Goal: Task Accomplishment & Management: Manage account settings

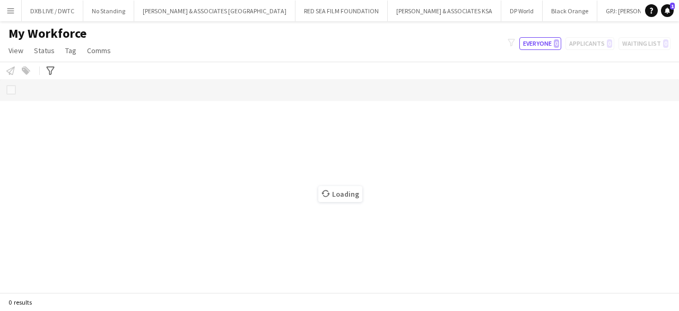
click at [13, 15] on button "Menu" at bounding box center [10, 10] width 21 height 21
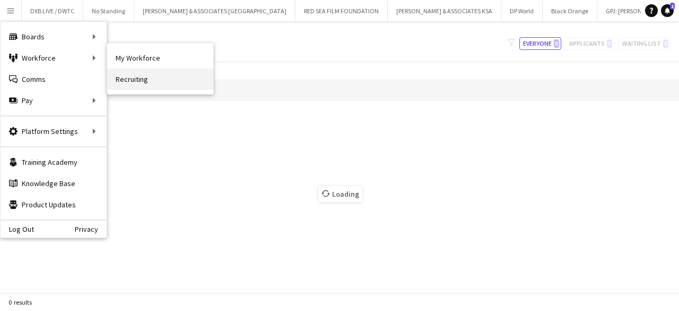
click at [129, 72] on link "Recruiting" at bounding box center [160, 78] width 106 height 21
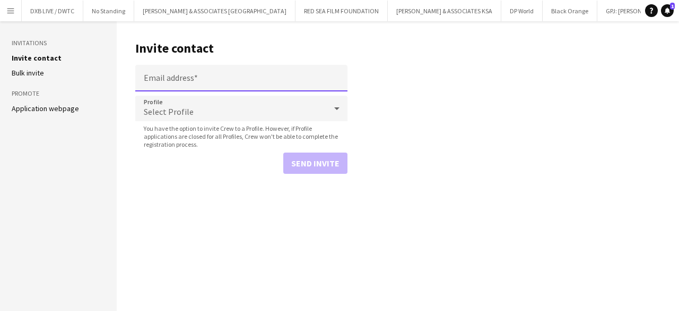
click at [180, 85] on input "Email address" at bounding box center [241, 78] width 212 height 27
paste input "**********"
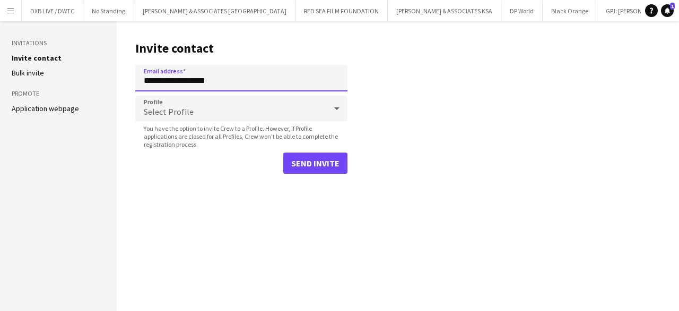
type input "**********"
click at [177, 104] on div "Select Profile" at bounding box center [230, 108] width 191 height 25
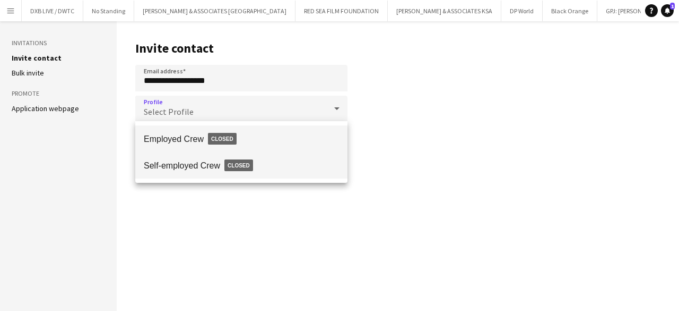
click at [188, 162] on span "Self-employed Crew Closed" at bounding box center [241, 165] width 195 height 24
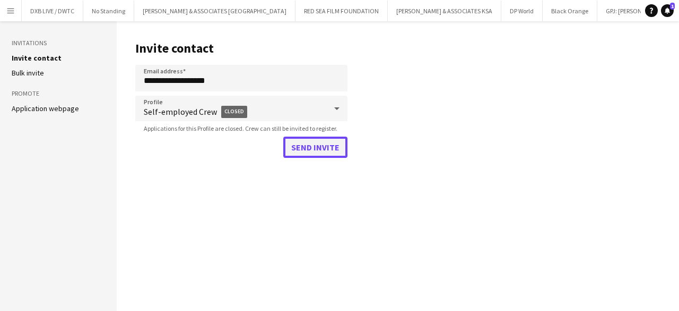
click at [319, 147] on button "Send invite" at bounding box center [315, 146] width 64 height 21
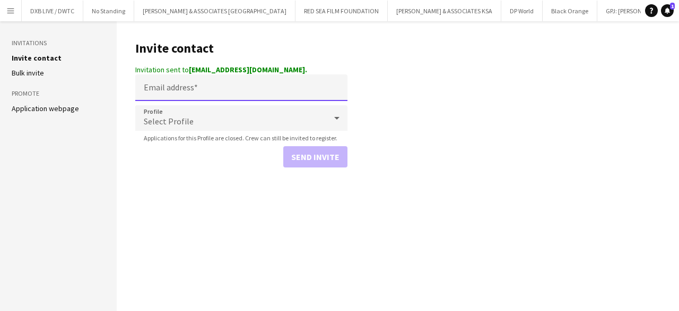
click at [220, 91] on input "Email address" at bounding box center [241, 87] width 212 height 27
paste input "**********"
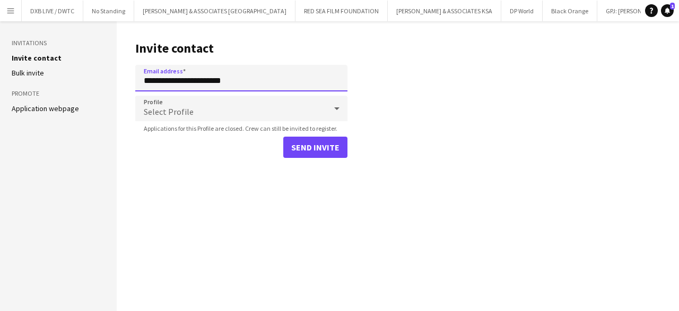
type input "**********"
click at [225, 114] on div "Select Profile" at bounding box center [230, 108] width 191 height 25
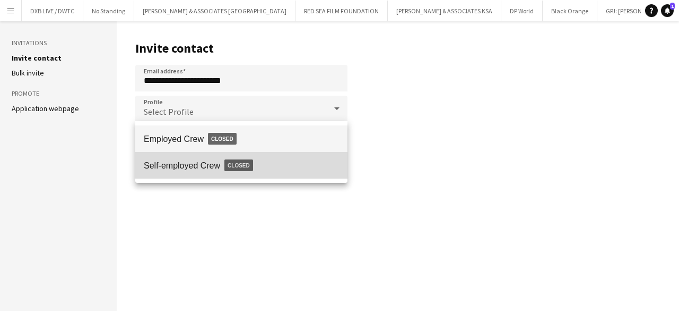
click at [230, 162] on span "Closed" at bounding box center [239, 165] width 29 height 12
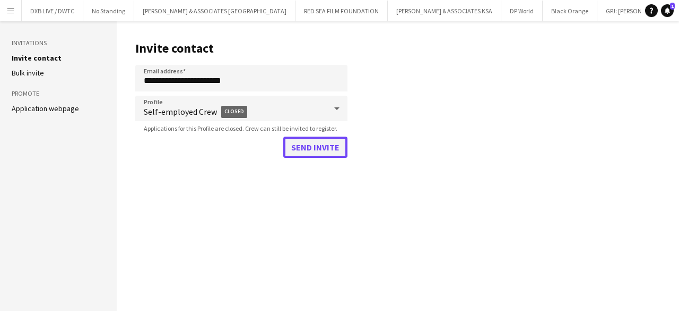
click at [314, 147] on button "Send invite" at bounding box center [315, 146] width 64 height 21
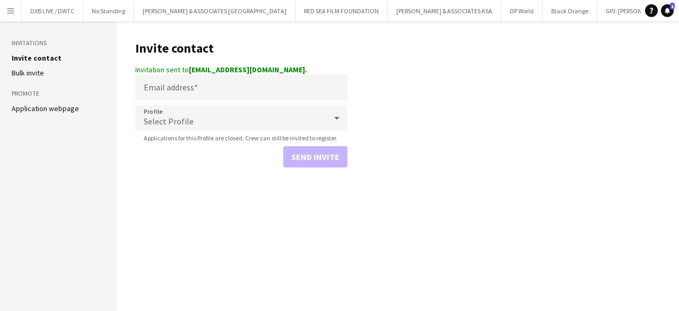
click at [578, 61] on main "Invite contact Invitation sent to ericvelicaria0@gmail.com. Email address Profi…" at bounding box center [398, 165] width 563 height 289
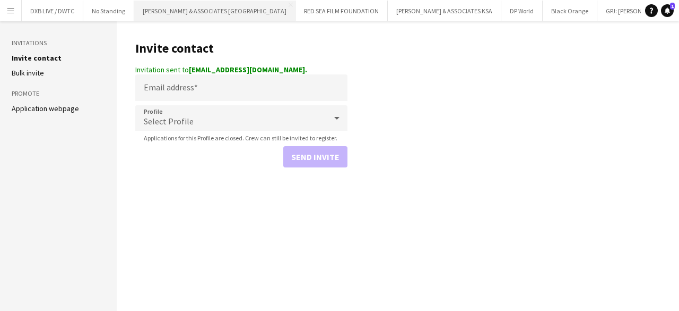
click at [200, 15] on button "[PERSON_NAME] & ASSOCIATES UAE Close" at bounding box center [214, 11] width 161 height 21
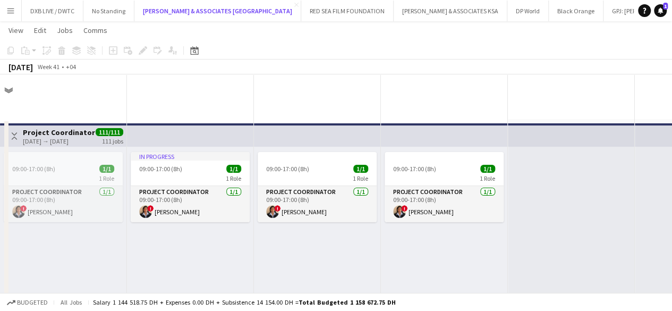
scroll to position [265, 0]
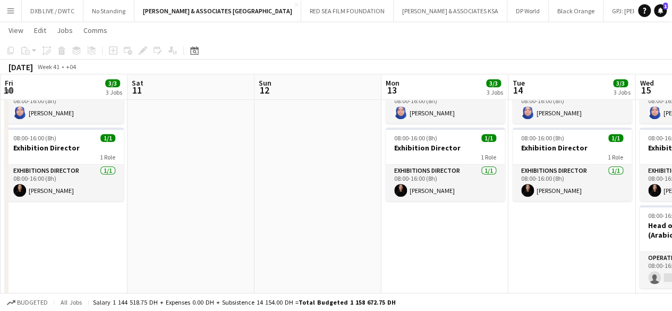
drag, startPoint x: 380, startPoint y: 197, endPoint x: 0, endPoint y: 216, distance: 380.6
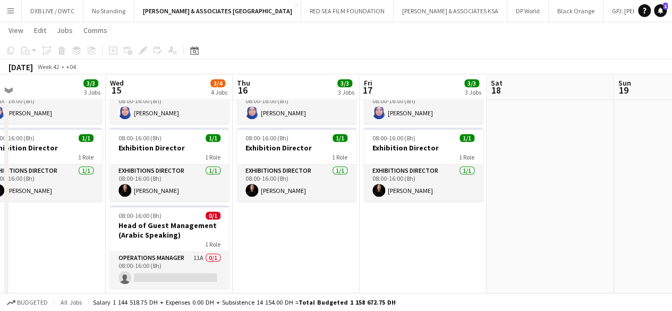
drag, startPoint x: 496, startPoint y: 237, endPoint x: 0, endPoint y: 236, distance: 495.8
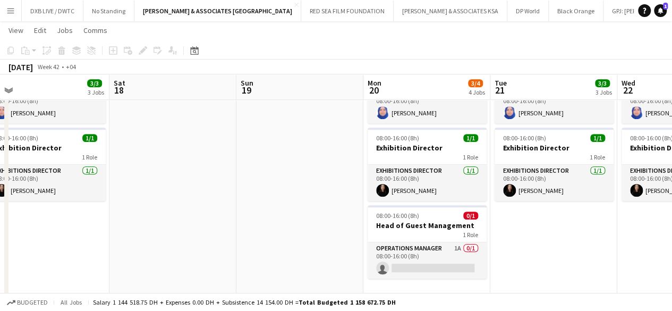
drag, startPoint x: 377, startPoint y: 227, endPoint x: 0, endPoint y: 227, distance: 376.9
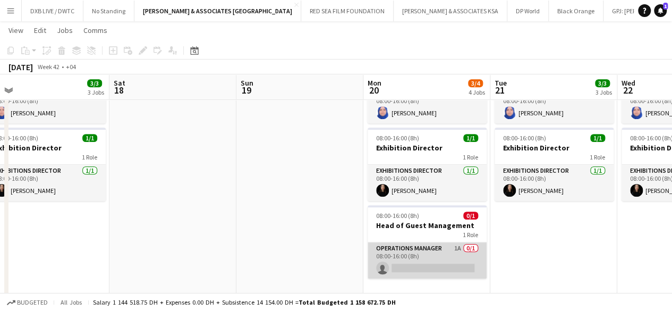
click at [410, 245] on app-card-role "Operations Manager 1A 0/1 08:00-16:00 (8h) single-neutral-actions" at bounding box center [426, 260] width 119 height 36
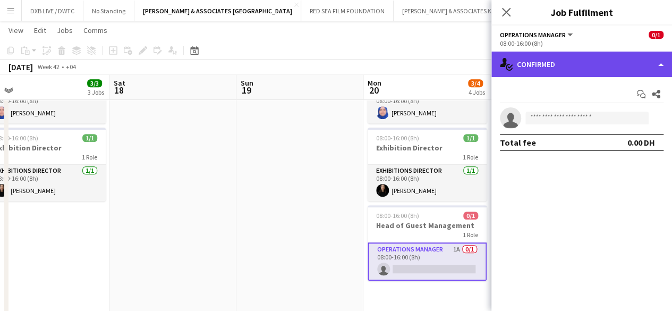
click at [588, 56] on div "single-neutral-actions-check-2 Confirmed" at bounding box center [581, 63] width 180 height 25
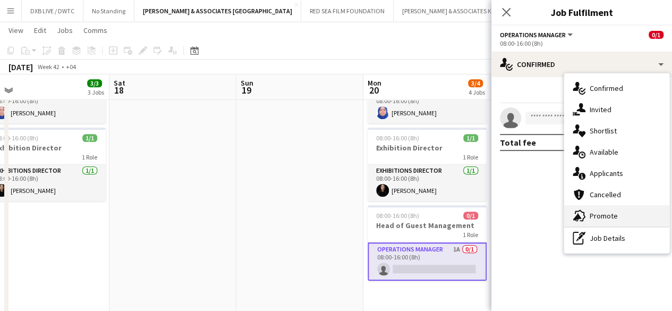
click at [608, 219] on span "Promote" at bounding box center [603, 216] width 28 height 10
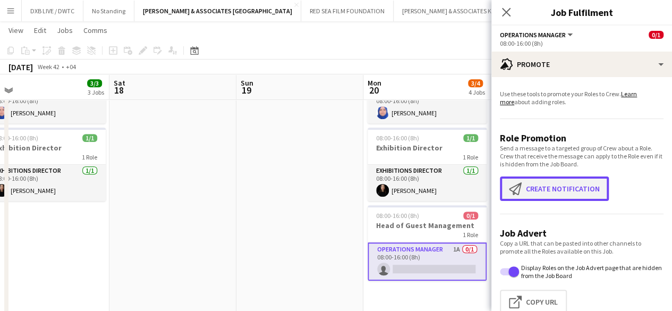
click at [569, 191] on button "Create notification Create notification" at bounding box center [554, 188] width 109 height 24
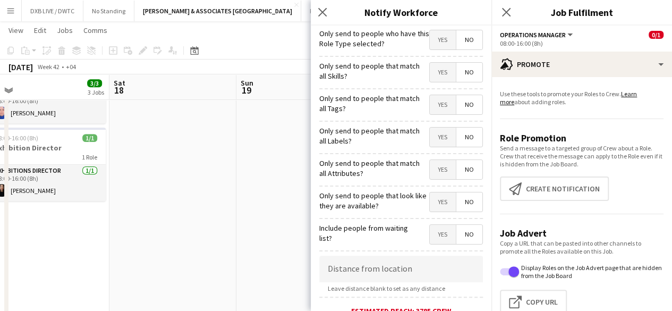
click at [438, 43] on span "Yes" at bounding box center [442, 39] width 26 height 19
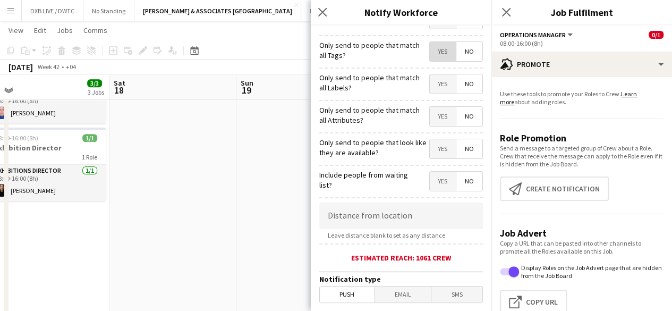
click at [432, 56] on span "Yes" at bounding box center [442, 51] width 26 height 19
click at [344, 225] on input at bounding box center [401, 215] width 164 height 27
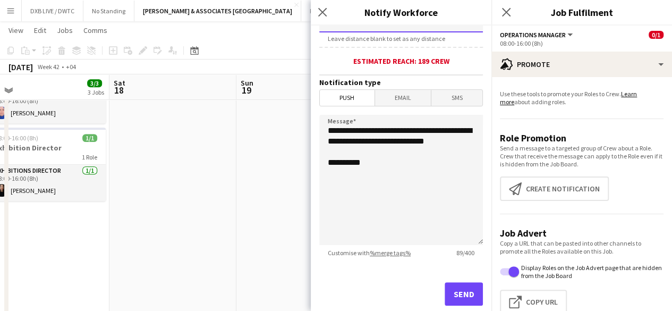
scroll to position [265, 0]
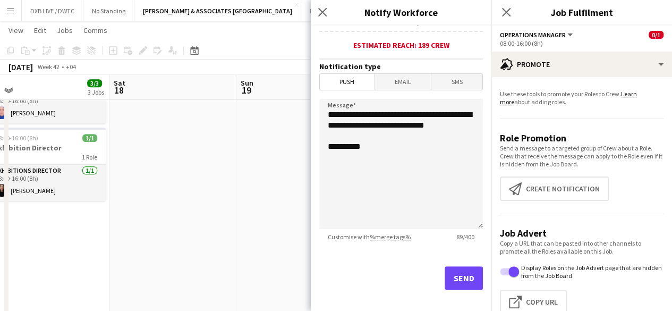
type input "******"
click at [448, 278] on button "Send" at bounding box center [463, 277] width 38 height 23
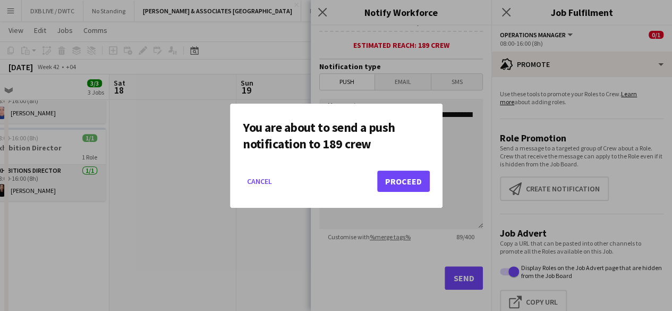
click at [408, 195] on mat-dialog-actions "Cancel Proceed" at bounding box center [336, 184] width 187 height 45
click at [405, 184] on button "Proceed" at bounding box center [403, 180] width 53 height 21
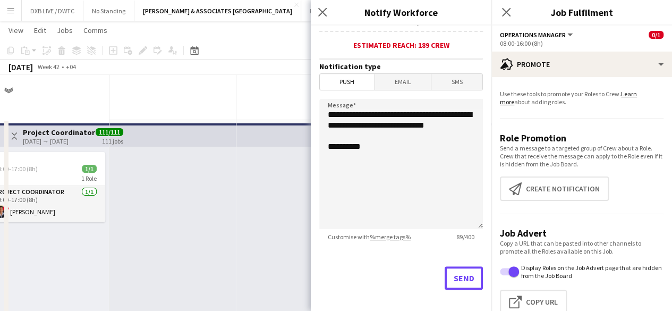
scroll to position [265, 0]
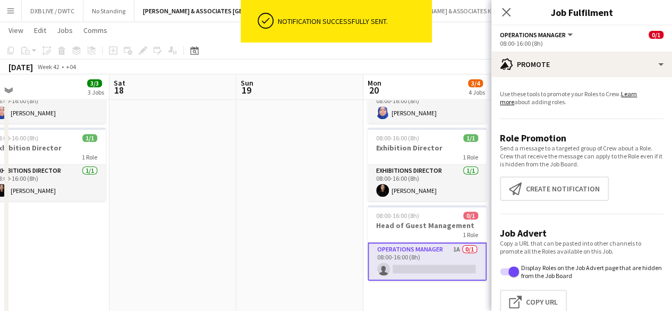
click at [416, 253] on app-card-role "Operations Manager 1A 0/1 08:00-16:00 (8h) single-neutral-actions" at bounding box center [426, 261] width 119 height 38
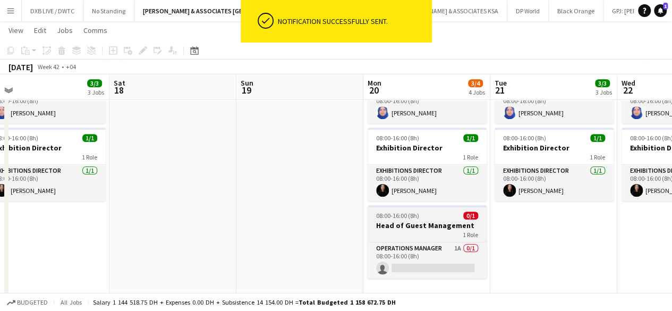
click at [411, 223] on h3 "Head of Guest Management" at bounding box center [426, 225] width 119 height 10
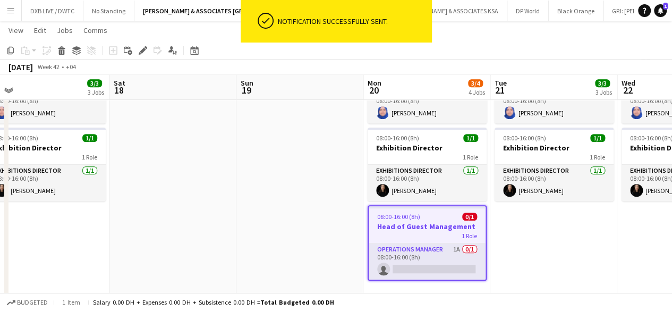
click at [411, 240] on app-job-card "08:00-16:00 (8h) 0/1 Head of Guest Management 1 Role Operations Manager 1A 0/1 …" at bounding box center [426, 242] width 119 height 75
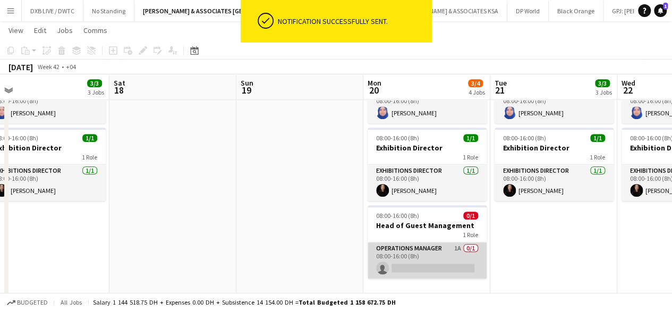
click at [411, 265] on app-card-role "Operations Manager 1A 0/1 08:00-16:00 (8h) single-neutral-actions" at bounding box center [426, 260] width 119 height 36
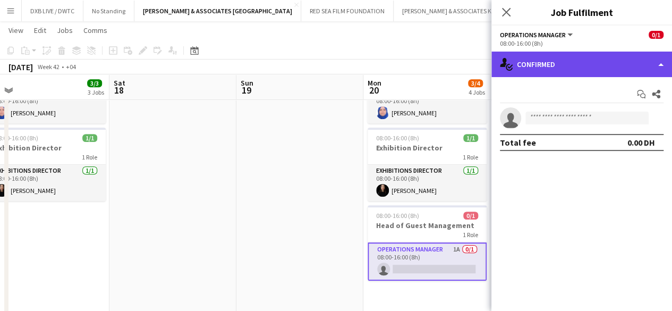
click at [609, 71] on div "single-neutral-actions-check-2 Confirmed" at bounding box center [581, 63] width 180 height 25
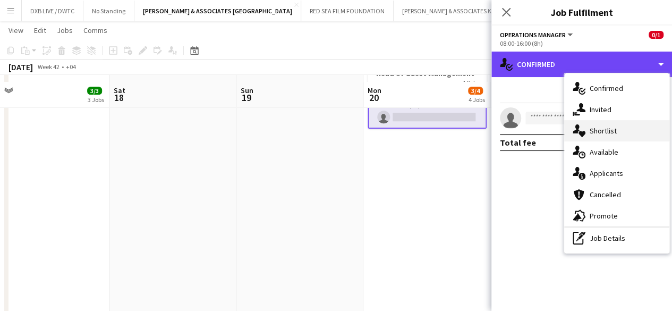
scroll to position [425, 0]
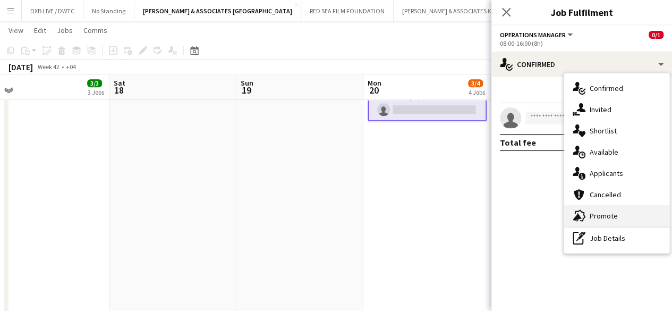
click at [610, 213] on span "Promote" at bounding box center [603, 216] width 28 height 10
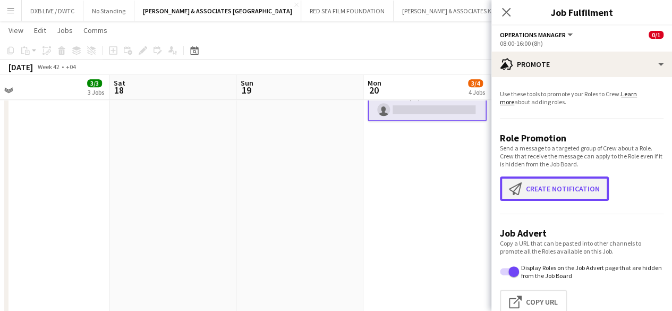
click at [581, 186] on button "Create notification Create notification" at bounding box center [554, 188] width 109 height 24
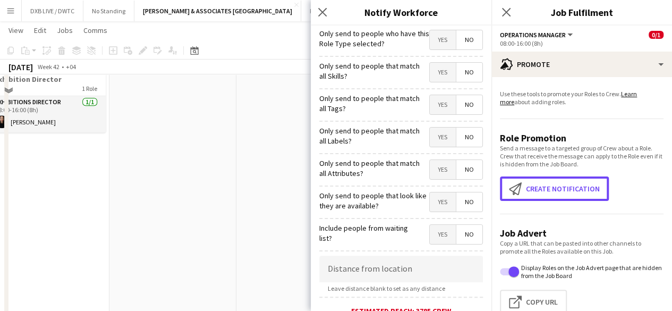
scroll to position [265, 0]
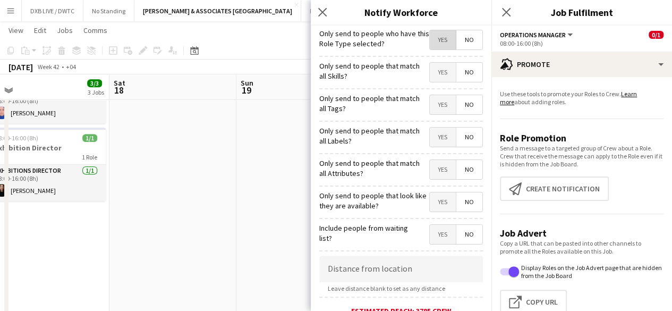
click at [441, 37] on span "Yes" at bounding box center [442, 39] width 26 height 19
click at [444, 74] on span "Yes" at bounding box center [442, 72] width 26 height 19
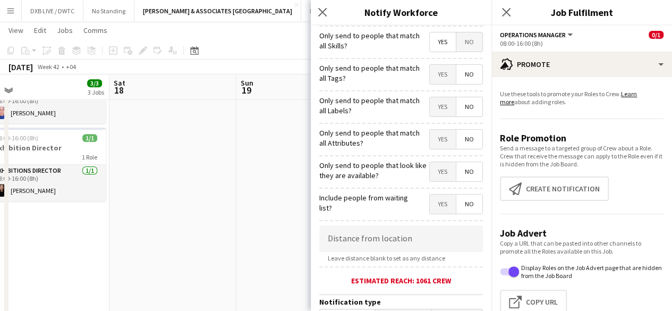
scroll to position [0, 0]
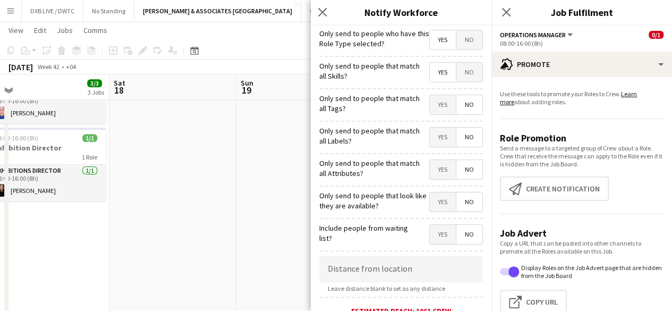
click at [447, 104] on span "Yes" at bounding box center [442, 104] width 26 height 19
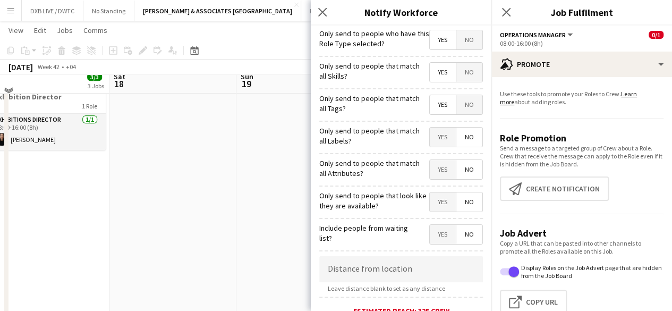
scroll to position [319, 0]
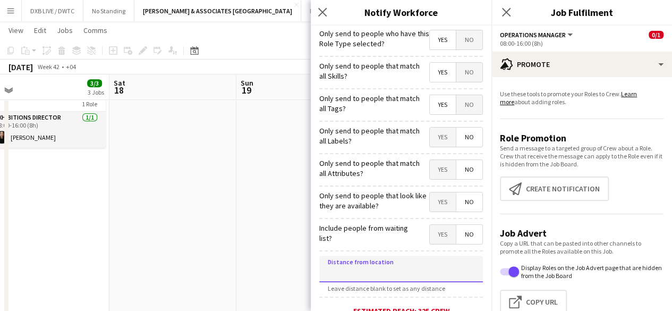
click at [417, 272] on input at bounding box center [401, 268] width 164 height 27
type input "******"
click at [431, 107] on span "Yes" at bounding box center [442, 104] width 26 height 19
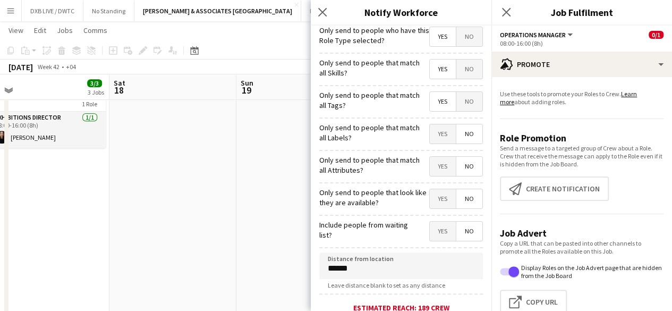
scroll to position [0, 0]
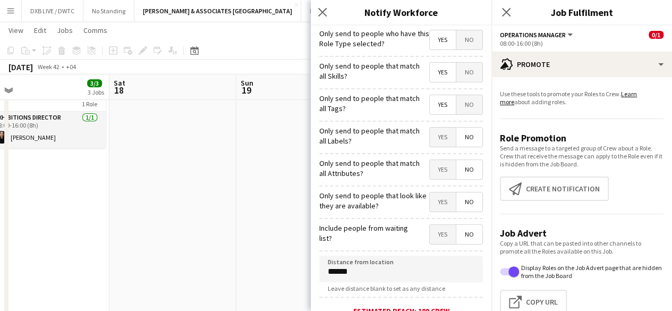
click at [431, 97] on span "Yes" at bounding box center [442, 104] width 26 height 19
click at [460, 105] on span "No" at bounding box center [469, 104] width 26 height 19
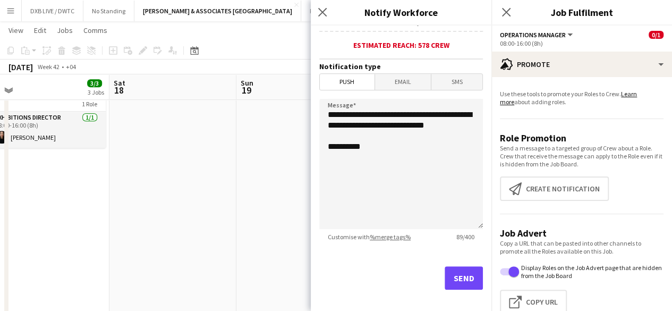
scroll to position [212, 0]
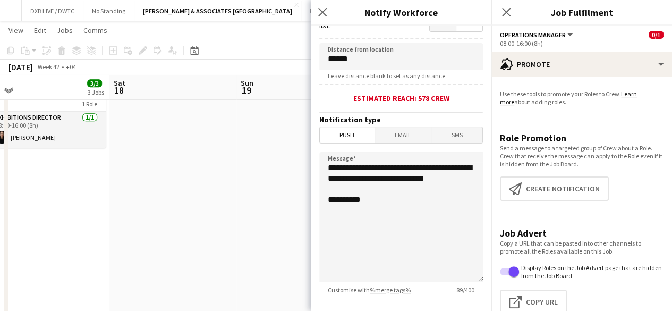
click at [399, 143] on mat-button-toggle-group "Push Email SMS" at bounding box center [401, 134] width 164 height 17
click at [398, 141] on span "Email" at bounding box center [403, 135] width 56 height 16
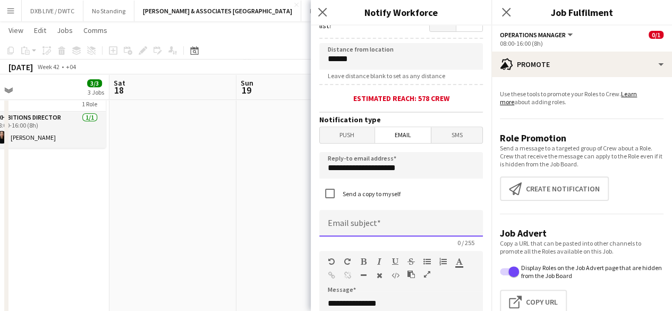
click at [394, 228] on input at bounding box center [401, 223] width 164 height 27
type input "*"
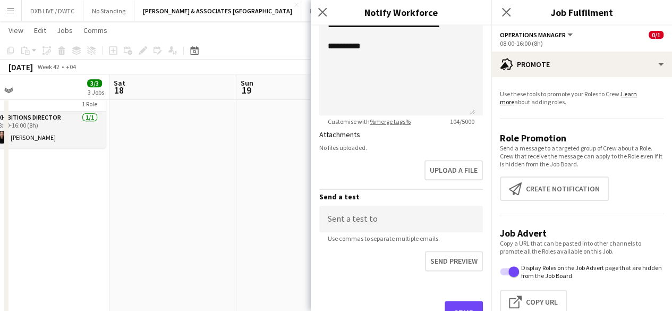
scroll to position [565, 0]
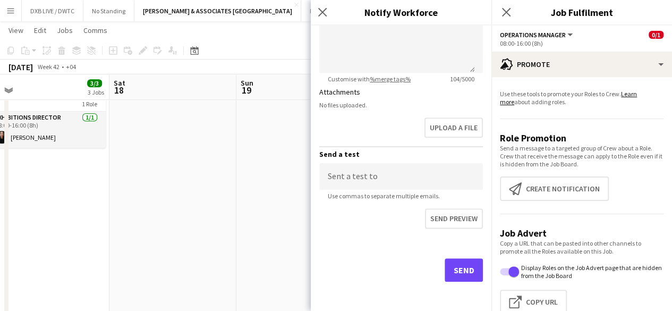
type input "**********"
click at [449, 263] on button "Send" at bounding box center [463, 269] width 38 height 23
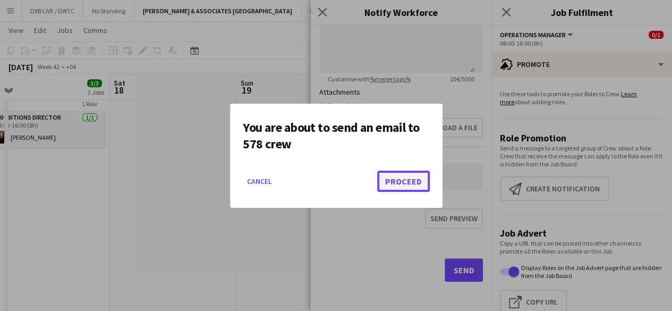
click at [397, 180] on button "Proceed" at bounding box center [403, 180] width 53 height 21
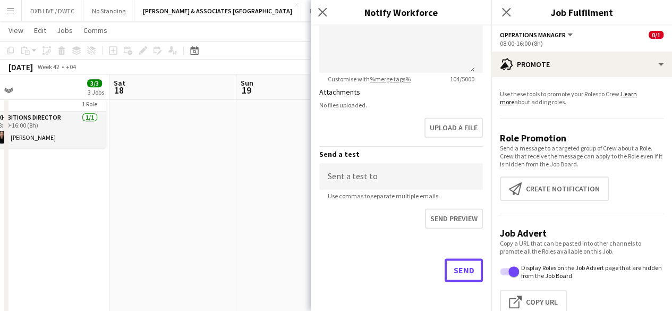
scroll to position [319, 0]
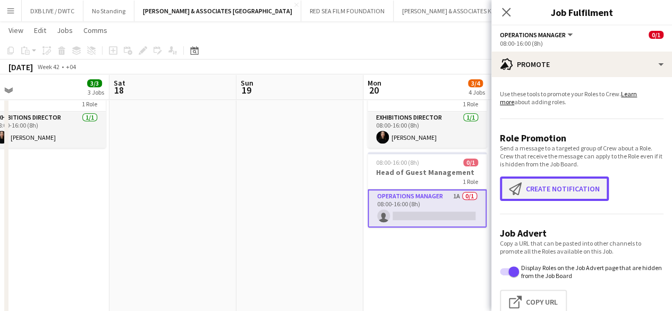
click at [529, 192] on button "Create notification Create notification" at bounding box center [554, 188] width 109 height 24
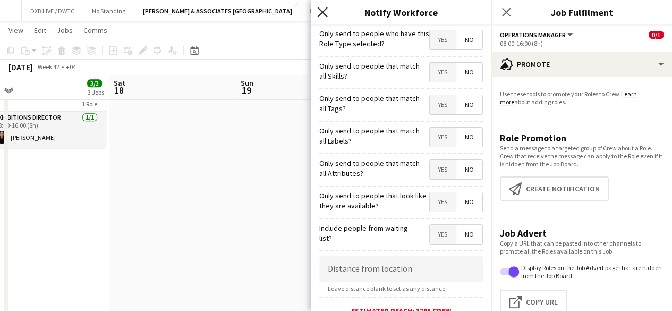
click at [323, 12] on icon at bounding box center [322, 12] width 10 height 10
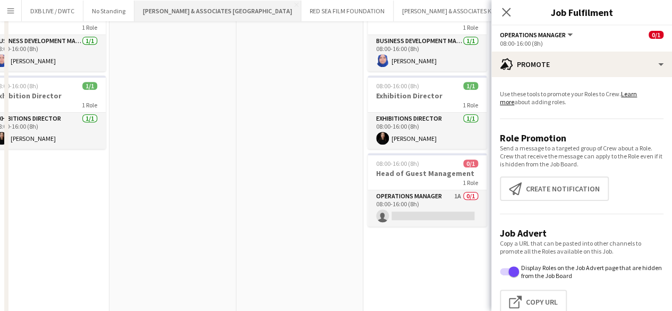
scroll to position [0, 0]
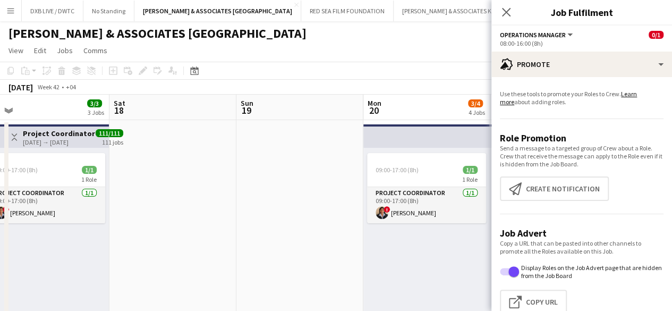
click at [498, 16] on div "Close pop-in" at bounding box center [506, 12] width 30 height 24
click at [505, 13] on icon at bounding box center [506, 12] width 10 height 10
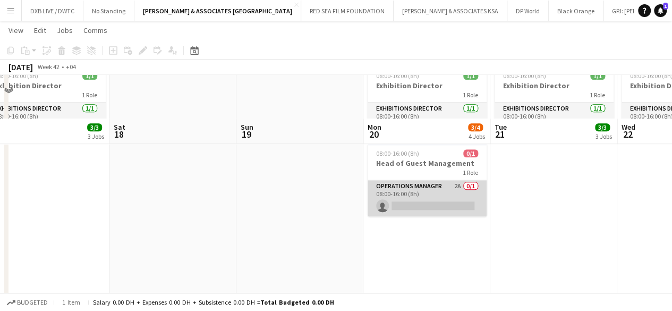
scroll to position [265, 0]
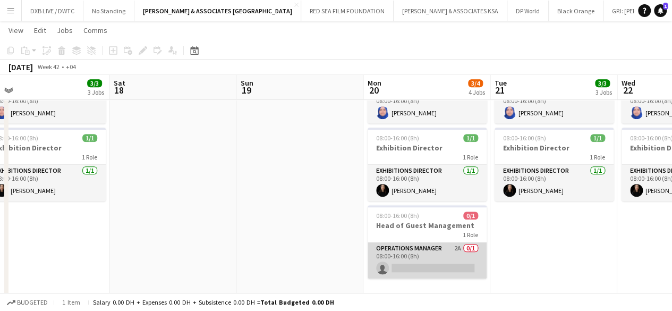
click at [402, 251] on app-card-role "Operations Manager 2A 0/1 08:00-16:00 (8h) single-neutral-actions" at bounding box center [426, 260] width 119 height 36
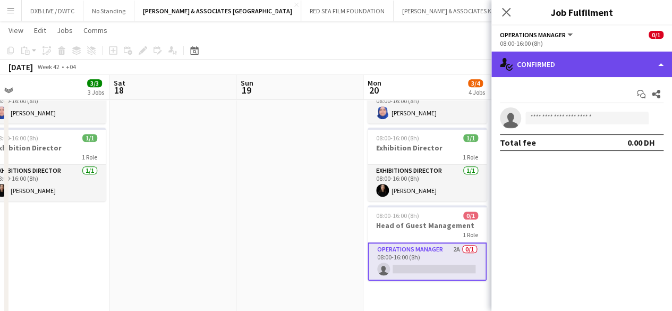
click at [580, 60] on div "single-neutral-actions-check-2 Confirmed" at bounding box center [581, 63] width 180 height 25
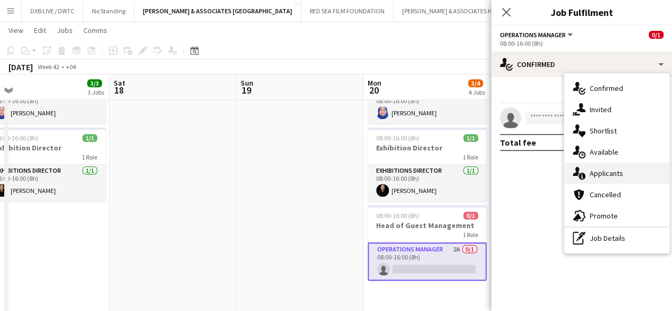
click at [601, 169] on span "Applicants" at bounding box center [605, 173] width 33 height 10
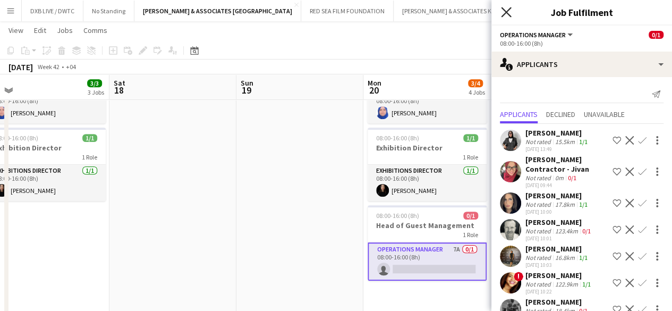
click at [502, 10] on icon at bounding box center [506, 12] width 10 height 10
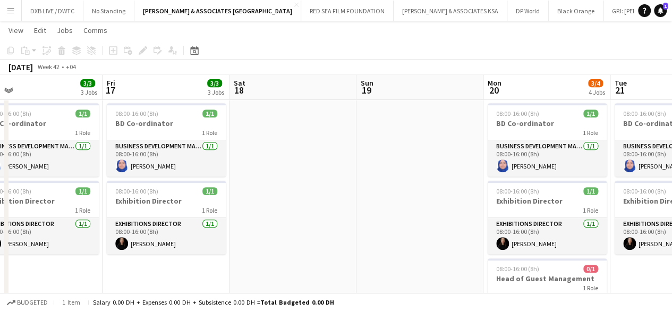
scroll to position [0, 253]
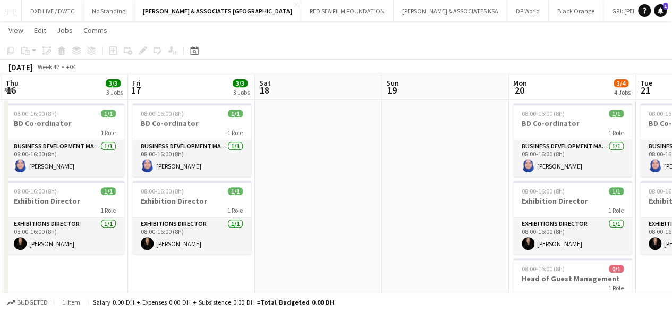
drag, startPoint x: 351, startPoint y: 255, endPoint x: 396, endPoint y: 252, distance: 45.2
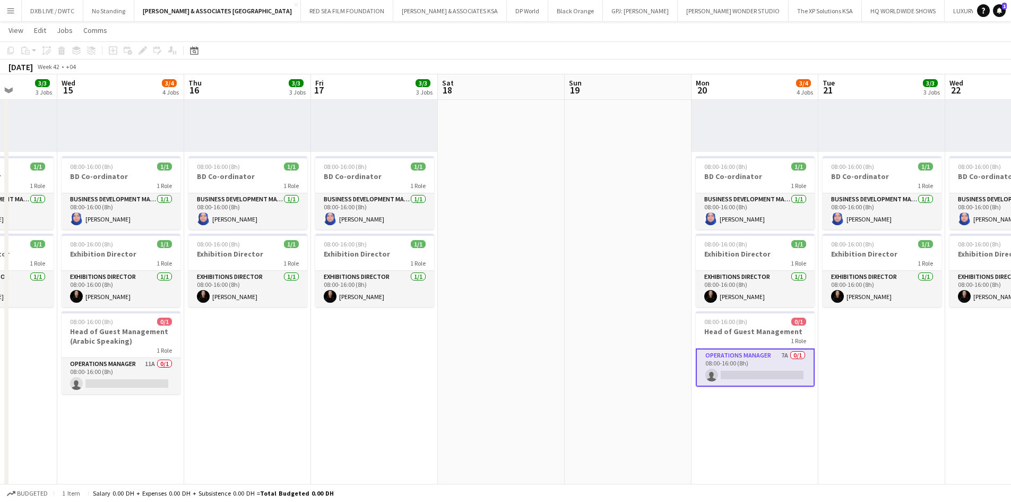
scroll to position [0, 295]
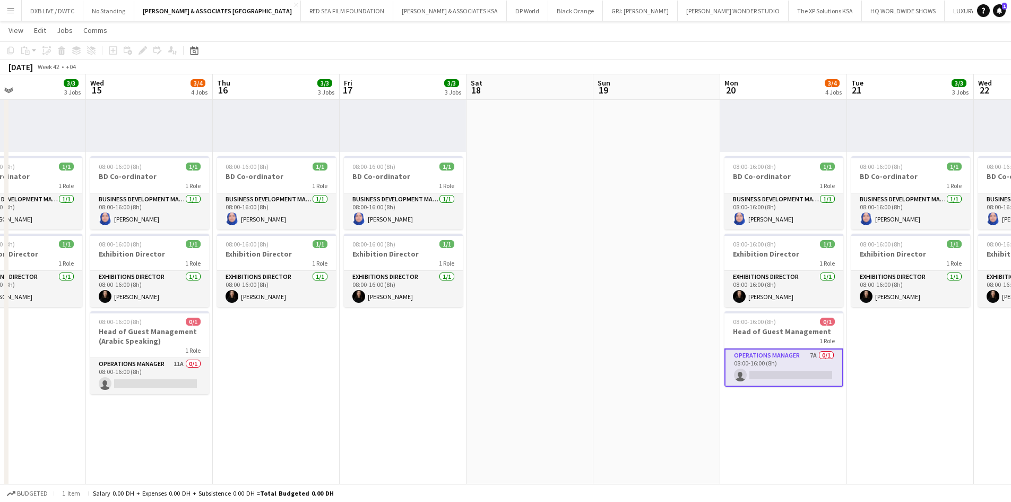
drag, startPoint x: 426, startPoint y: 385, endPoint x: 385, endPoint y: 372, distance: 43.5
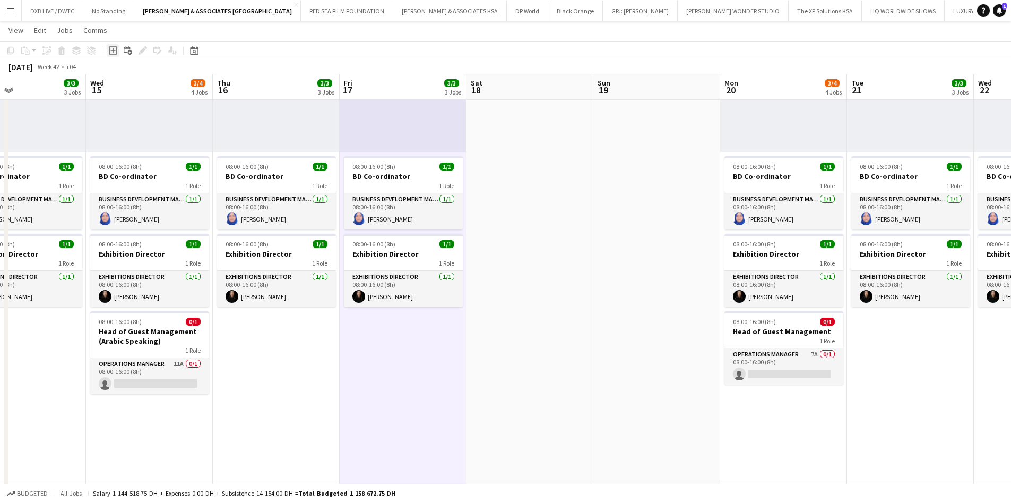
click at [113, 51] on icon "Add job" at bounding box center [113, 50] width 8 height 8
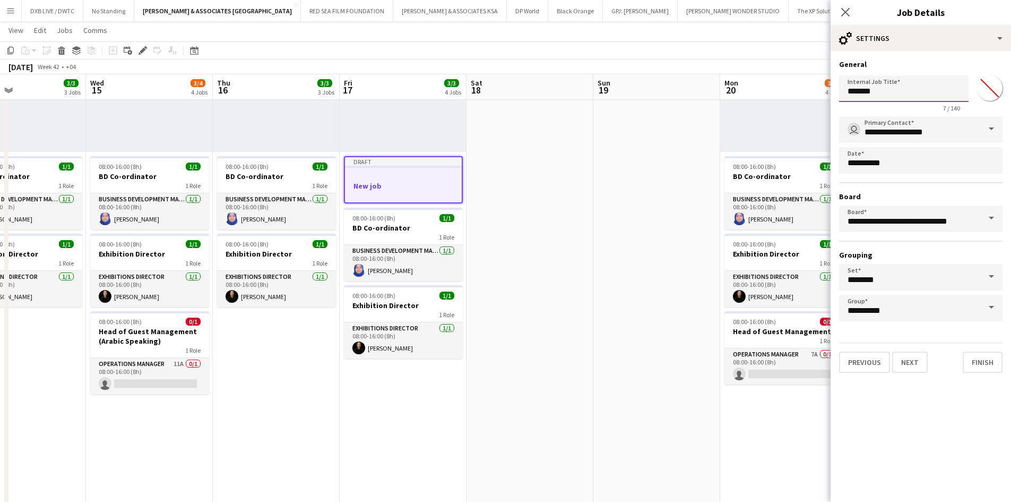
click at [679, 96] on input "*******" at bounding box center [904, 88] width 130 height 27
drag, startPoint x: 897, startPoint y: 96, endPoint x: 710, endPoint y: 67, distance: 188.5
type input "**********"
click at [679, 310] on button "Next" at bounding box center [910, 361] width 36 height 21
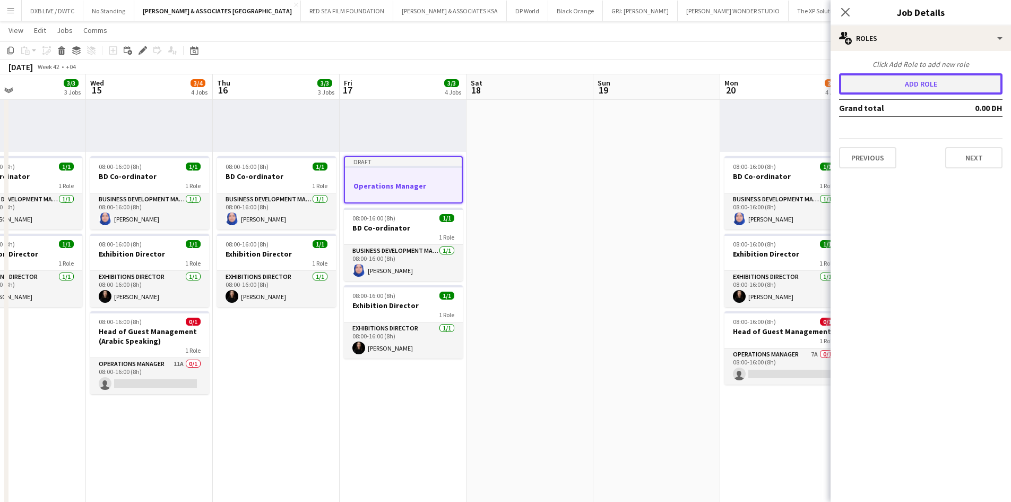
click at [679, 80] on button "Add role" at bounding box center [921, 83] width 164 height 21
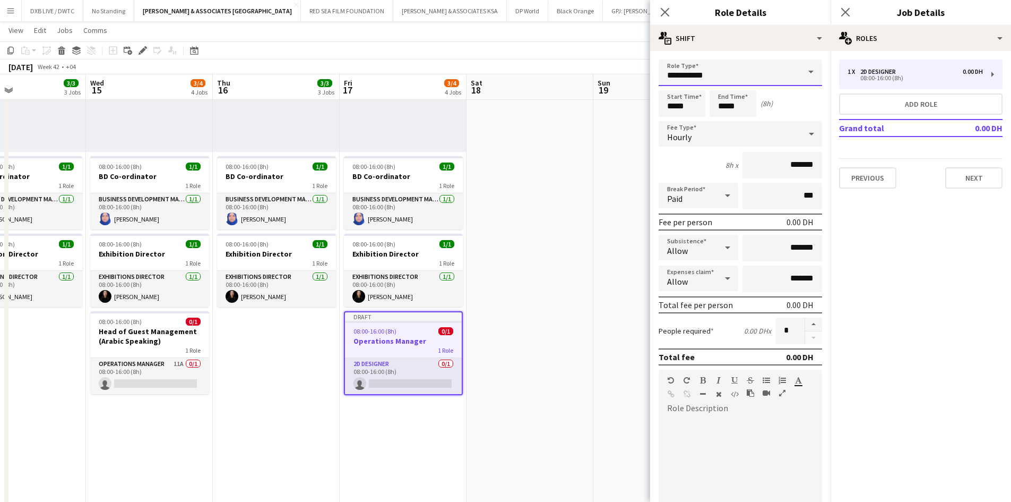
click at [679, 80] on input "**********" at bounding box center [741, 72] width 164 height 27
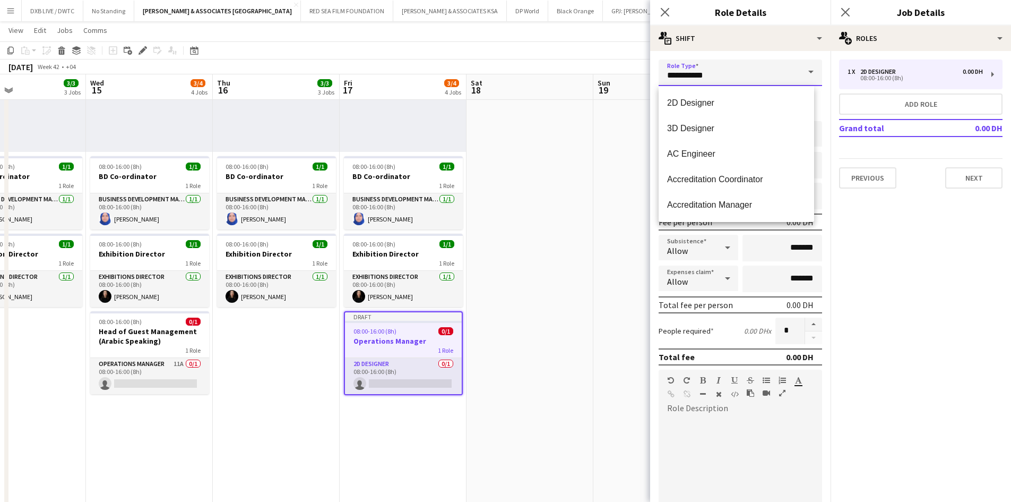
drag, startPoint x: 719, startPoint y: 76, endPoint x: 513, endPoint y: 76, distance: 206.0
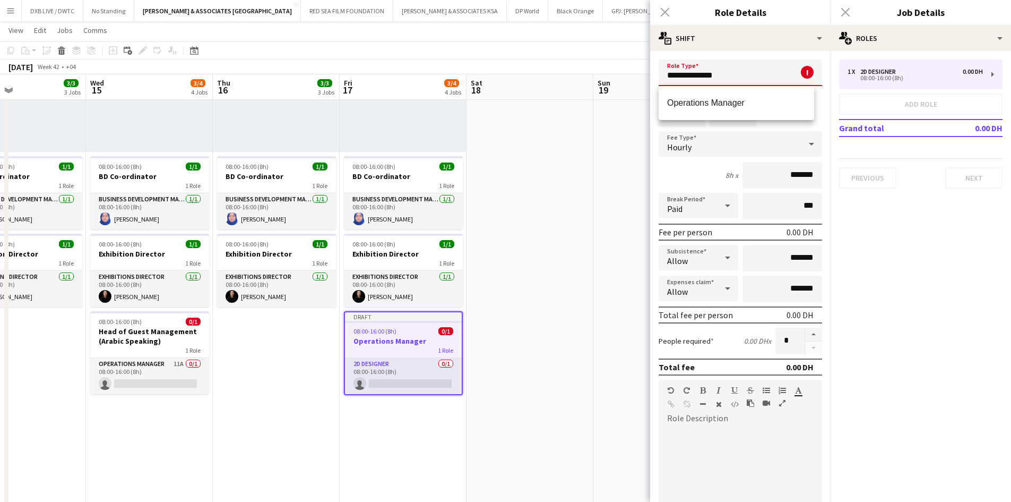
click at [669, 114] on mat-option "Operations Manager" at bounding box center [737, 102] width 156 height 25
type input "**********"
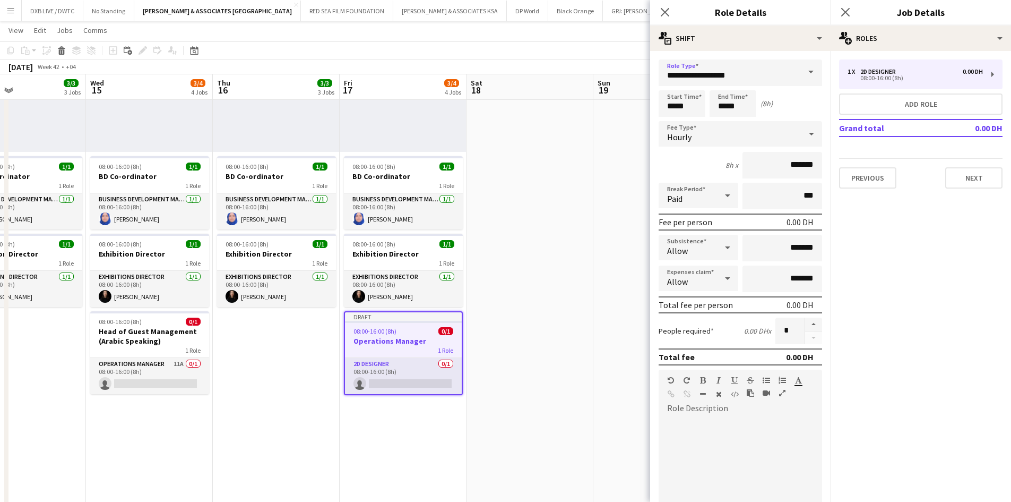
click at [679, 129] on div "Hourly" at bounding box center [730, 133] width 142 height 25
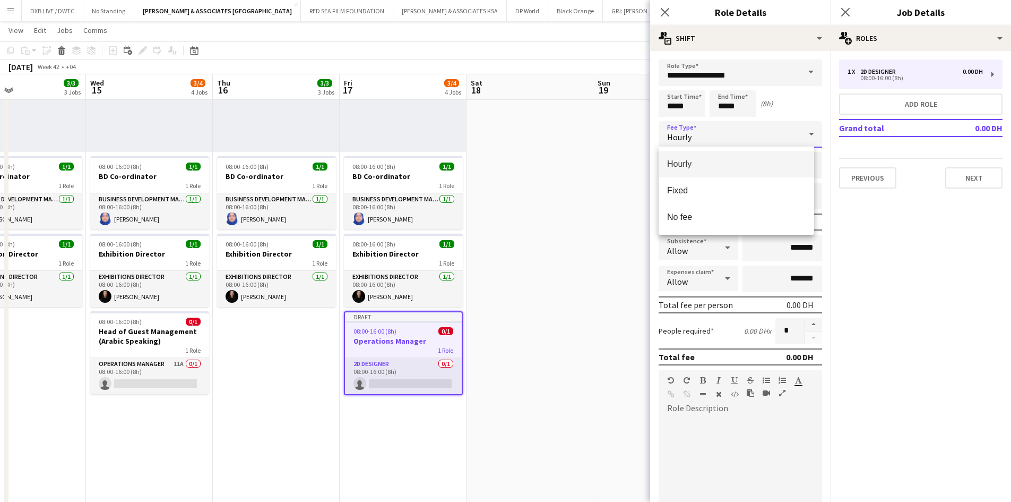
click at [679, 129] on div at bounding box center [505, 251] width 1011 height 502
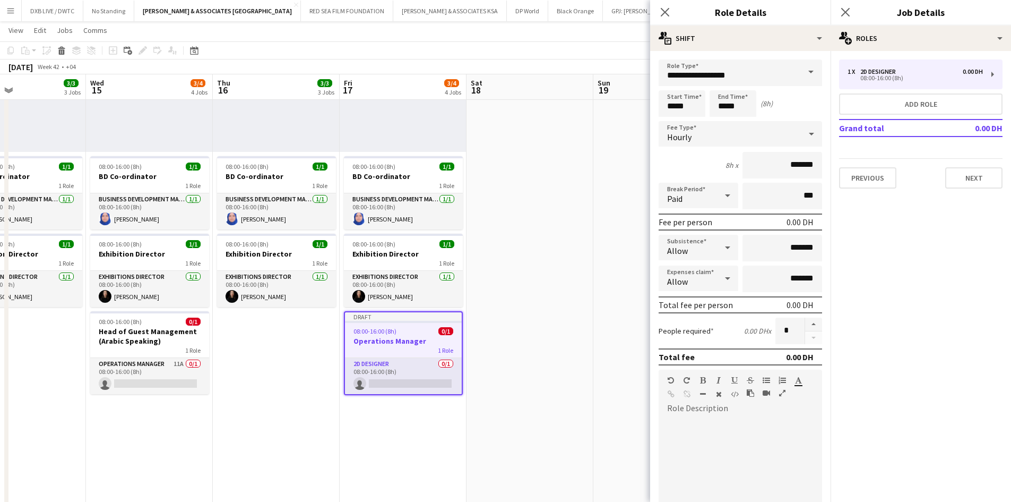
click at [679, 129] on div "Hourly" at bounding box center [730, 133] width 142 height 25
click at [679, 184] on mat-option "Fixed" at bounding box center [737, 190] width 156 height 27
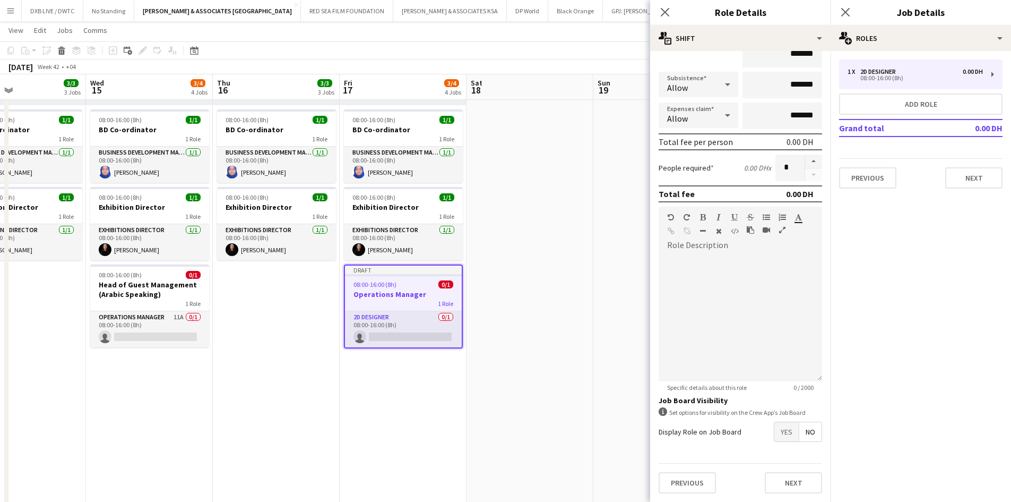
scroll to position [265, 0]
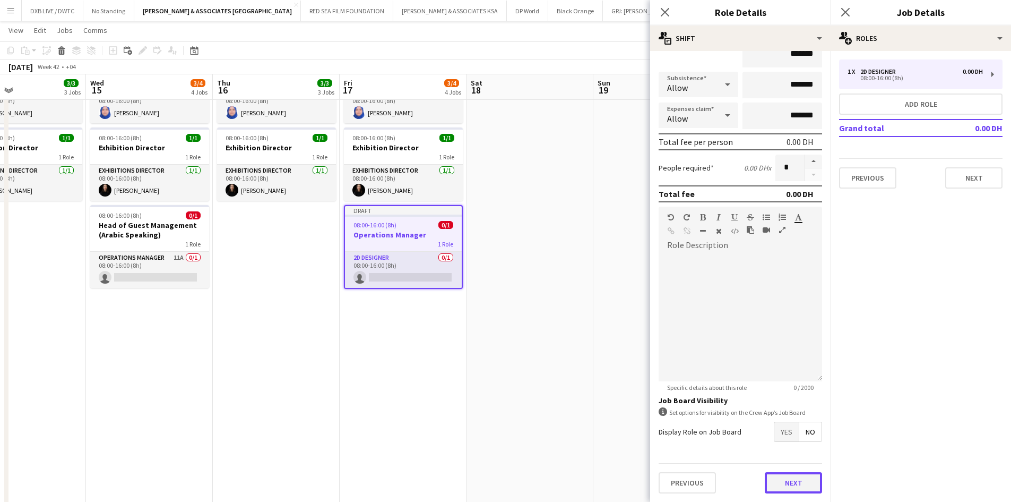
click at [679, 310] on button "Next" at bounding box center [793, 482] width 57 height 21
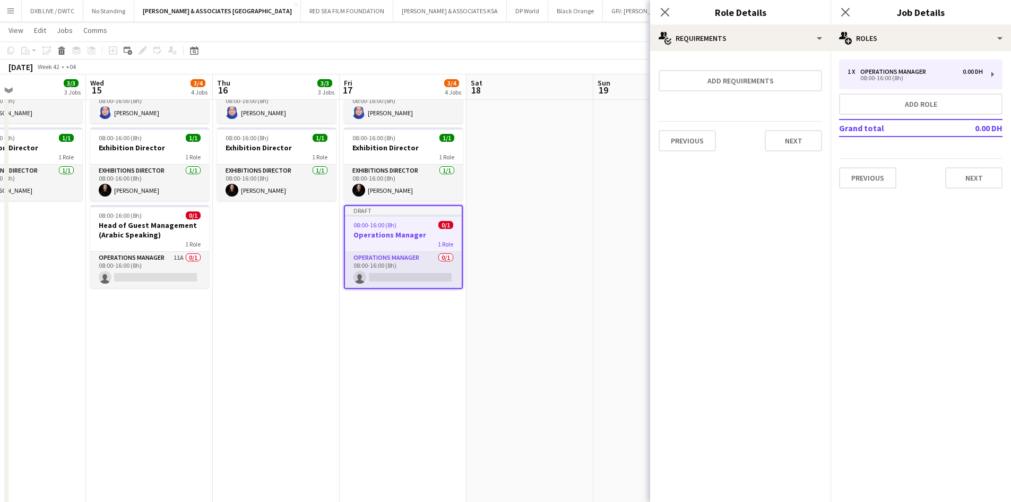
scroll to position [0, 0]
click at [679, 136] on button "Next" at bounding box center [793, 140] width 57 height 21
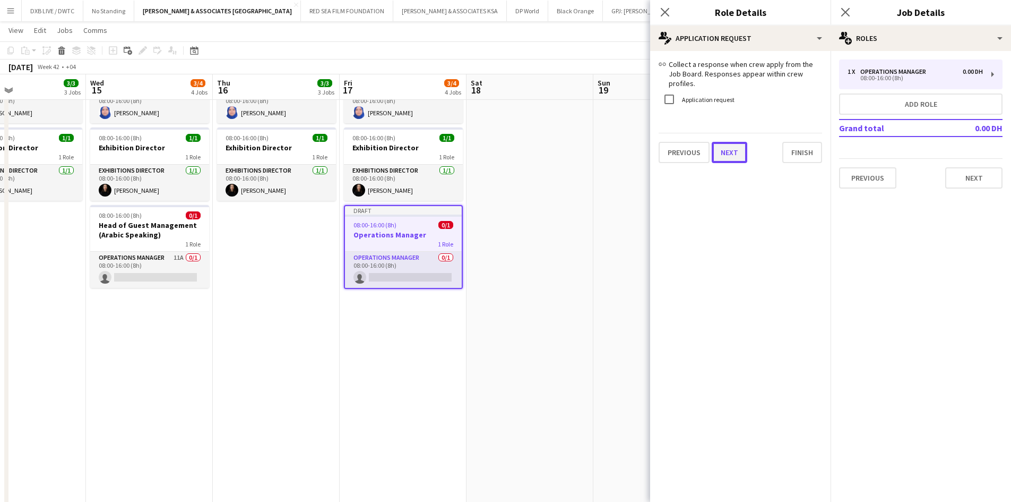
click at [679, 154] on div "link Collect a response when crew apply from the Job Board. Responses appear wi…" at bounding box center [740, 111] width 180 height 121
click at [679, 149] on div "Previous Next Finish" at bounding box center [741, 148] width 164 height 30
click at [679, 149] on button "Finish" at bounding box center [802, 152] width 40 height 21
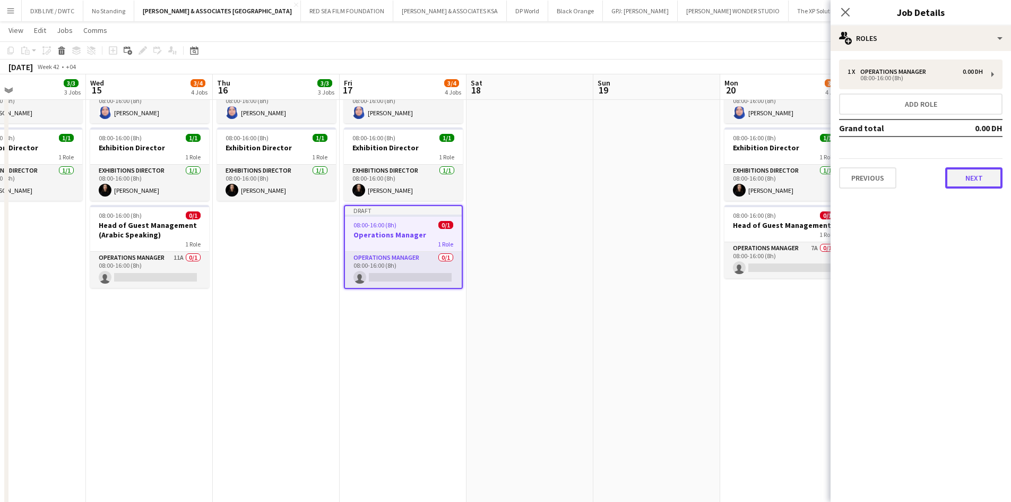
click at [679, 182] on button "Next" at bounding box center [973, 177] width 57 height 21
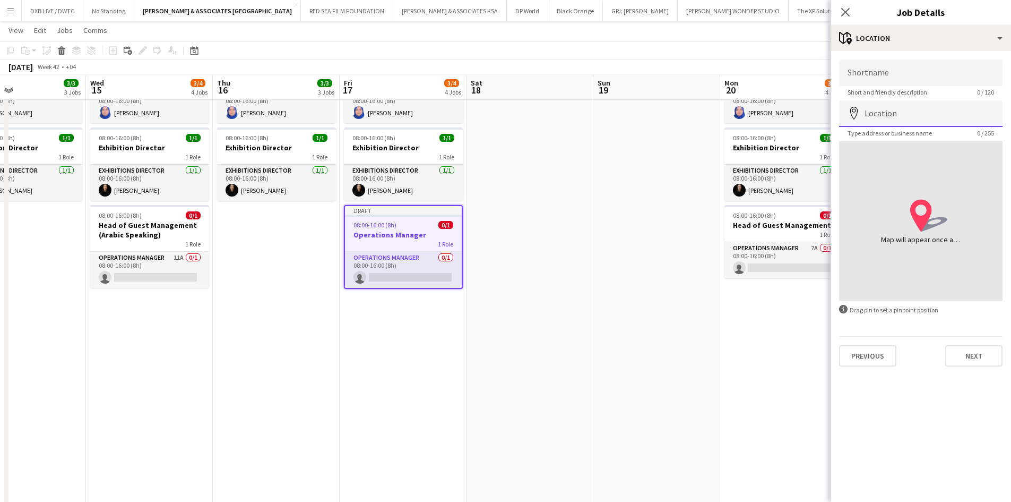
click at [679, 112] on input "Location" at bounding box center [921, 113] width 164 height 27
type input "**********"
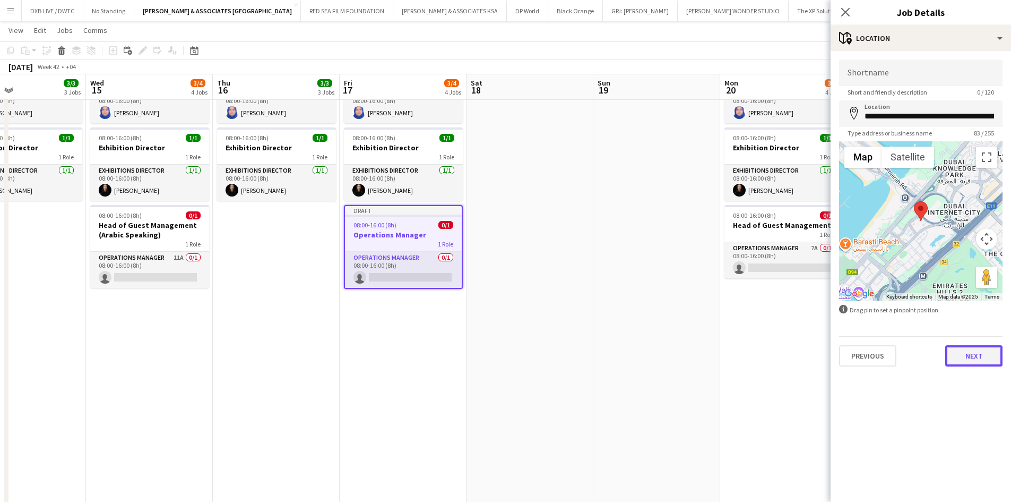
click at [679, 310] on button "Next" at bounding box center [973, 355] width 57 height 21
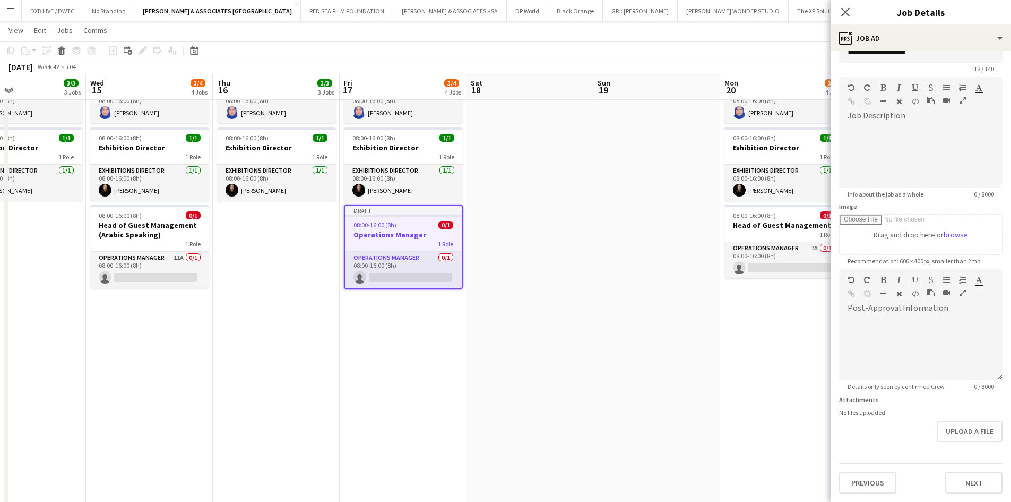
scroll to position [57, 0]
click at [679, 310] on form "**********" at bounding box center [921, 264] width 180 height 457
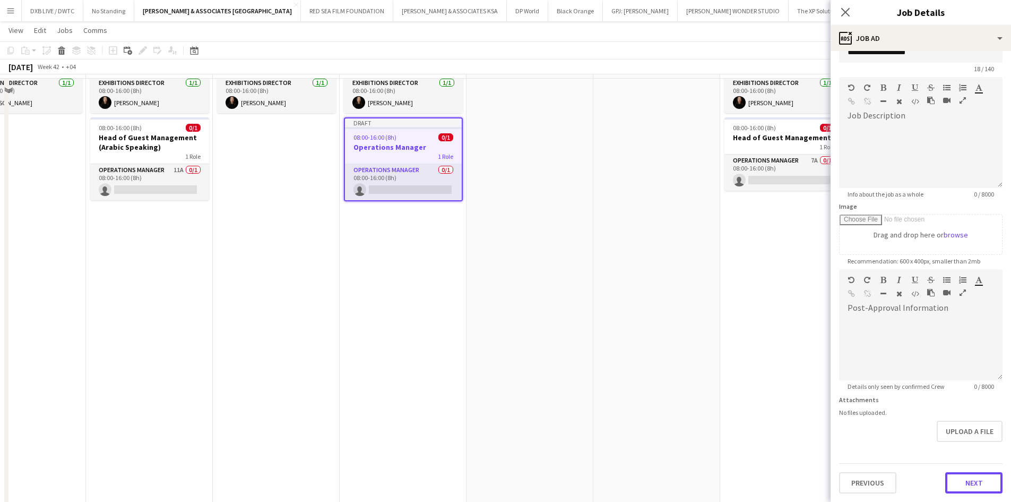
scroll to position [372, 0]
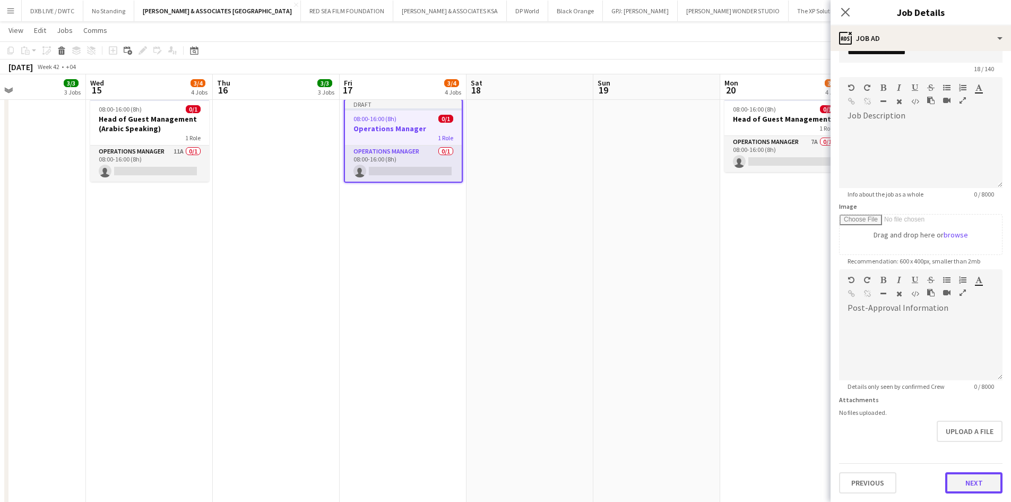
click at [679, 310] on button "Next" at bounding box center [973, 482] width 57 height 21
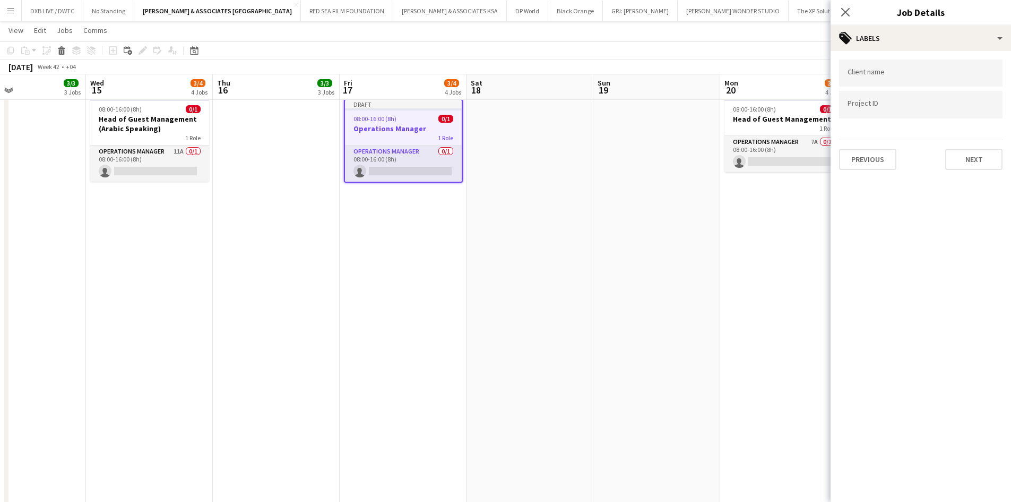
click at [679, 74] on input "Type to search client labels..." at bounding box center [921, 73] width 147 height 10
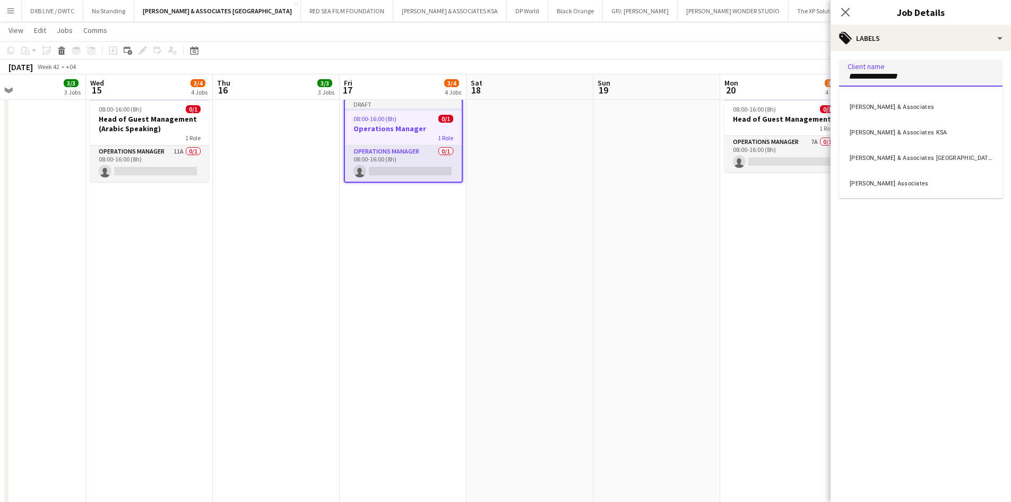
type input "**********"
click at [679, 153] on div "Richard Attias & Associates UAE" at bounding box center [921, 156] width 164 height 25
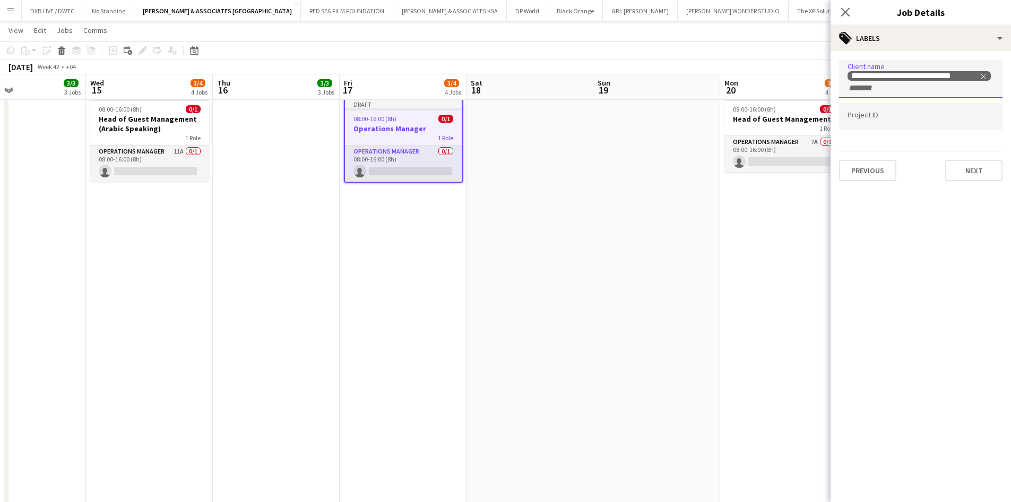
click at [679, 127] on div at bounding box center [921, 115] width 164 height 27
click at [679, 118] on input "Type to search project ID labels..." at bounding box center [921, 116] width 147 height 10
type input "**********"
click at [679, 170] on button "Next" at bounding box center [973, 170] width 57 height 21
type input "*******"
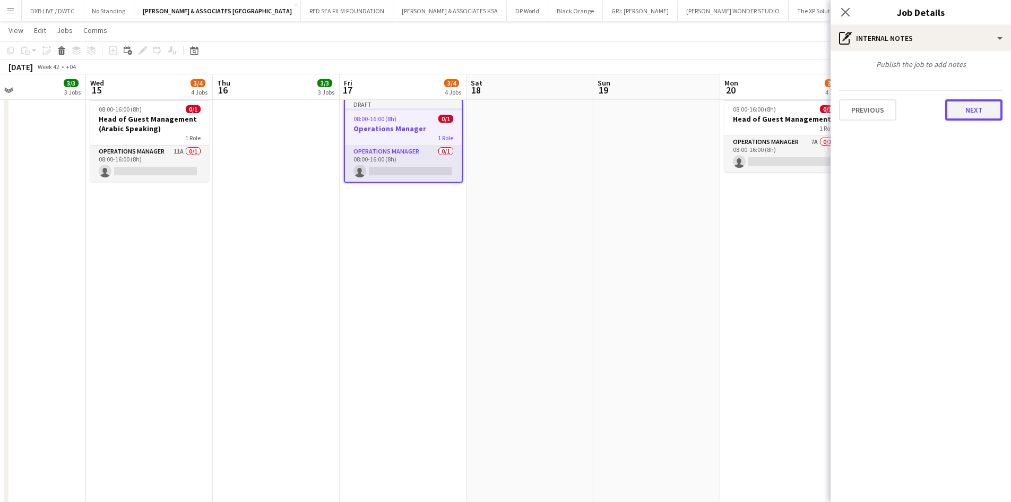
click at [679, 119] on button "Next" at bounding box center [973, 109] width 57 height 21
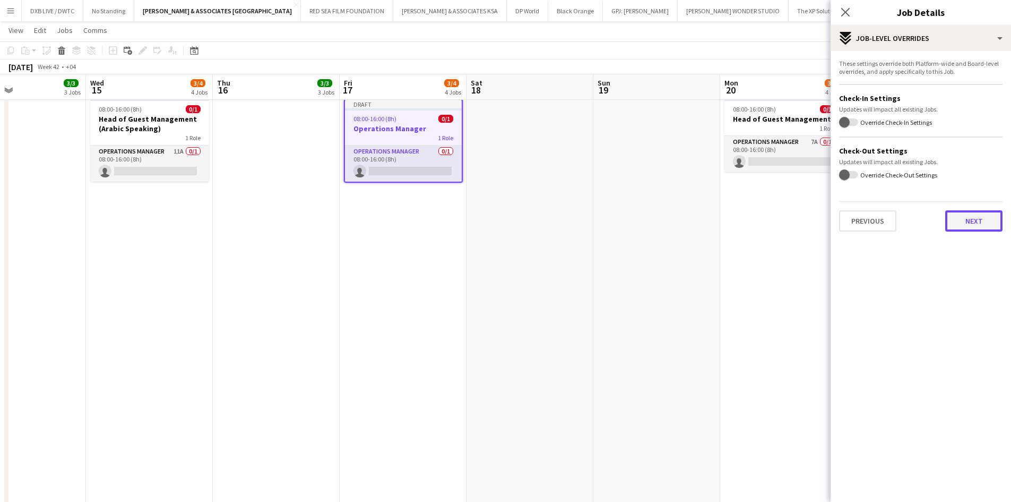
click at [679, 218] on button "Next" at bounding box center [973, 220] width 57 height 21
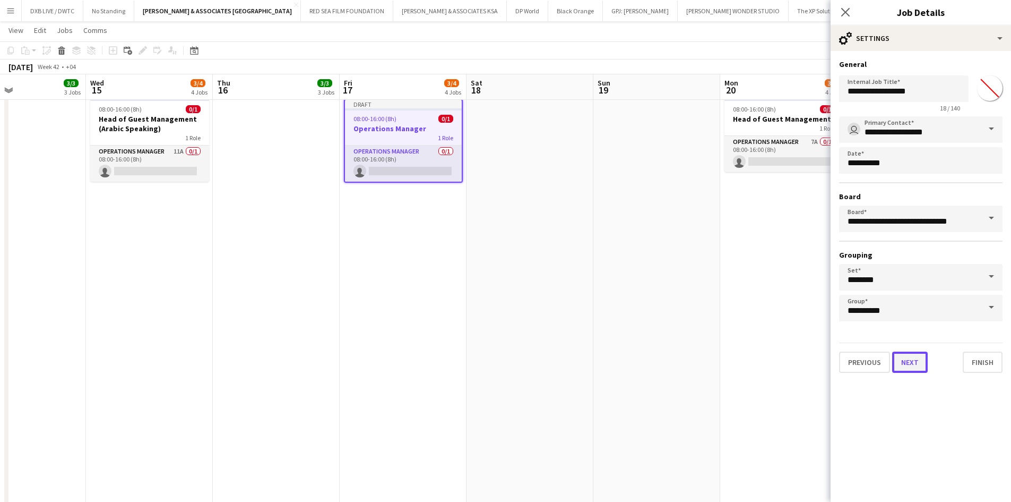
click at [679, 310] on button "Next" at bounding box center [910, 361] width 36 height 21
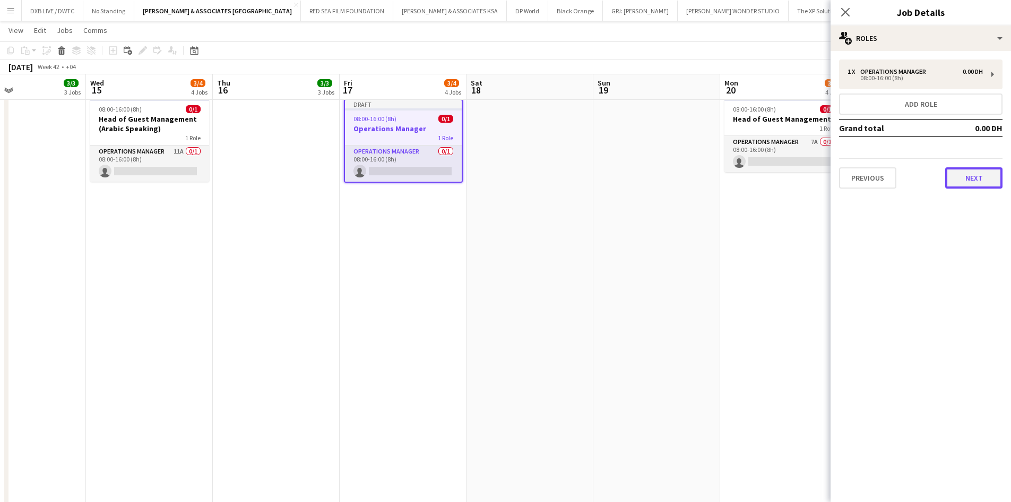
click at [679, 186] on button "Next" at bounding box center [973, 177] width 57 height 21
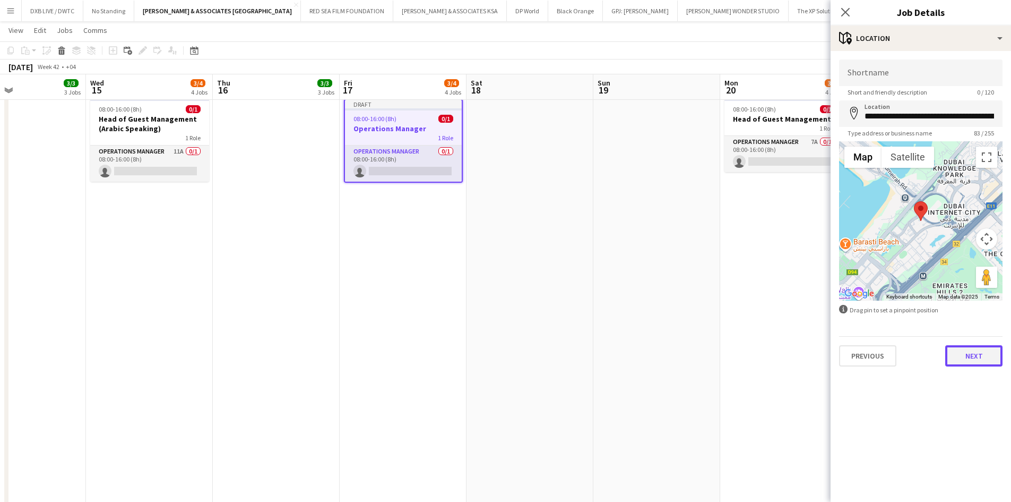
click at [679, 310] on button "Next" at bounding box center [973, 355] width 57 height 21
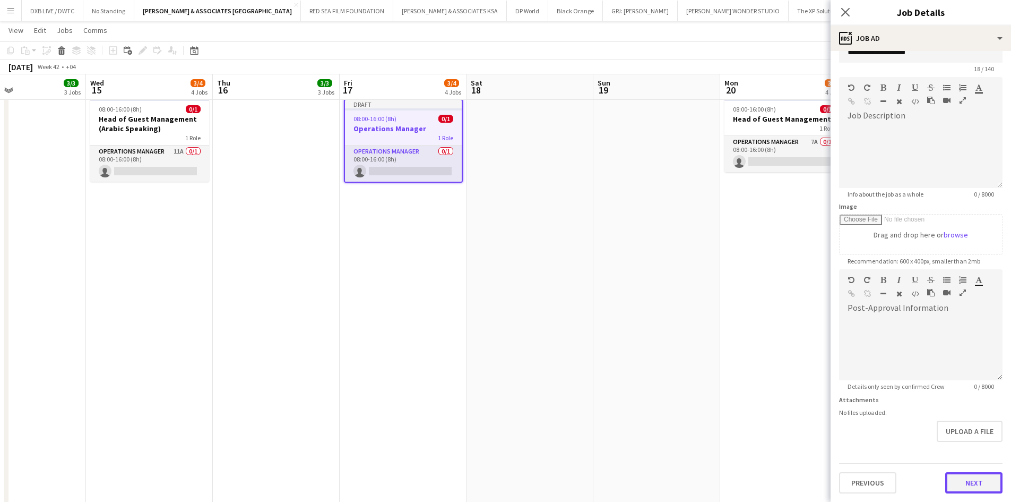
click at [679, 310] on form "**********" at bounding box center [921, 264] width 180 height 457
click at [679, 310] on button "Next" at bounding box center [973, 482] width 57 height 21
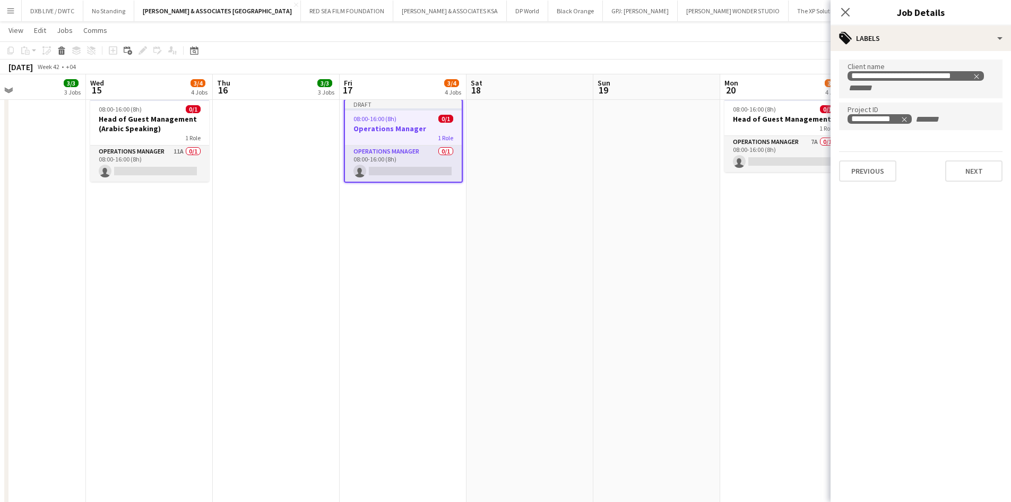
scroll to position [0, 0]
click at [679, 168] on button "Next" at bounding box center [973, 170] width 57 height 21
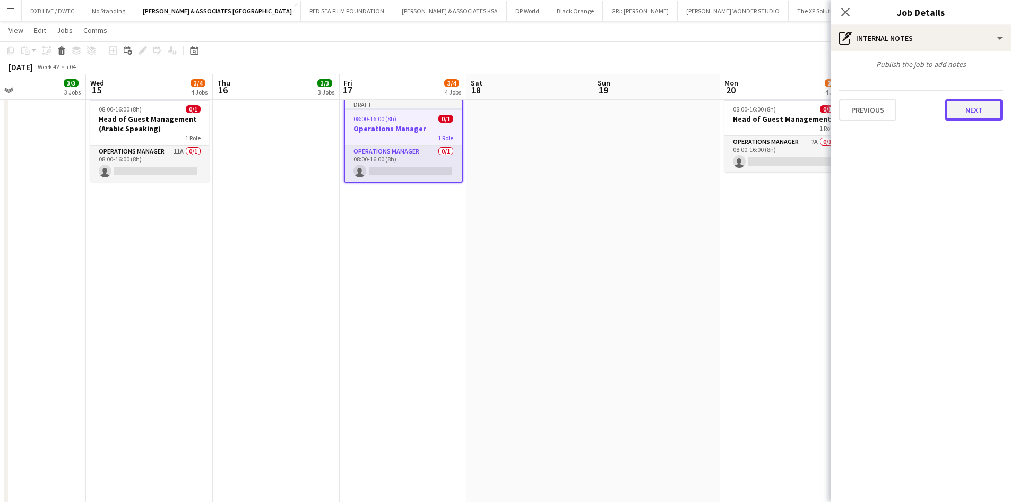
click at [679, 116] on button "Next" at bounding box center [973, 109] width 57 height 21
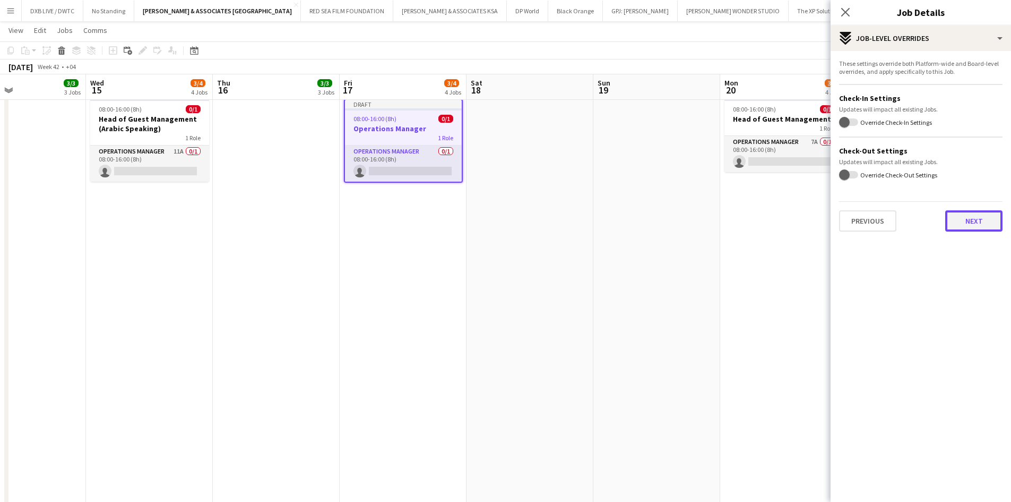
click at [679, 227] on button "Next" at bounding box center [973, 220] width 57 height 21
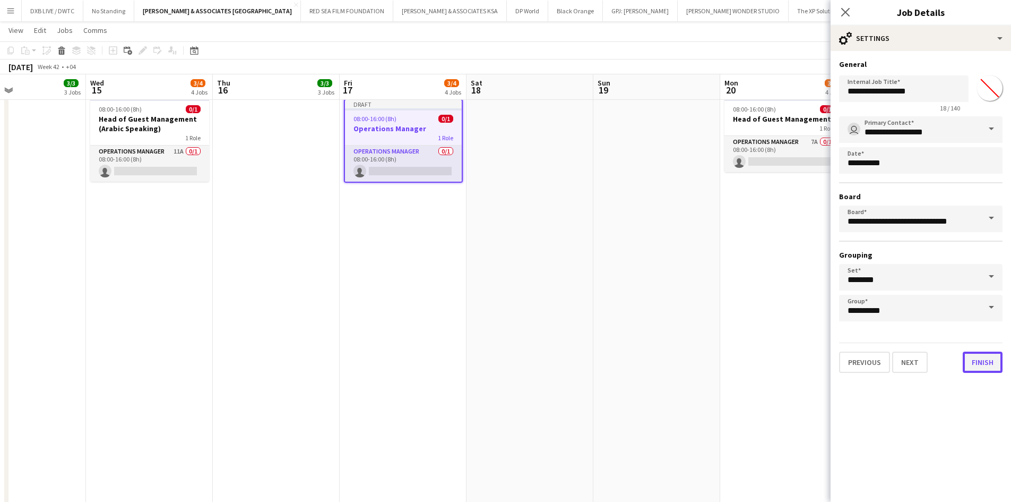
click at [679, 310] on button "Finish" at bounding box center [983, 361] width 40 height 21
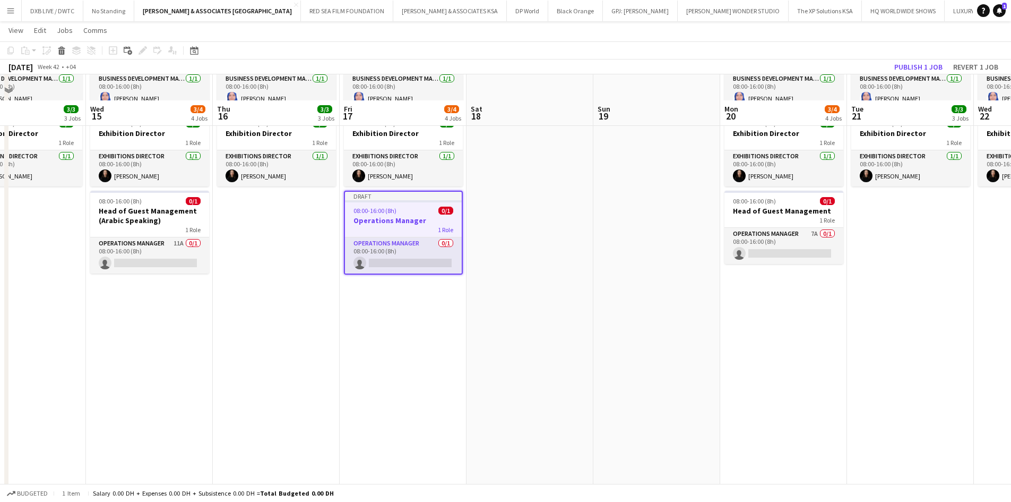
scroll to position [265, 0]
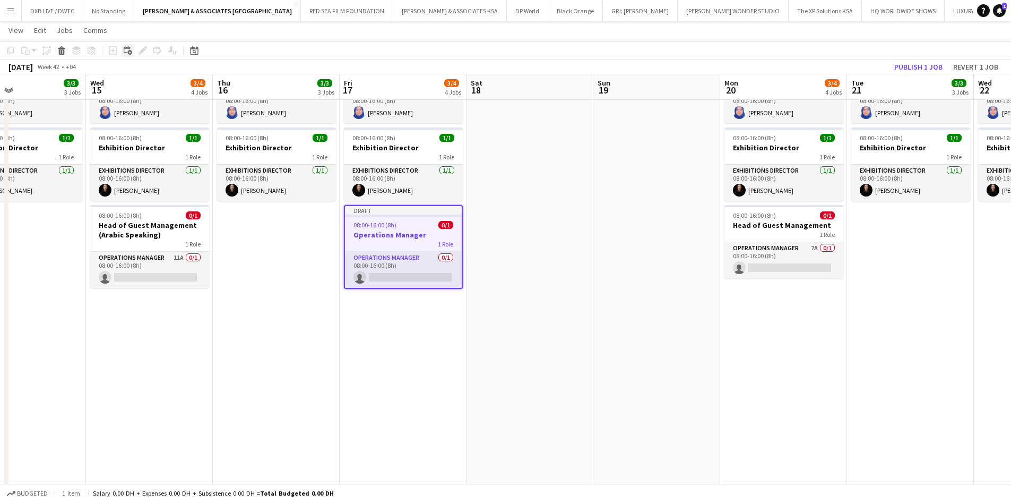
click at [126, 49] on icon "Add linked Job" at bounding box center [128, 50] width 8 height 8
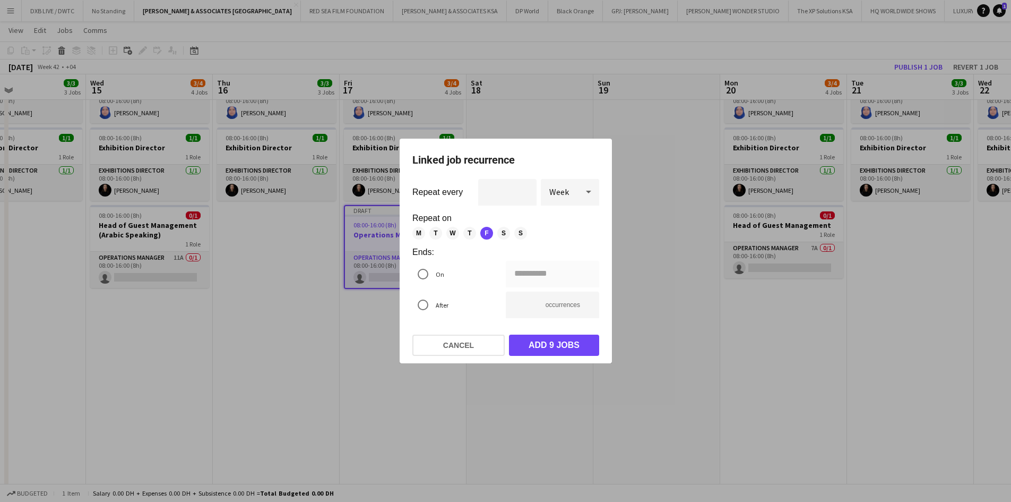
click at [592, 195] on icon at bounding box center [588, 191] width 13 height 21
click at [577, 221] on span "Day" at bounding box center [569, 221] width 41 height 10
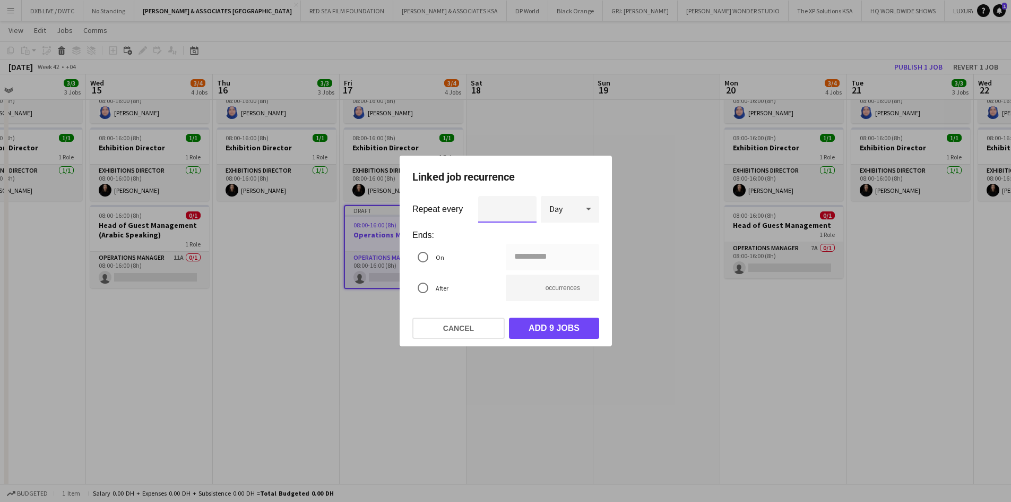
click at [519, 210] on input "*" at bounding box center [507, 209] width 58 height 27
click at [574, 210] on div "Day" at bounding box center [559, 208] width 37 height 25
click at [583, 257] on mat-option "Week" at bounding box center [570, 263] width 58 height 25
type input "**********"
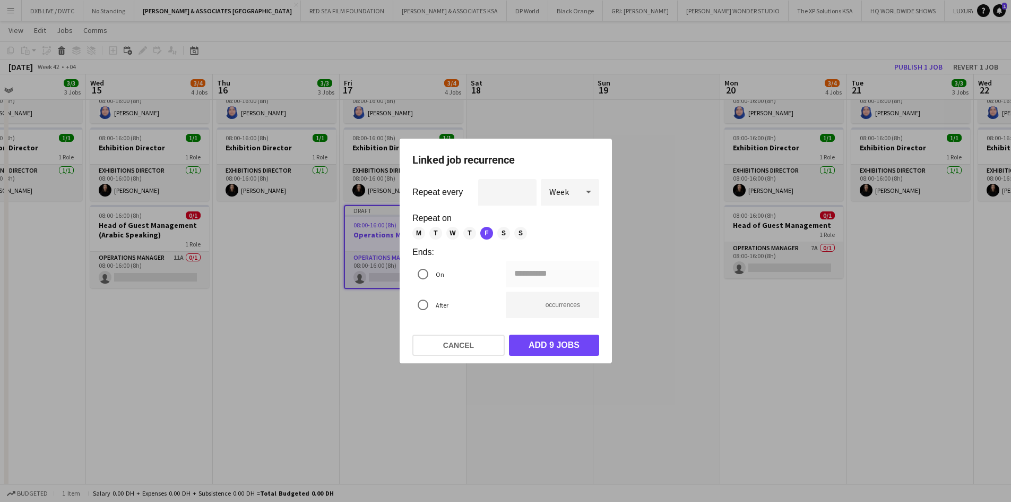
click at [417, 230] on span "M" at bounding box center [418, 233] width 13 height 13
click at [432, 231] on span "T" at bounding box center [435, 233] width 13 height 13
click at [449, 232] on span "W" at bounding box center [452, 233] width 13 height 13
click at [465, 233] on span "T" at bounding box center [469, 233] width 13 height 13
click at [567, 278] on div "**********" at bounding box center [505, 251] width 1011 height 502
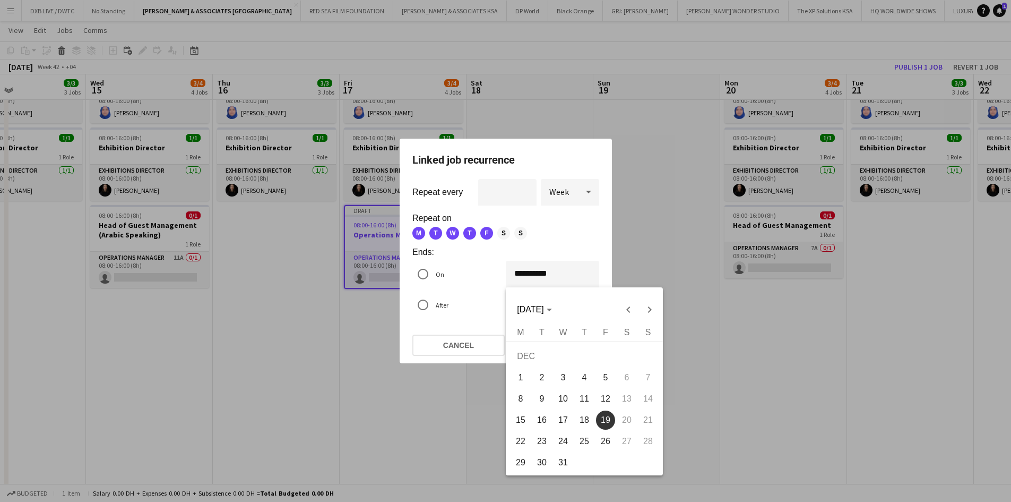
click at [630, 310] on span "13" at bounding box center [626, 398] width 19 height 19
click at [632, 310] on span "13" at bounding box center [626, 398] width 19 height 19
click at [628, 310] on span "13" at bounding box center [626, 398] width 19 height 19
click at [481, 310] on div at bounding box center [505, 251] width 1011 height 502
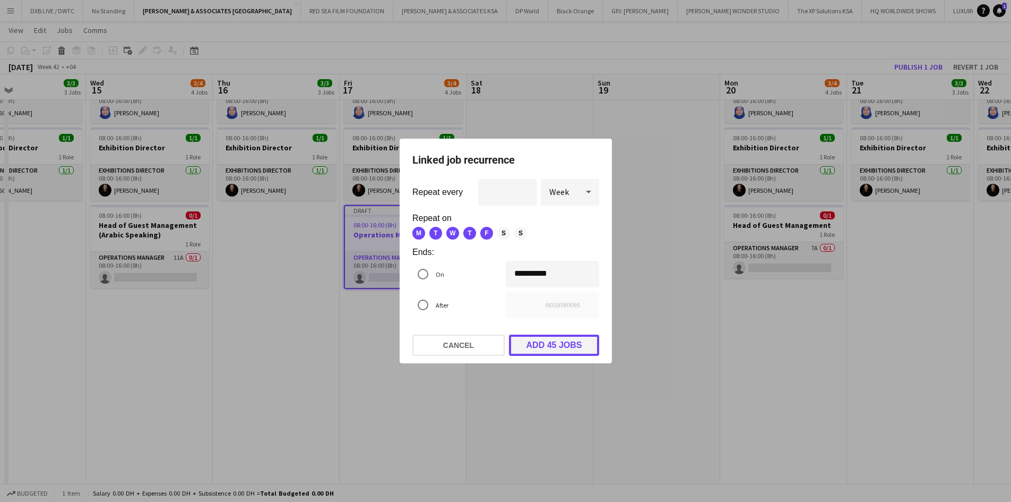
click at [537, 310] on button "Add 45 jobs" at bounding box center [554, 344] width 90 height 21
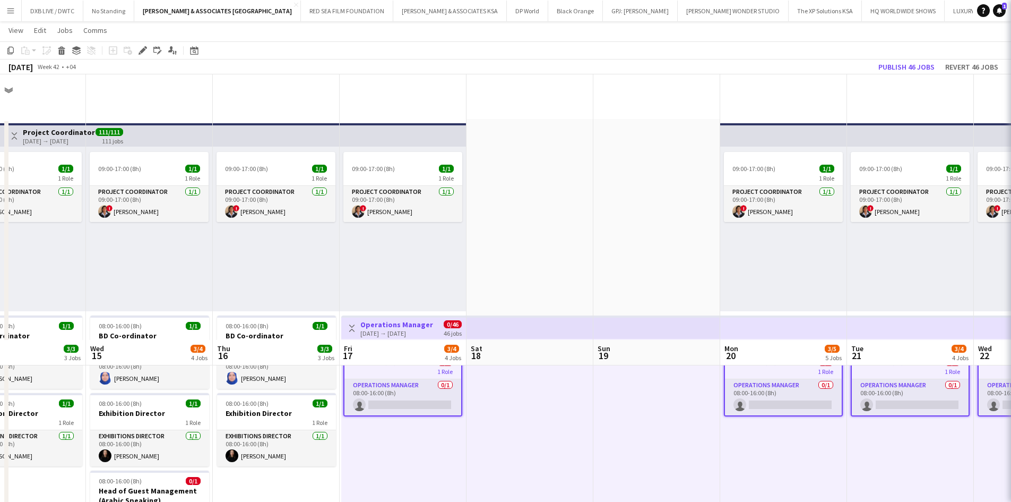
scroll to position [265, 0]
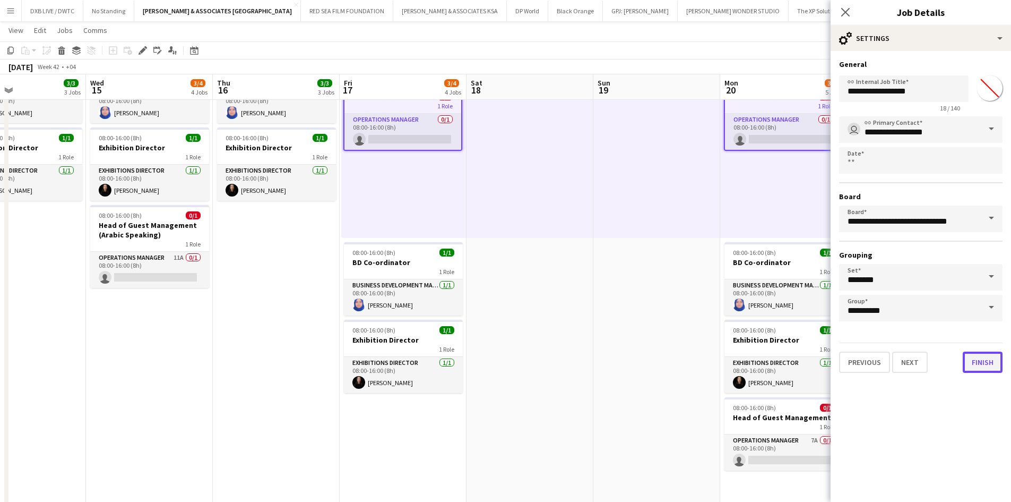
click at [679, 310] on button "Finish" at bounding box center [983, 361] width 40 height 21
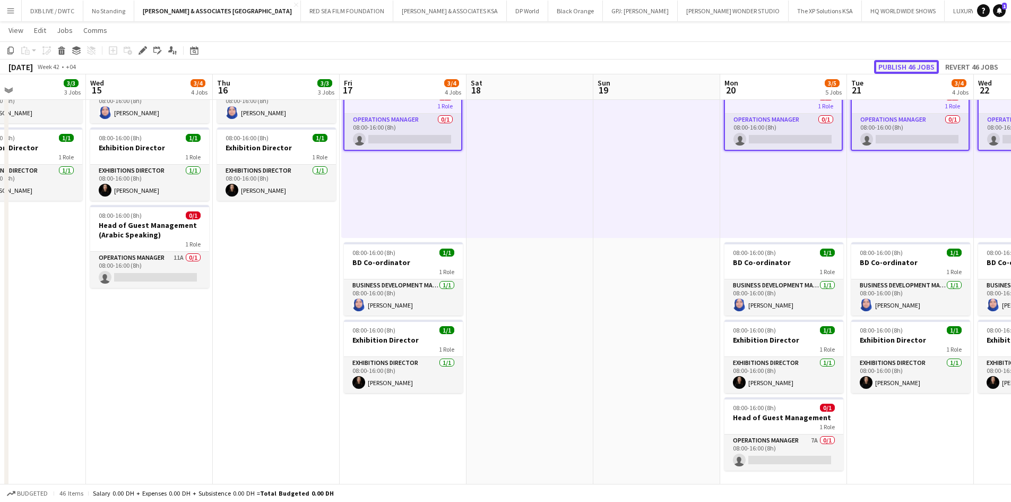
click at [679, 65] on button "Publish 46 jobs" at bounding box center [906, 67] width 65 height 14
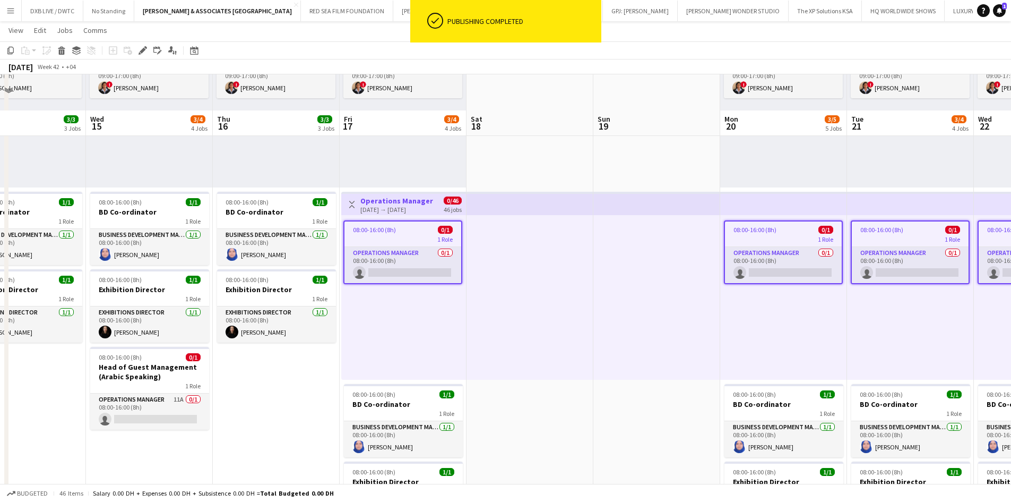
scroll to position [106, 0]
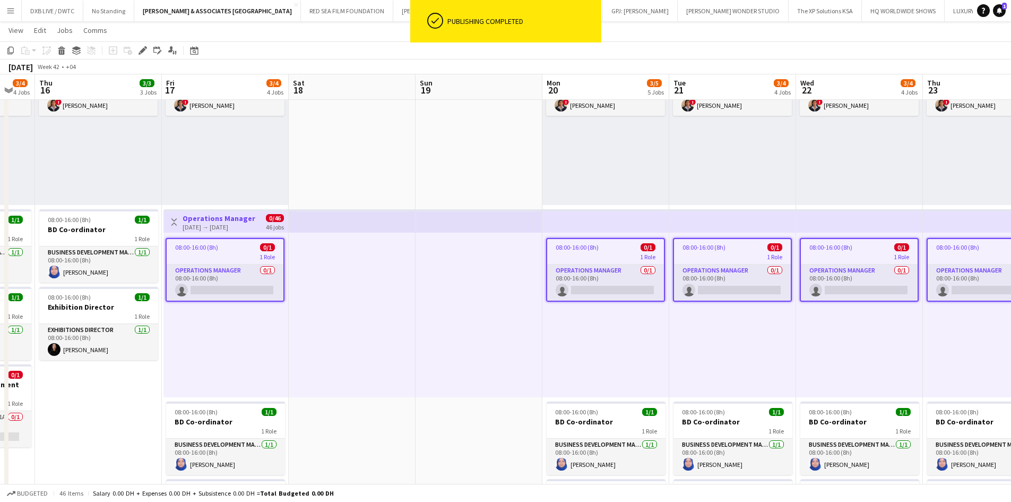
drag, startPoint x: 591, startPoint y: 332, endPoint x: 406, endPoint y: 332, distance: 185.3
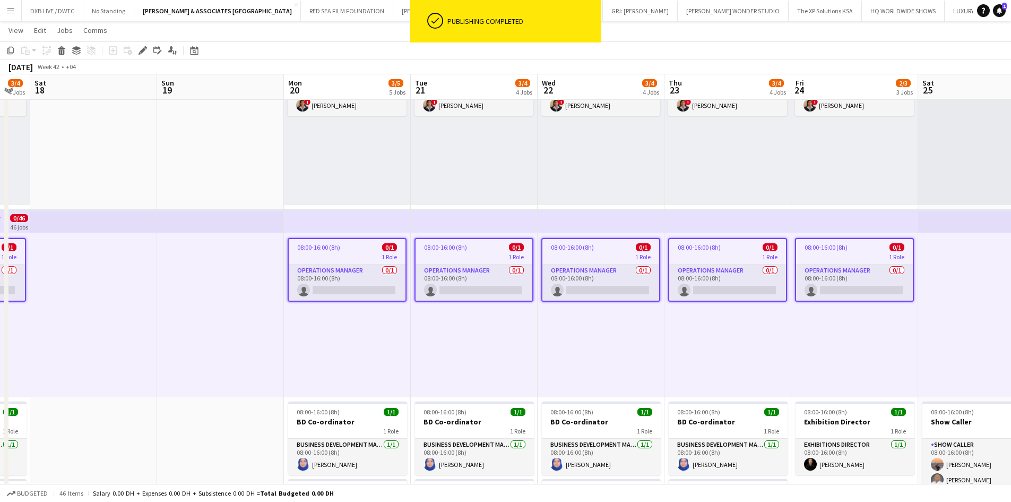
drag, startPoint x: 765, startPoint y: 332, endPoint x: 303, endPoint y: 328, distance: 462.4
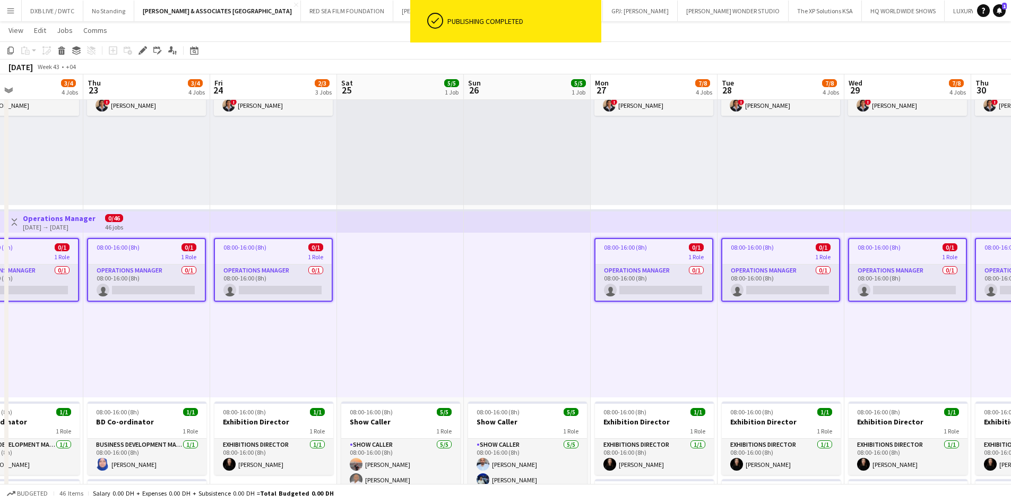
drag, startPoint x: 406, startPoint y: 329, endPoint x: 214, endPoint y: 326, distance: 191.1
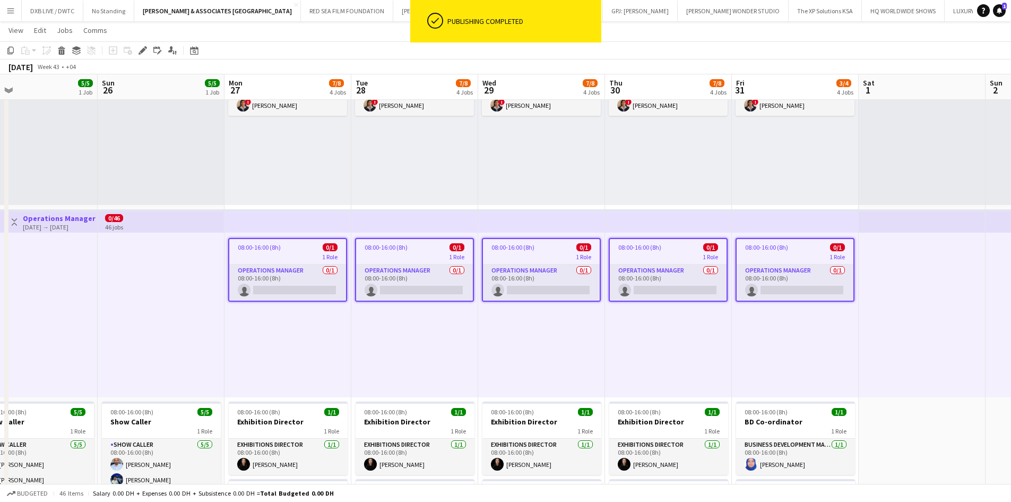
drag, startPoint x: 230, startPoint y: 328, endPoint x: 85, endPoint y: 326, distance: 144.9
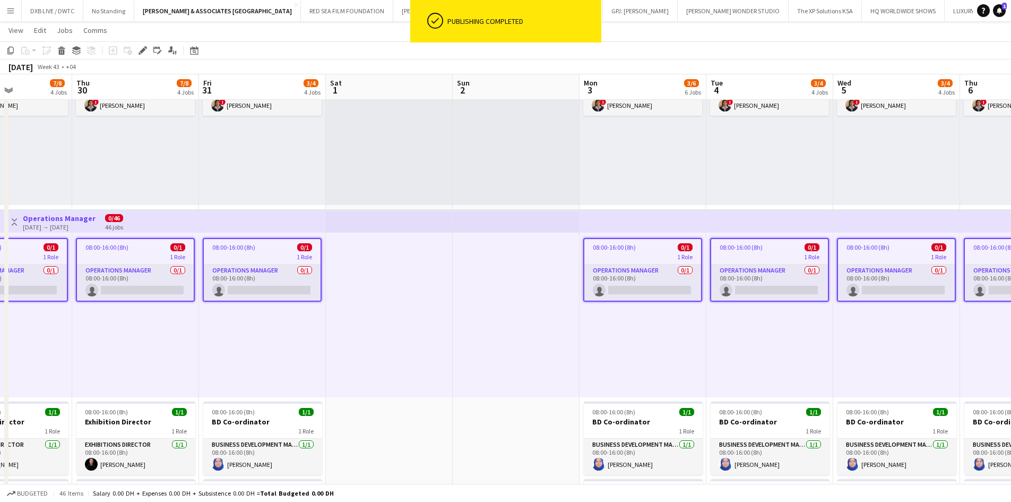
drag, startPoint x: 696, startPoint y: 328, endPoint x: 182, endPoint y: 323, distance: 514.4
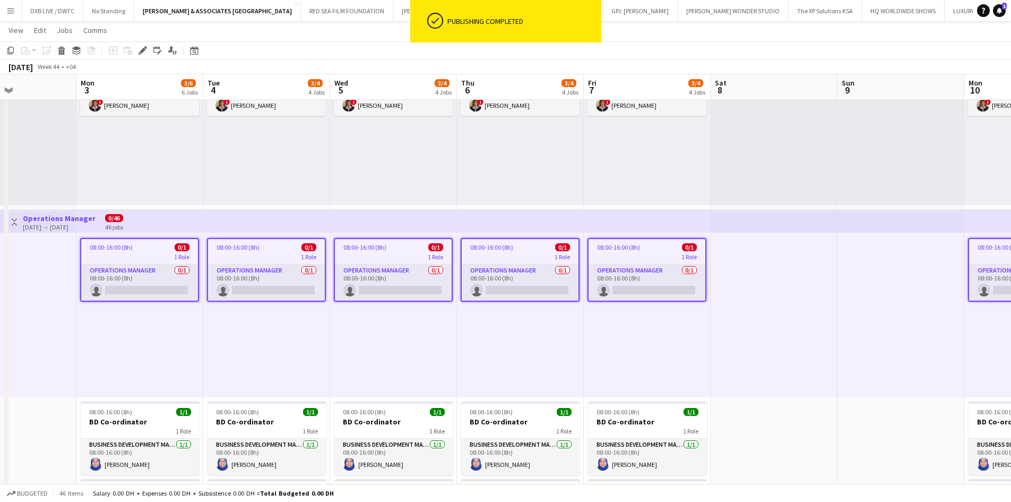
drag, startPoint x: 585, startPoint y: 326, endPoint x: 38, endPoint y: 315, distance: 547.4
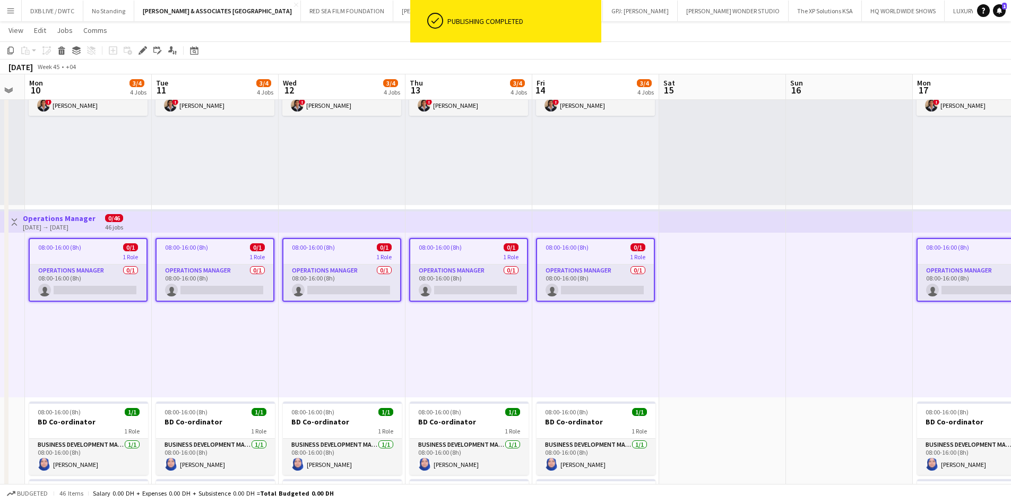
drag, startPoint x: 49, startPoint y: 306, endPoint x: 425, endPoint y: 307, distance: 375.8
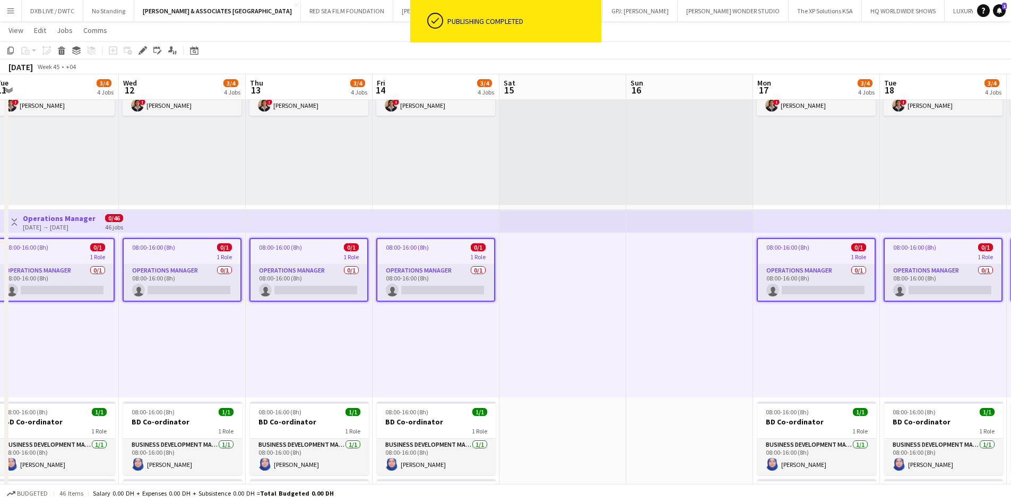
drag, startPoint x: 544, startPoint y: 315, endPoint x: 29, endPoint y: 294, distance: 514.8
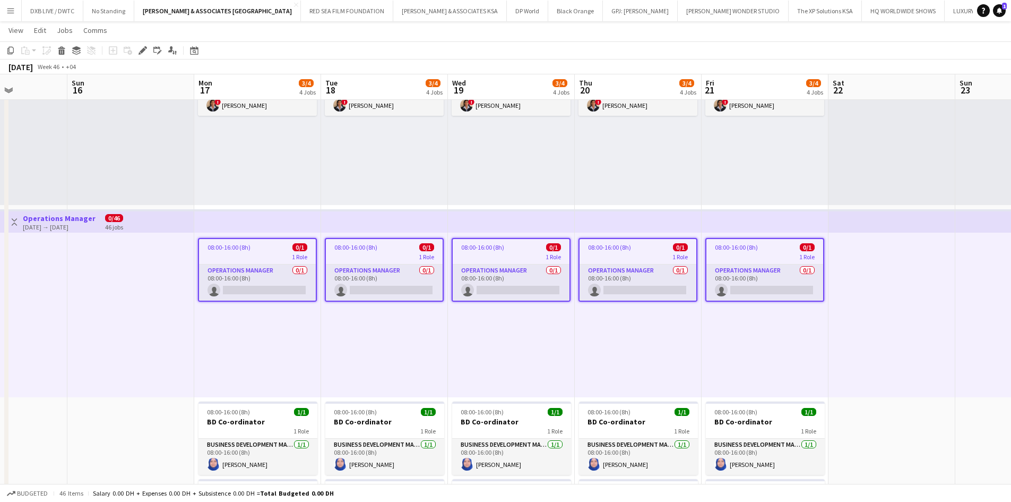
drag, startPoint x: 604, startPoint y: 319, endPoint x: 106, endPoint y: 300, distance: 498.3
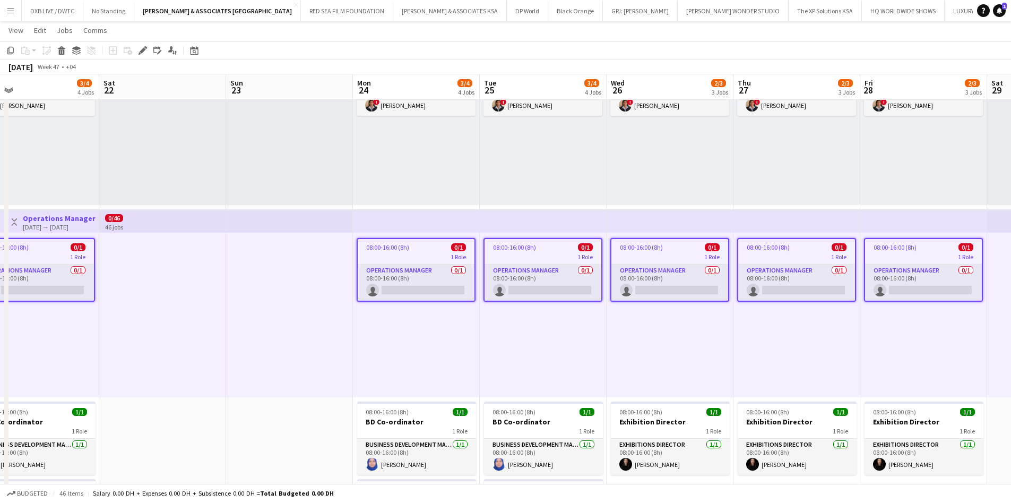
drag, startPoint x: 23, startPoint y: 333, endPoint x: -34, endPoint y: 326, distance: 57.3
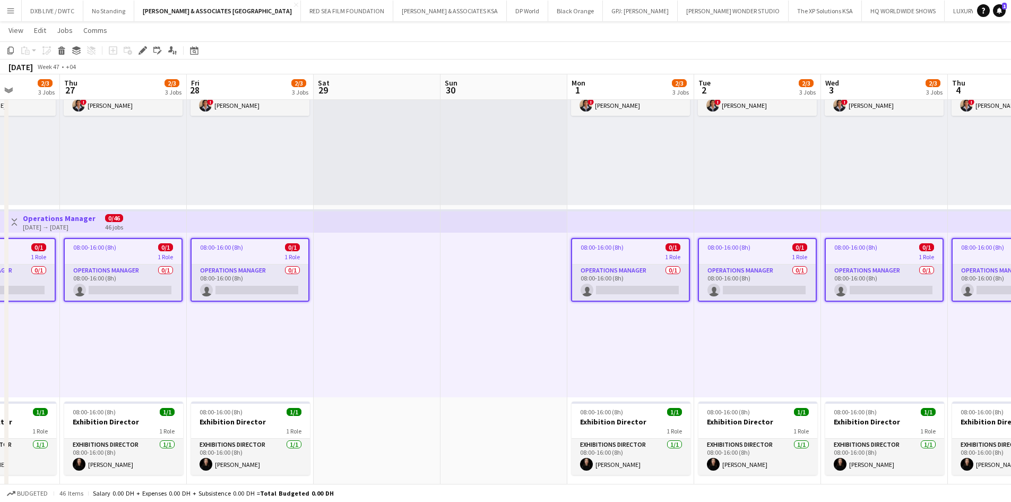
drag, startPoint x: 610, startPoint y: 374, endPoint x: 63, endPoint y: 320, distance: 550.0
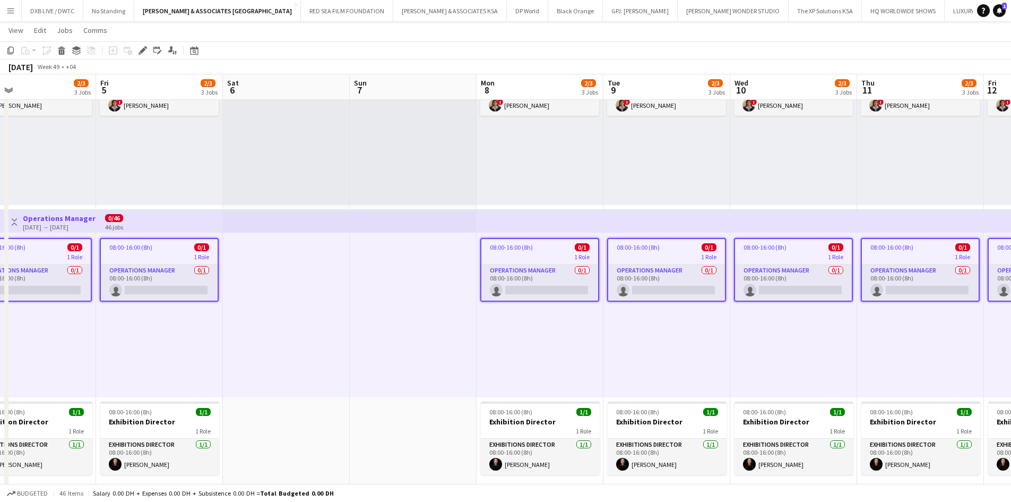
drag, startPoint x: 25, startPoint y: 334, endPoint x: 19, endPoint y: 333, distance: 6.5
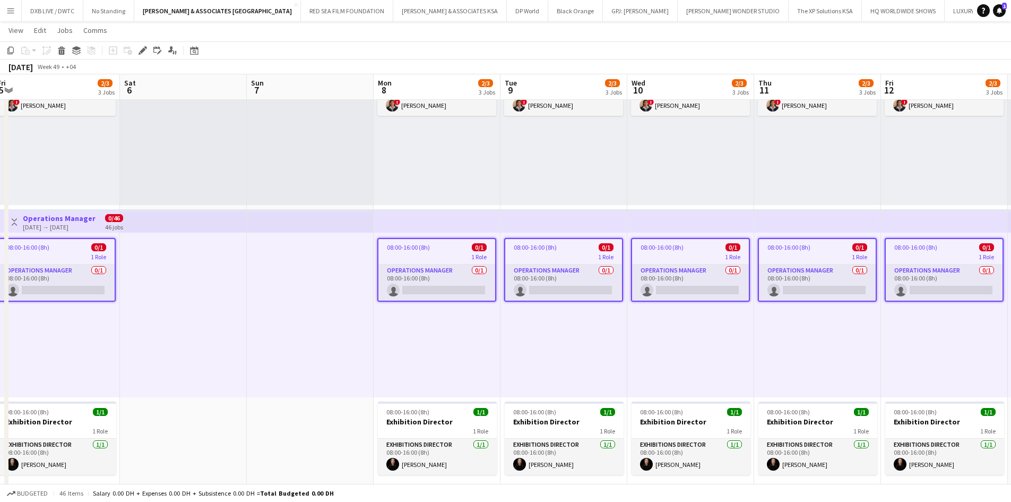
drag, startPoint x: 723, startPoint y: 364, endPoint x: -97, endPoint y: 364, distance: 820.2
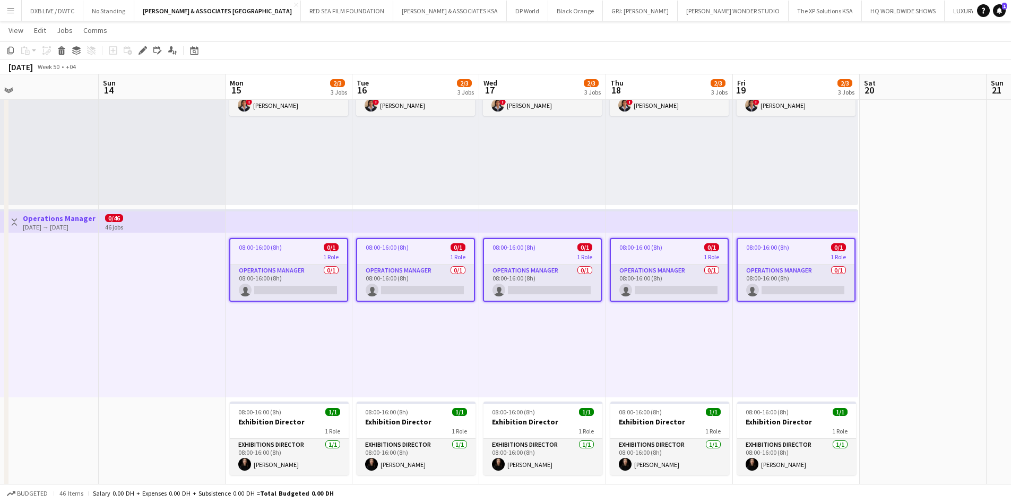
drag, startPoint x: 644, startPoint y: 369, endPoint x: -368, endPoint y: 306, distance: 1014.9
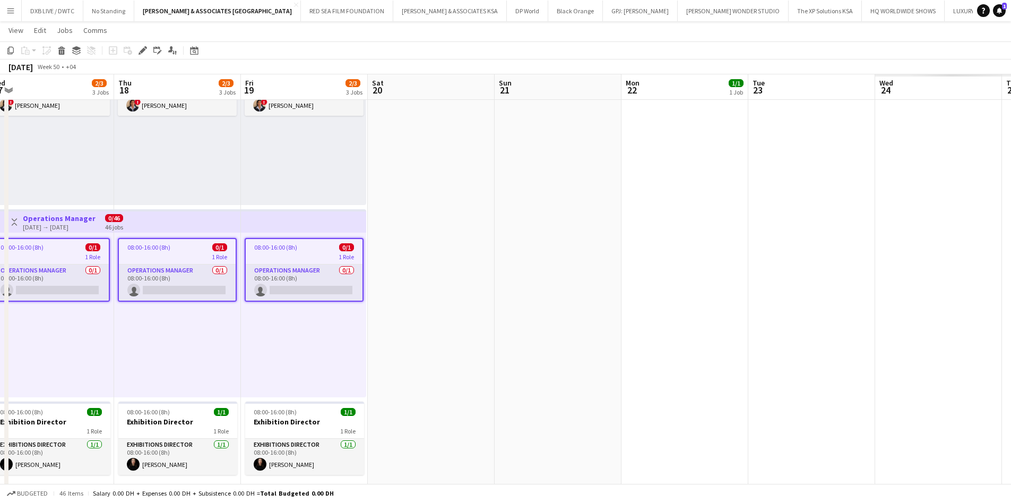
scroll to position [0, 322]
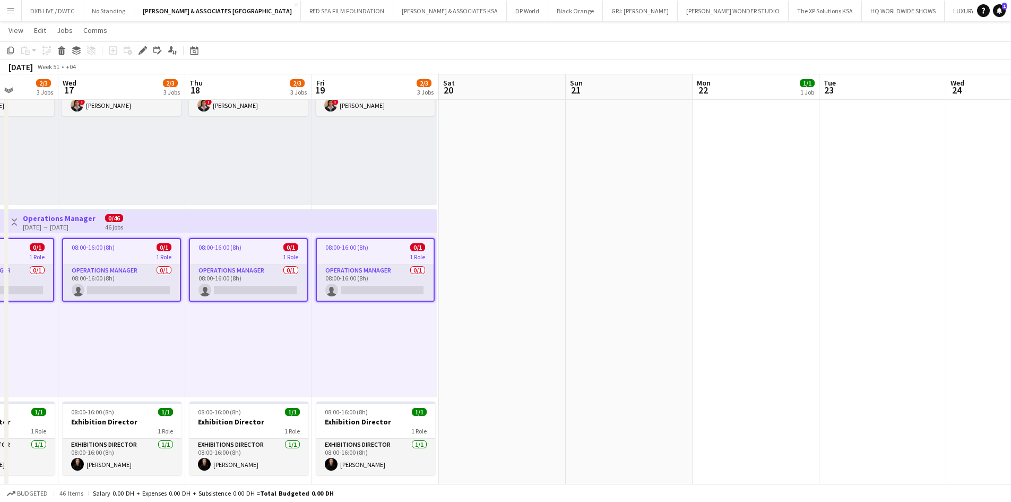
drag, startPoint x: 637, startPoint y: 330, endPoint x: 159, endPoint y: 326, distance: 478.3
click at [380, 250] on div "08:00-16:00 (8h) 0/1" at bounding box center [375, 247] width 117 height 8
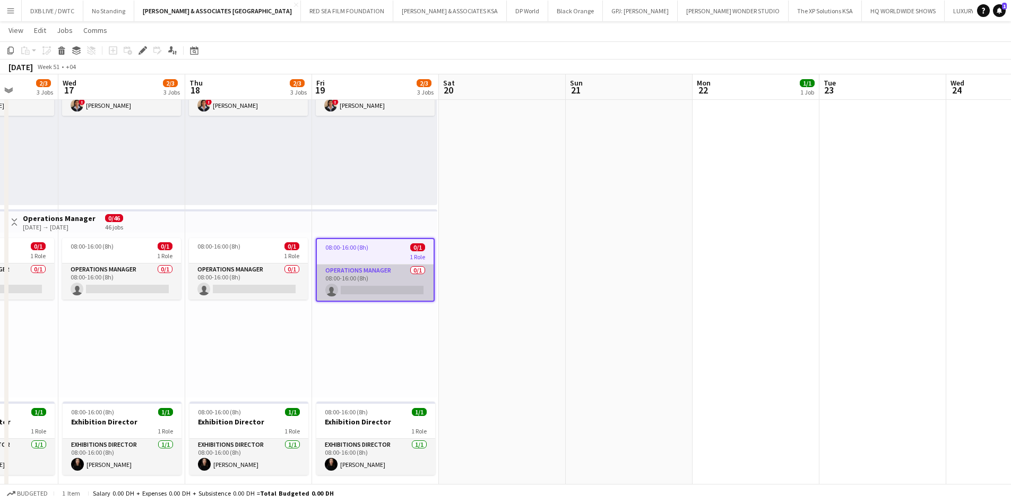
click at [382, 292] on app-card-role "Operations Manager 0/1 08:00-16:00 (8h) single-neutral-actions" at bounding box center [375, 282] width 117 height 36
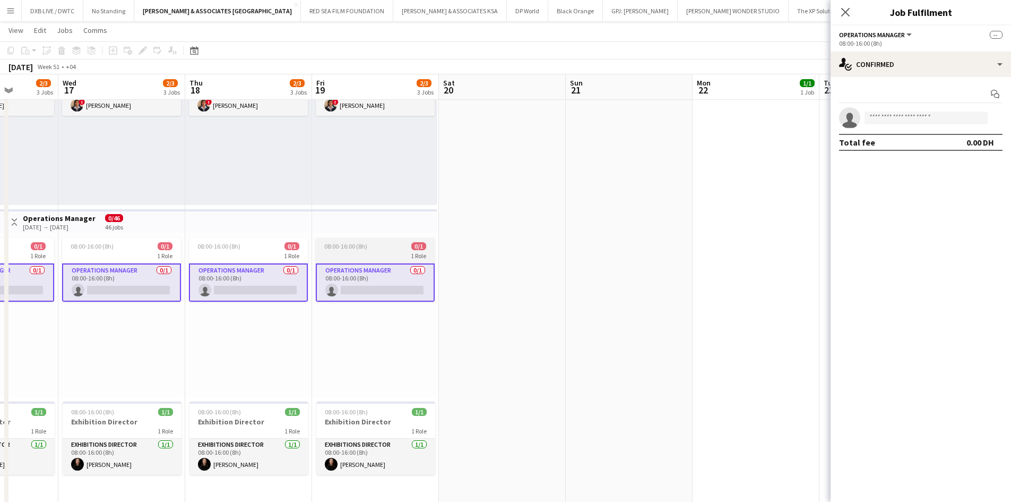
click at [378, 252] on div "1 Role" at bounding box center [375, 255] width 119 height 8
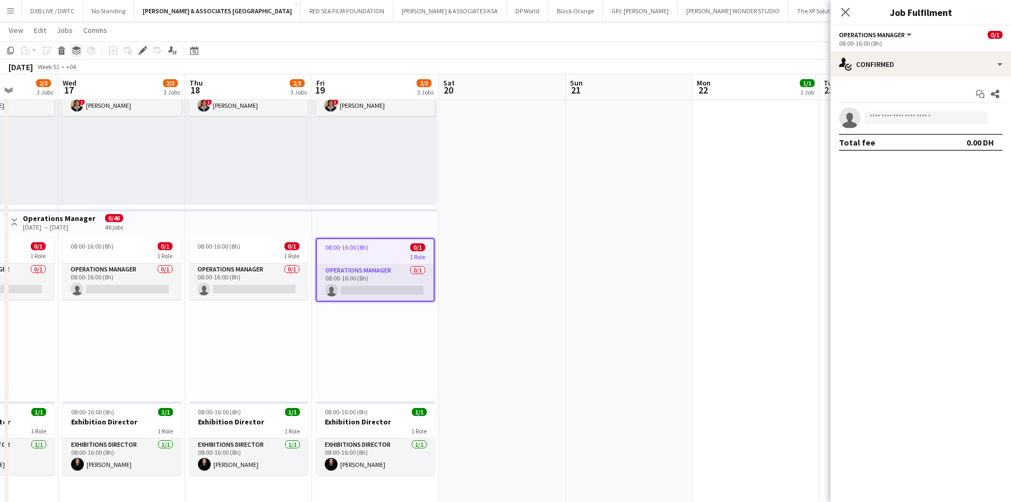
click at [70, 51] on div "Group" at bounding box center [76, 50] width 13 height 13
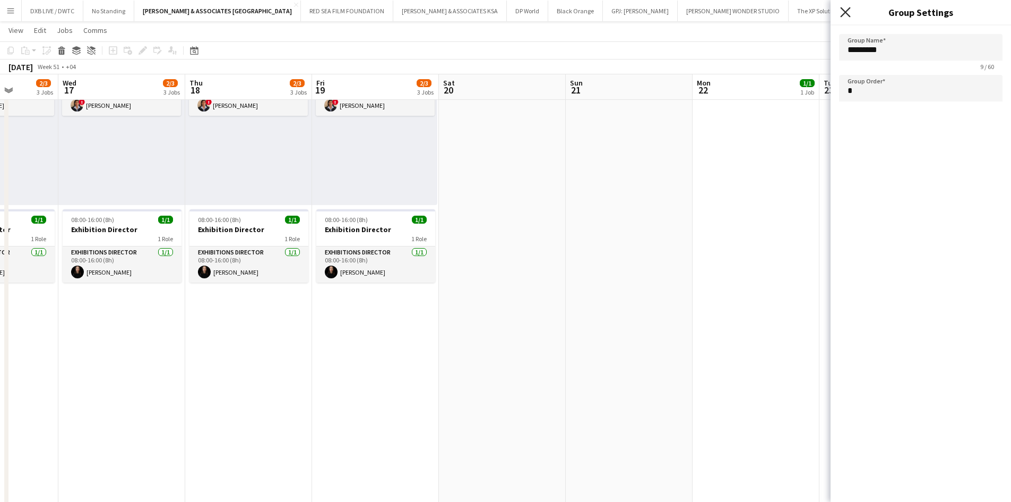
click at [679, 11] on icon at bounding box center [845, 12] width 10 height 10
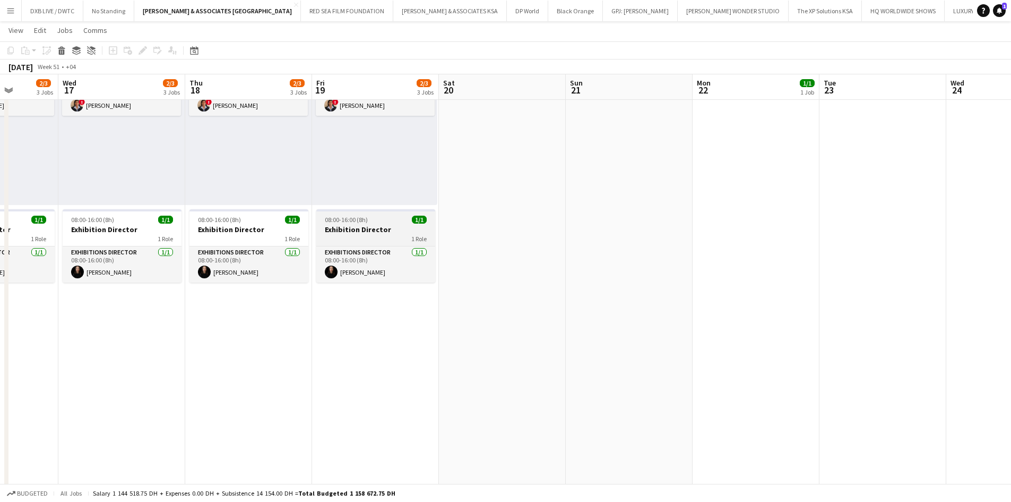
click at [368, 241] on div "1 Role" at bounding box center [375, 238] width 119 height 8
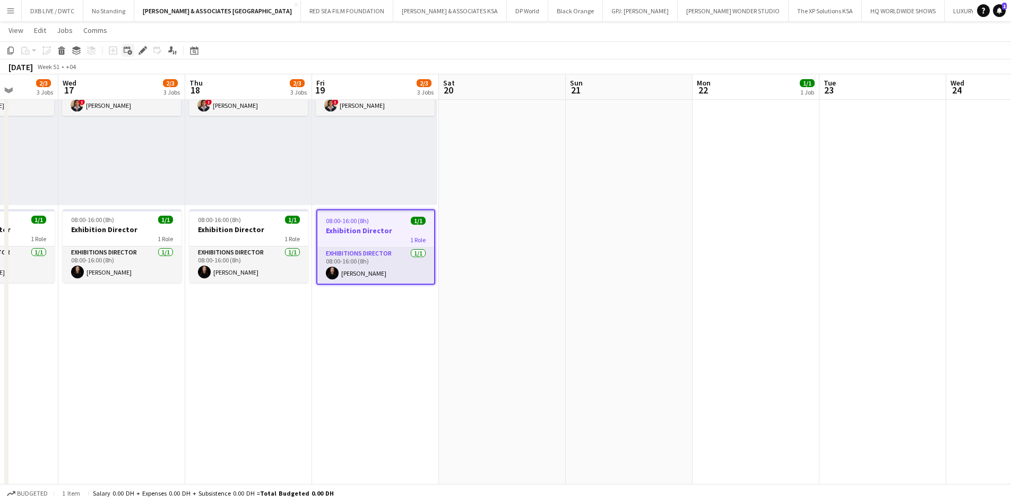
click at [130, 51] on icon at bounding box center [129, 52] width 5 height 5
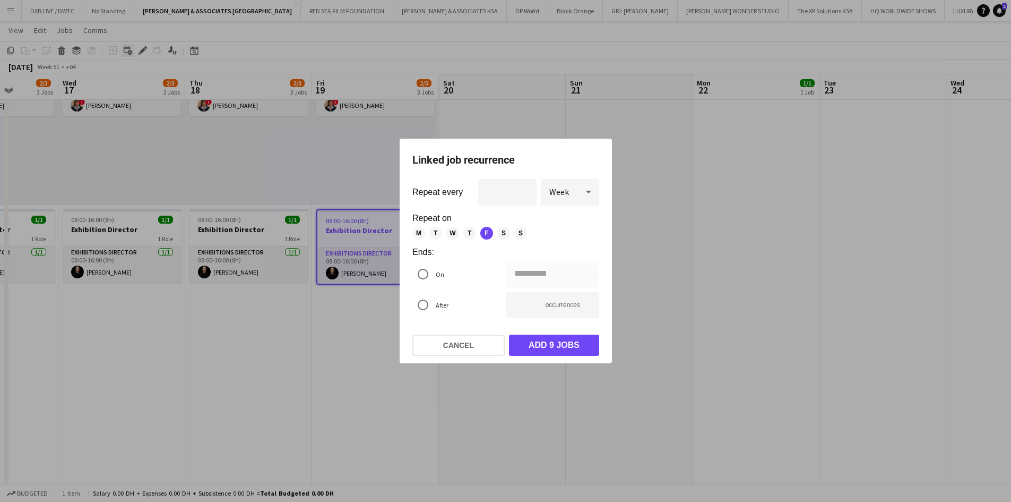
scroll to position [0, 0]
click at [474, 310] on button "Cancel" at bounding box center [458, 344] width 92 height 21
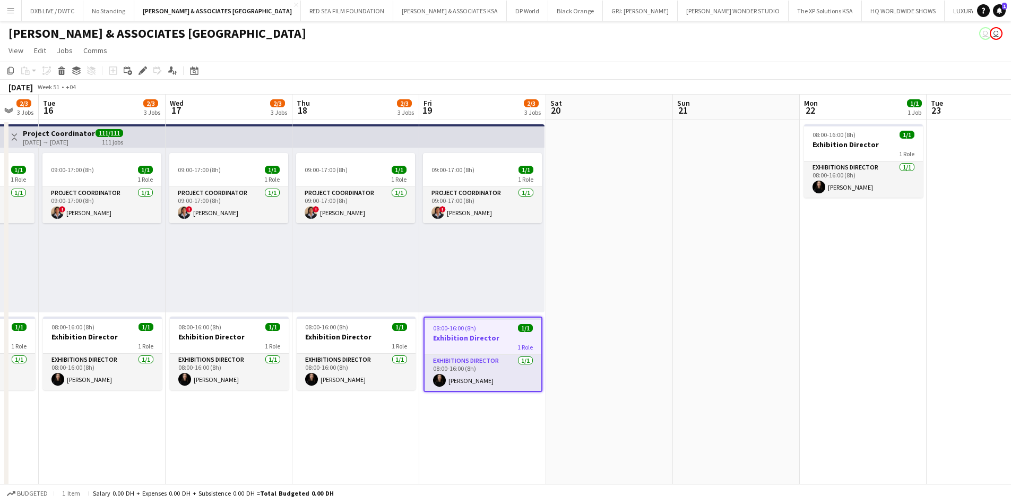
scroll to position [0, 268]
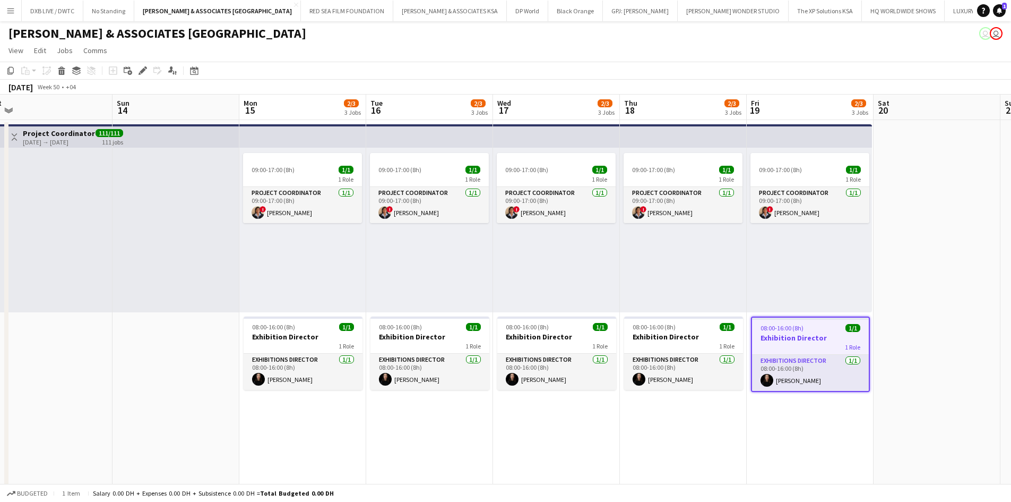
drag, startPoint x: 533, startPoint y: 343, endPoint x: 968, endPoint y: 343, distance: 434.8
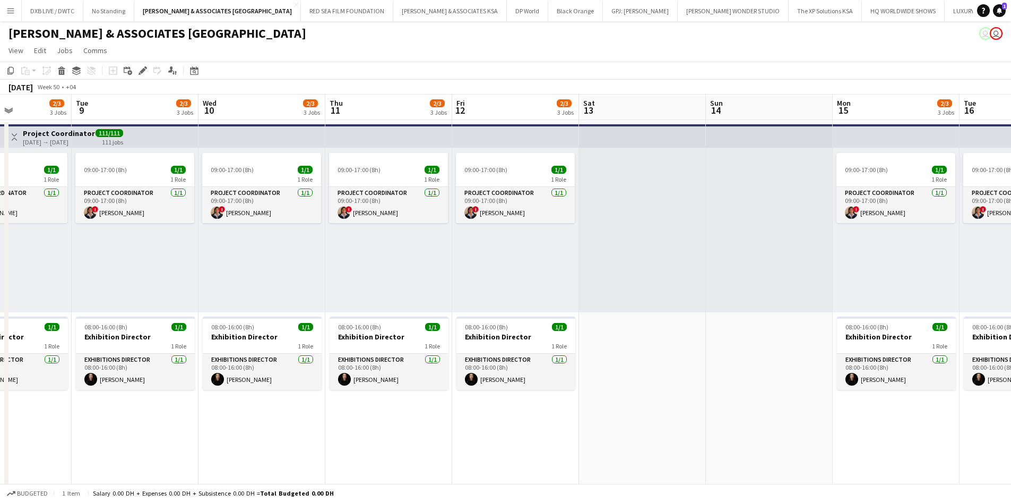
drag, startPoint x: 913, startPoint y: 345, endPoint x: 1019, endPoint y: 346, distance: 105.6
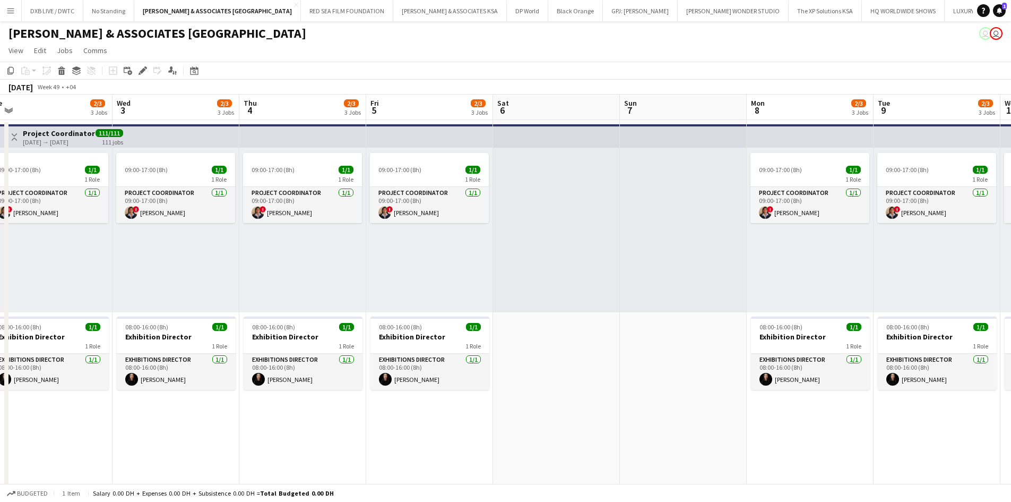
drag, startPoint x: 564, startPoint y: 355, endPoint x: 942, endPoint y: 365, distance: 378.1
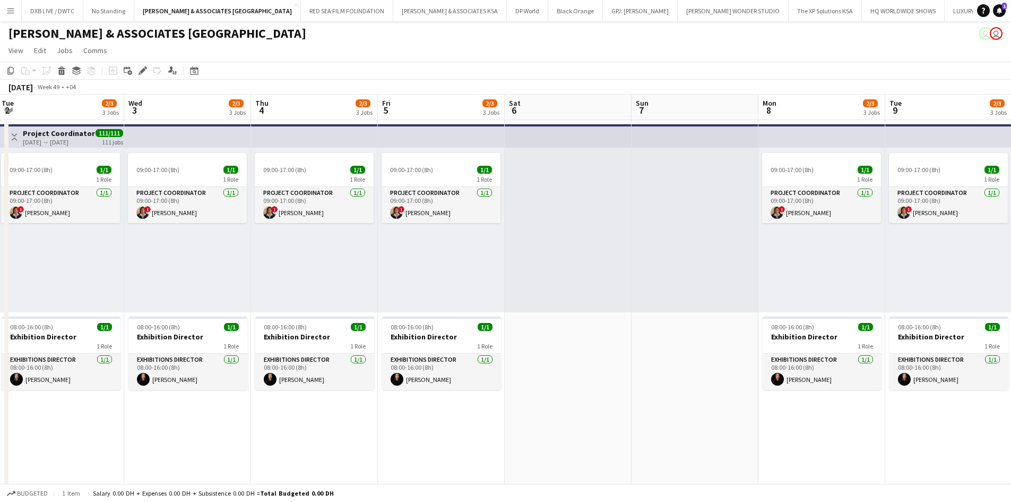
drag, startPoint x: 771, startPoint y: 350, endPoint x: 950, endPoint y: 362, distance: 179.2
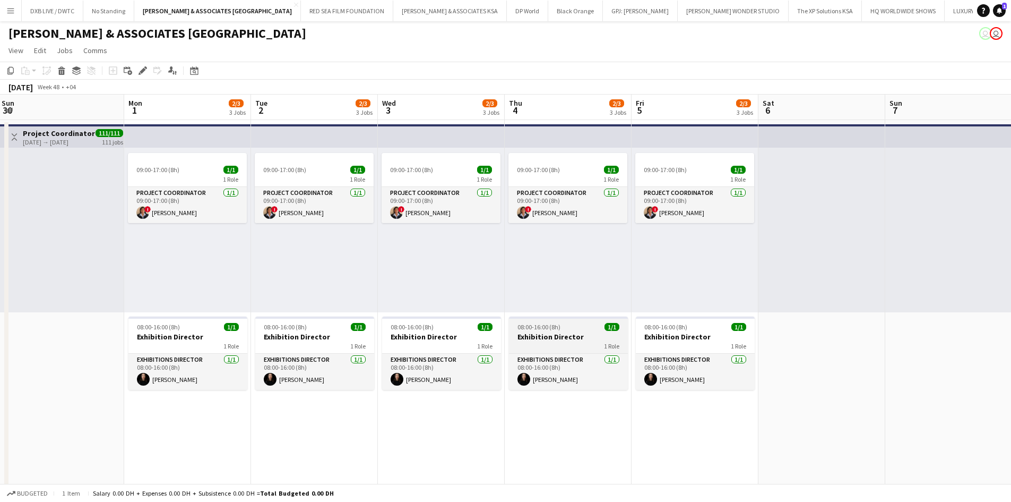
drag, startPoint x: 908, startPoint y: 349, endPoint x: 853, endPoint y: 353, distance: 55.9
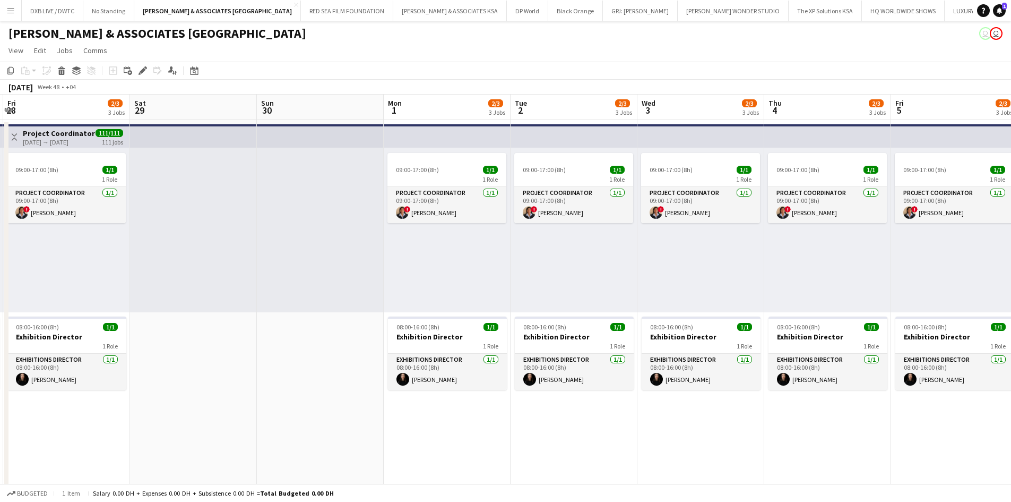
drag, startPoint x: 754, startPoint y: 347, endPoint x: 943, endPoint y: 350, distance: 189.0
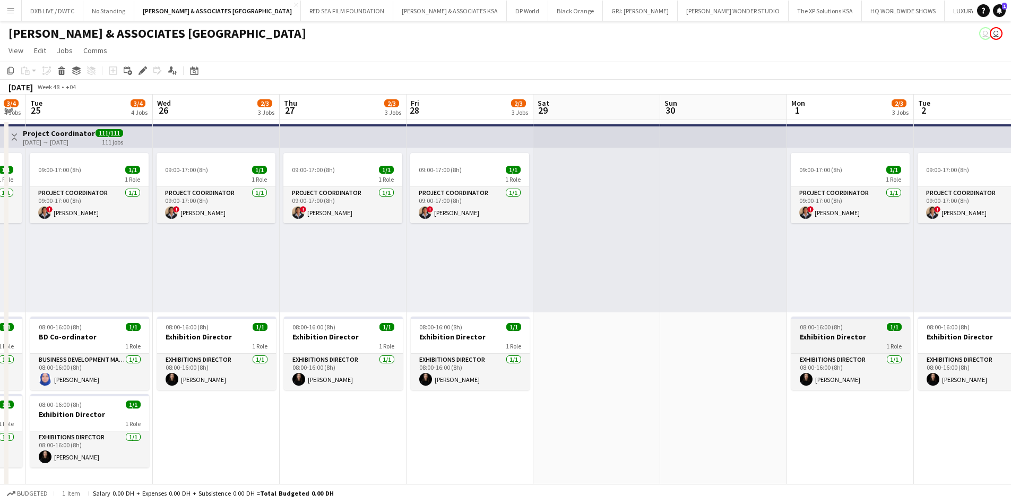
drag, startPoint x: 753, startPoint y: 329, endPoint x: 898, endPoint y: 351, distance: 147.2
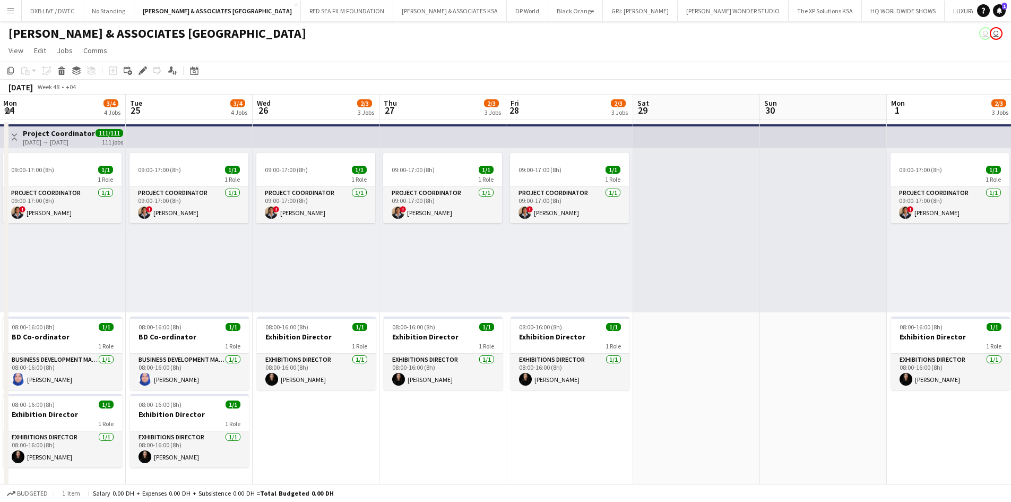
drag, startPoint x: 792, startPoint y: 321, endPoint x: 879, endPoint y: 322, distance: 86.5
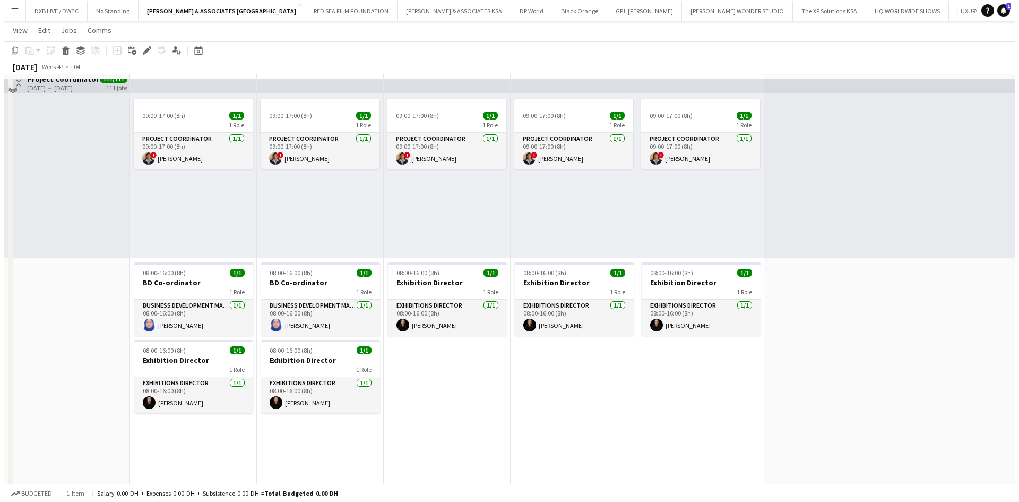
scroll to position [0, 0]
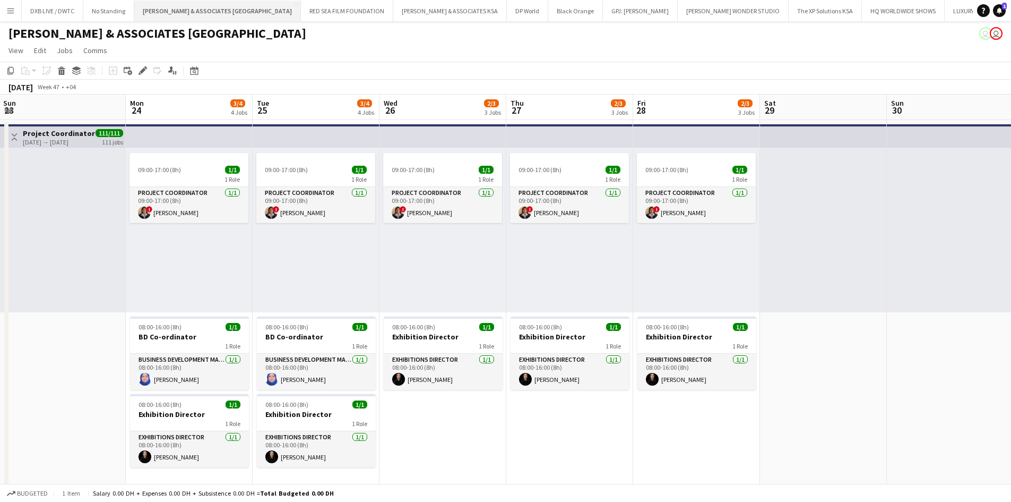
click at [186, 12] on button "RICHARD ATTIAS & ASSOCIATES UAE Close" at bounding box center [217, 11] width 167 height 21
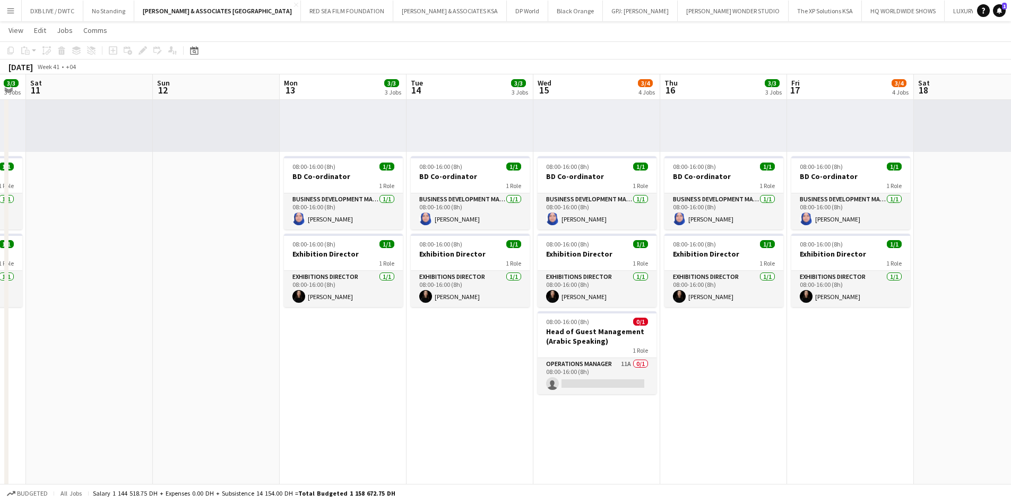
scroll to position [0, 360]
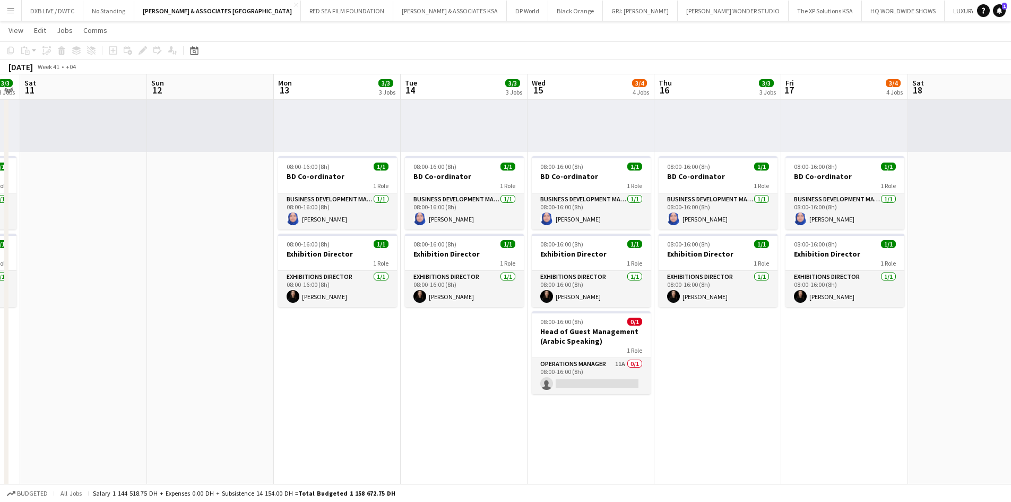
drag, startPoint x: 609, startPoint y: 360, endPoint x: 122, endPoint y: 365, distance: 487.3
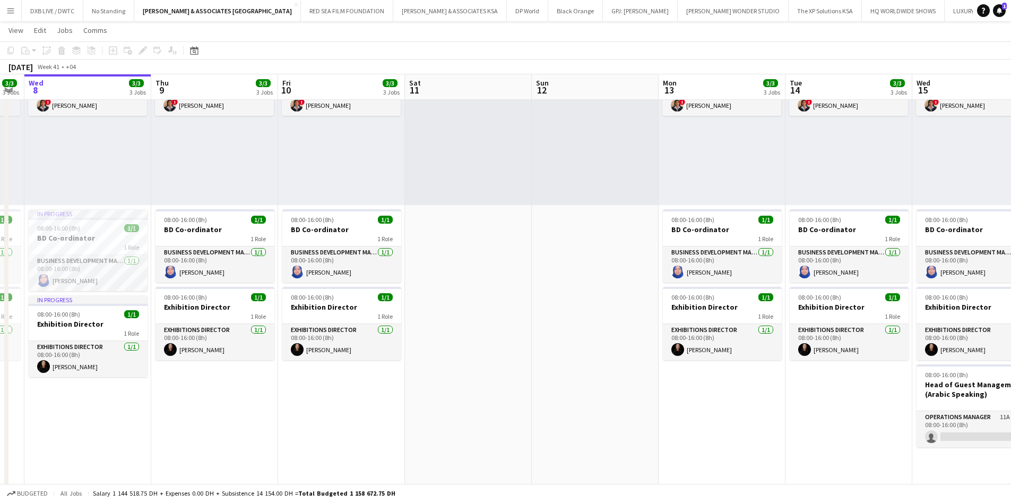
scroll to position [0, 216]
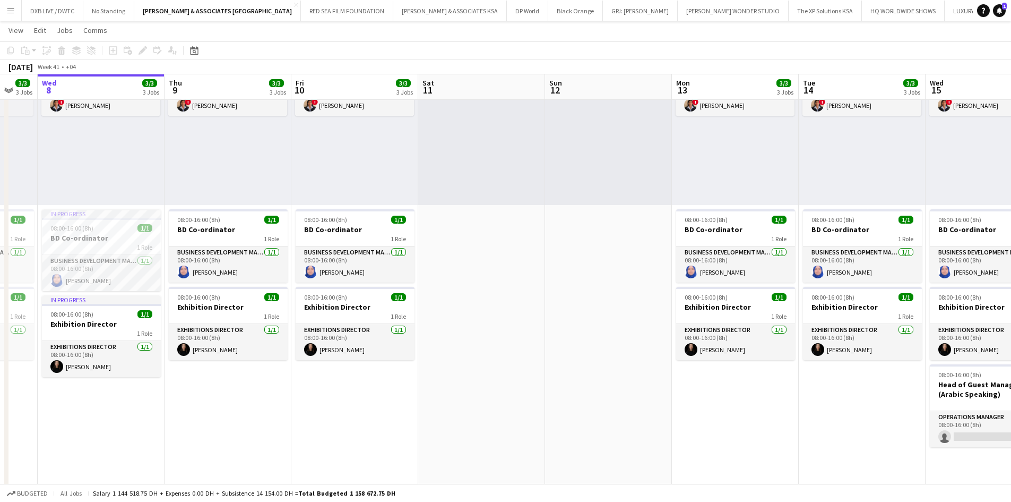
drag, startPoint x: 374, startPoint y: 384, endPoint x: 772, endPoint y: 405, distance: 398.7
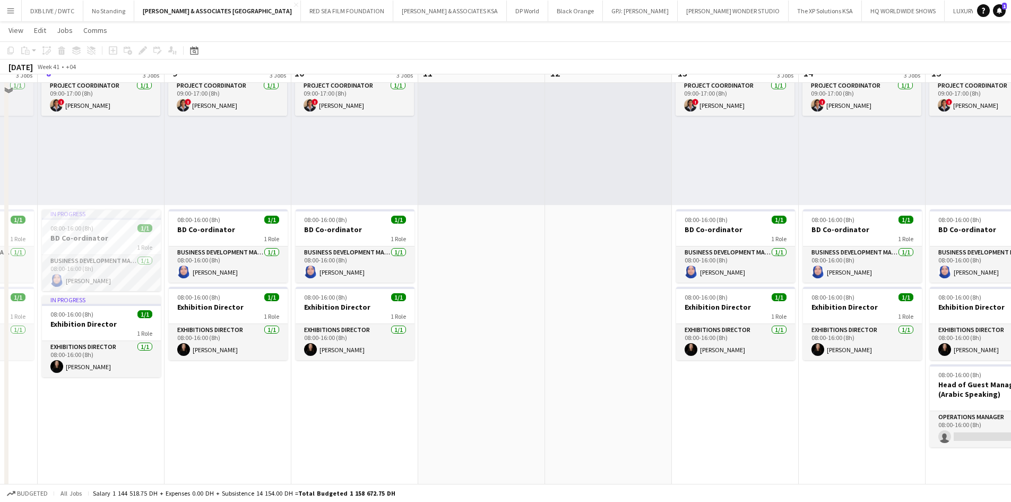
scroll to position [0, 0]
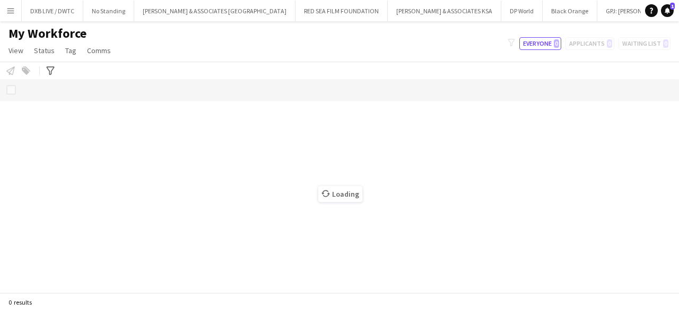
click at [16, 15] on button "Menu" at bounding box center [10, 10] width 21 height 21
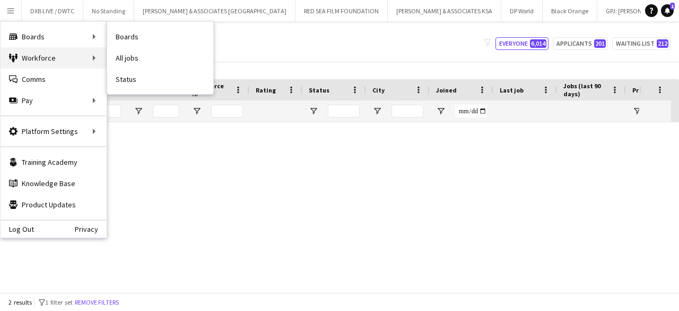
type input "***"
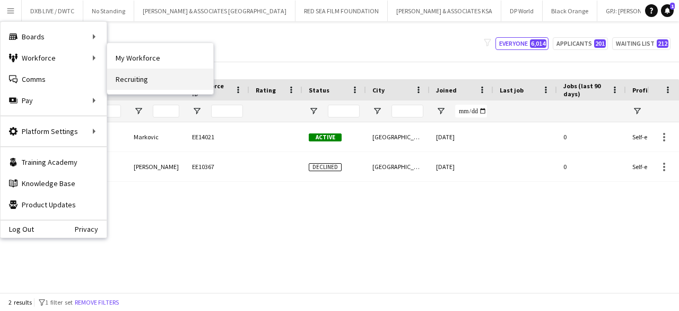
click at [125, 75] on link "Recruiting" at bounding box center [160, 78] width 106 height 21
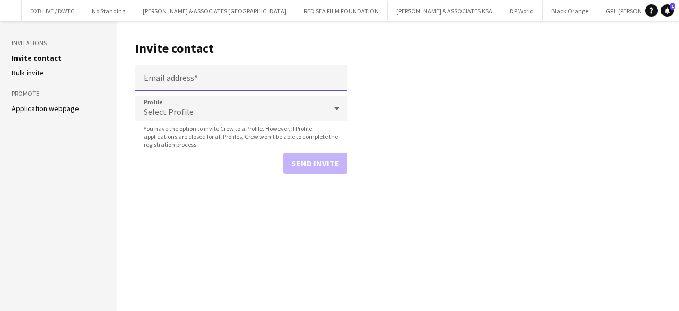
click at [161, 82] on input "Email address" at bounding box center [241, 78] width 212 height 27
drag, startPoint x: 161, startPoint y: 82, endPoint x: 153, endPoint y: 79, distance: 9.1
click at [153, 79] on input "Email address" at bounding box center [241, 78] width 212 height 27
paste input "**********"
type input "**********"
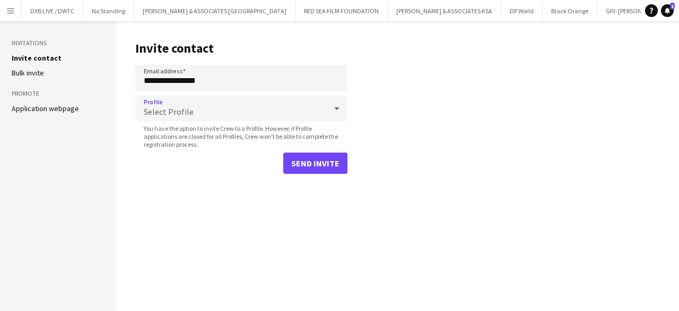
click at [243, 105] on div "Select Profile" at bounding box center [230, 108] width 191 height 25
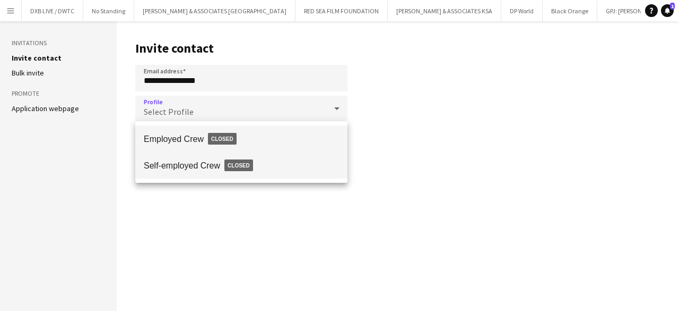
click at [219, 169] on span "Self-employed Crew Closed" at bounding box center [241, 165] width 195 height 24
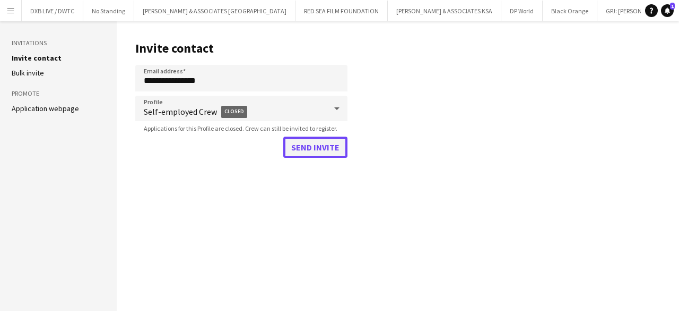
click at [312, 153] on button "Send invite" at bounding box center [315, 146] width 64 height 21
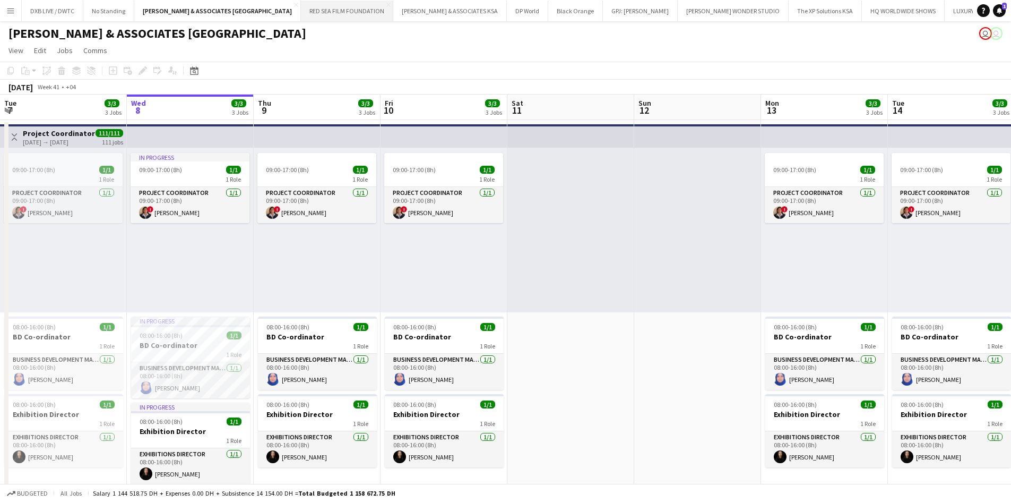
click at [301, 19] on button "RED SEA FILM FOUNDATION Close" at bounding box center [347, 11] width 92 height 21
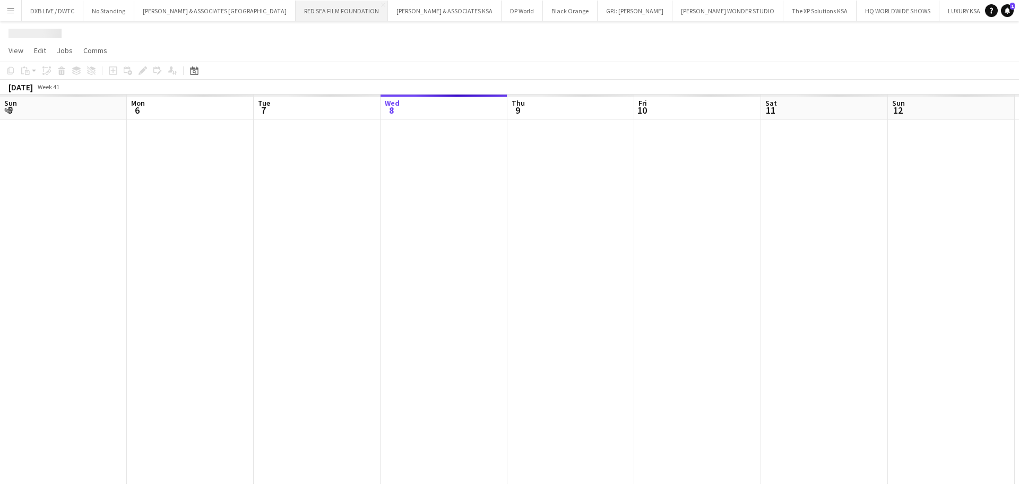
scroll to position [0, 254]
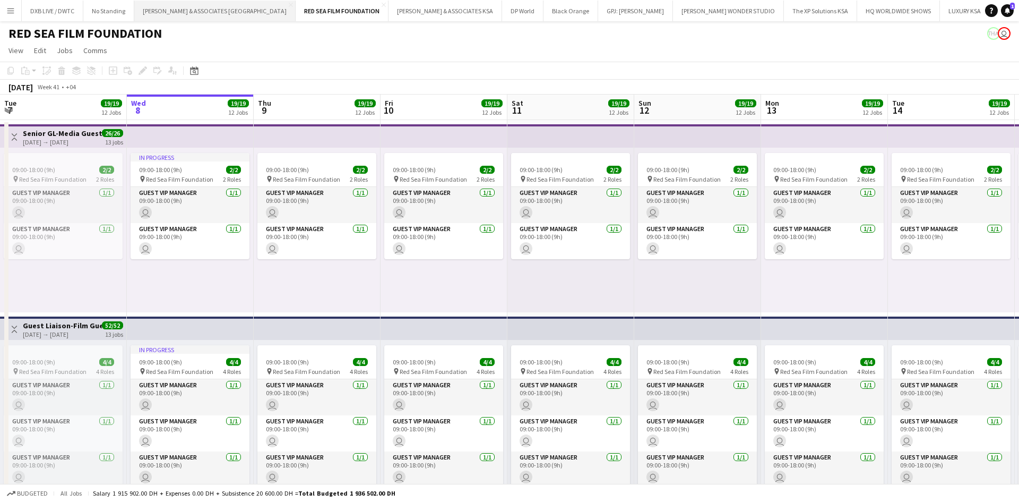
click at [208, 12] on button "RICHARD ATTIAS & ASSOCIATES UAE Close" at bounding box center [214, 11] width 161 height 21
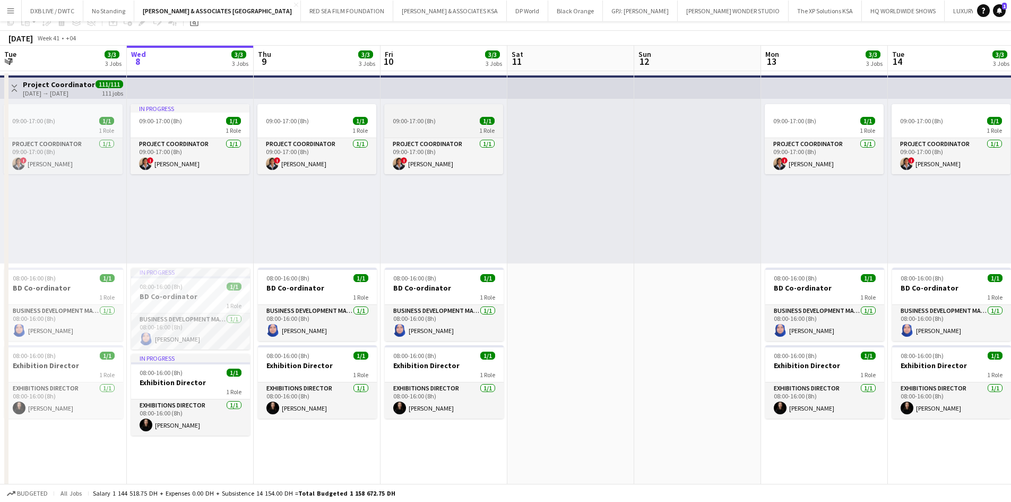
scroll to position [106, 0]
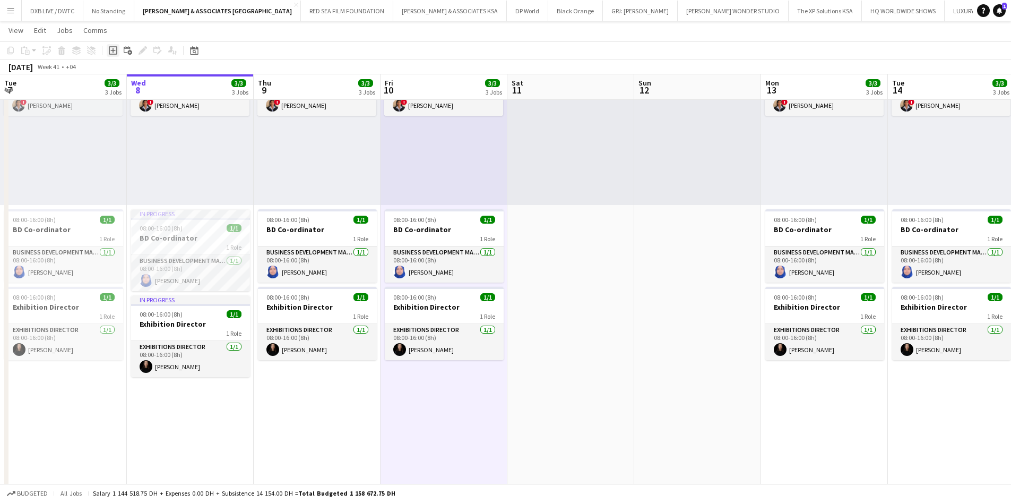
click at [115, 54] on icon at bounding box center [113, 50] width 8 height 8
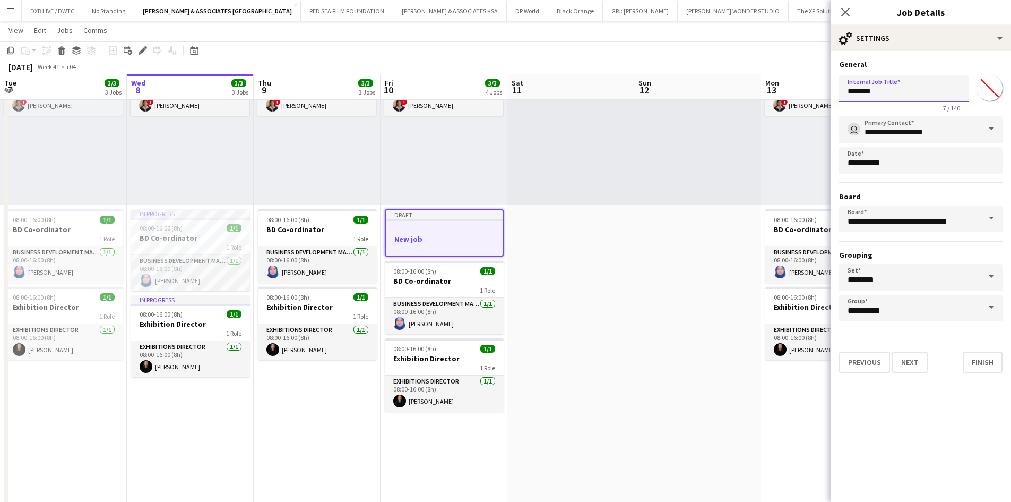
click at [880, 91] on input "*******" at bounding box center [904, 88] width 130 height 27
drag, startPoint x: 880, startPoint y: 91, endPoint x: 831, endPoint y: 92, distance: 48.8
click at [831, 92] on form "**********" at bounding box center [921, 215] width 180 height 313
type input "**********"
click at [903, 361] on button "Next" at bounding box center [910, 361] width 36 height 21
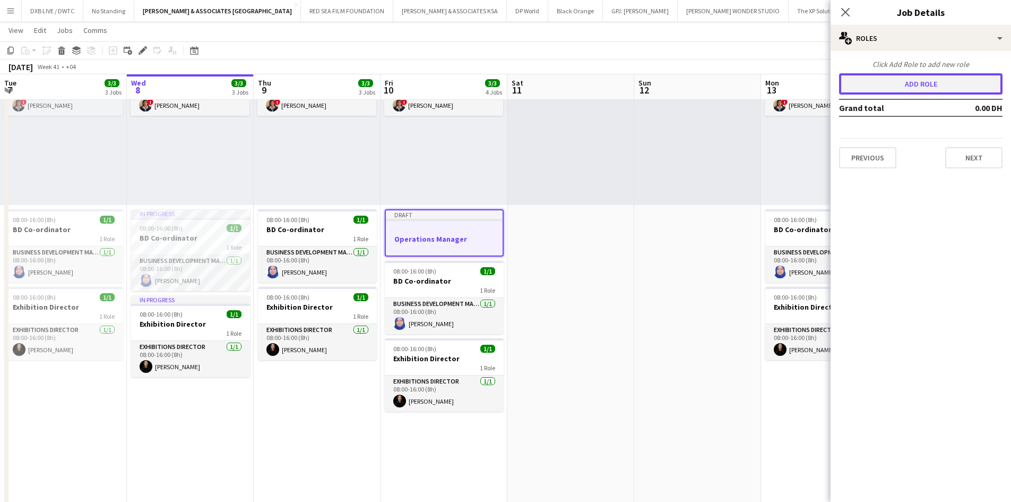
click at [913, 82] on button "Add role" at bounding box center [921, 83] width 164 height 21
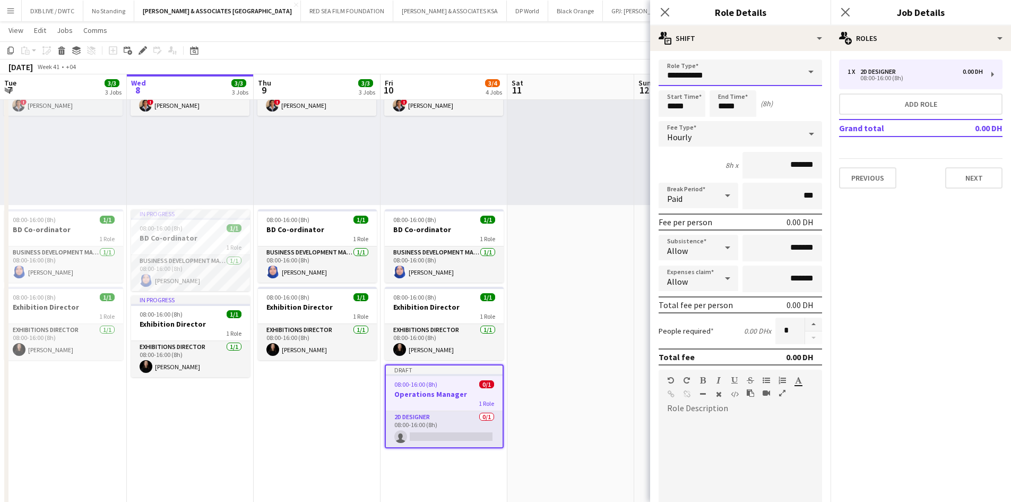
click at [787, 78] on input "**********" at bounding box center [741, 72] width 164 height 27
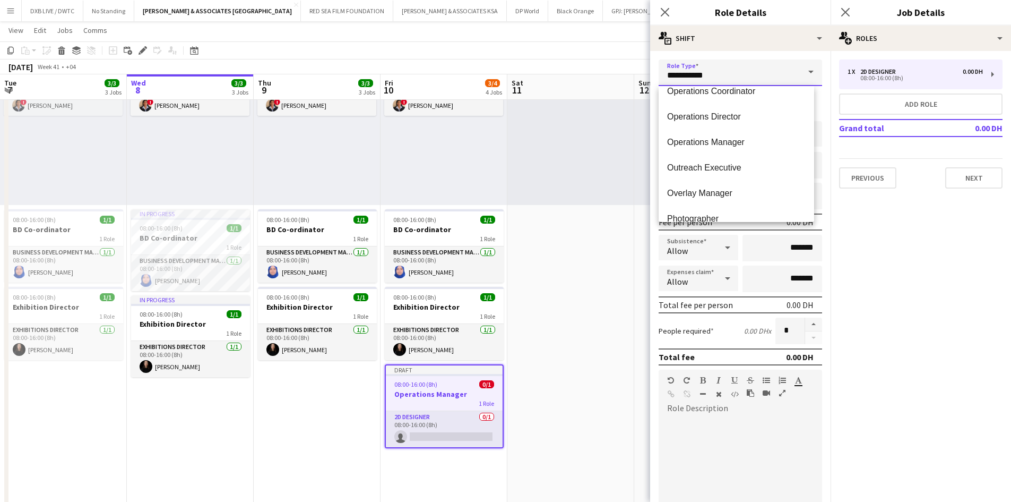
scroll to position [2283, 0]
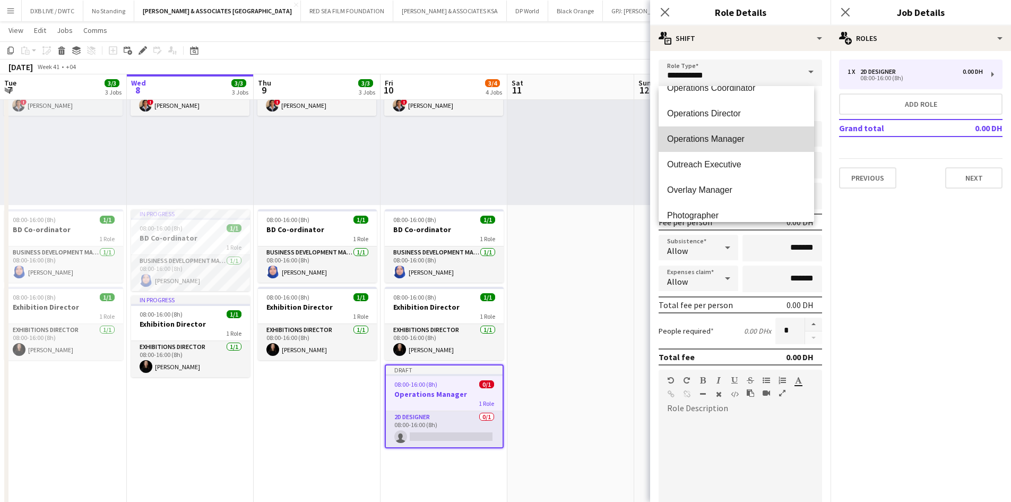
click at [754, 134] on span "Operations Manager" at bounding box center [736, 139] width 139 height 10
type input "**********"
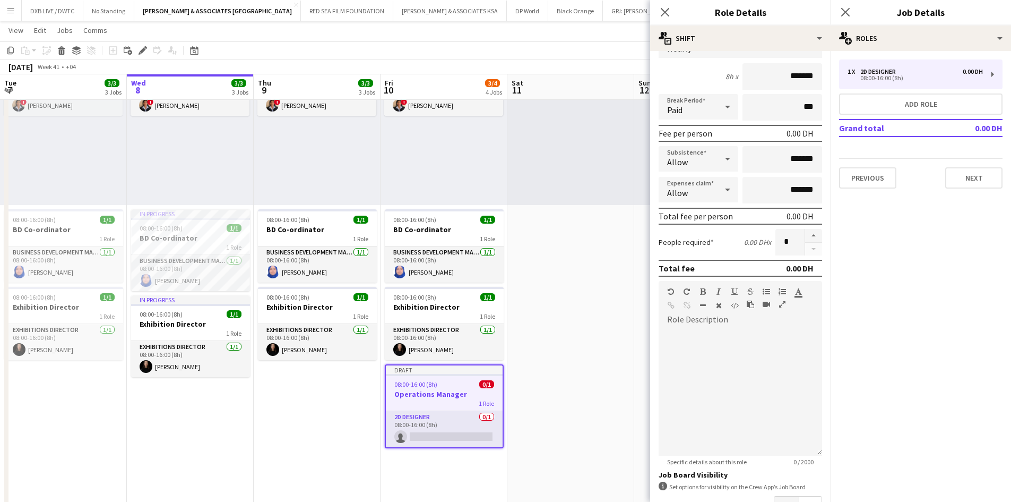
scroll to position [0, 0]
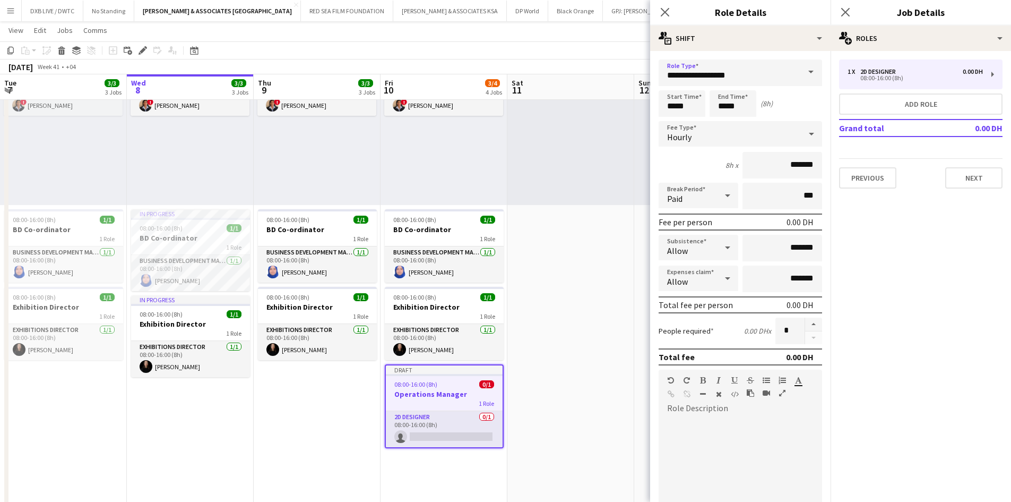
click at [724, 140] on div "Hourly" at bounding box center [730, 133] width 142 height 25
click at [733, 189] on span "Fixed" at bounding box center [736, 190] width 139 height 10
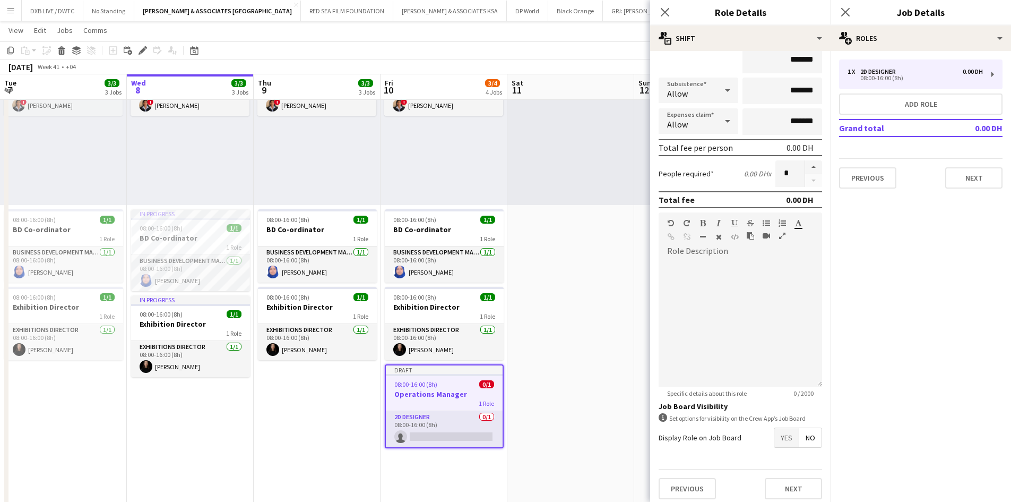
scroll to position [111, 0]
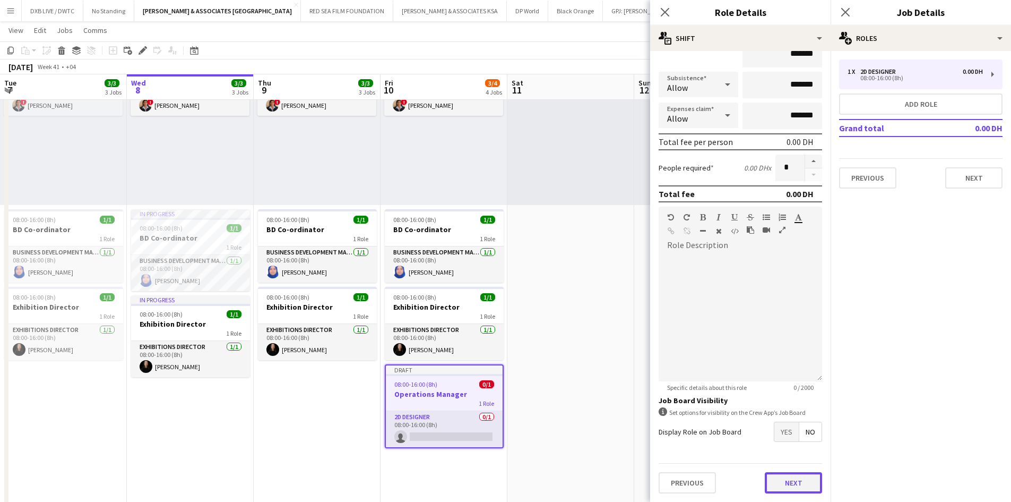
click at [797, 481] on button "Next" at bounding box center [793, 482] width 57 height 21
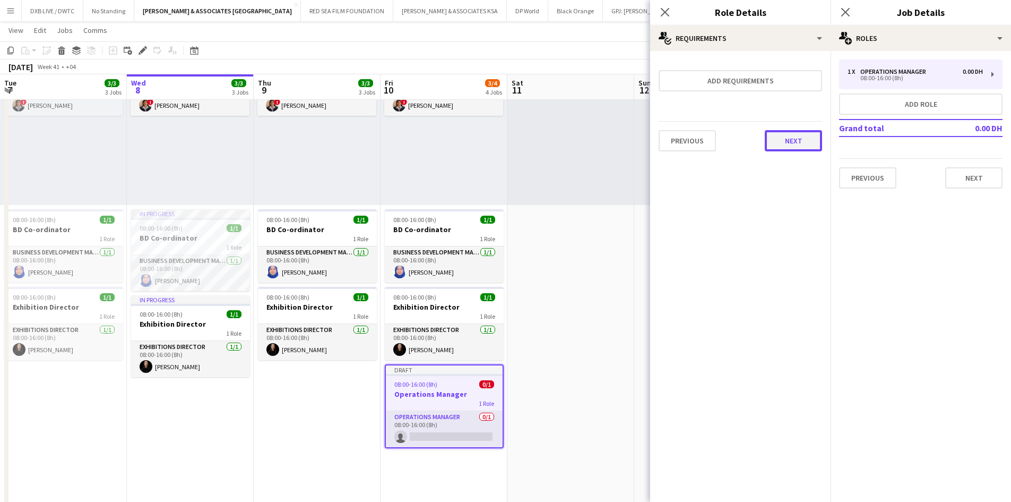
click at [787, 140] on button "Next" at bounding box center [793, 140] width 57 height 21
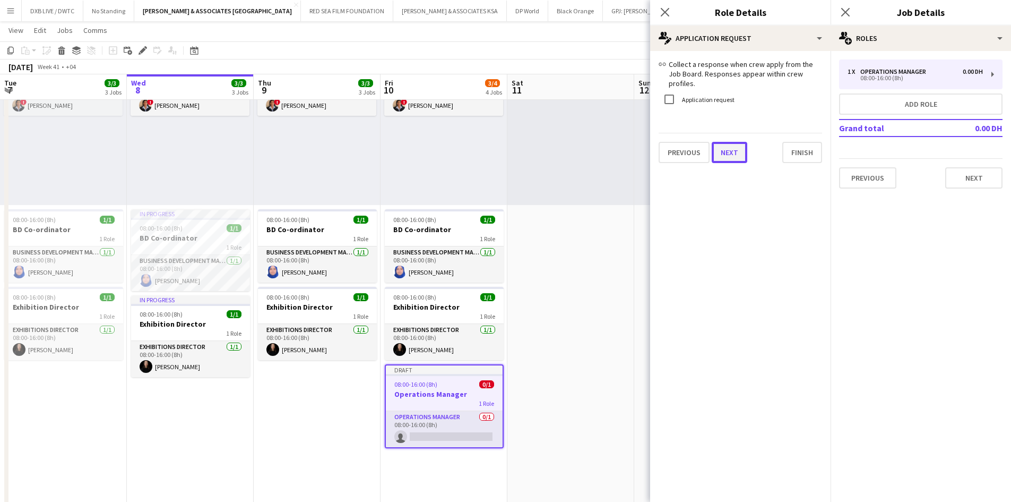
click at [744, 156] on div "link Collect a response when crew apply from the Job Board. Responses appear wi…" at bounding box center [740, 111] width 180 height 121
click at [724, 142] on button "Next" at bounding box center [730, 152] width 36 height 21
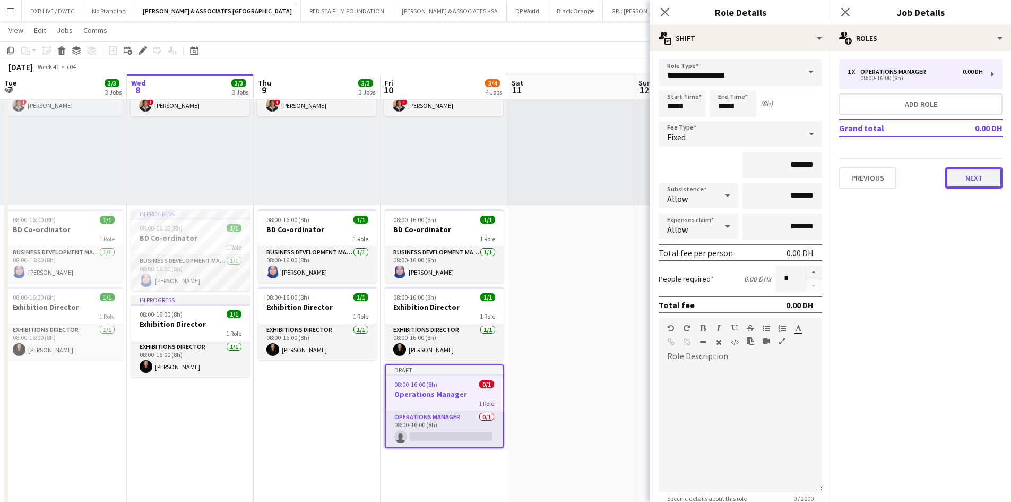
click at [979, 176] on button "Next" at bounding box center [973, 177] width 57 height 21
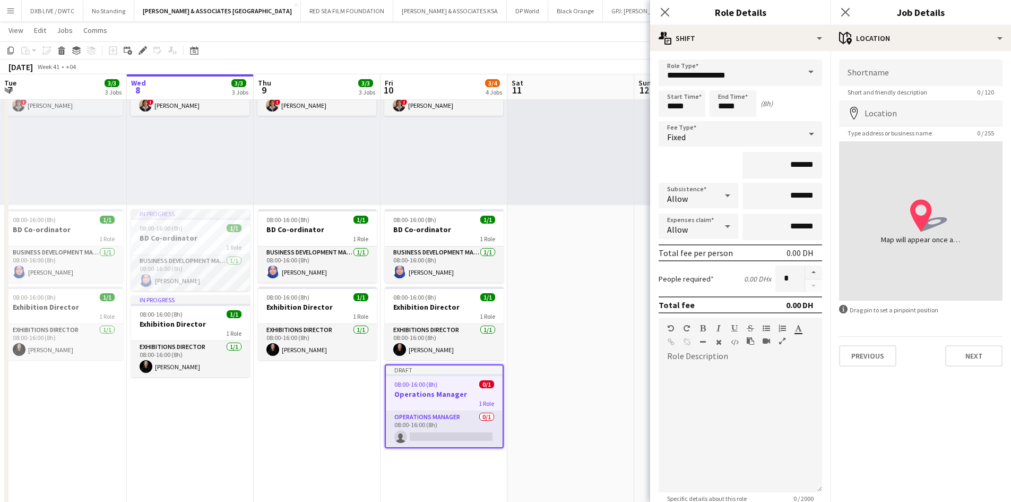
click at [909, 100] on form "Shortname Short and friendly description 0 / 120 Location map-marker Type addre…" at bounding box center [921, 212] width 180 height 307
click at [909, 109] on input "Location" at bounding box center [921, 113] width 164 height 27
type input "**********"
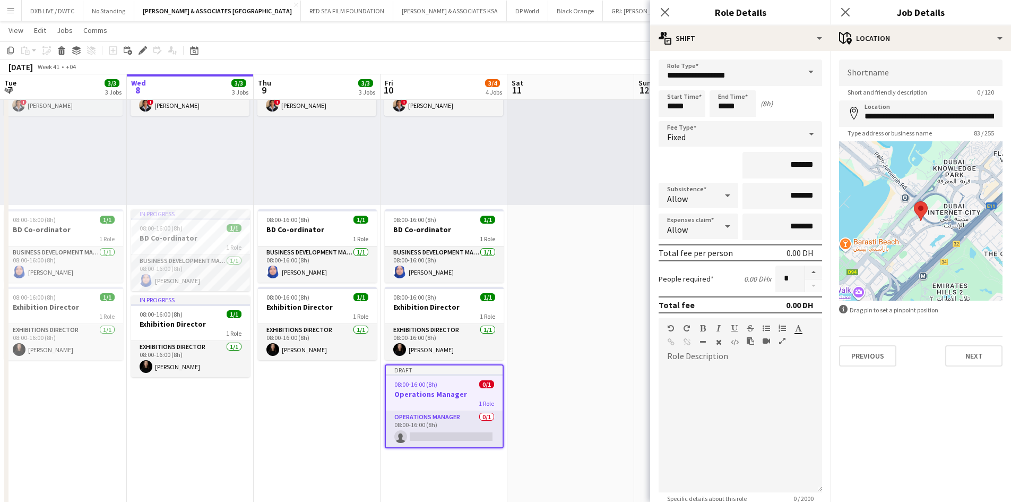
click at [956, 370] on div "**********" at bounding box center [921, 213] width 180 height 324
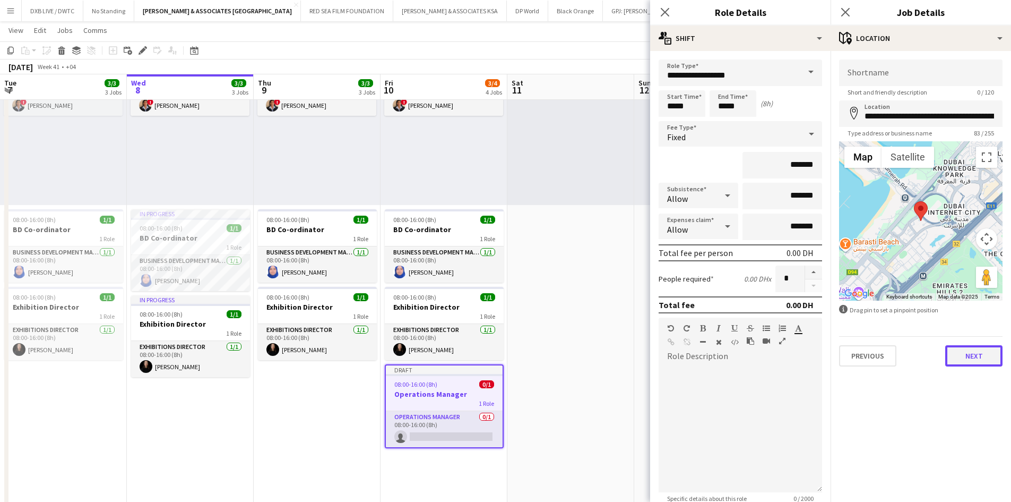
click at [954, 364] on button "Next" at bounding box center [973, 355] width 57 height 21
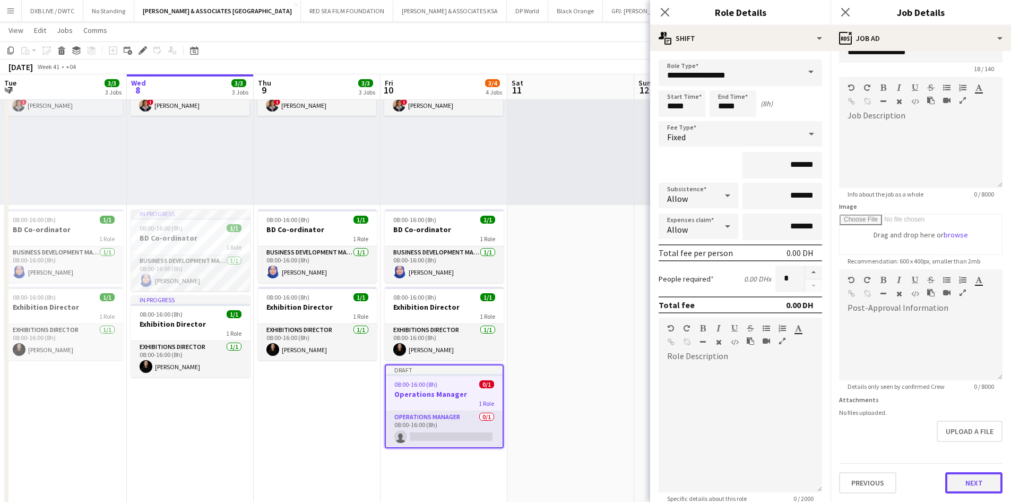
click at [973, 452] on form "**********" at bounding box center [921, 264] width 180 height 457
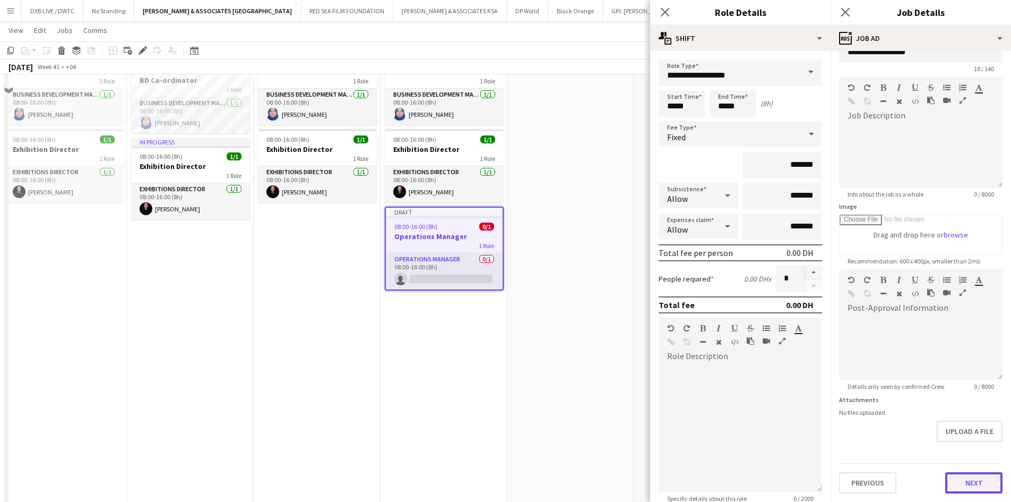
scroll to position [265, 0]
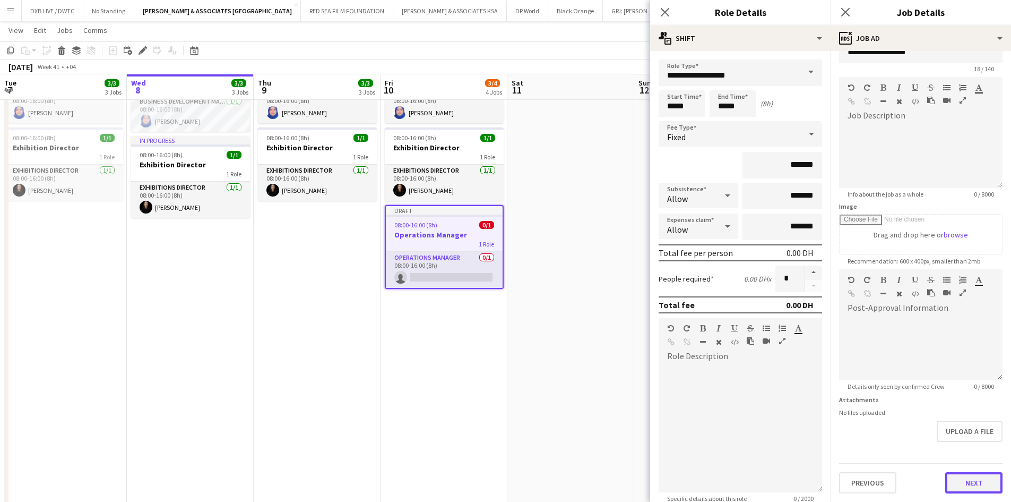
click at [980, 472] on button "Next" at bounding box center [973, 482] width 57 height 21
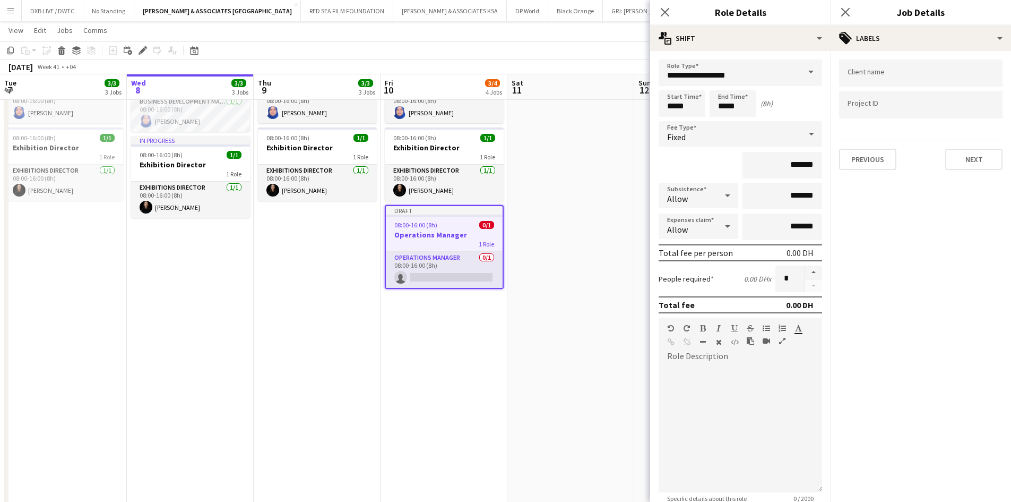
scroll to position [0, 0]
click at [916, 72] on input "Type to search client labels..." at bounding box center [921, 73] width 147 height 10
type input "****"
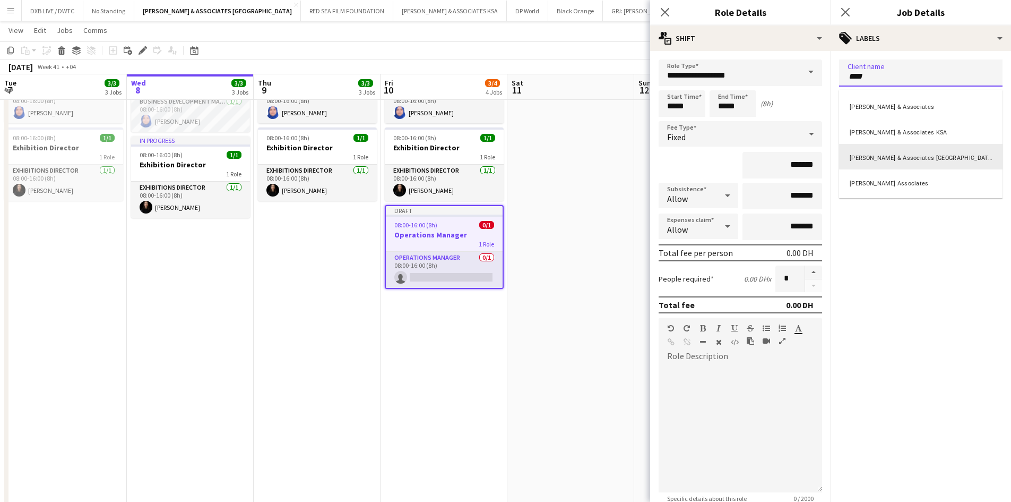
click at [893, 168] on div "Richard Attias & Associates UAE" at bounding box center [921, 156] width 164 height 25
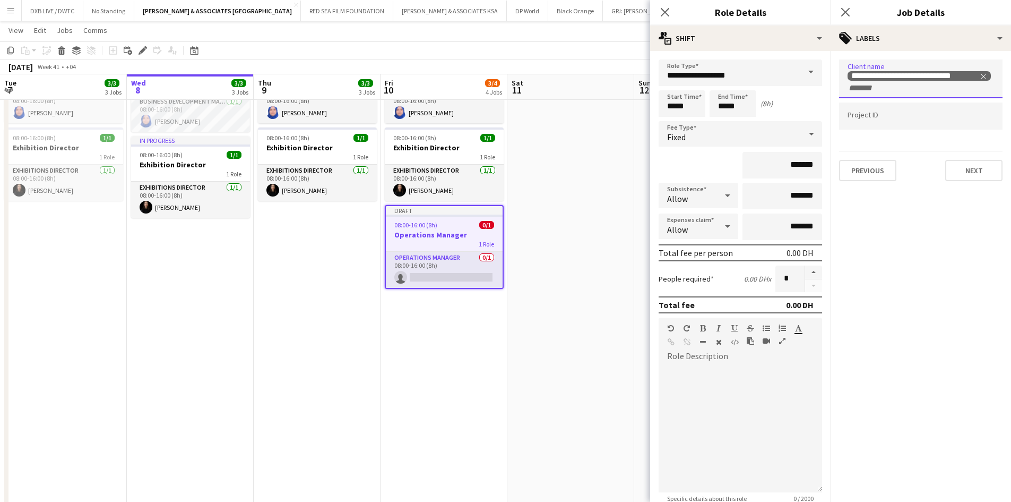
click at [880, 125] on div at bounding box center [921, 115] width 164 height 27
click at [883, 121] on input "Type to search project ID labels..." at bounding box center [921, 116] width 147 height 10
click at [858, 119] on input "Type to search project ID labels..." at bounding box center [921, 120] width 147 height 10
type input "**********"
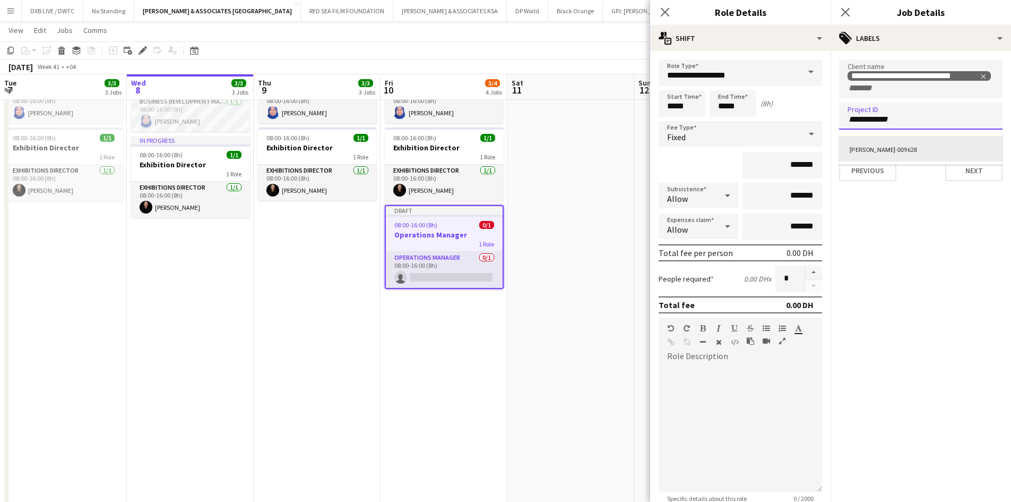
click at [863, 156] on div "AJ-EE-009628" at bounding box center [921, 148] width 164 height 25
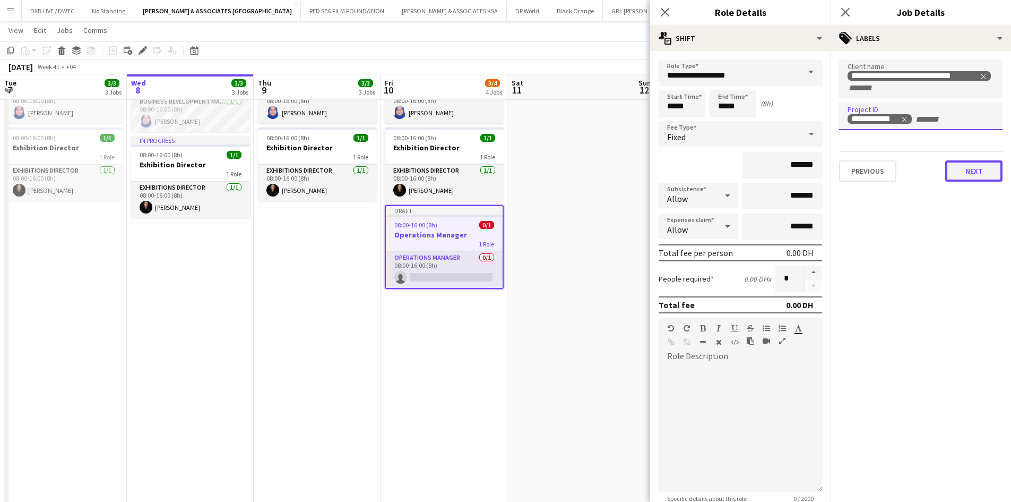
click at [971, 169] on button "Next" at bounding box center [973, 170] width 57 height 21
type input "*******"
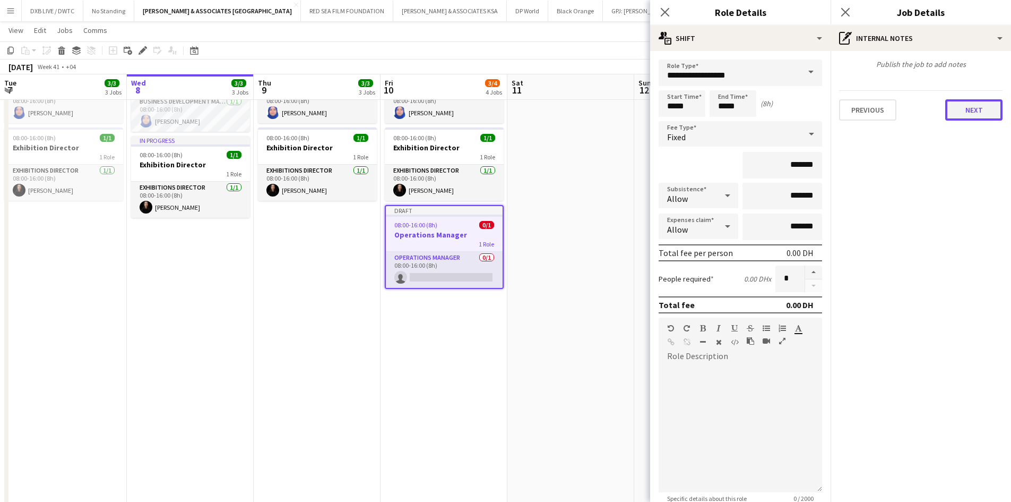
click at [973, 104] on button "Next" at bounding box center [973, 109] width 57 height 21
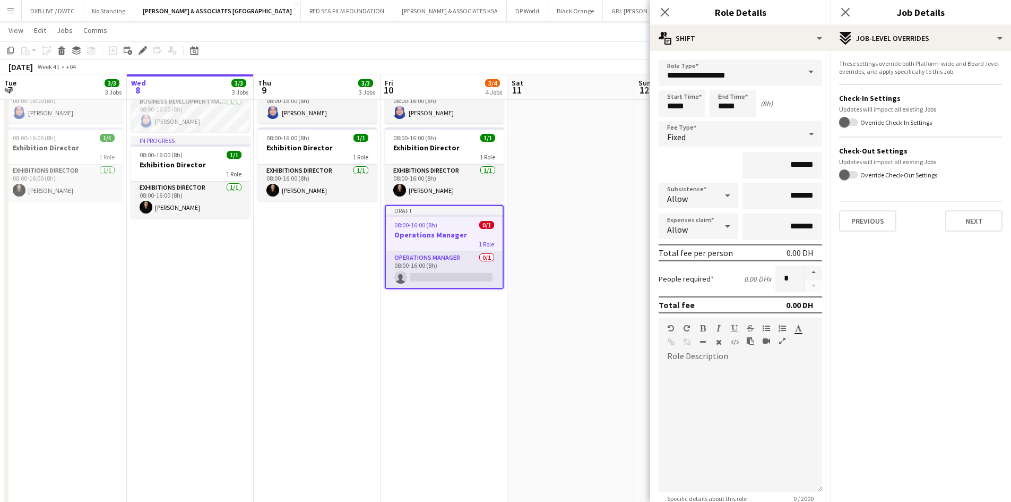
click at [984, 235] on div "These settings override both Platform-wide and Board-level overrides, and apply…" at bounding box center [921, 145] width 180 height 189
click at [980, 227] on button "Next" at bounding box center [973, 220] width 57 height 21
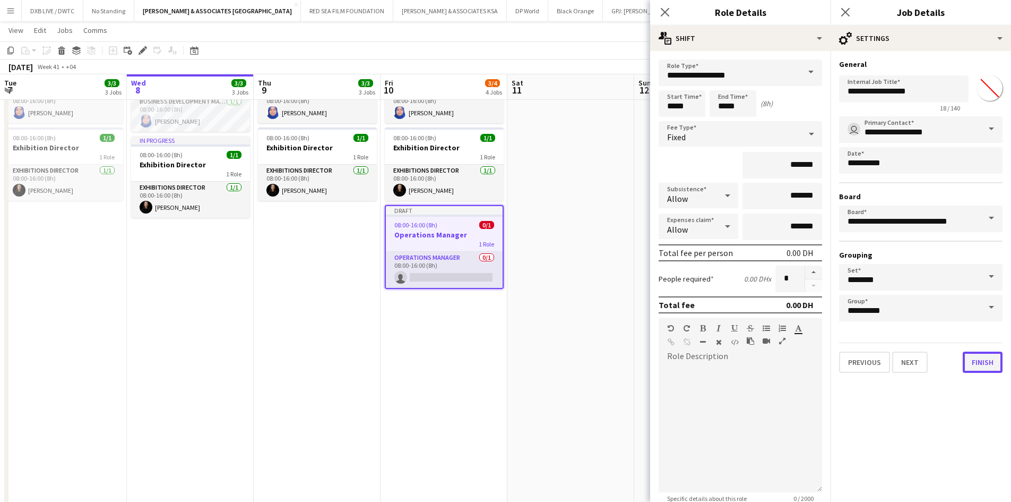
click at [973, 358] on button "Finish" at bounding box center [983, 361] width 40 height 21
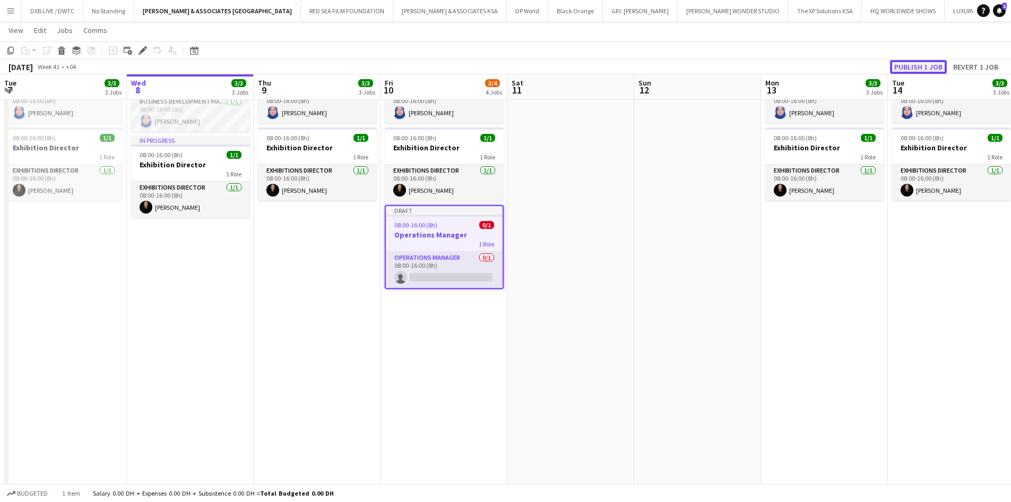
click at [899, 70] on button "Publish 1 job" at bounding box center [918, 67] width 57 height 14
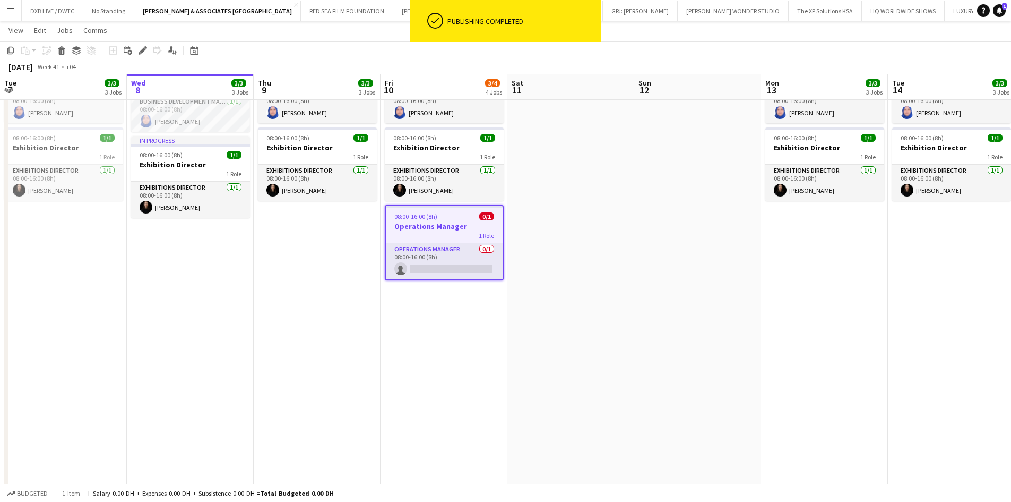
click at [445, 230] on h3 "Operations Manager" at bounding box center [444, 226] width 117 height 10
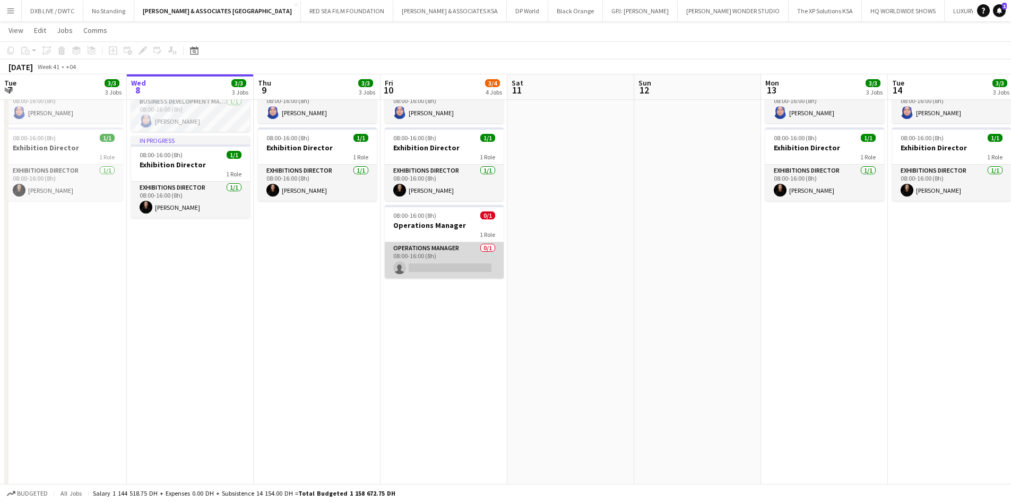
click at [433, 255] on app-card-role "Operations Manager 0/1 08:00-16:00 (8h) single-neutral-actions" at bounding box center [444, 260] width 119 height 36
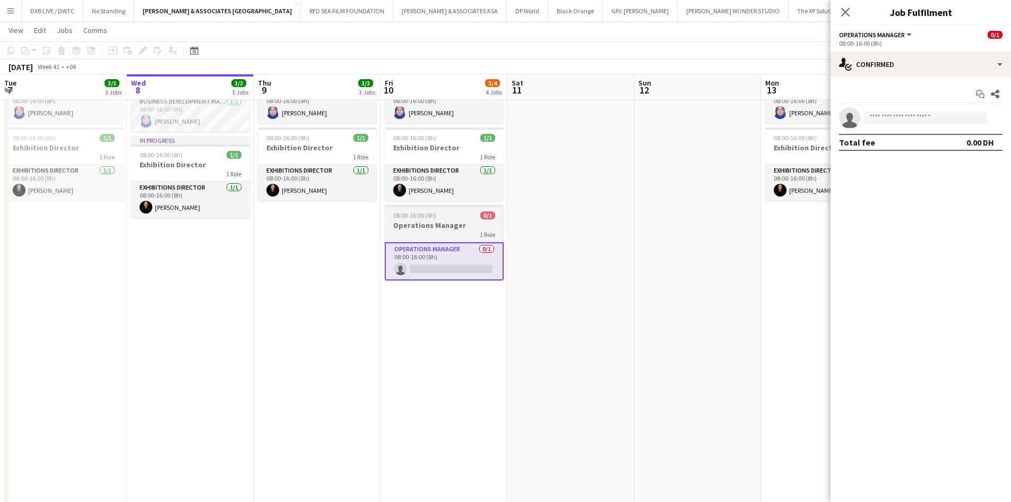
click at [425, 218] on span "08:00-16:00 (8h)" at bounding box center [414, 215] width 43 height 8
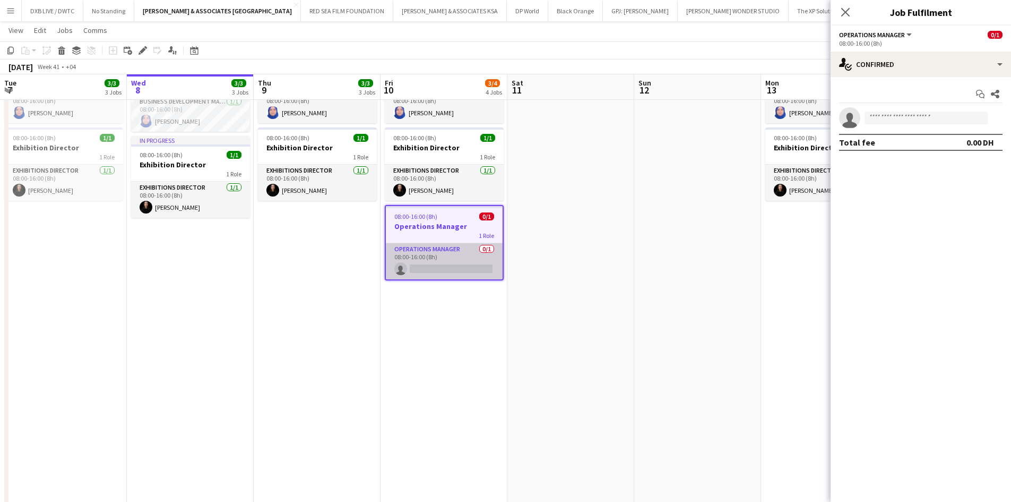
click at [418, 251] on app-card-role "Operations Manager 0/1 08:00-16:00 (8h) single-neutral-actions" at bounding box center [444, 261] width 117 height 36
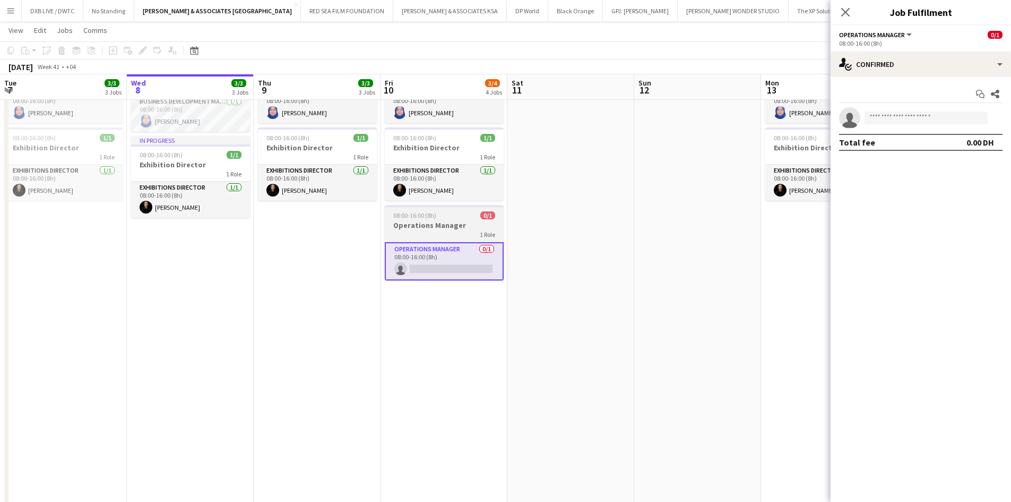
click at [419, 229] on h3 "Operations Manager" at bounding box center [444, 225] width 119 height 10
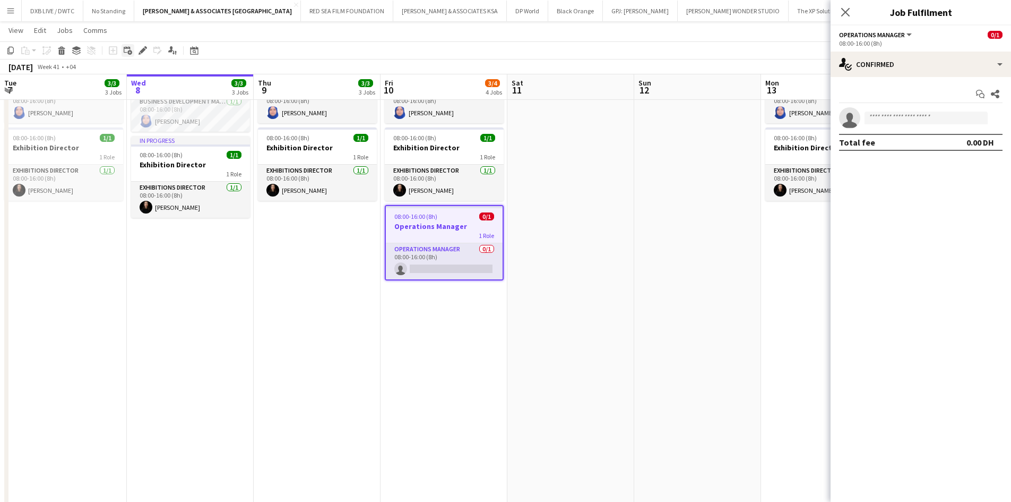
click at [125, 54] on icon "Add linked Job" at bounding box center [128, 50] width 8 height 8
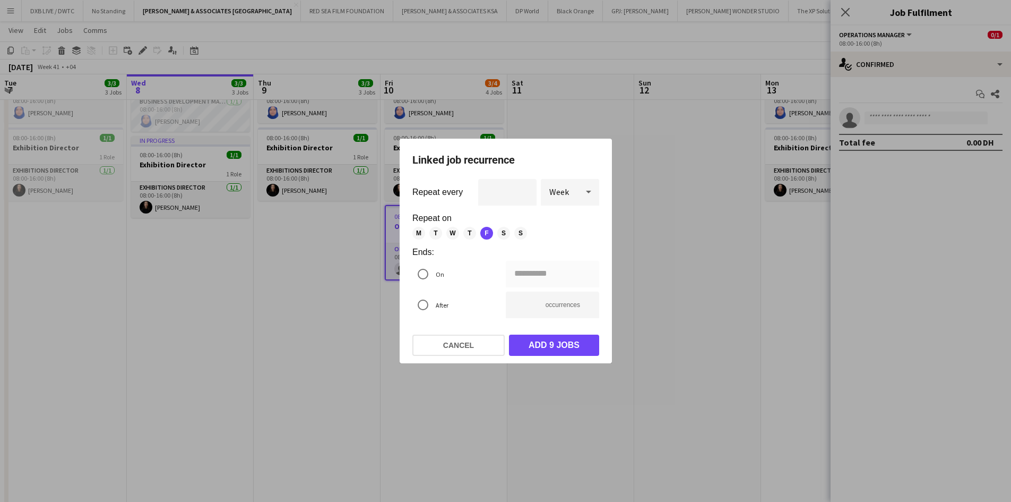
click at [416, 233] on span "M" at bounding box center [418, 233] width 13 height 13
click at [434, 234] on span "T" at bounding box center [435, 233] width 13 height 13
click at [447, 234] on span "W" at bounding box center [452, 233] width 13 height 13
click at [467, 234] on span "T" at bounding box center [469, 233] width 13 height 13
click at [506, 235] on span "S" at bounding box center [503, 233] width 13 height 13
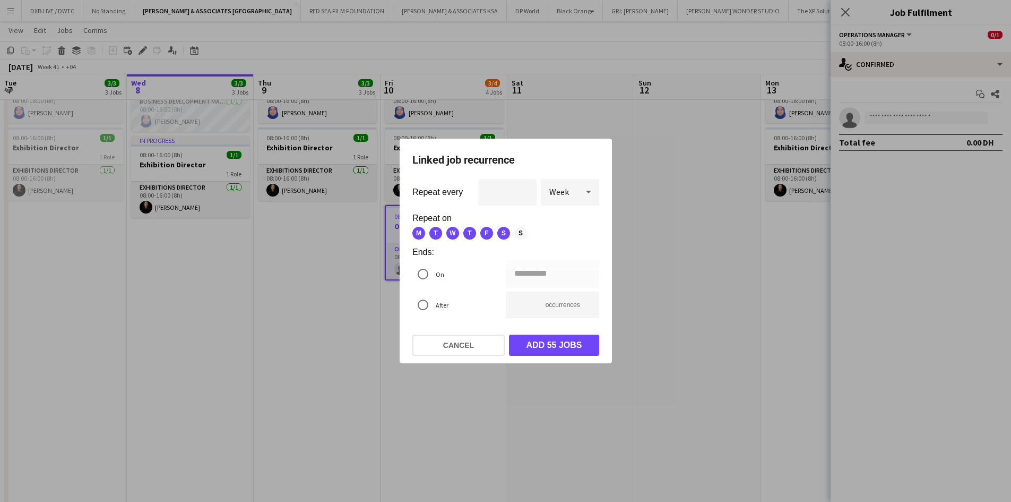
click at [524, 235] on span "S" at bounding box center [520, 233] width 13 height 13
type input "**********"
click at [537, 281] on div "**********" at bounding box center [505, 251] width 1011 height 502
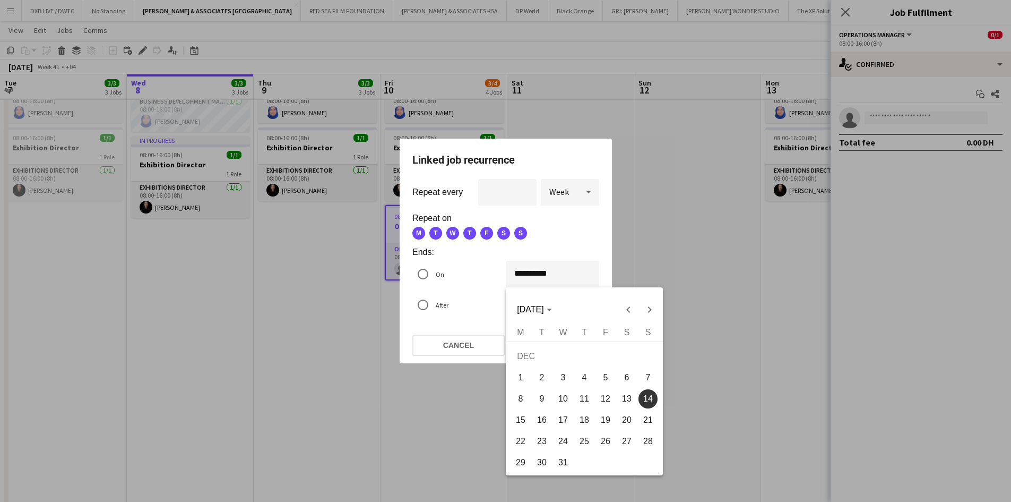
click at [644, 399] on span "14" at bounding box center [648, 398] width 19 height 19
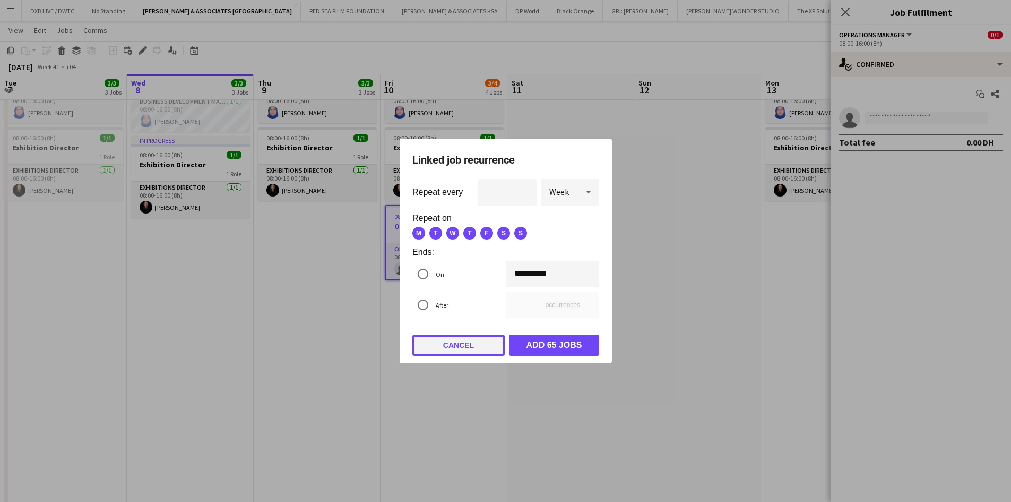
click at [473, 353] on button "Cancel" at bounding box center [458, 344] width 92 height 21
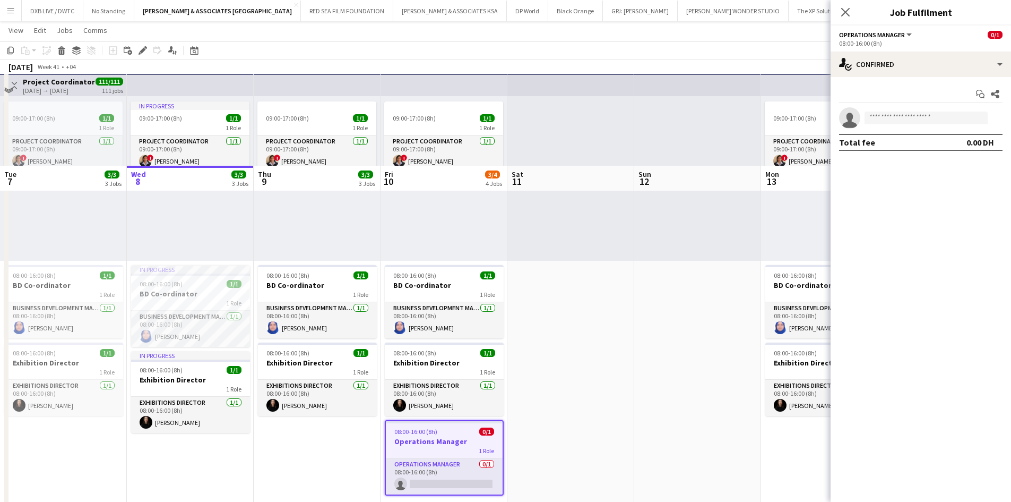
scroll to position [159, 0]
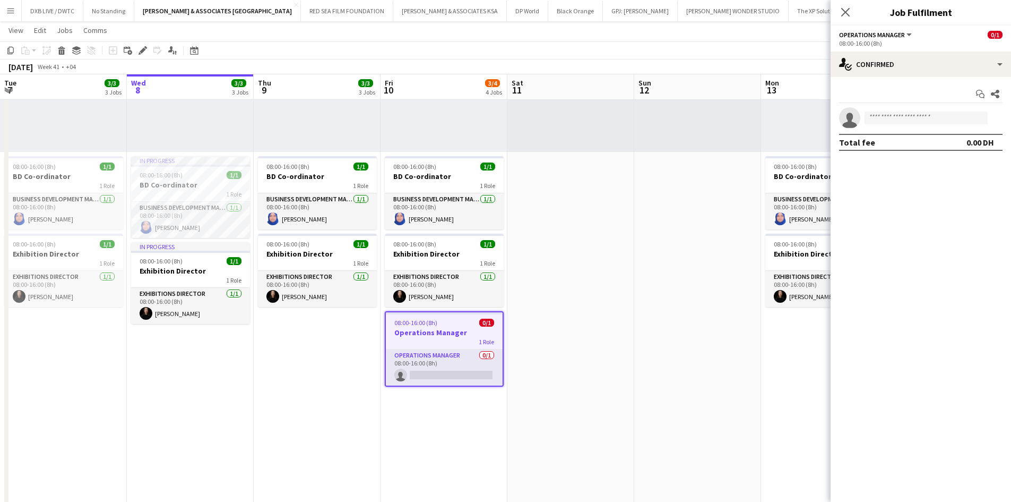
click at [418, 348] on app-job-card "08:00-16:00 (8h) 0/1 Operations Manager 1 Role Operations Manager 0/1 08:00-16:…" at bounding box center [444, 348] width 119 height 75
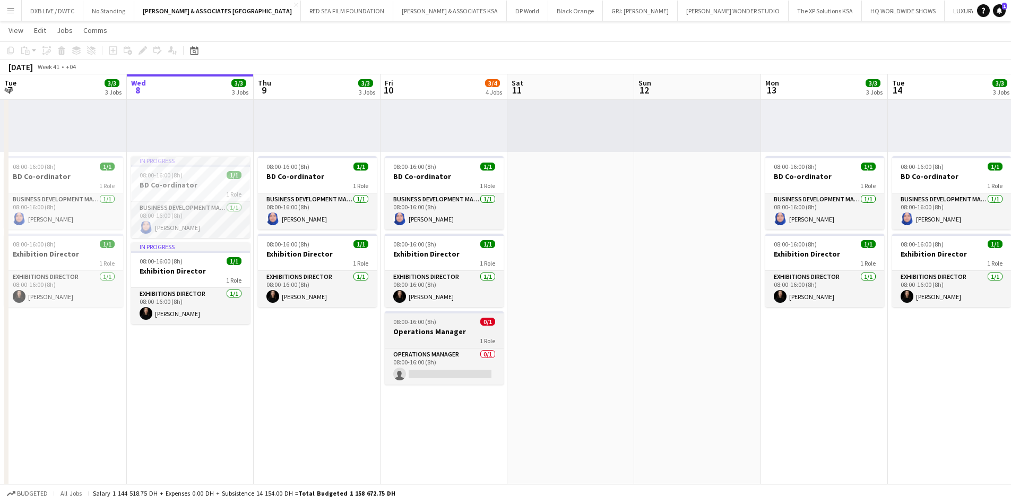
click at [424, 334] on h3 "Operations Manager" at bounding box center [444, 331] width 119 height 10
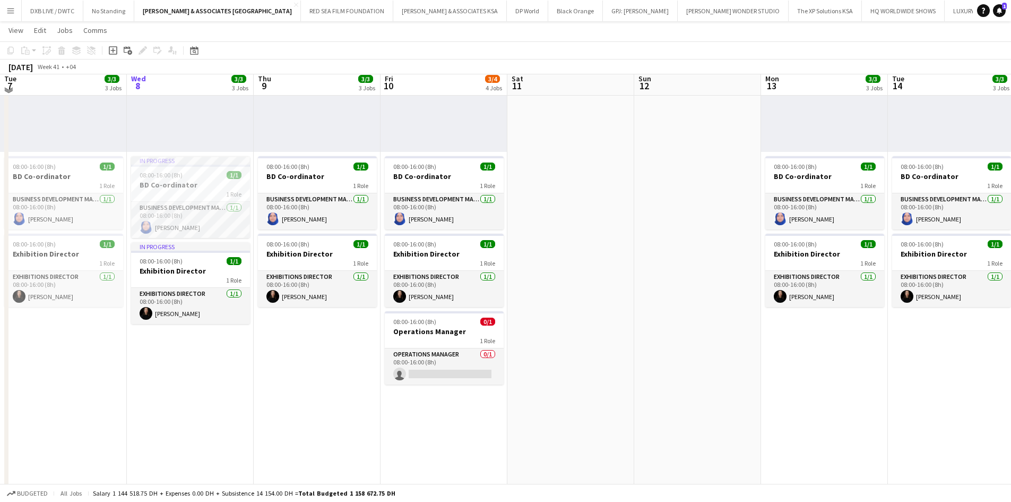
scroll to position [0, 0]
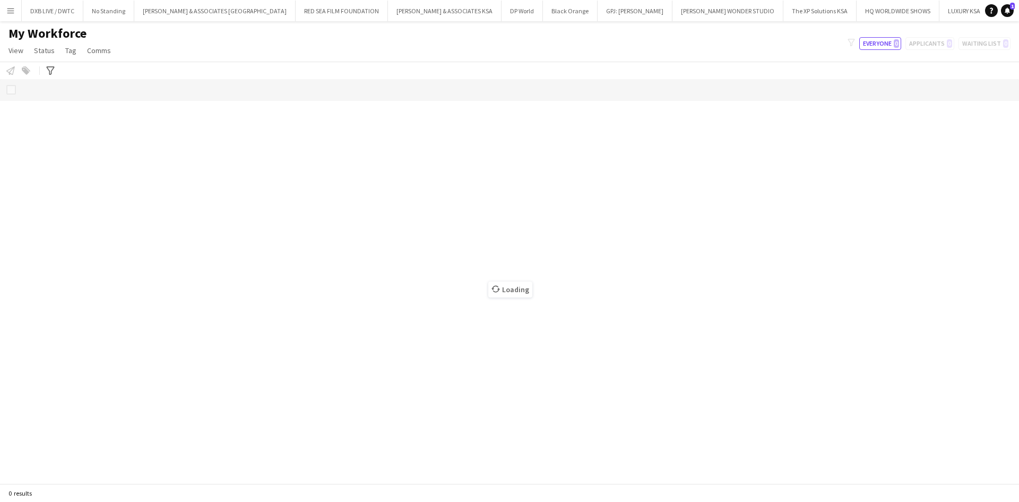
click at [11, 14] on app-icon "Menu" at bounding box center [10, 10] width 8 height 8
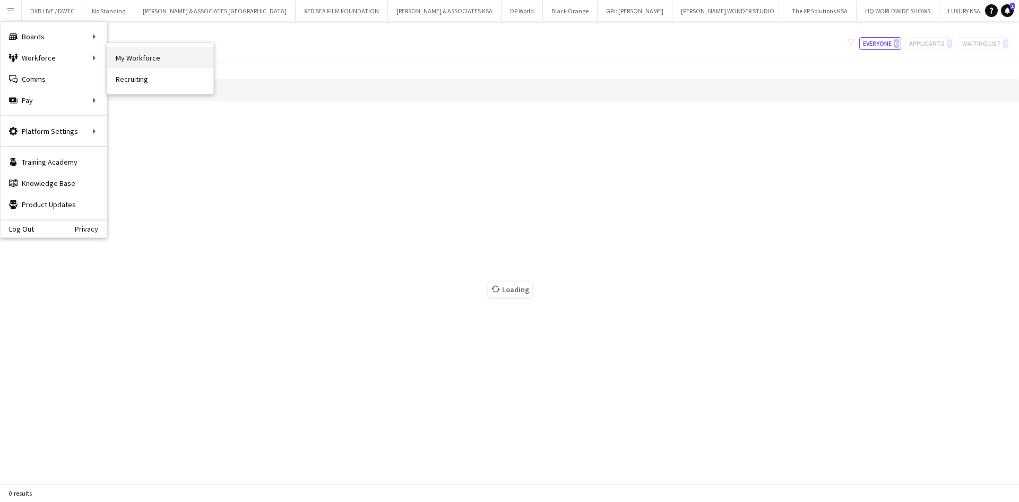
click at [129, 62] on link "My Workforce" at bounding box center [160, 57] width 106 height 21
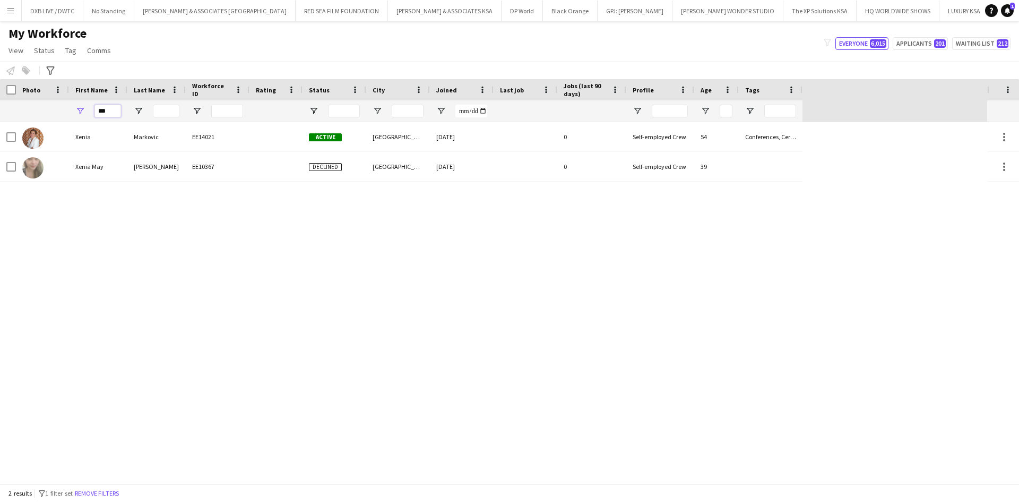
drag, startPoint x: 116, startPoint y: 115, endPoint x: 73, endPoint y: 116, distance: 42.5
click at [73, 116] on div "***" at bounding box center [98, 110] width 58 height 21
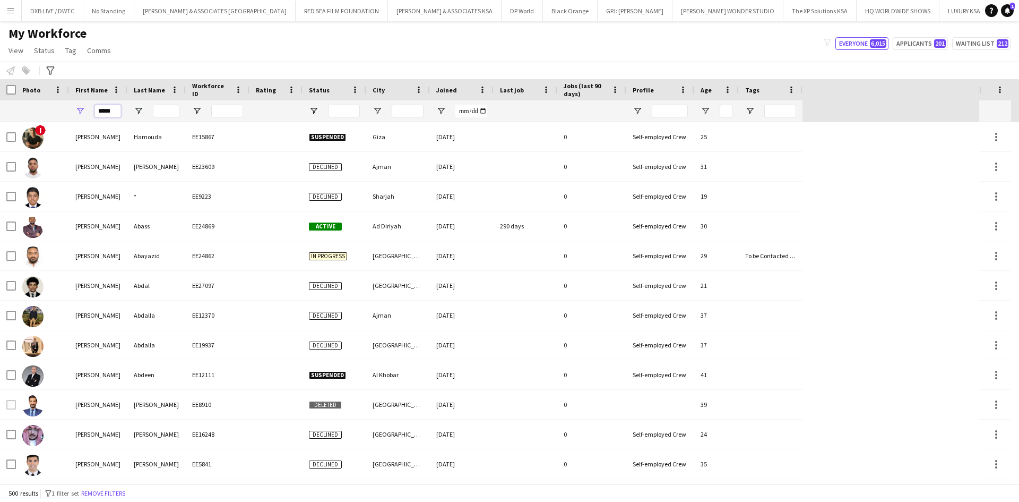
type input "*****"
click at [167, 115] on input "Last Name Filter Input" at bounding box center [166, 111] width 27 height 13
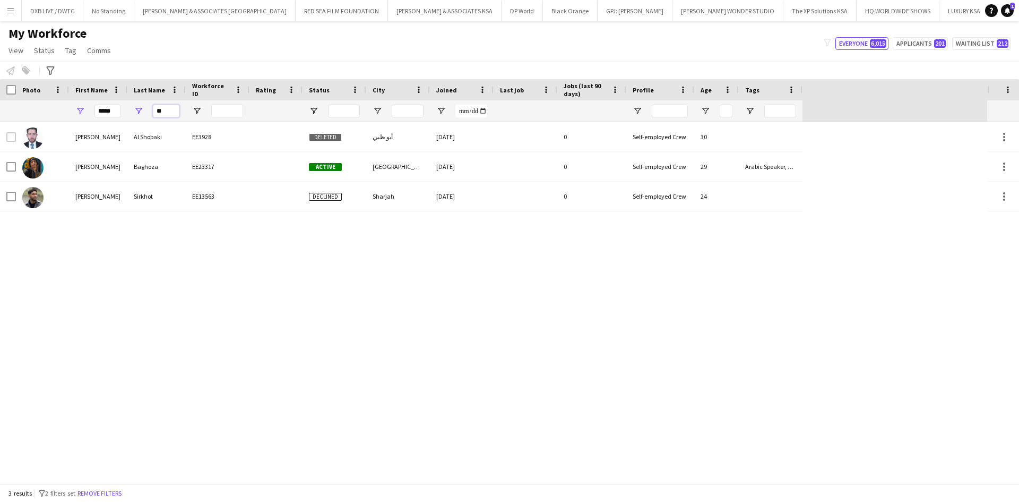
type input "**"
click at [166, 18] on button "RICHARD ATTIAS & ASSOCIATES UAE Close" at bounding box center [214, 11] width 161 height 21
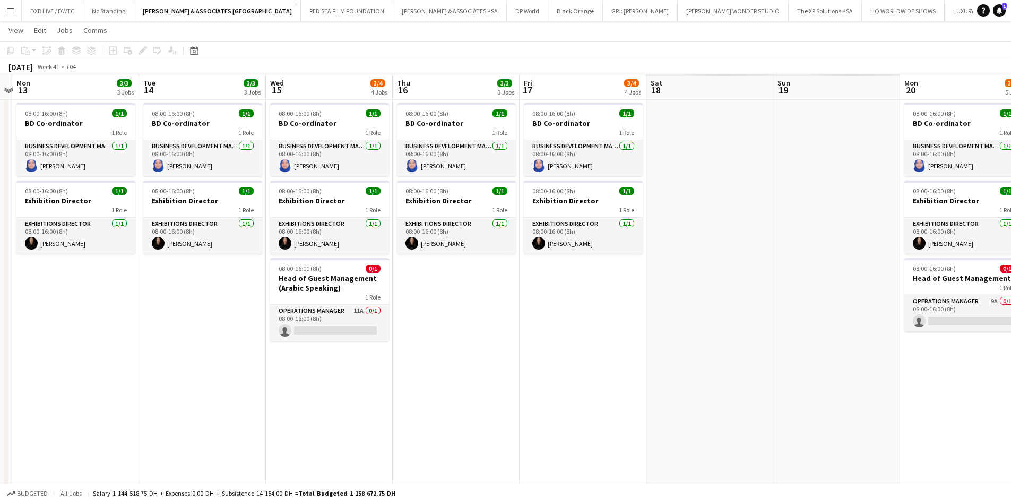
scroll to position [0, 271]
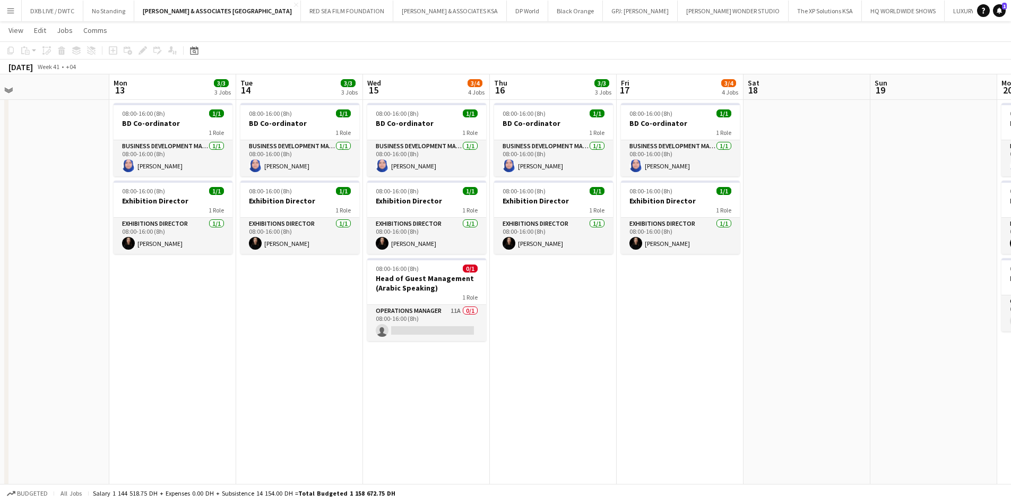
drag, startPoint x: 714, startPoint y: 332, endPoint x: 62, endPoint y: 340, distance: 651.9
click at [408, 321] on app-card-role "Operations Manager 11A 0/1 08:00-16:00 (8h) single-neutral-actions" at bounding box center [426, 323] width 119 height 36
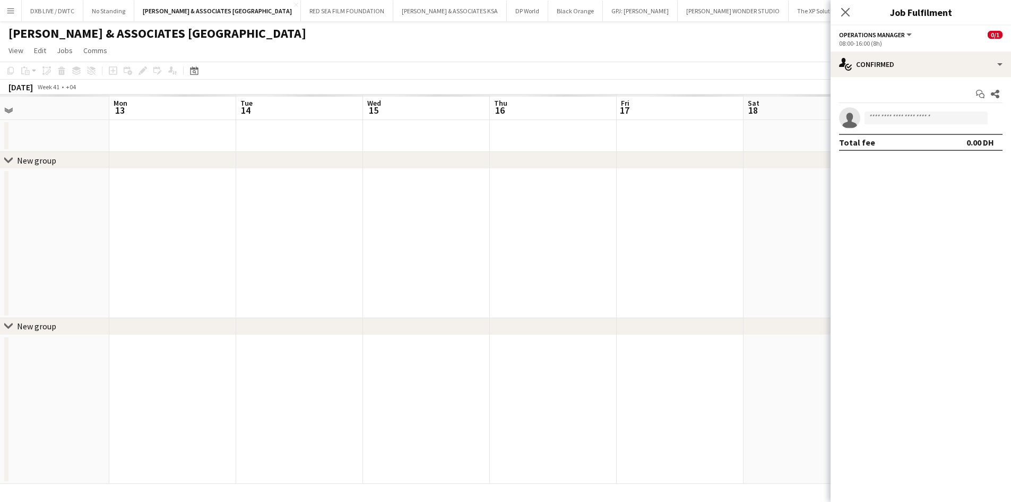
scroll to position [0, 0]
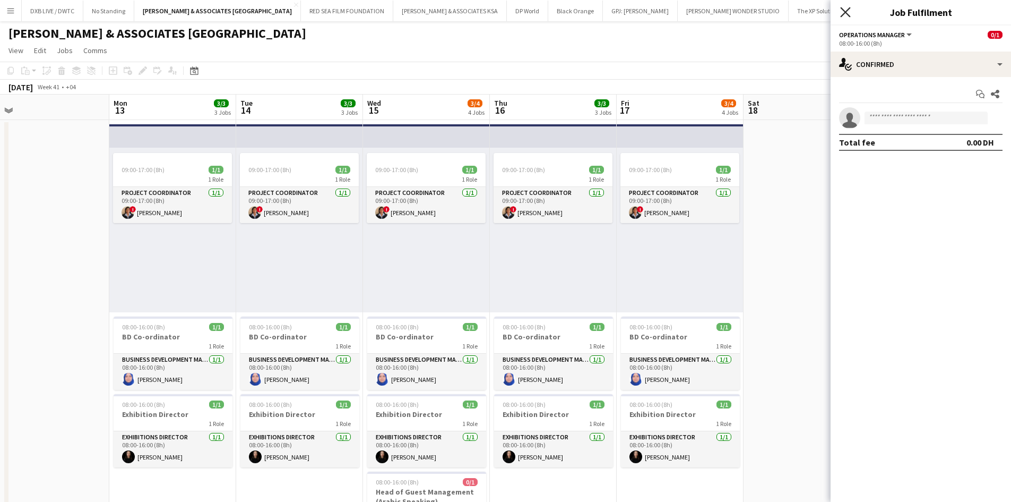
click at [845, 11] on icon at bounding box center [845, 12] width 10 height 10
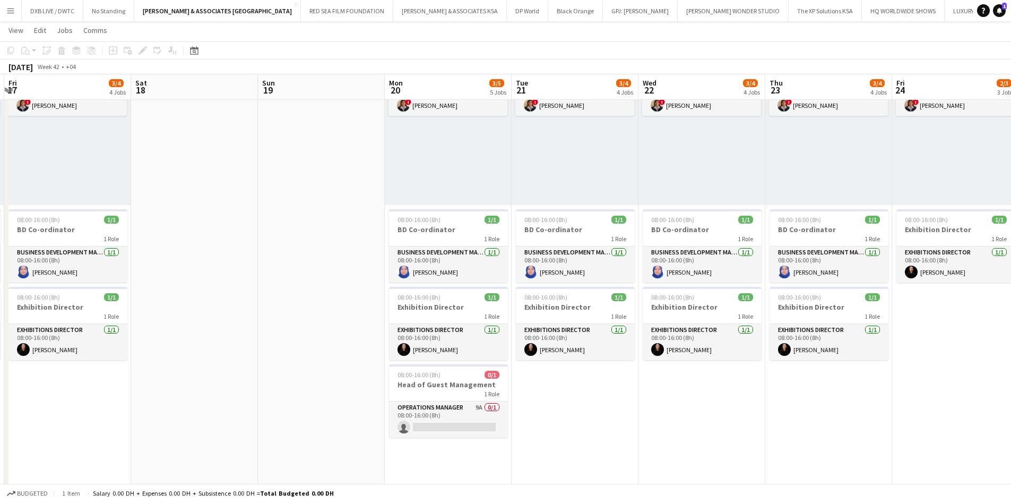
scroll to position [0, 377]
drag, startPoint x: 480, startPoint y: 416, endPoint x: 128, endPoint y: 431, distance: 352.2
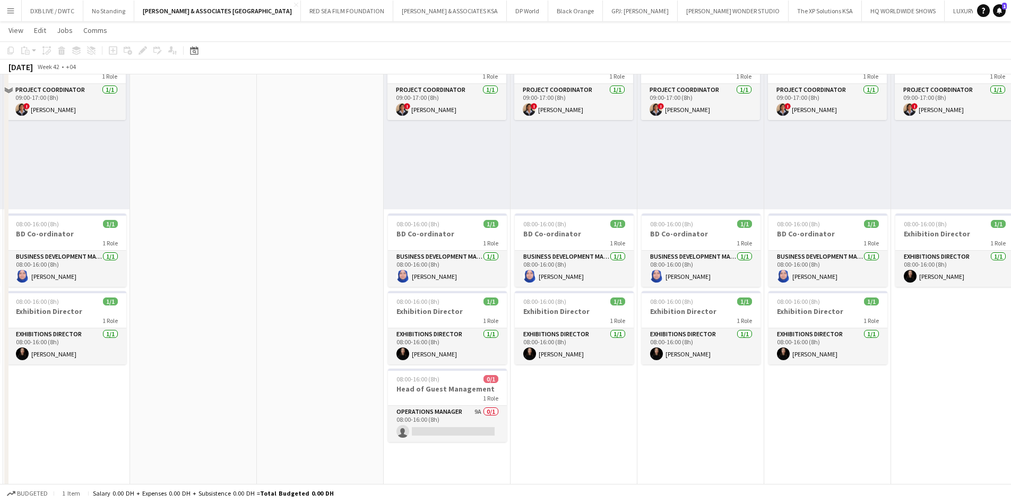
scroll to position [106, 0]
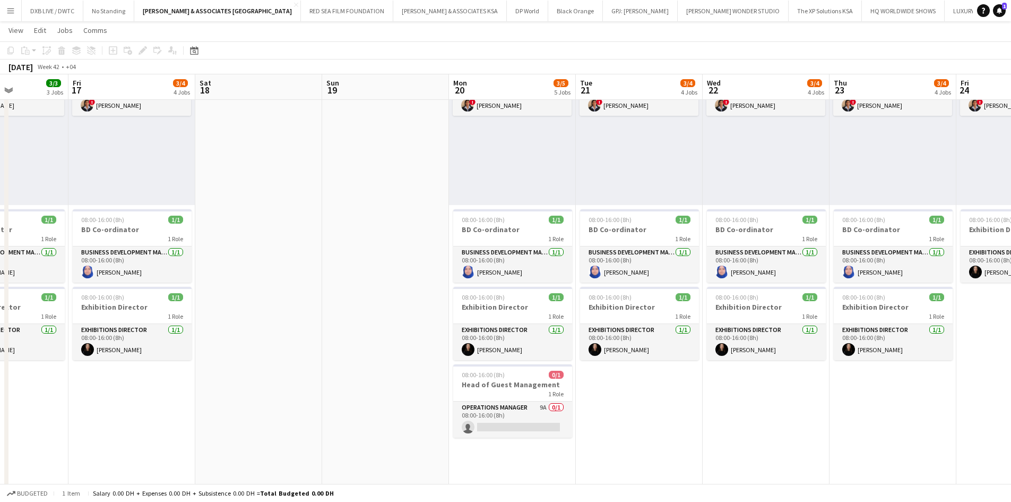
drag, startPoint x: 453, startPoint y: 385, endPoint x: 541, endPoint y: 381, distance: 88.3
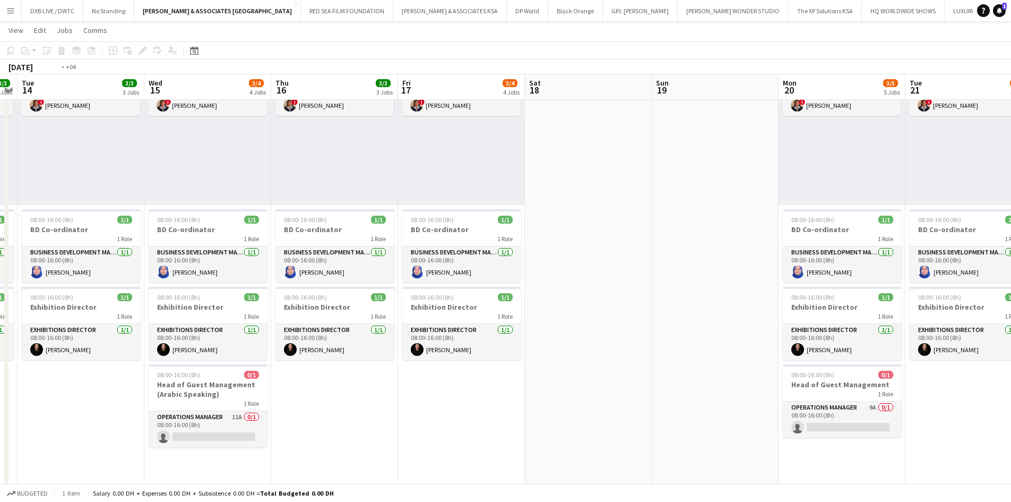
drag, startPoint x: 536, startPoint y: 431, endPoint x: 638, endPoint y: 433, distance: 101.4
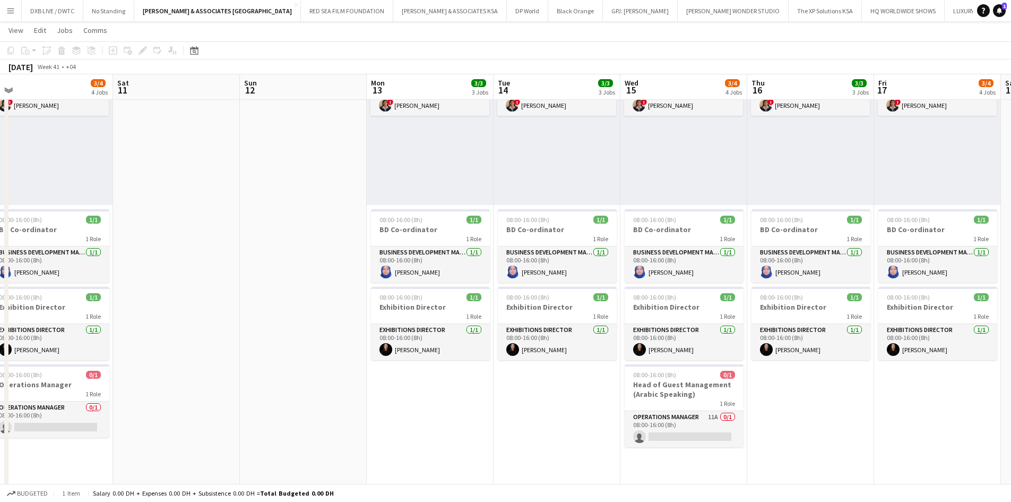
scroll to position [0, 228]
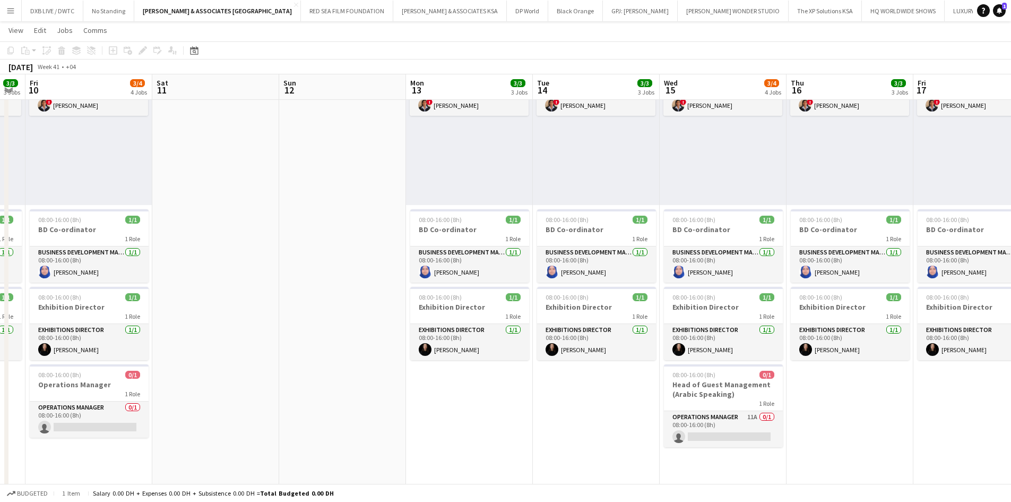
drag, startPoint x: 502, startPoint y: 431, endPoint x: 541, endPoint y: 431, distance: 39.3
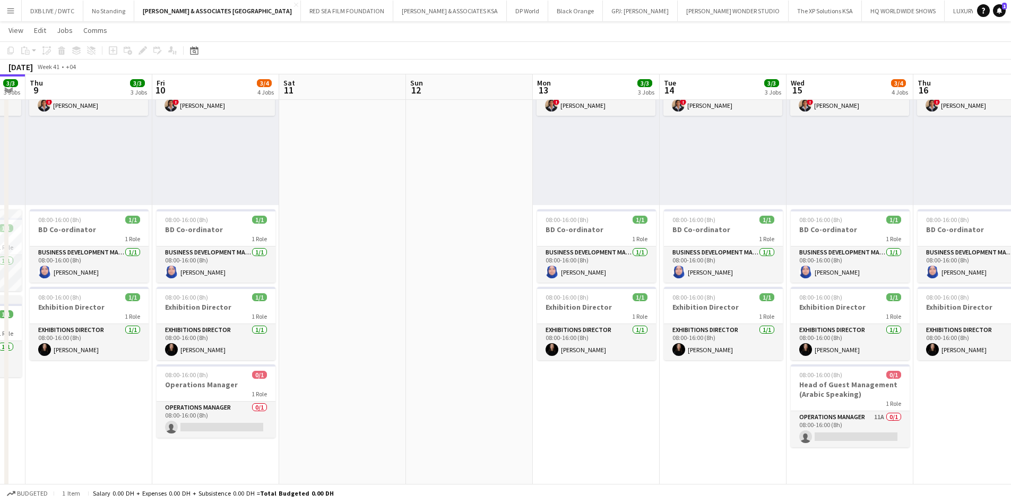
scroll to position [0, 240]
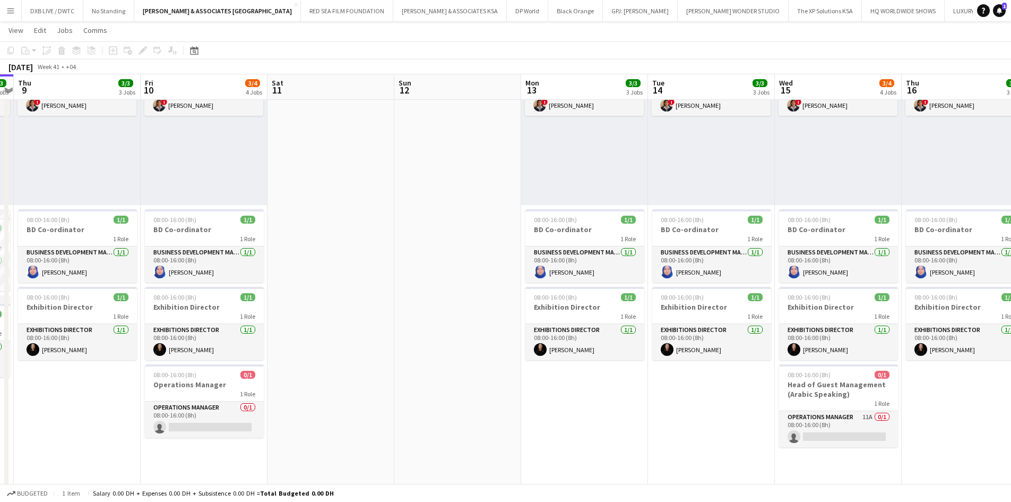
drag, startPoint x: 340, startPoint y: 413, endPoint x: 455, endPoint y: 417, distance: 115.3
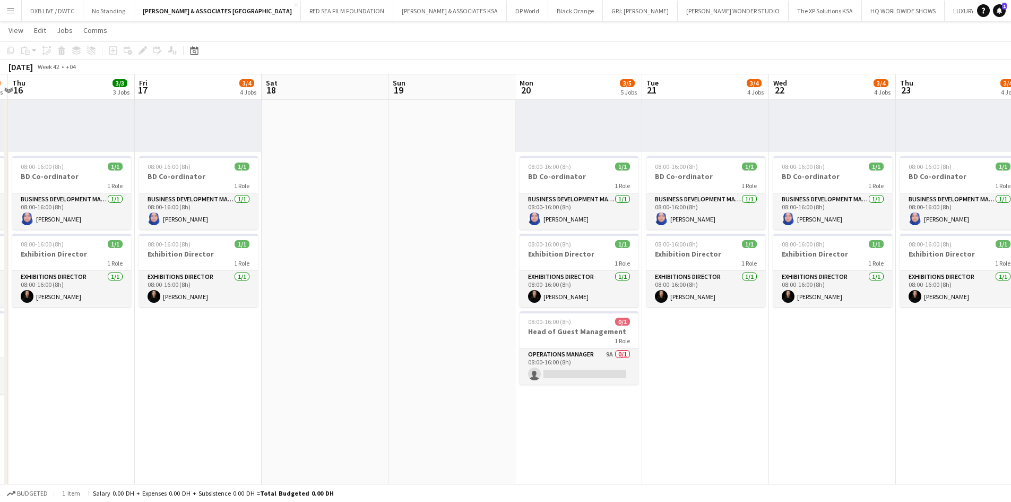
scroll to position [0, 321]
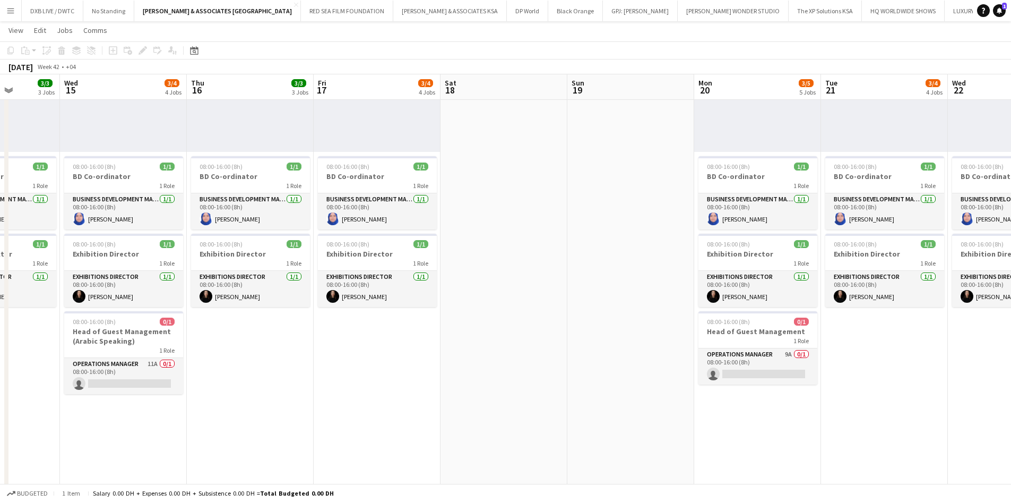
drag, startPoint x: 880, startPoint y: 445, endPoint x: 165, endPoint y: 436, distance: 715.1
click at [721, 358] on app-card-role "Operations Manager 9A 0/1 08:00-16:00 (8h) single-neutral-actions" at bounding box center [758, 366] width 119 height 36
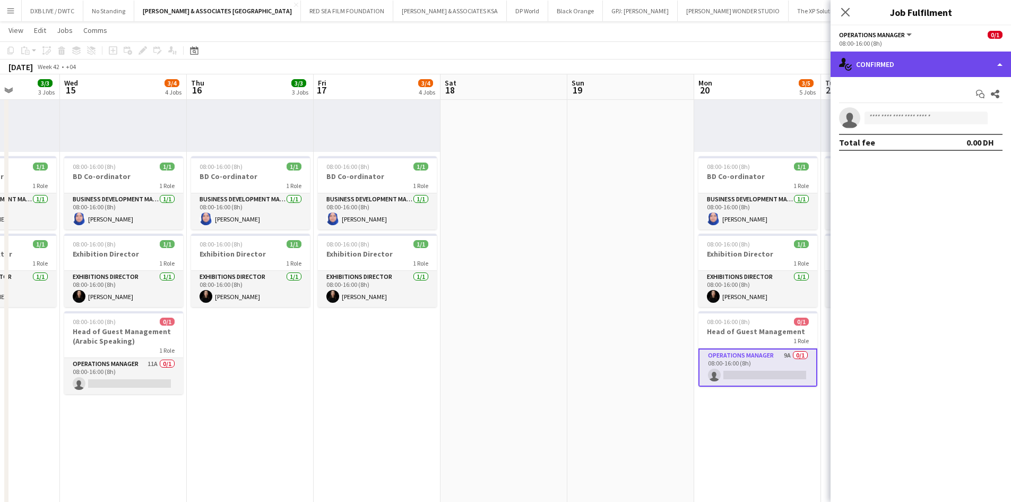
click at [881, 72] on div "single-neutral-actions-check-2 Confirmed" at bounding box center [921, 63] width 180 height 25
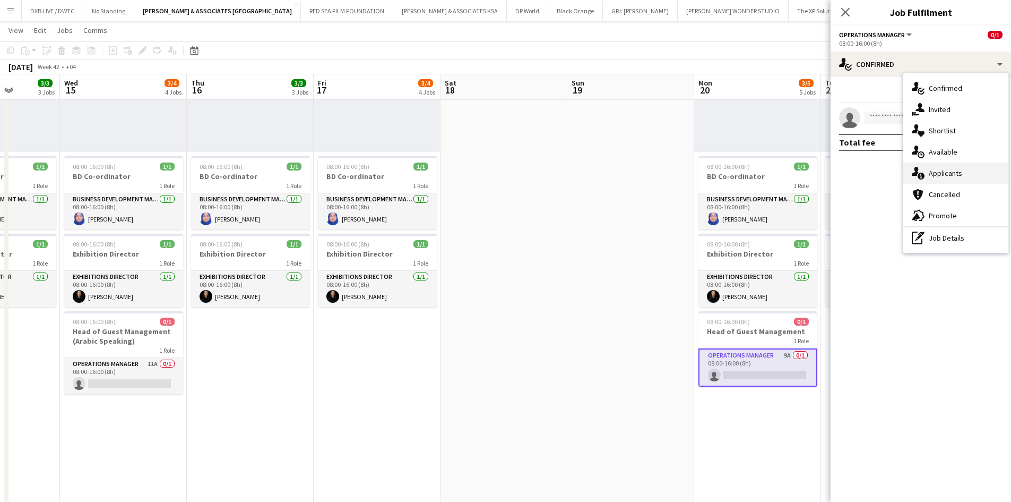
click at [951, 169] on span "Applicants" at bounding box center [945, 173] width 33 height 10
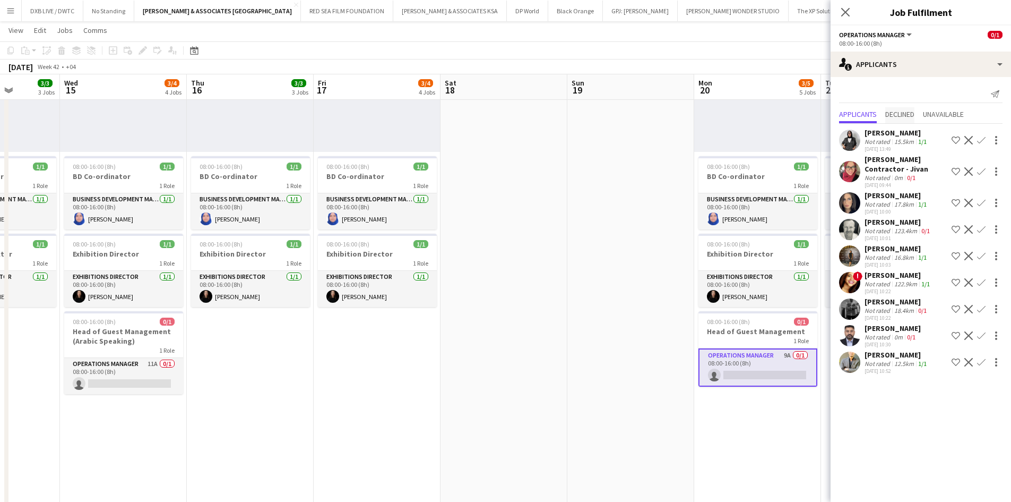
click at [914, 118] on span "Declined" at bounding box center [899, 113] width 29 height 7
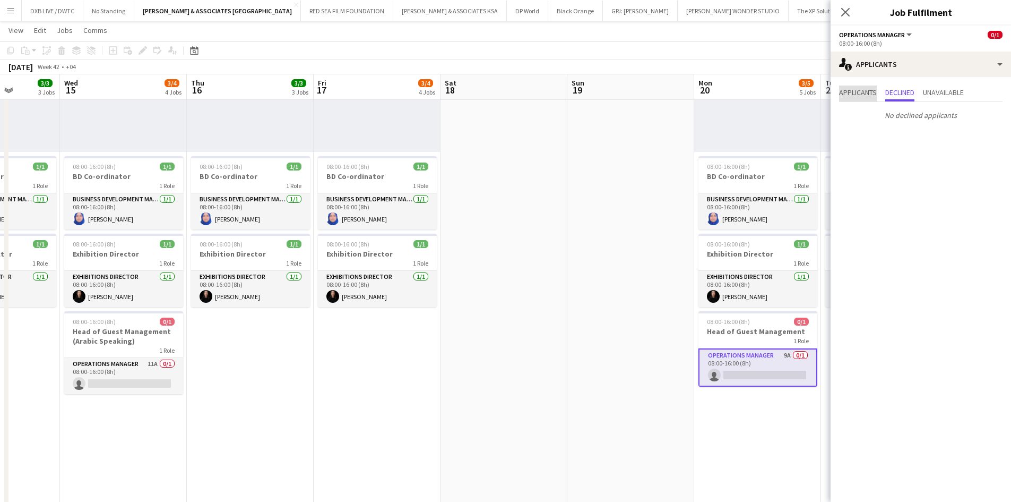
click at [858, 98] on span "Applicants" at bounding box center [858, 93] width 38 height 16
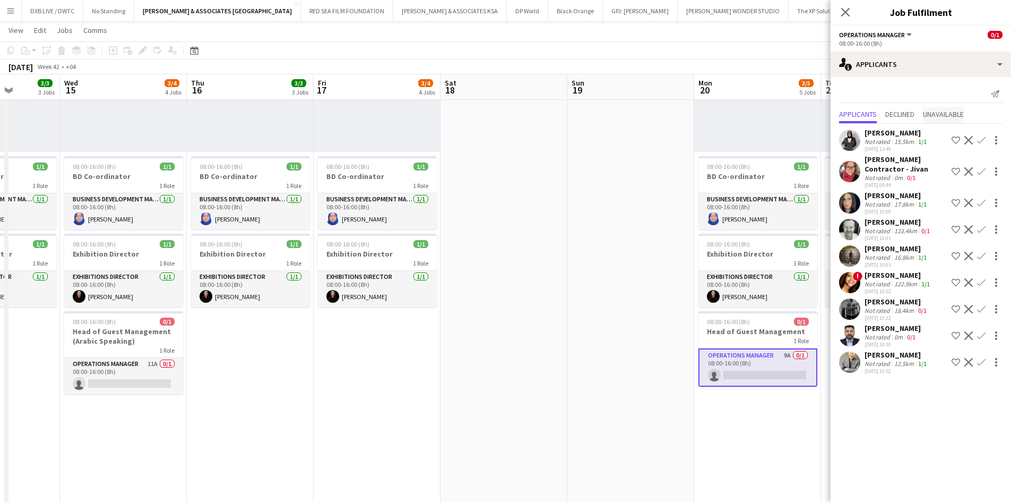
click at [949, 113] on span "Unavailable" at bounding box center [943, 113] width 41 height 7
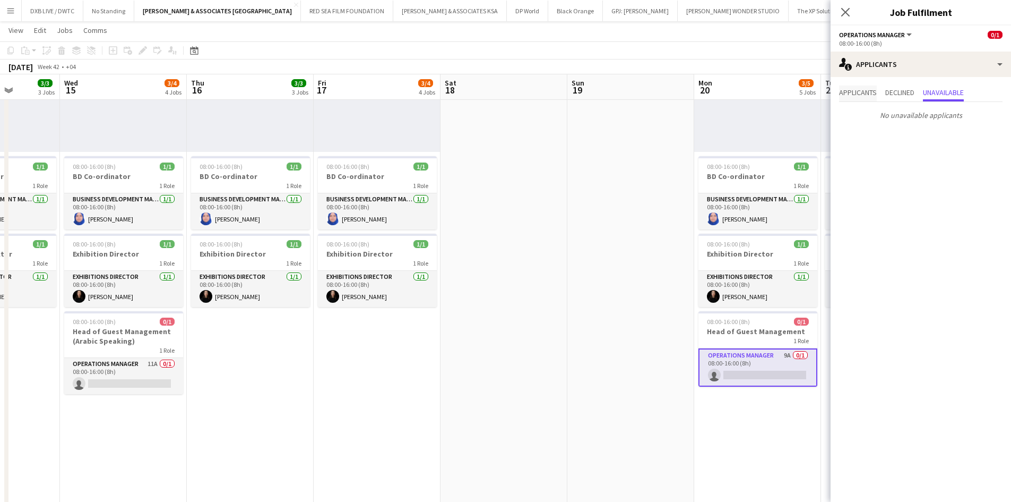
click at [857, 90] on span "Applicants" at bounding box center [858, 92] width 38 height 7
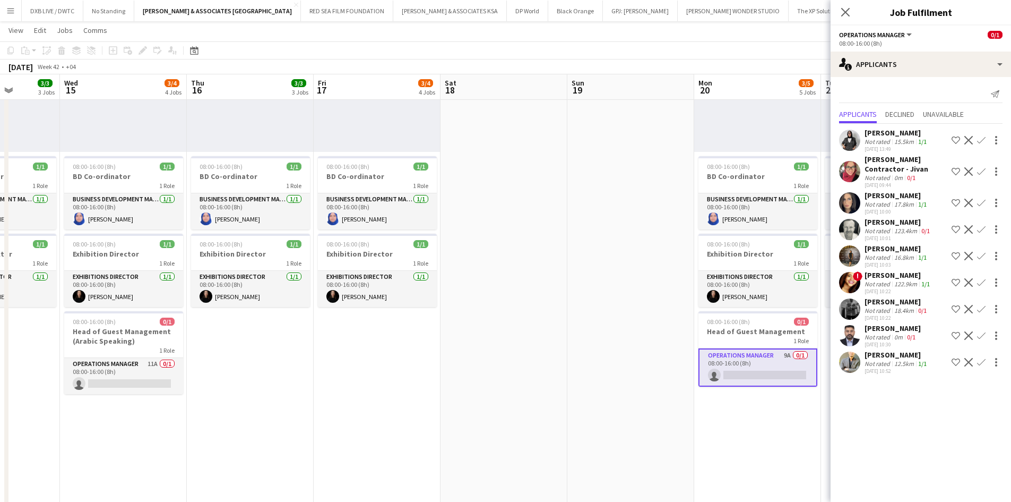
click at [892, 359] on div "12.5km" at bounding box center [904, 363] width 24 height 8
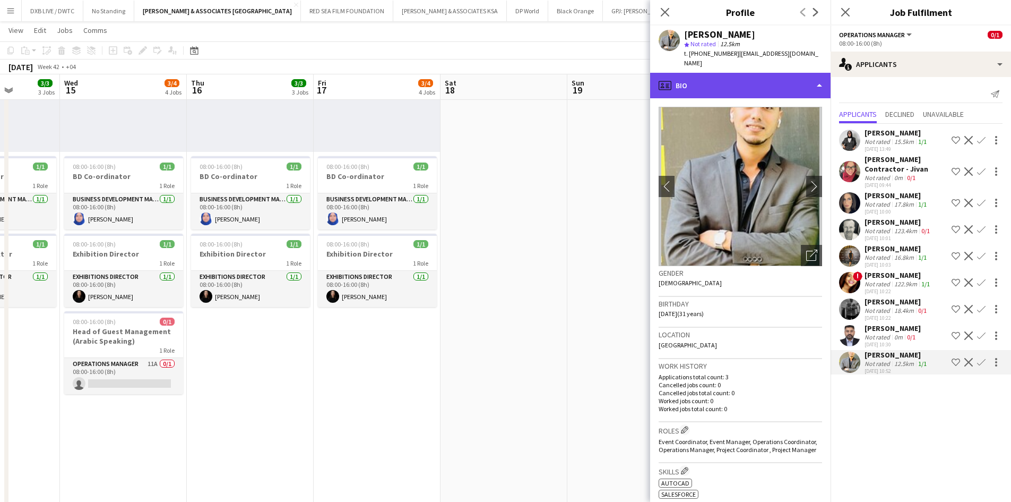
click at [729, 82] on div "profile Bio" at bounding box center [740, 85] width 180 height 25
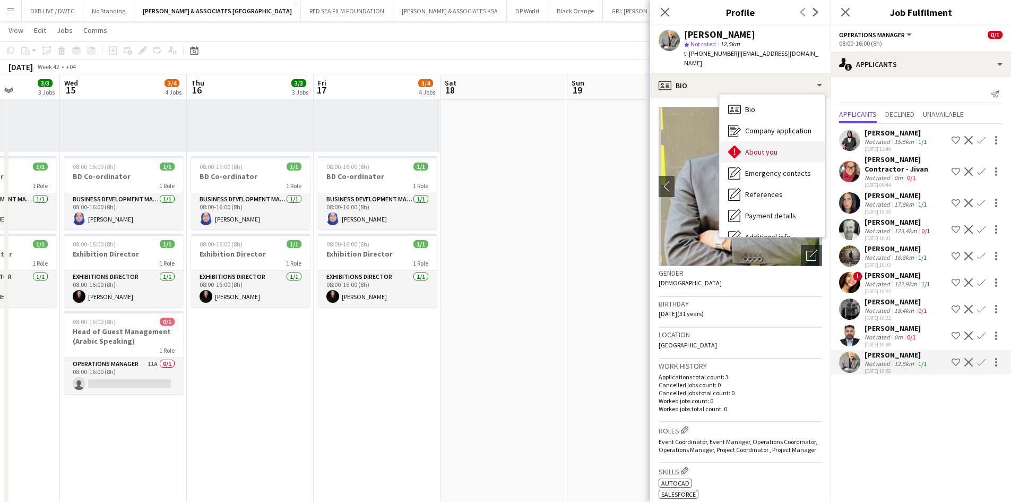
click at [752, 147] on span "About you" at bounding box center [761, 152] width 32 height 10
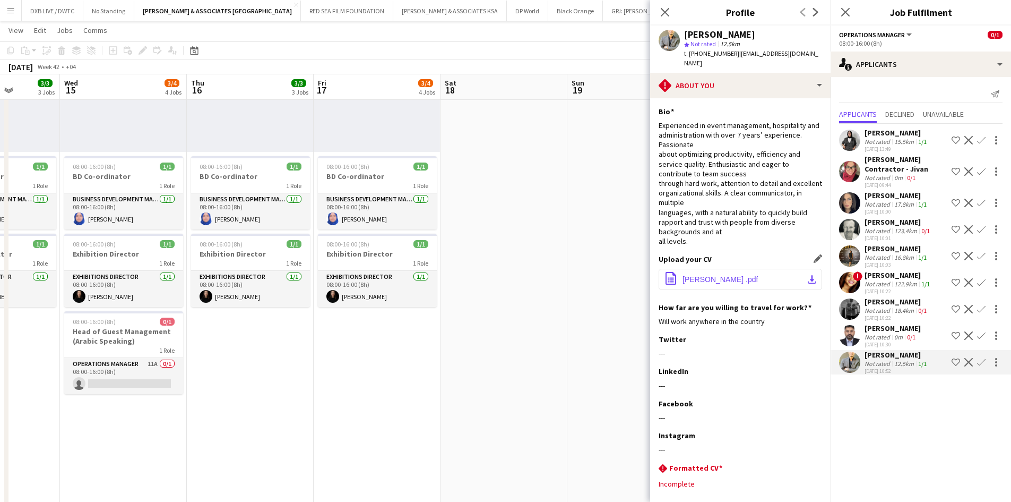
click at [739, 275] on span "Mohamed EL Bahi .pdf" at bounding box center [720, 279] width 75 height 8
click at [972, 358] on app-icon "Decline" at bounding box center [969, 362] width 8 height 8
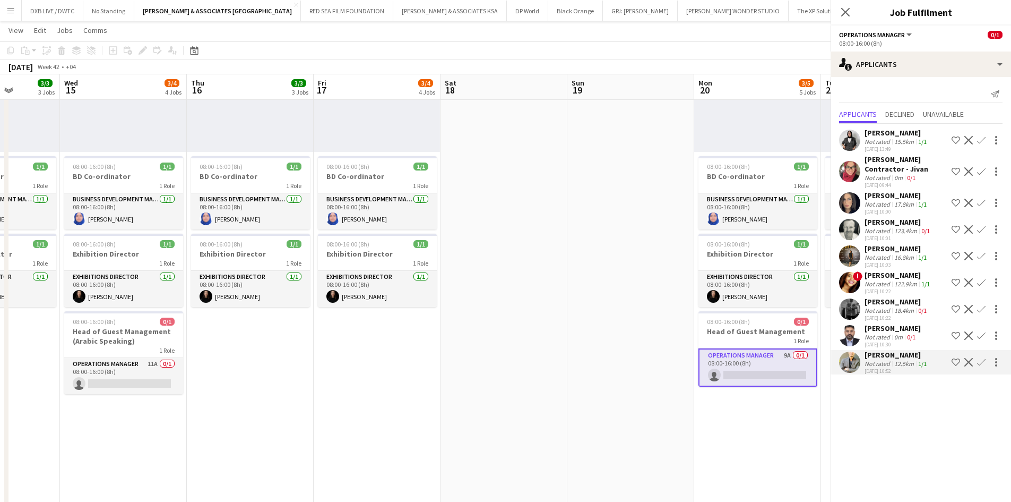
scroll to position [0, 0]
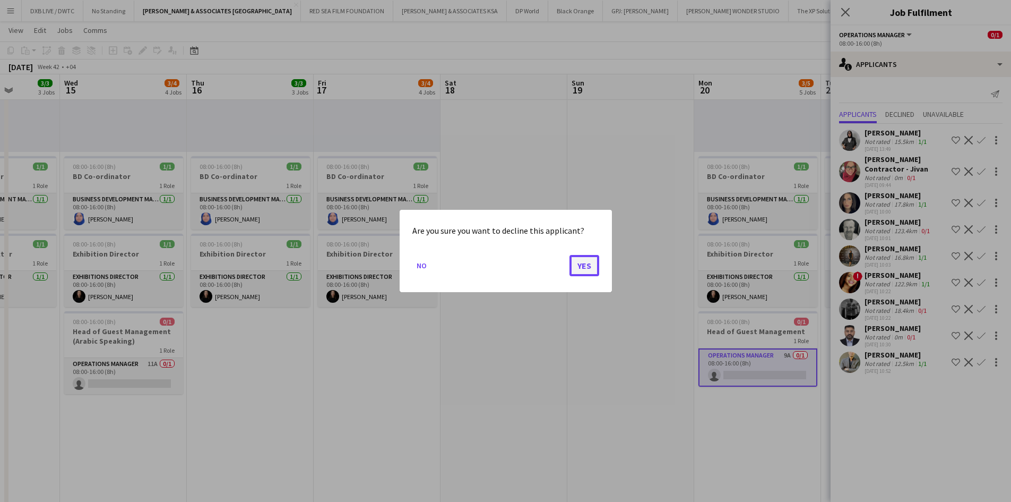
click at [586, 266] on button "Yes" at bounding box center [585, 265] width 30 height 21
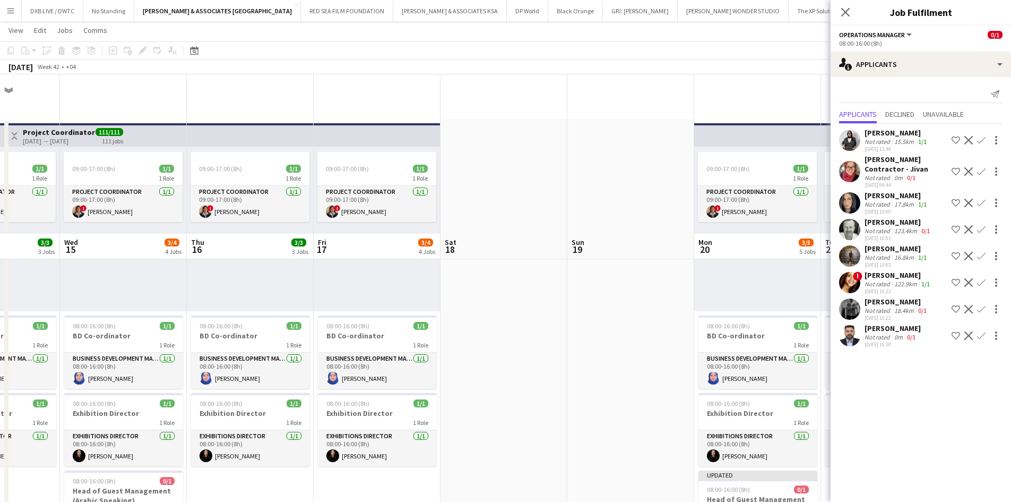
scroll to position [159, 0]
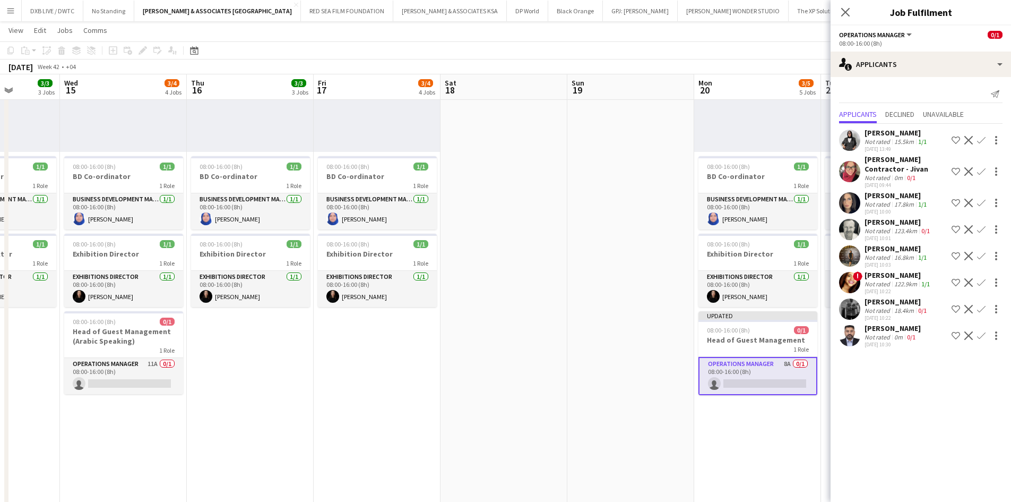
click at [901, 323] on div "Kaustubh Belur" at bounding box center [893, 328] width 56 height 10
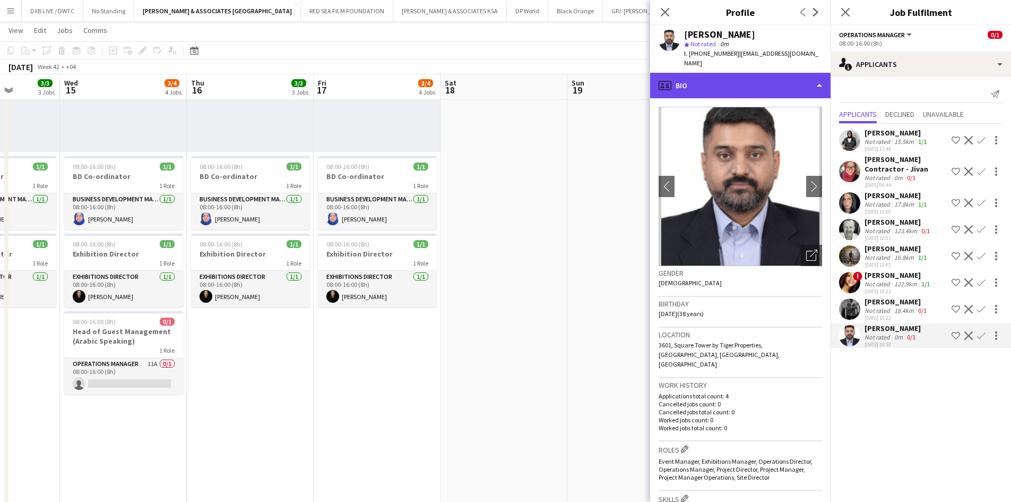
click at [764, 75] on div "profile Bio" at bounding box center [740, 85] width 180 height 25
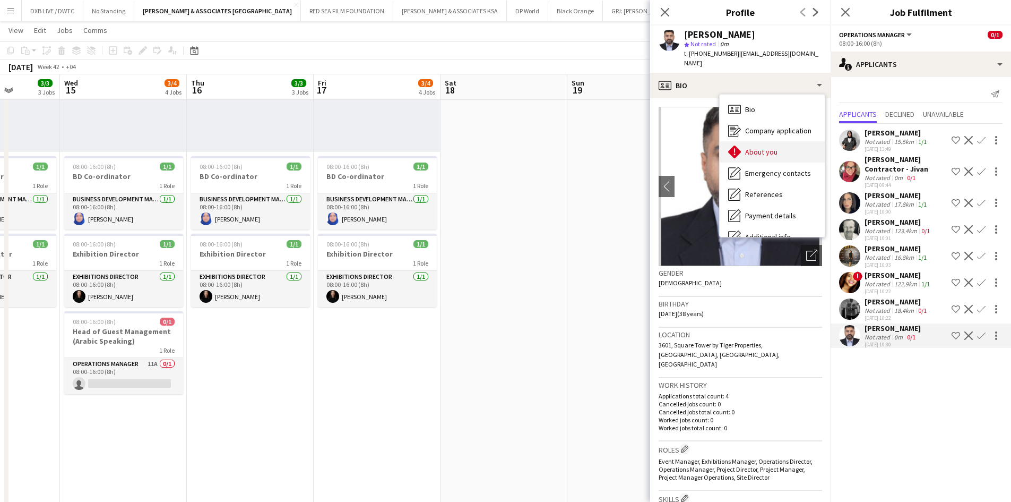
click at [776, 141] on div "About you About you" at bounding box center [772, 151] width 105 height 21
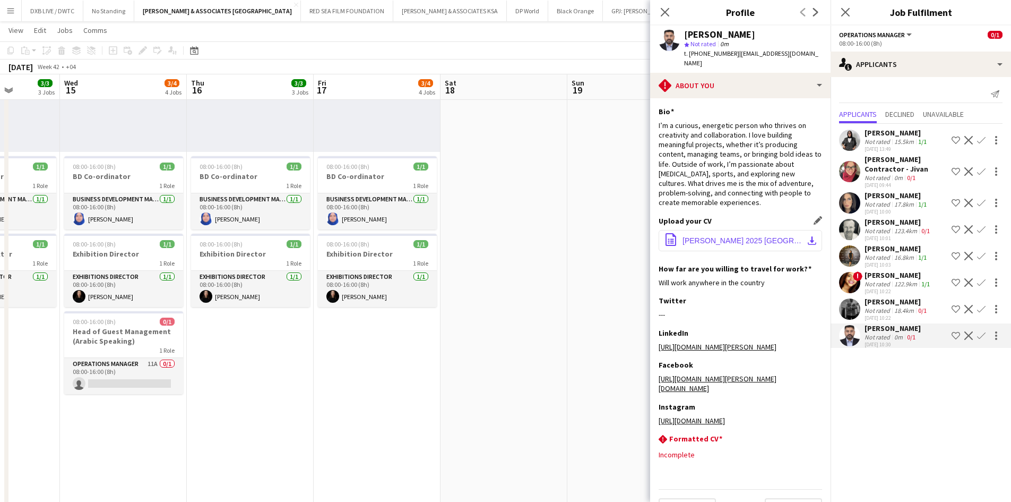
click at [745, 236] on span "Kaustubh Belur 2025 Dubai.pdf" at bounding box center [743, 240] width 120 height 8
click at [970, 331] on app-icon "Decline" at bounding box center [969, 335] width 8 height 8
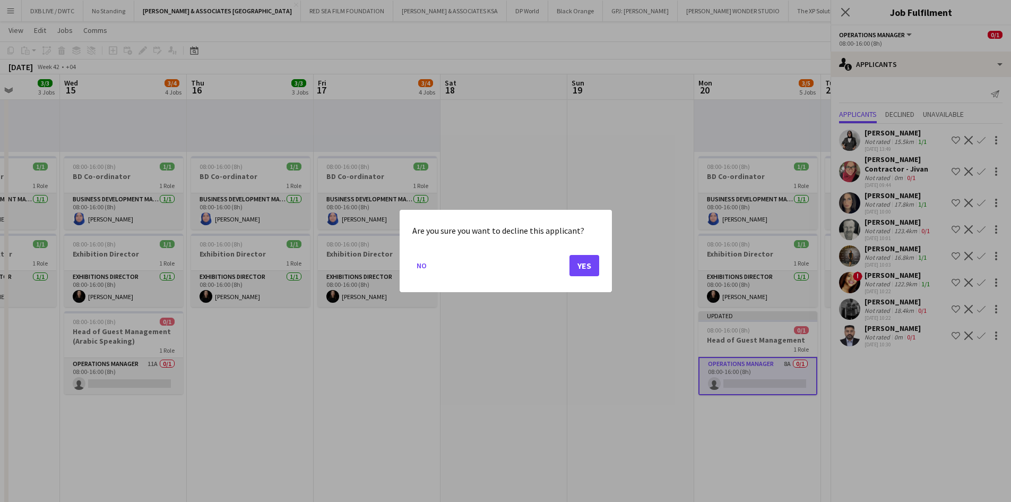
scroll to position [0, 0]
click at [594, 259] on button "Yes" at bounding box center [585, 265] width 30 height 21
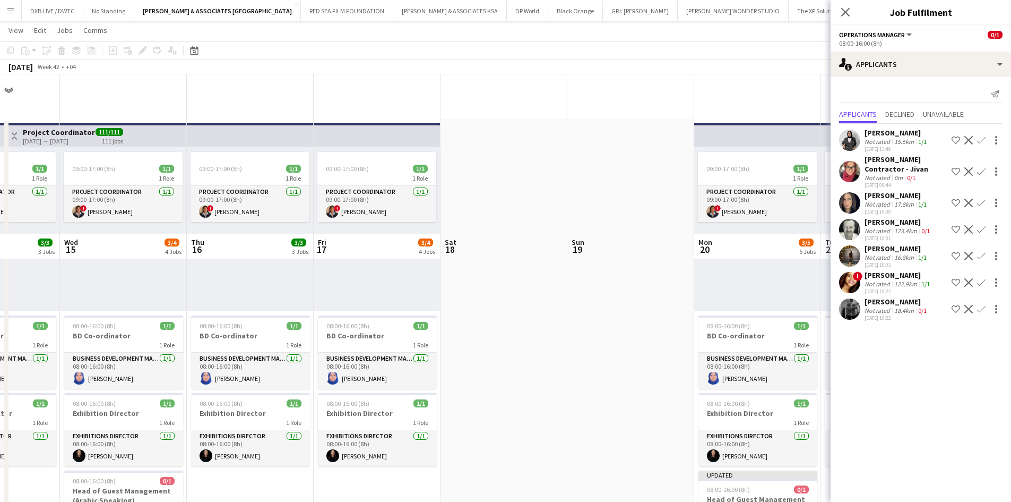
scroll to position [159, 0]
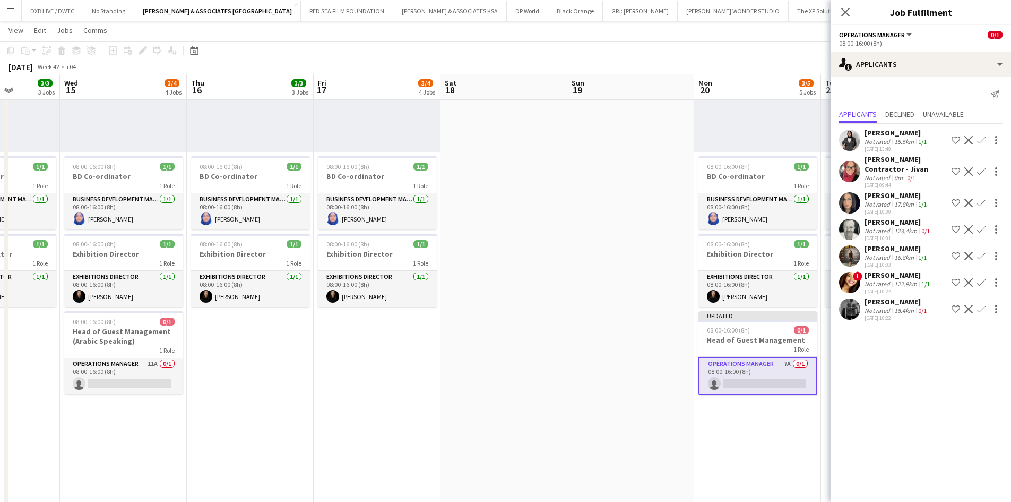
click at [871, 306] on div "Not rated" at bounding box center [879, 310] width 28 height 8
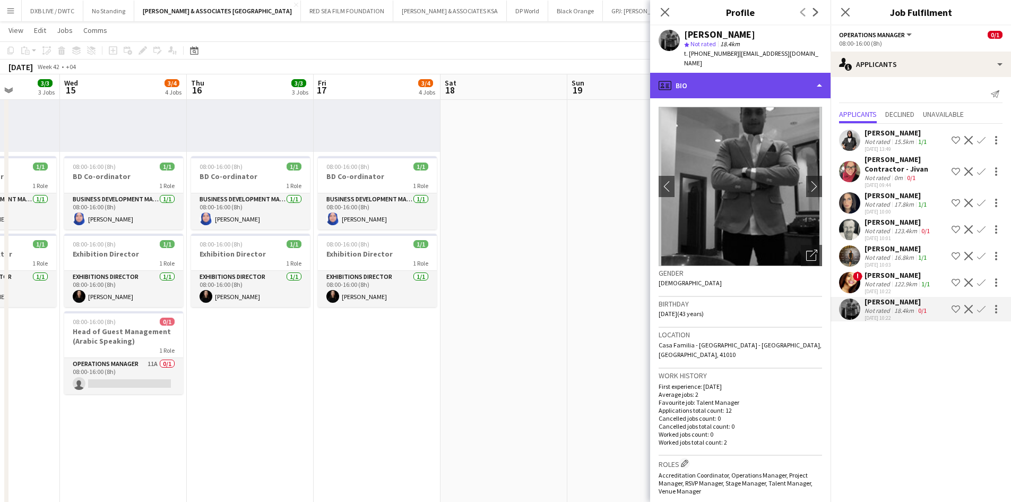
click at [759, 75] on div "profile Bio" at bounding box center [740, 85] width 180 height 25
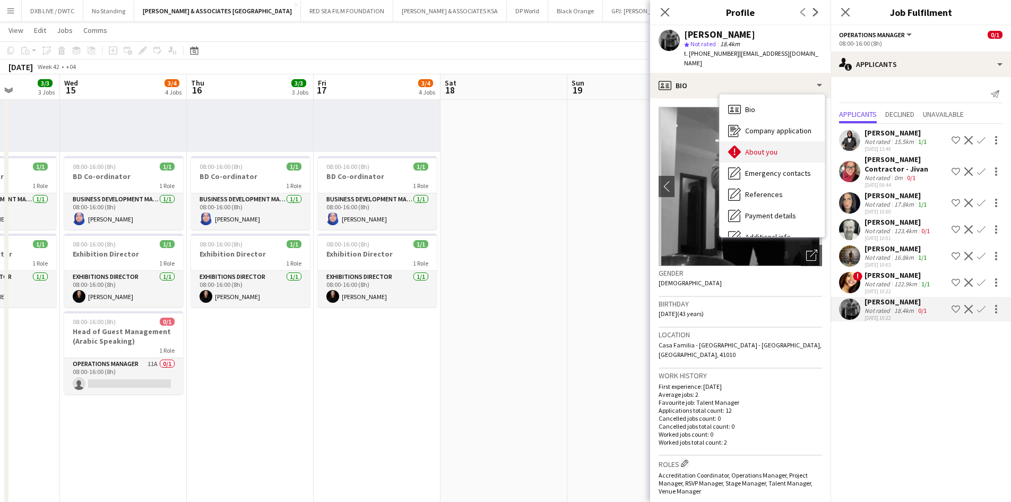
click at [769, 147] on span "About you" at bounding box center [761, 152] width 32 height 10
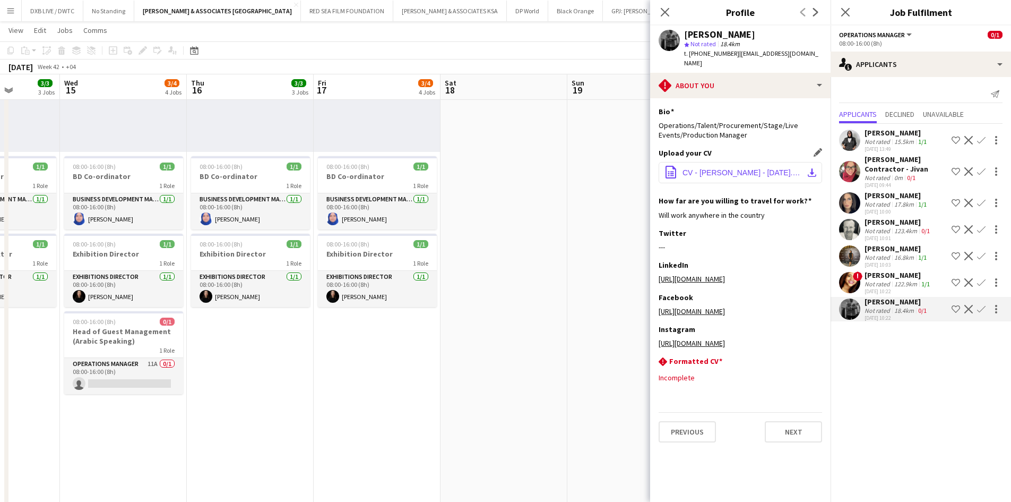
click at [764, 168] on span "CV - KUSH AGARWAL - OCT 24.pdf" at bounding box center [743, 172] width 120 height 8
click at [877, 288] on div "08-10-2025 10:22" at bounding box center [898, 291] width 67 height 7
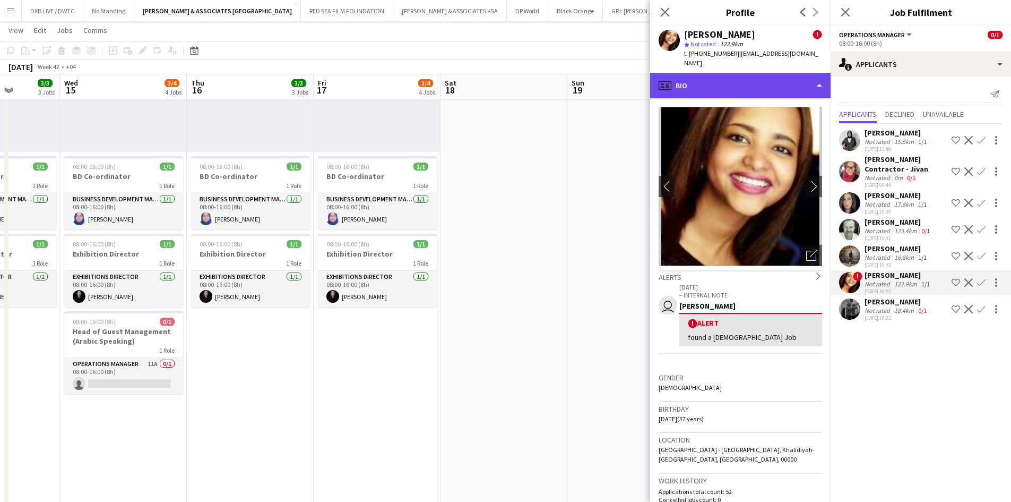
click at [754, 73] on div "profile Bio" at bounding box center [740, 85] width 180 height 25
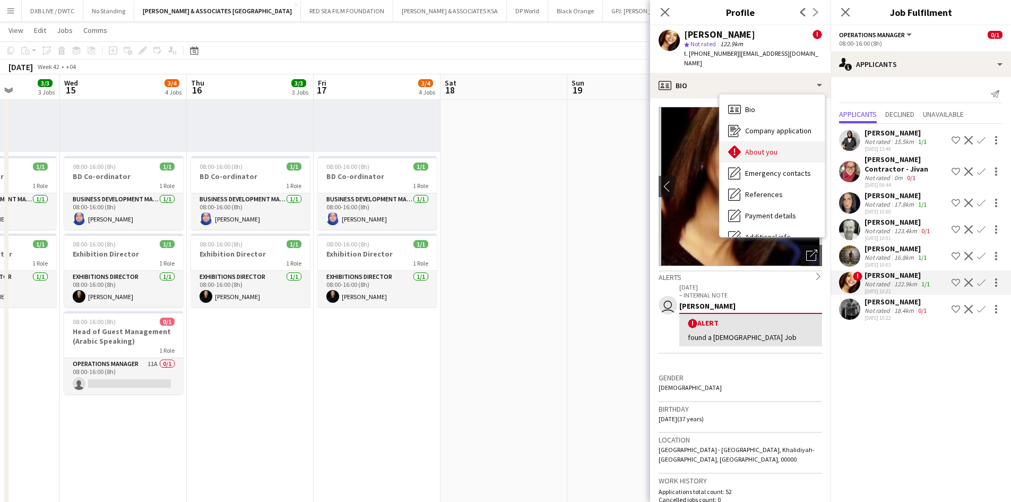
click at [769, 147] on span "About you" at bounding box center [761, 152] width 32 height 10
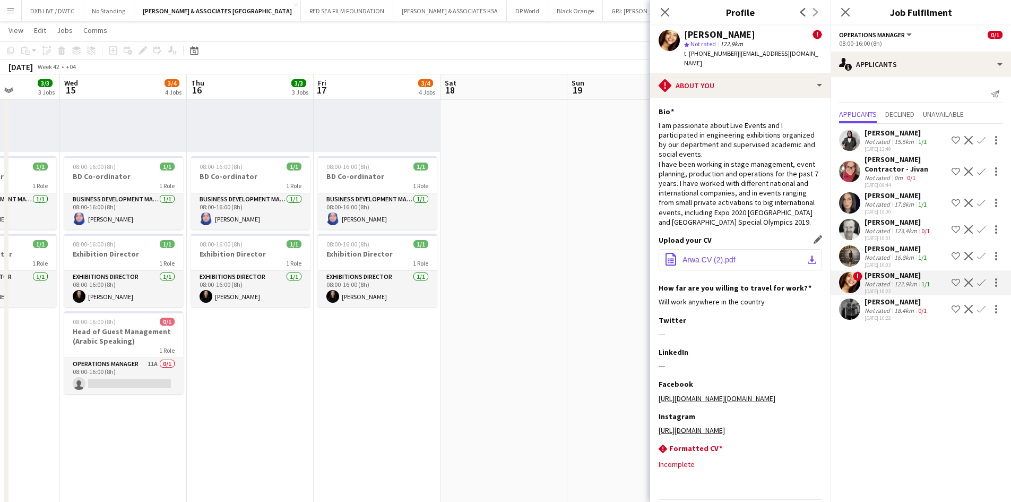
click at [744, 249] on button "office-file-sheet Arwa CV (2).pdf download-bottom" at bounding box center [741, 259] width 164 height 21
click at [968, 278] on app-icon "Decline" at bounding box center [969, 282] width 8 height 8
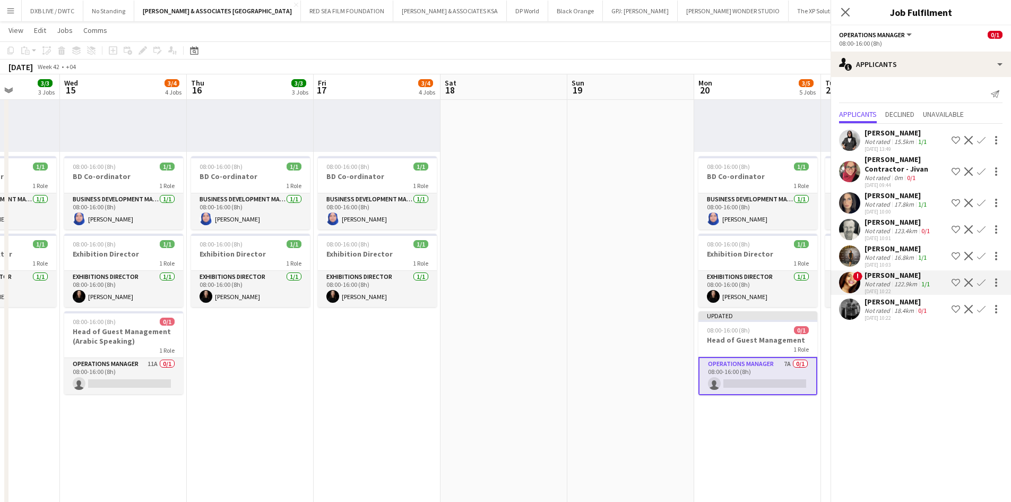
scroll to position [0, 0]
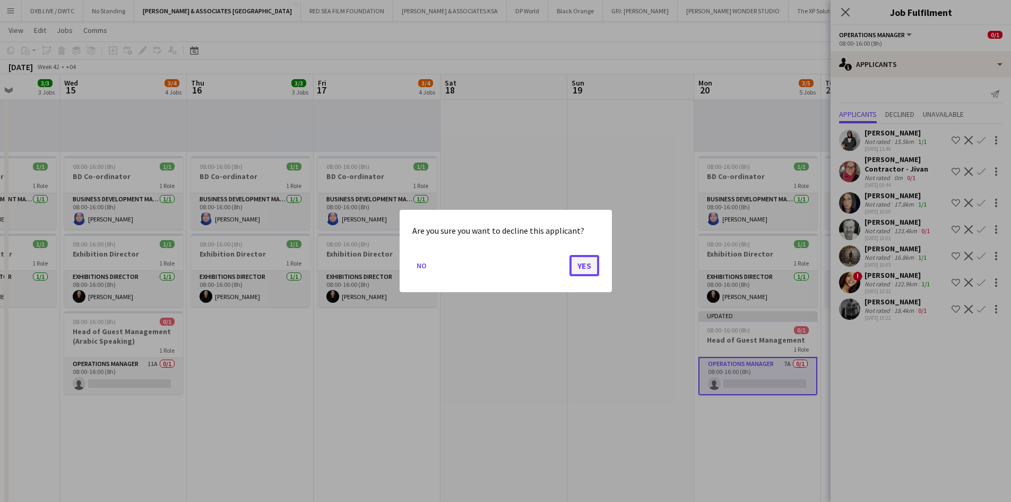
click at [590, 266] on button "Yes" at bounding box center [585, 265] width 30 height 21
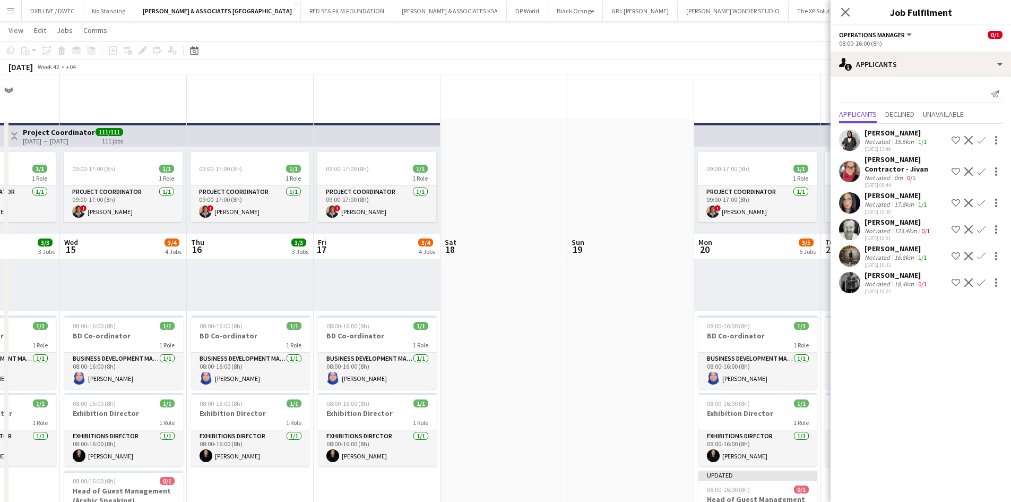
scroll to position [159, 0]
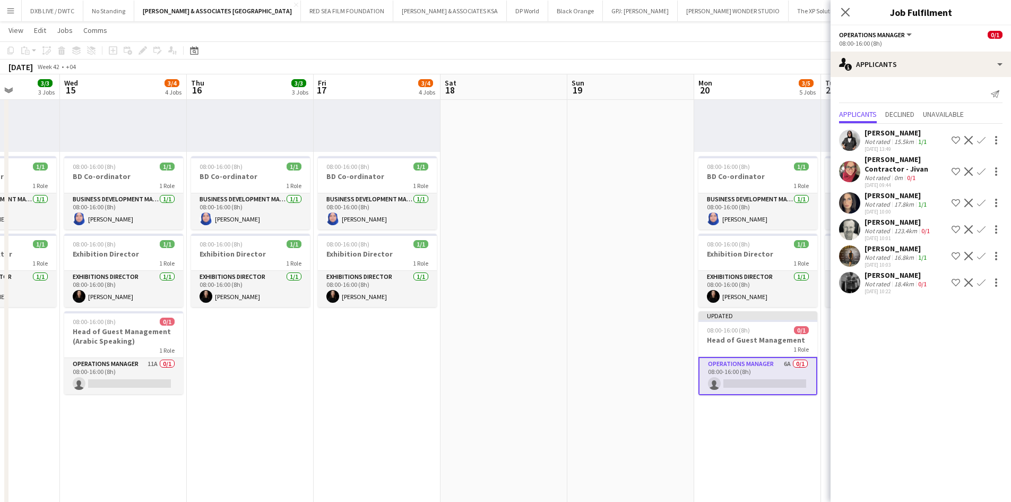
click at [884, 253] on div "Not rated" at bounding box center [879, 257] width 28 height 8
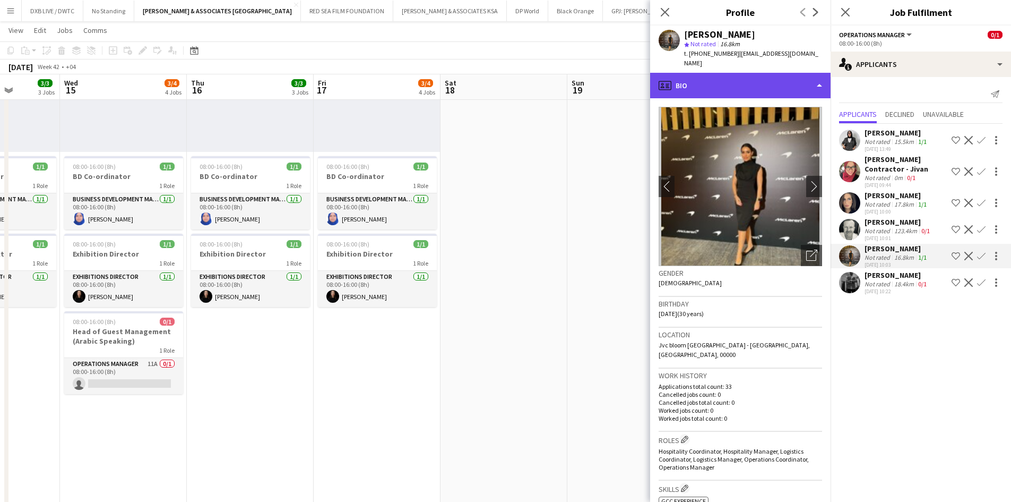
click at [770, 75] on div "profile Bio" at bounding box center [740, 85] width 180 height 25
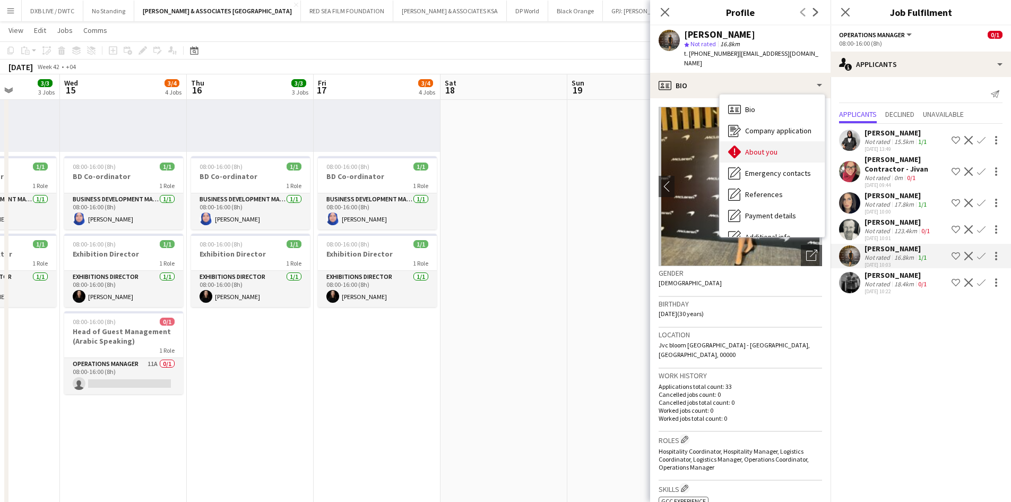
click at [787, 147] on div "About you About you" at bounding box center [772, 151] width 105 height 21
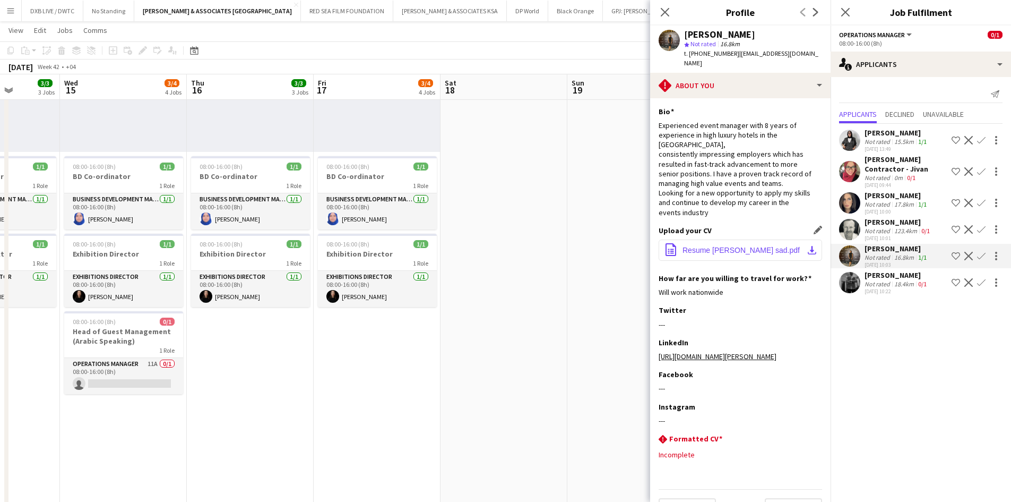
click at [724, 246] on span "Resume Salima sad.pdf" at bounding box center [741, 250] width 117 height 8
click at [872, 227] on div "Not rated" at bounding box center [879, 231] width 28 height 8
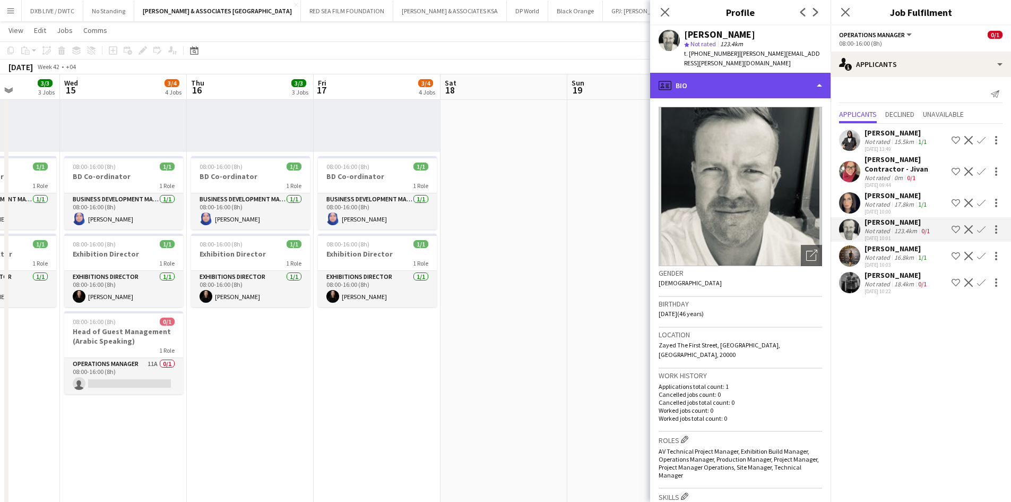
click at [767, 82] on div "profile Bio" at bounding box center [740, 85] width 180 height 25
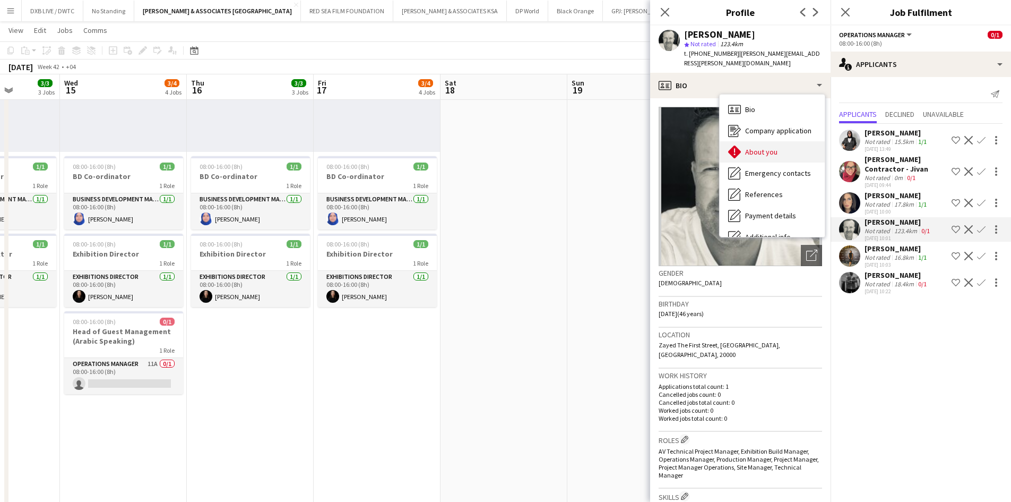
click at [786, 150] on div "About you About you" at bounding box center [772, 151] width 105 height 21
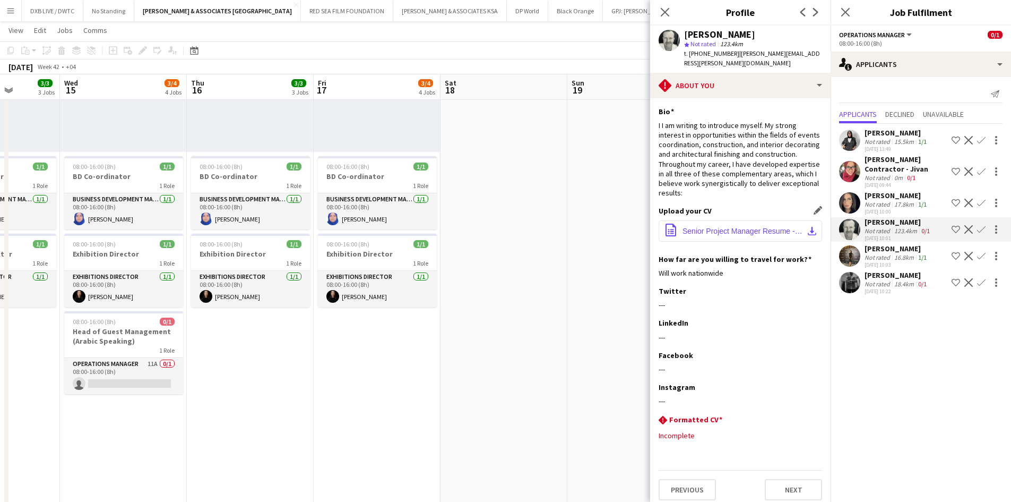
click at [767, 227] on span "Senior Project Manager Resume - Rory Kilmartin .docx" at bounding box center [743, 231] width 120 height 8
click at [913, 200] on div "17.8km" at bounding box center [904, 204] width 24 height 8
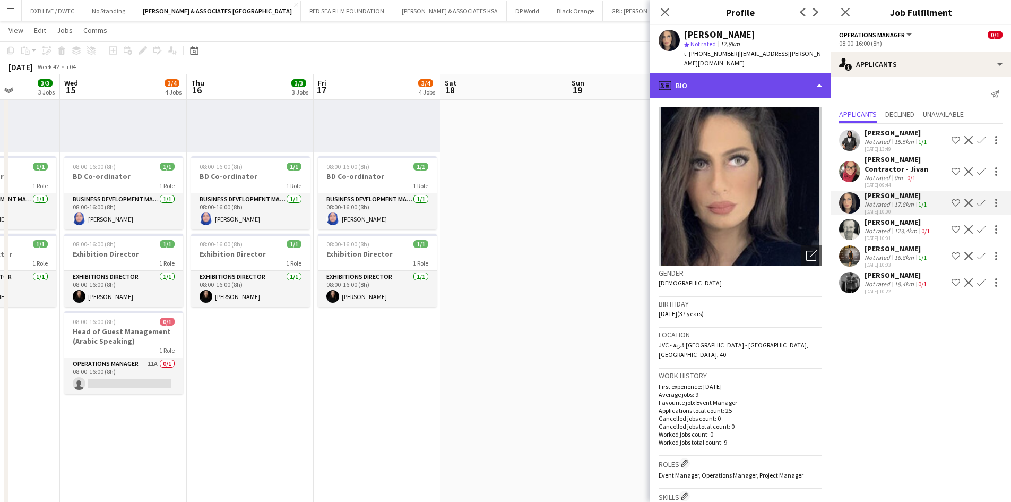
click at [780, 81] on div "profile Bio" at bounding box center [740, 85] width 180 height 25
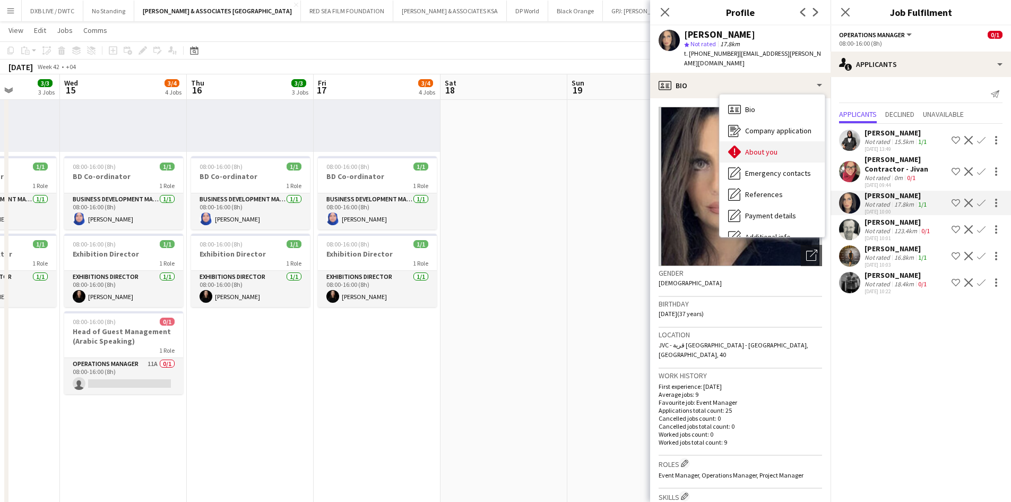
click at [794, 147] on div "About you About you" at bounding box center [772, 151] width 105 height 21
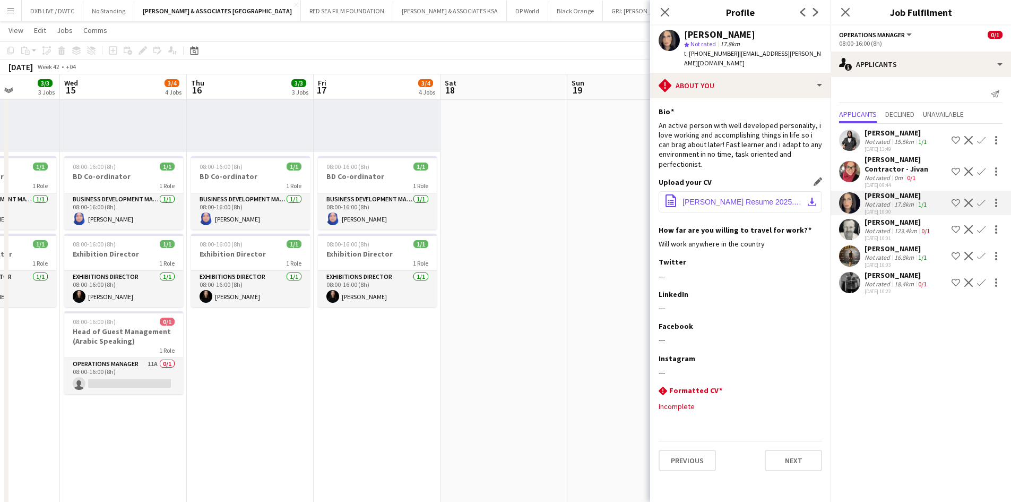
click at [742, 191] on button "office-file-sheet Hala Shehadeh Resume 2025.pdf download-bottom" at bounding box center [741, 201] width 164 height 21
click at [896, 174] on div "0m" at bounding box center [898, 178] width 13 height 8
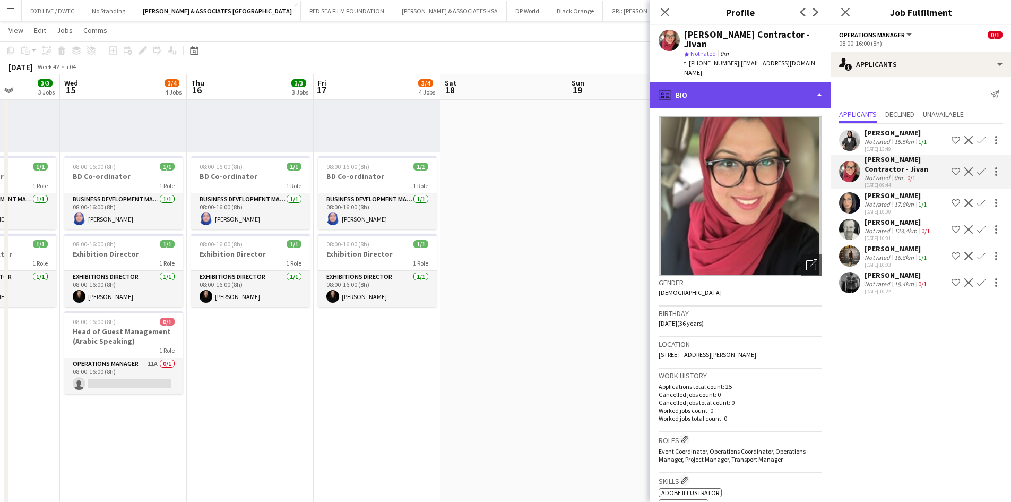
click at [769, 82] on div "profile Bio" at bounding box center [740, 94] width 180 height 25
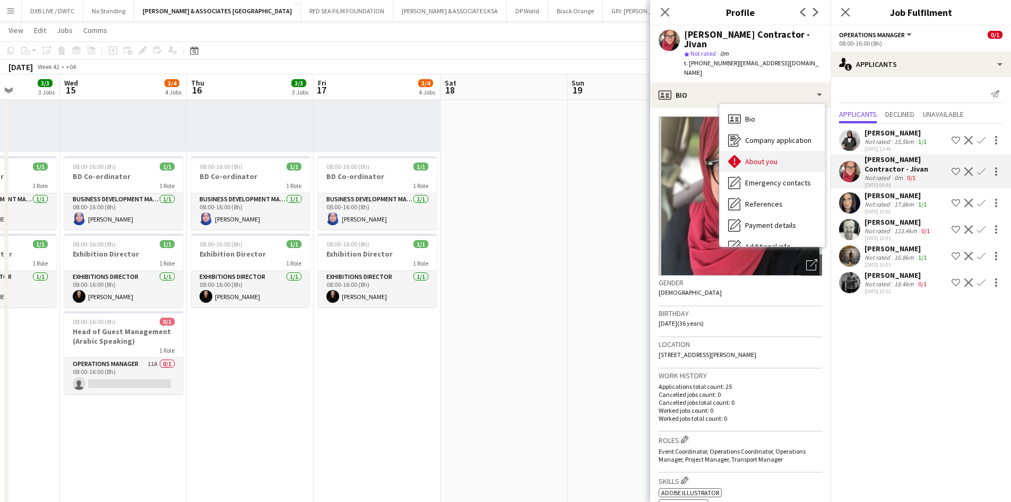
click at [770, 151] on div "About you About you" at bounding box center [772, 161] width 105 height 21
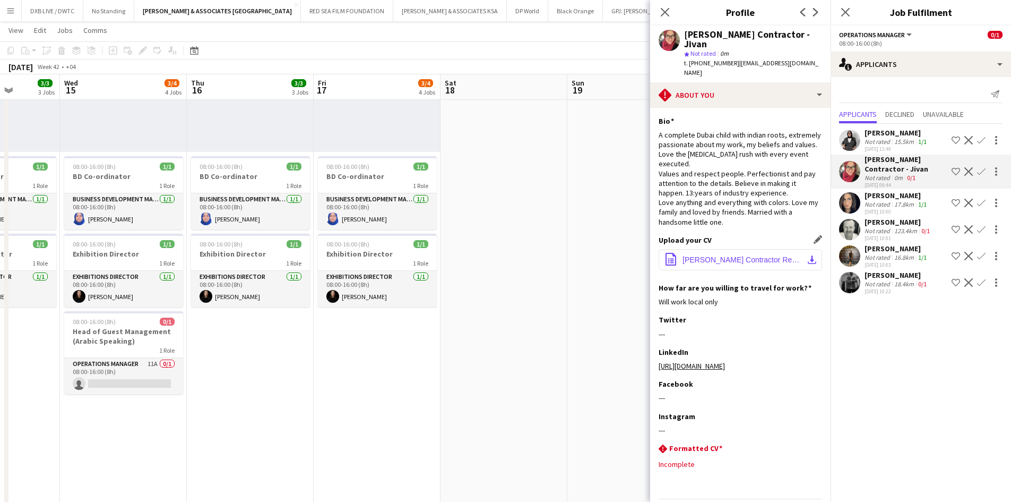
click at [706, 255] on span "Ruma Contractor Resume Jan 2024 - V3_20240131_110344_0000.pdf" at bounding box center [743, 259] width 120 height 8
click at [665, 16] on icon "Close pop-in" at bounding box center [665, 12] width 10 height 10
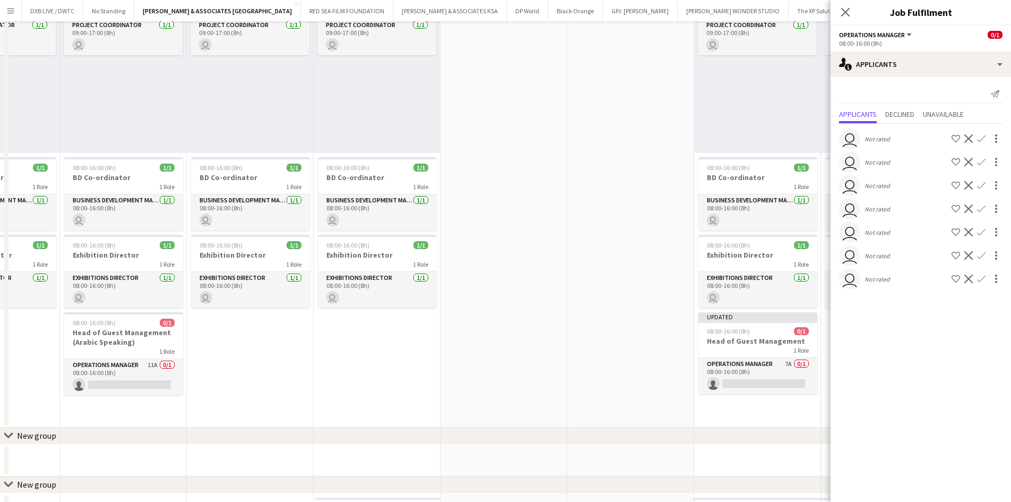
scroll to position [0, 0]
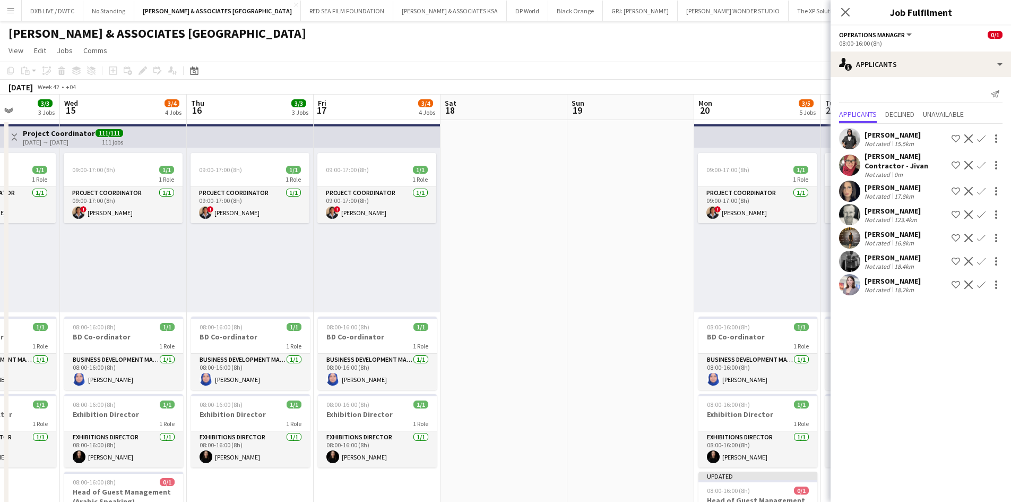
click at [534, 44] on app-page-menu "View Day view expanded Day view collapsed Month view Date picker Jump to today …" at bounding box center [505, 51] width 1011 height 20
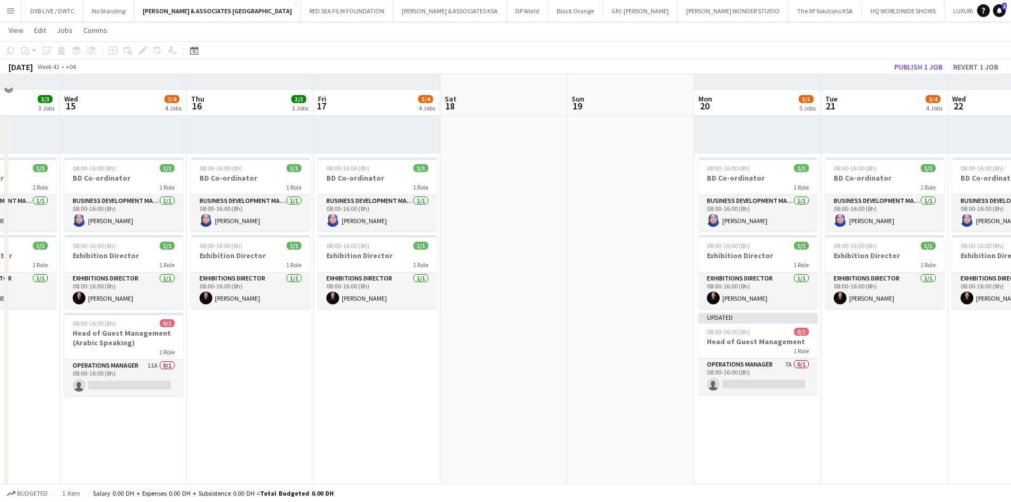
scroll to position [265, 0]
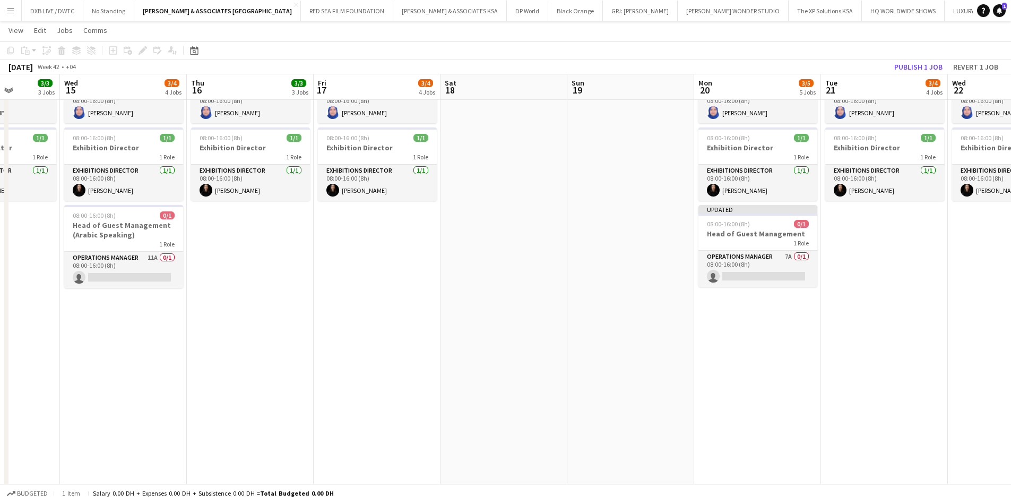
drag, startPoint x: 109, startPoint y: 383, endPoint x: 62, endPoint y: 376, distance: 48.3
click at [109, 383] on app-date-cell "09:00-17:00 (8h) 1/1 1 Role Project Coordinator 1/1 09:00-17:00 (8h) ! Rita Joh…" at bounding box center [123, 448] width 127 height 1191
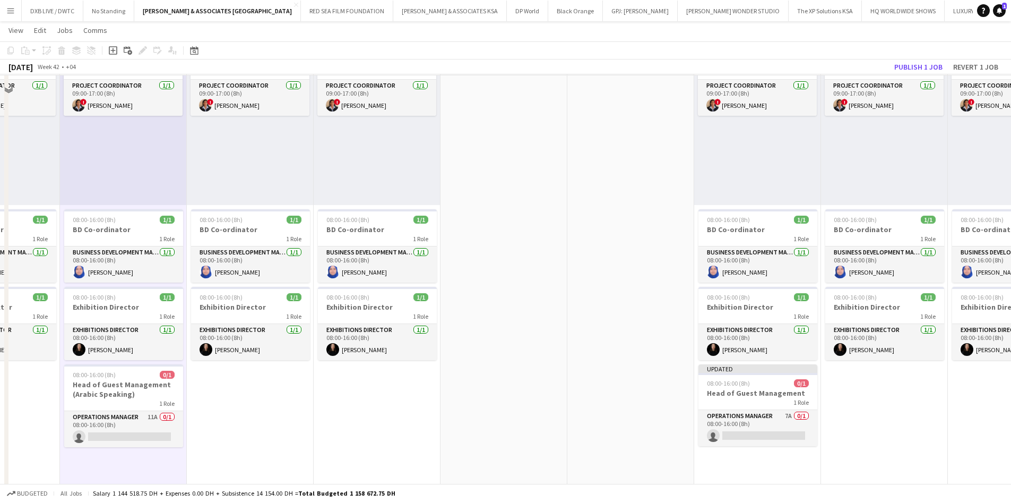
scroll to position [0, 0]
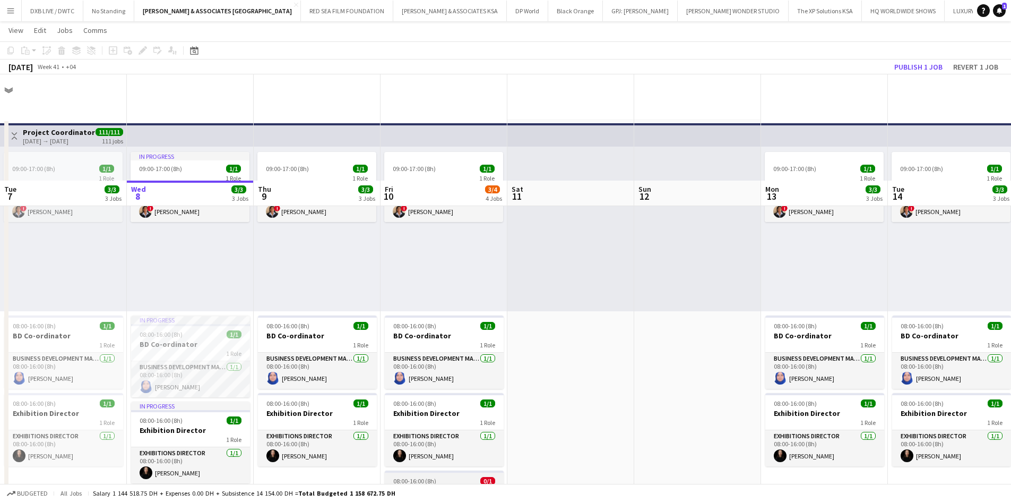
scroll to position [106, 0]
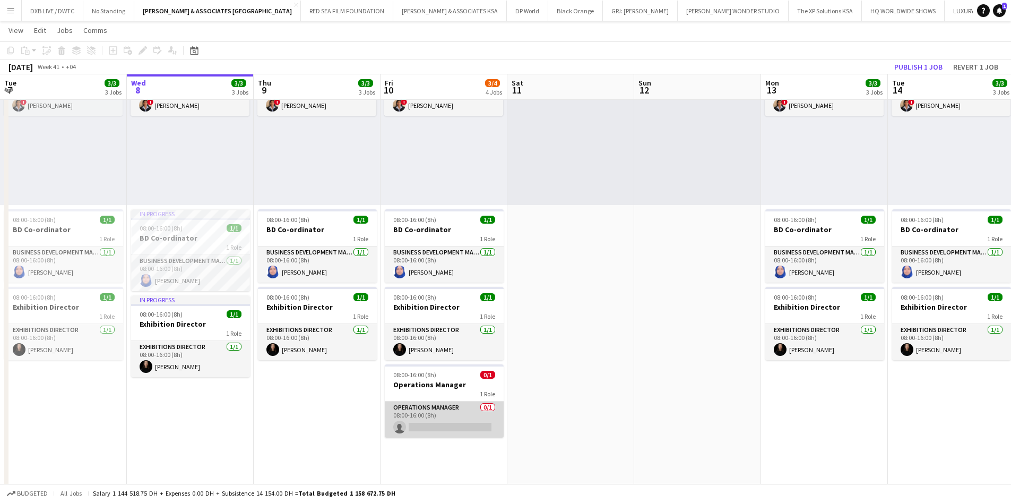
click at [456, 409] on app-card-role "Operations Manager 0/1 08:00-16:00 (8h) single-neutral-actions" at bounding box center [444, 419] width 119 height 36
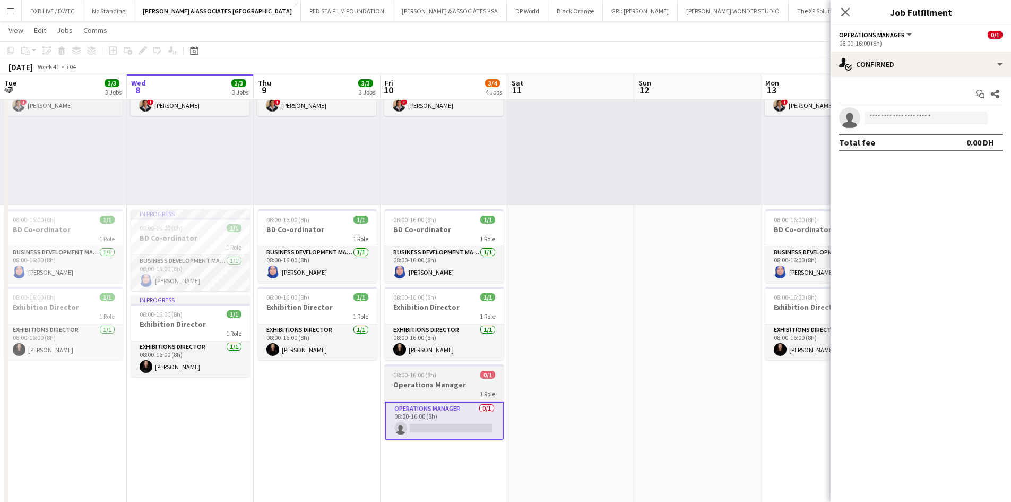
click at [456, 387] on h3 "Operations Manager" at bounding box center [444, 385] width 119 height 10
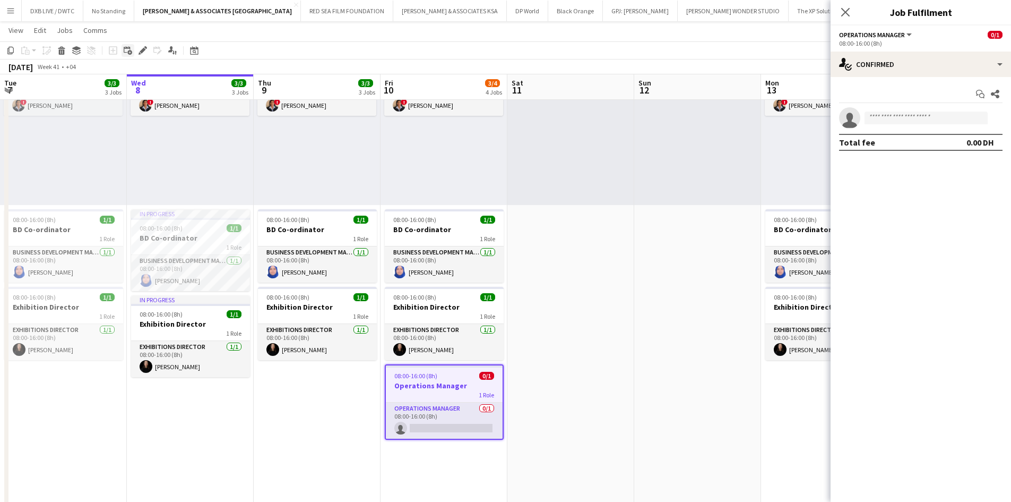
click at [126, 50] on icon "Add linked Job" at bounding box center [128, 50] width 8 height 8
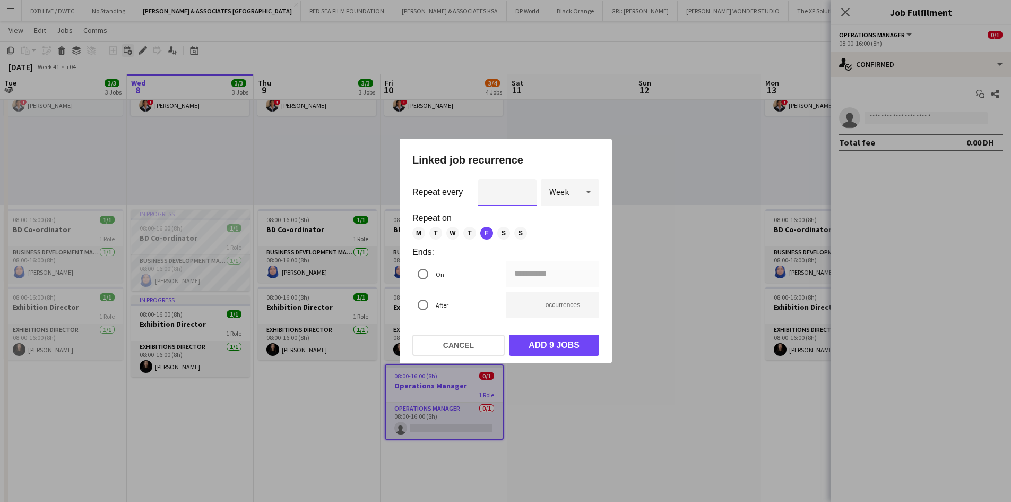
scroll to position [0, 0]
click at [422, 233] on span "M" at bounding box center [418, 233] width 13 height 13
click at [433, 234] on span "T" at bounding box center [435, 233] width 13 height 13
click at [449, 235] on span "W" at bounding box center [452, 233] width 13 height 13
click at [470, 235] on span "T" at bounding box center [469, 233] width 13 height 13
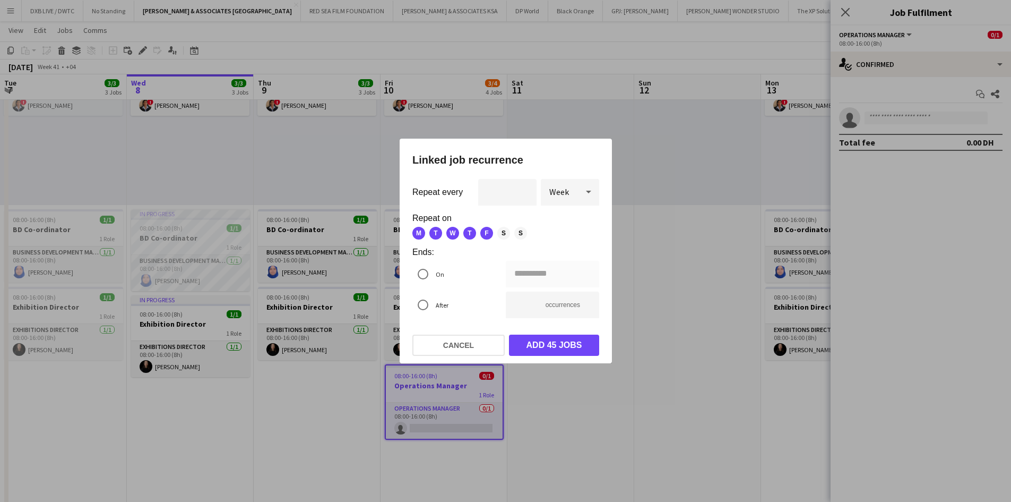
click at [540, 278] on div "**********" at bounding box center [552, 274] width 93 height 27
click at [448, 274] on mat-radio-button "On" at bounding box center [458, 274] width 93 height 27
click at [569, 273] on div "**********" at bounding box center [505, 251] width 1011 height 502
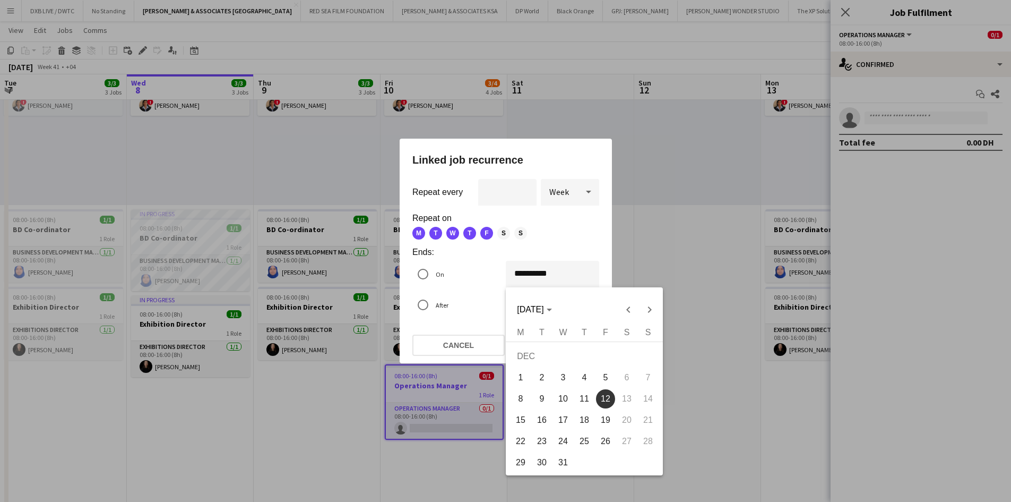
click at [625, 397] on span "13" at bounding box center [626, 398] width 19 height 19
click at [467, 293] on div at bounding box center [505, 251] width 1011 height 502
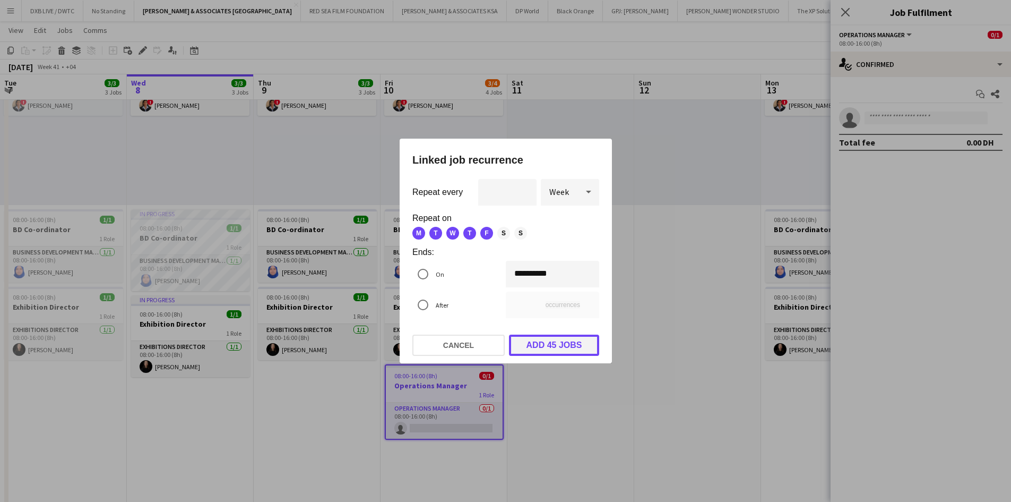
click at [550, 342] on button "Add 45 jobs" at bounding box center [554, 344] width 90 height 21
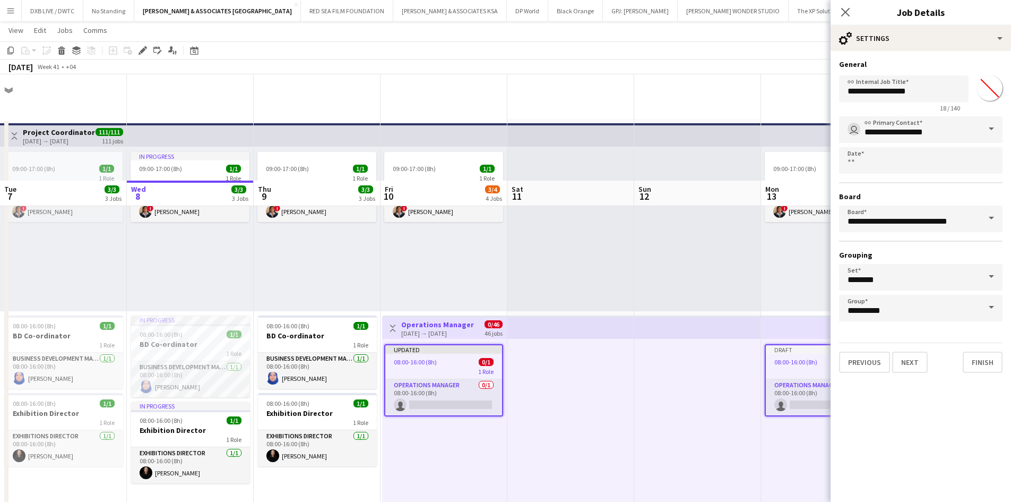
scroll to position [106, 0]
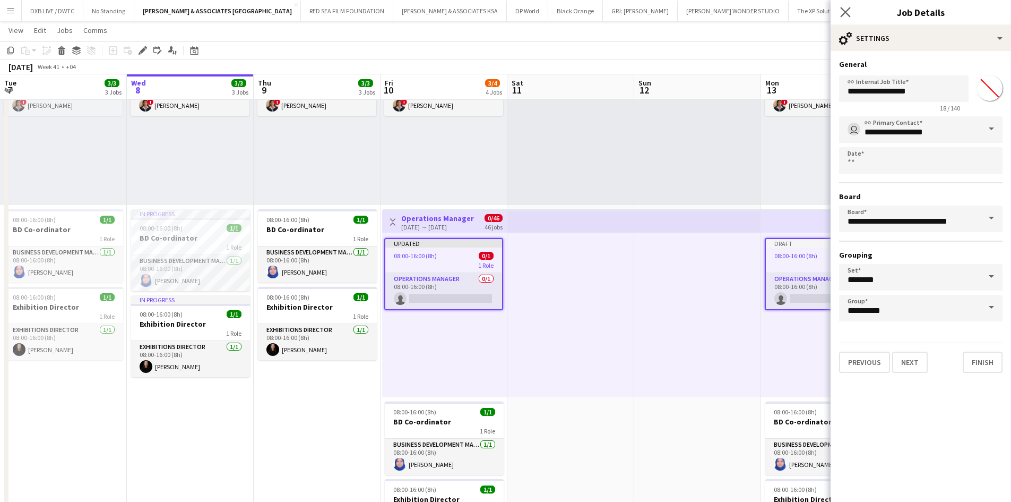
click at [839, 11] on app-icon "Close pop-in" at bounding box center [845, 12] width 15 height 15
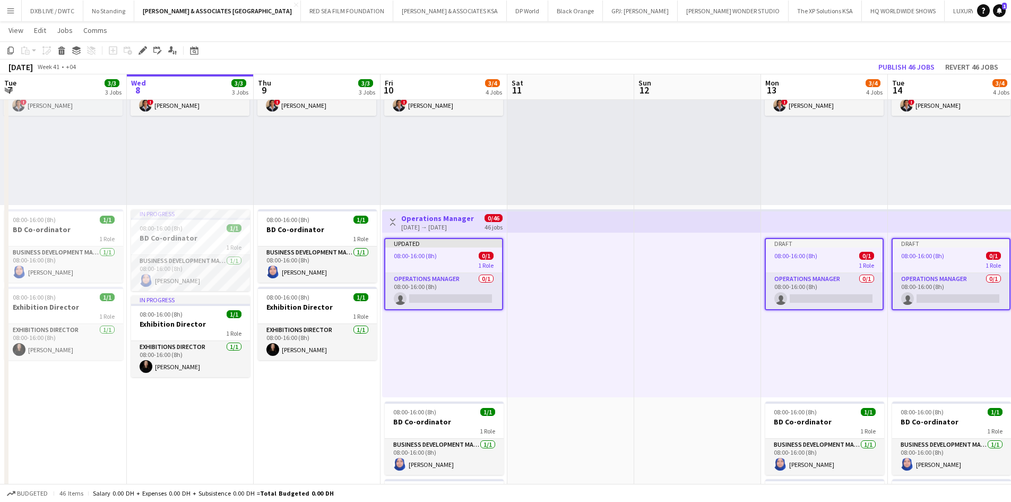
drag, startPoint x: 838, startPoint y: 348, endPoint x: 454, endPoint y: 349, distance: 383.8
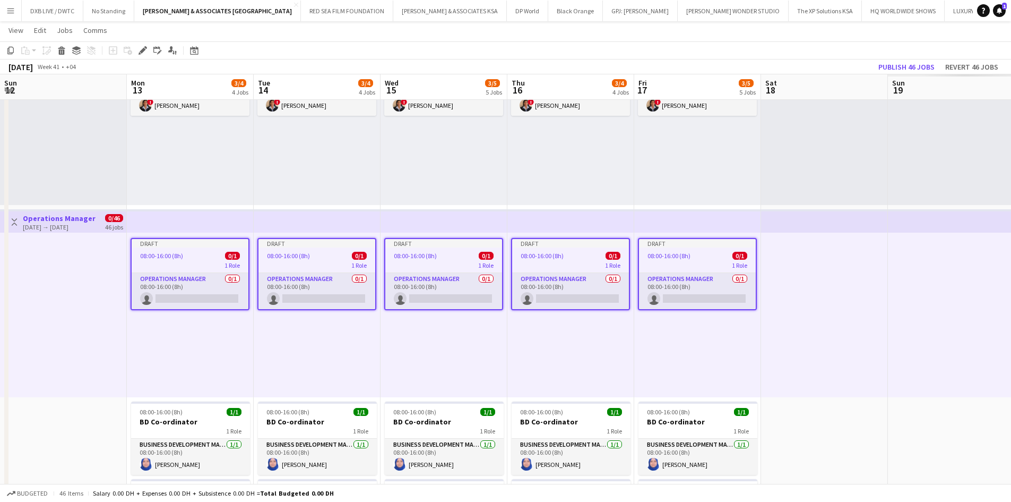
drag, startPoint x: 451, startPoint y: 351, endPoint x: 602, endPoint y: 359, distance: 150.9
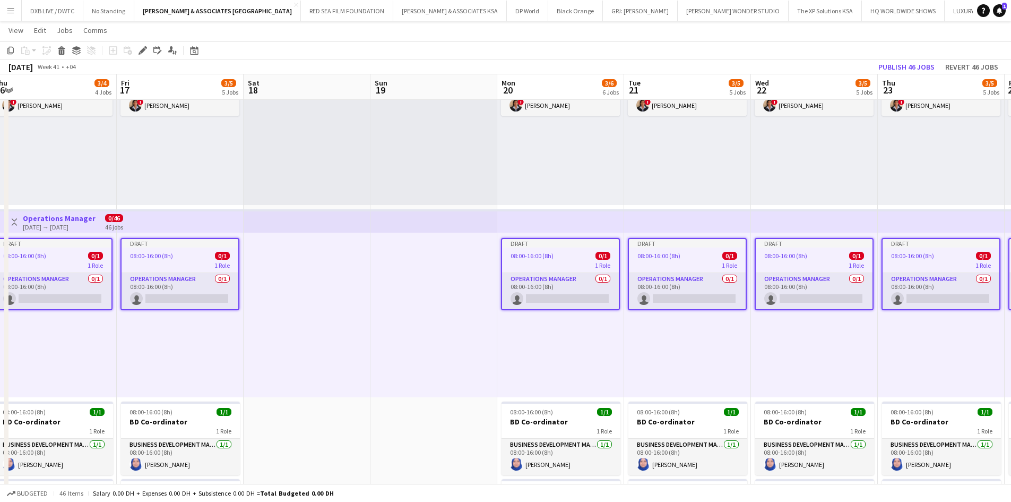
drag, startPoint x: 235, startPoint y: 362, endPoint x: 321, endPoint y: 352, distance: 86.5
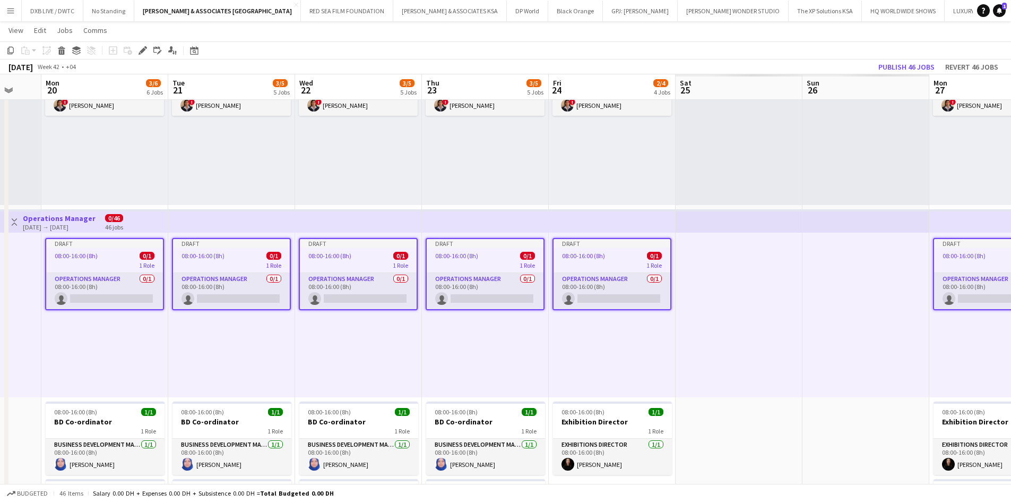
drag, startPoint x: 321, startPoint y: 352, endPoint x: 212, endPoint y: 328, distance: 111.6
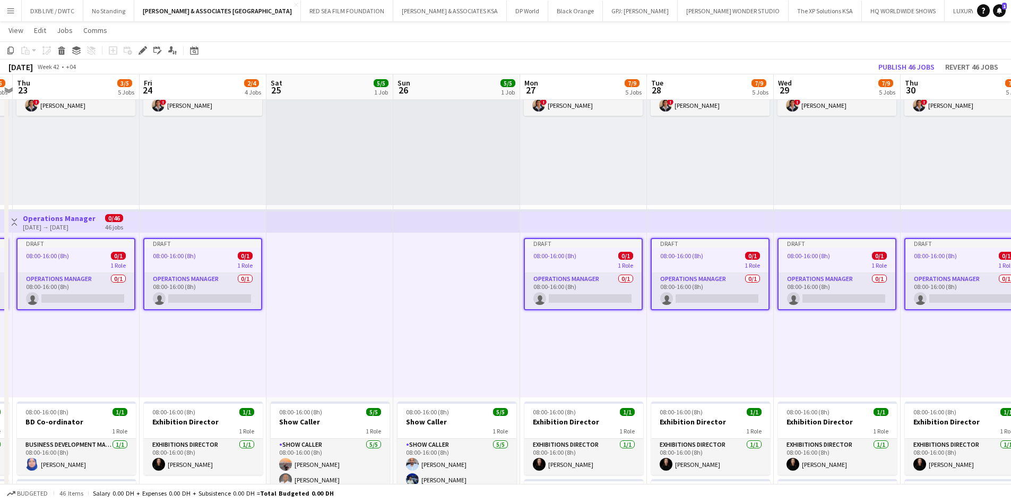
drag, startPoint x: 464, startPoint y: 360, endPoint x: 77, endPoint y: 314, distance: 390.3
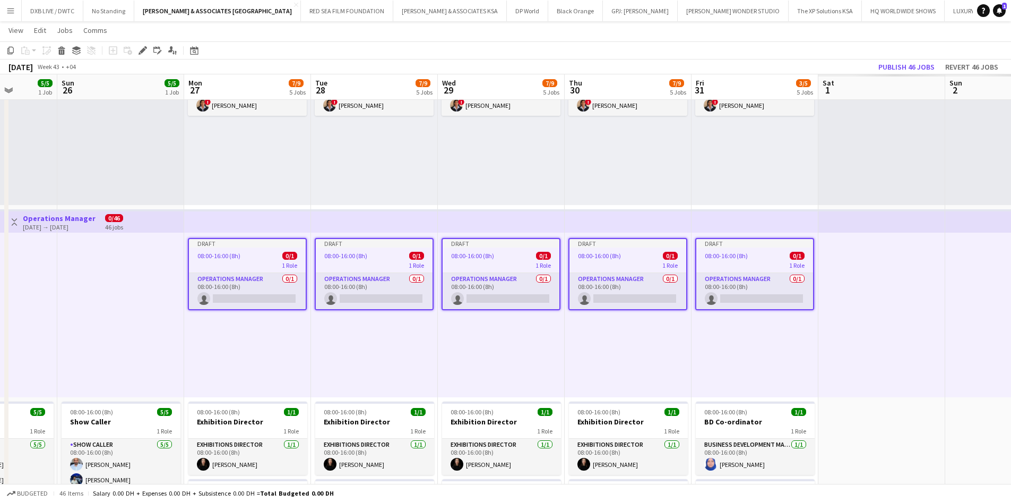
drag, startPoint x: 421, startPoint y: 317, endPoint x: 5, endPoint y: 254, distance: 421.0
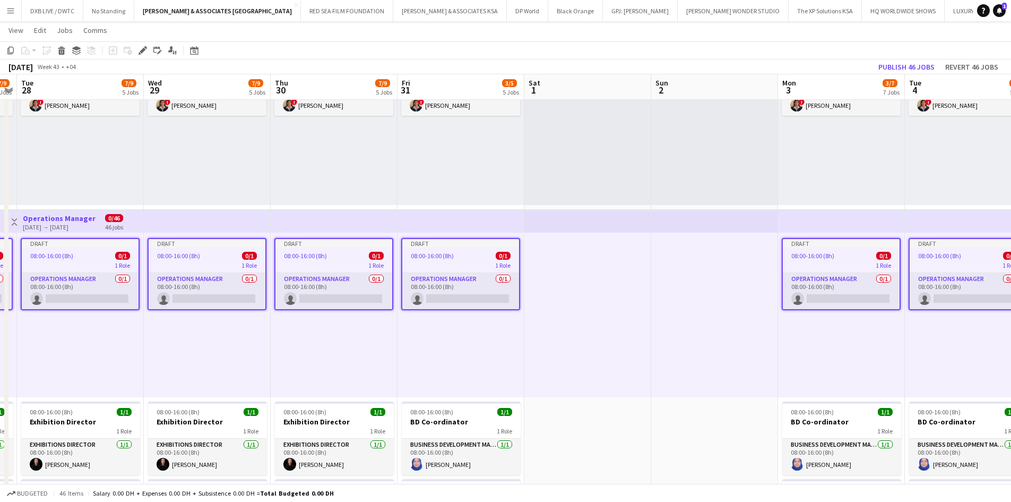
drag, startPoint x: 516, startPoint y: 263, endPoint x: 170, endPoint y: 219, distance: 348.9
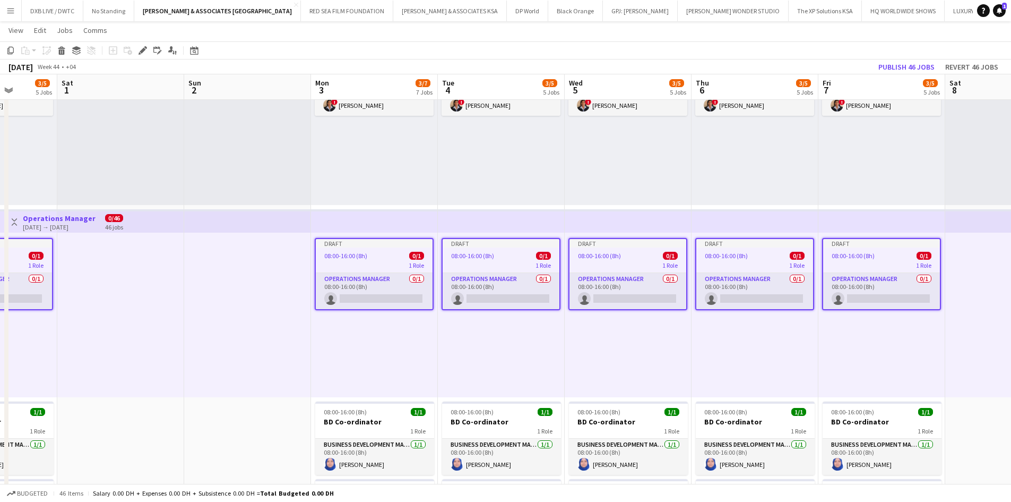
drag, startPoint x: 604, startPoint y: 322, endPoint x: 98, endPoint y: 244, distance: 511.3
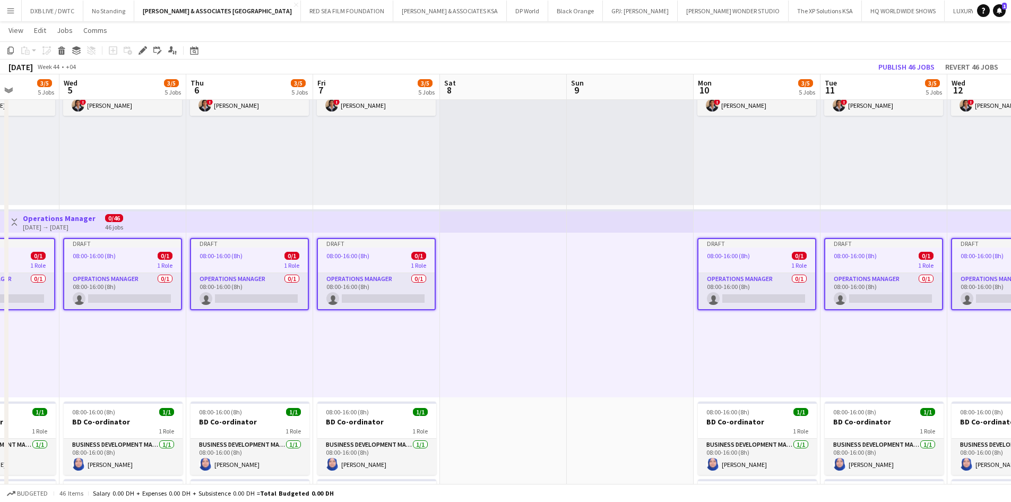
drag, startPoint x: 694, startPoint y: 329, endPoint x: 128, endPoint y: 231, distance: 573.7
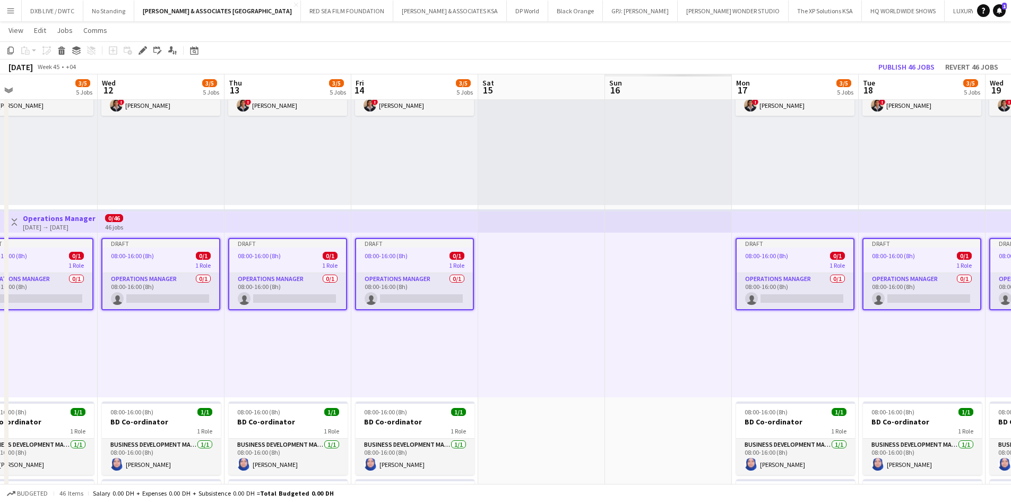
drag, startPoint x: 326, startPoint y: 249, endPoint x: 249, endPoint y: 209, distance: 87.2
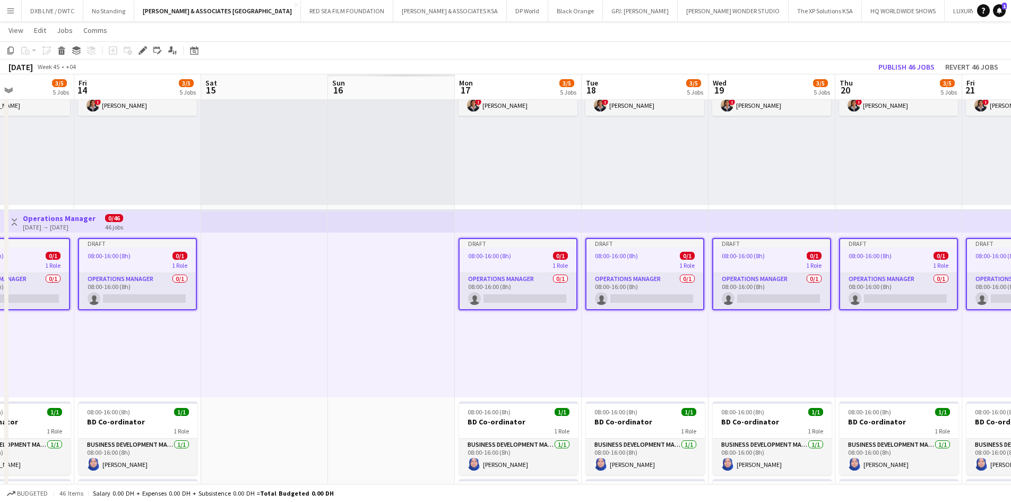
drag, startPoint x: 290, startPoint y: 231, endPoint x: 48, endPoint y: 176, distance: 248.3
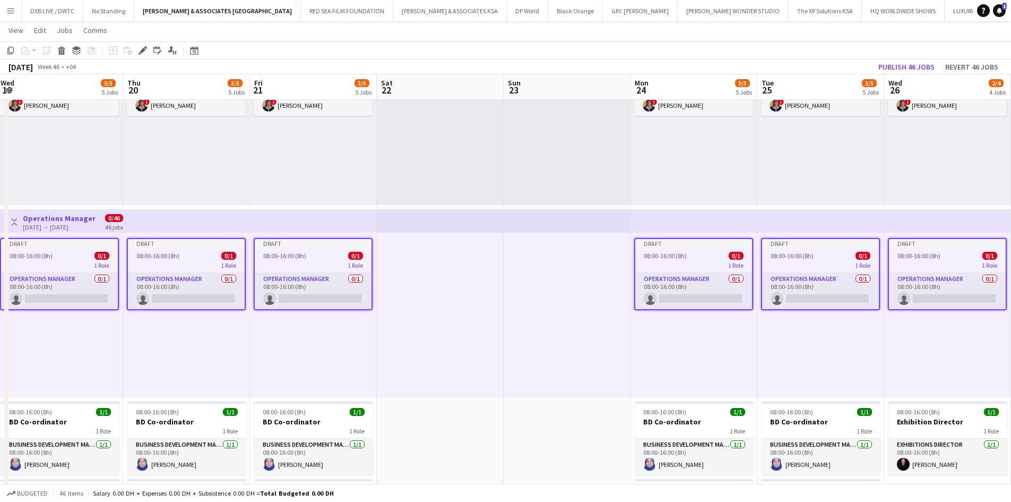
drag, startPoint x: 188, startPoint y: 210, endPoint x: 64, endPoint y: 180, distance: 127.2
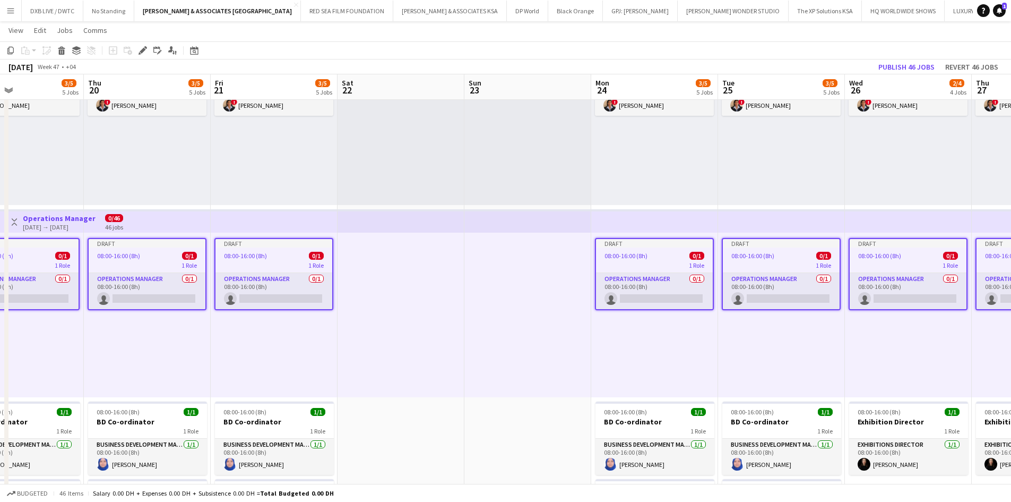
drag, startPoint x: 506, startPoint y: 281, endPoint x: 78, endPoint y: 206, distance: 435.4
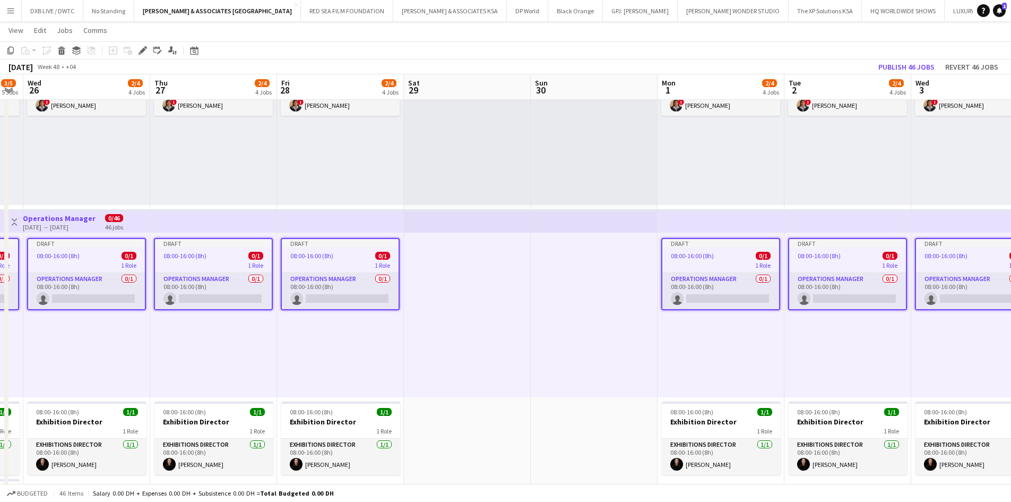
scroll to position [0, 285]
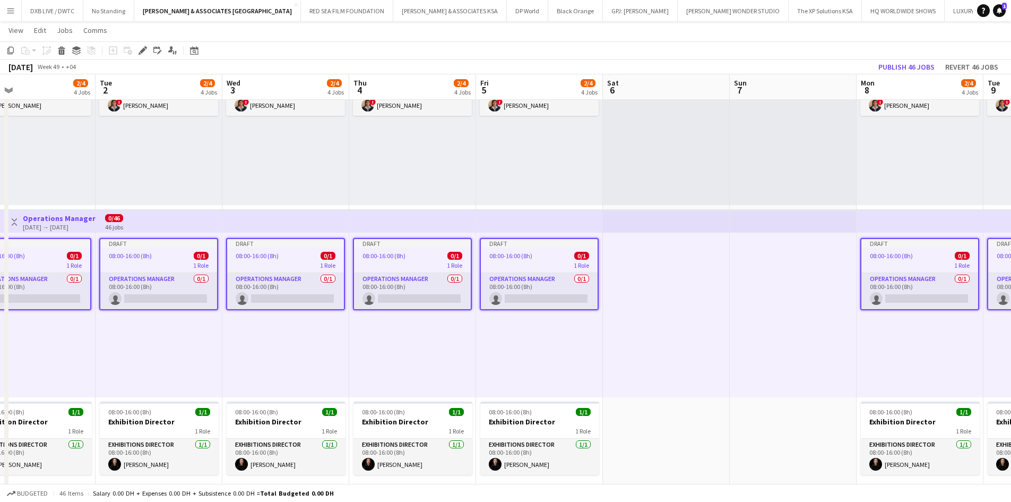
drag, startPoint x: 673, startPoint y: 300, endPoint x: -427, endPoint y: 230, distance: 1102.7
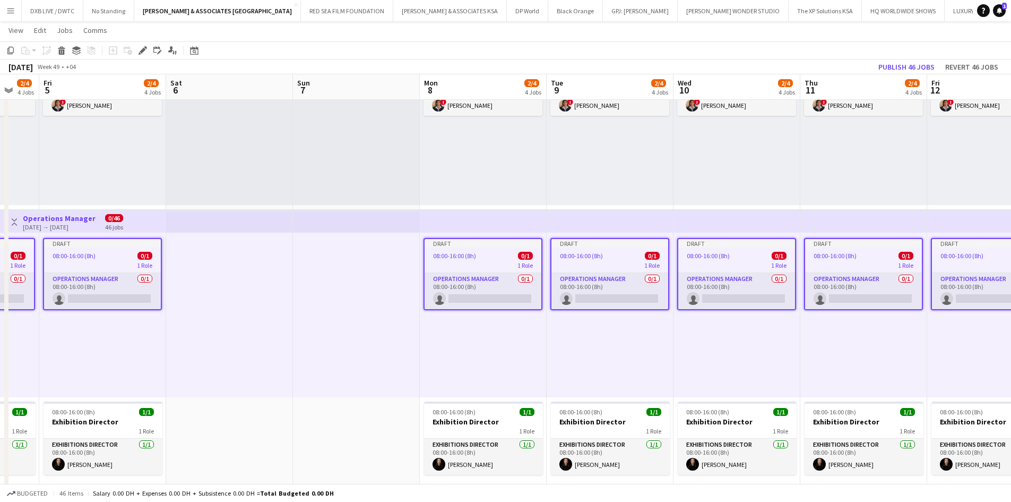
drag, startPoint x: 492, startPoint y: 304, endPoint x: -417, endPoint y: 273, distance: 909.9
drag, startPoint x: 390, startPoint y: 271, endPoint x: -248, endPoint y: 208, distance: 640.7
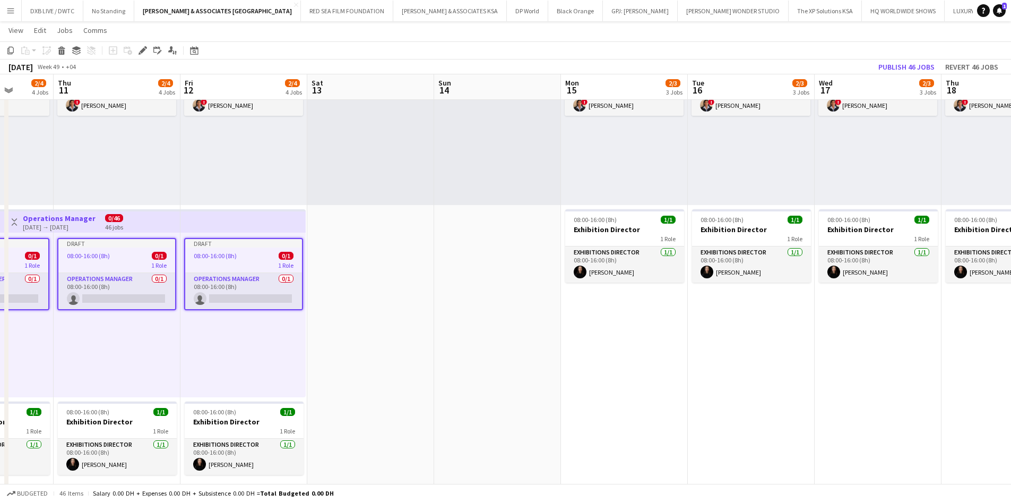
drag, startPoint x: 376, startPoint y: 271, endPoint x: -137, endPoint y: 226, distance: 515.9
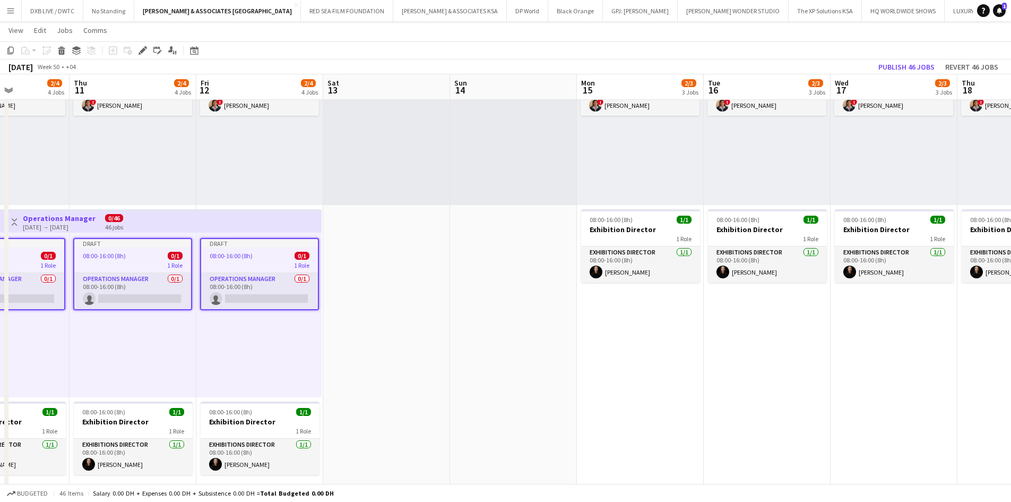
click at [260, 269] on app-job-card "Draft 08:00-16:00 (8h) 0/1 1 Role Operations Manager 0/1 08:00-16:00 (8h) singl…" at bounding box center [259, 274] width 119 height 72
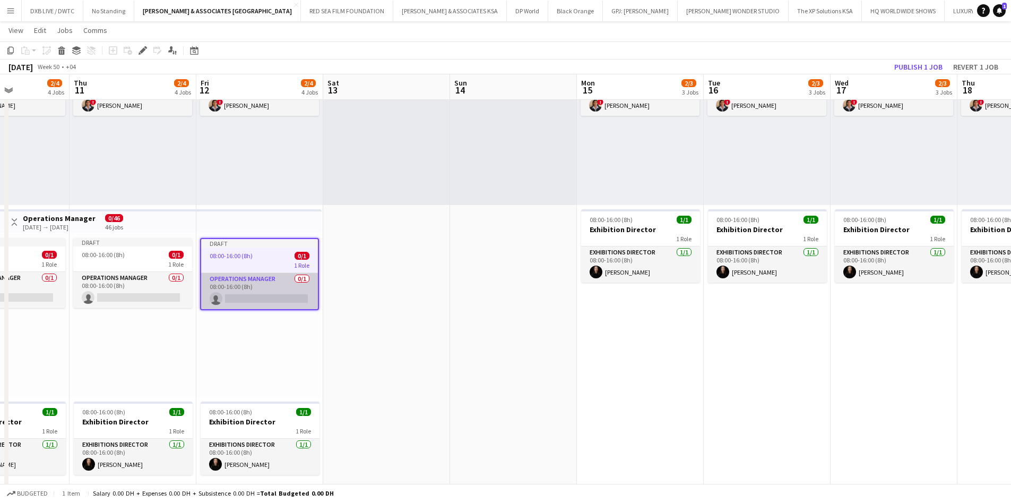
click at [259, 283] on app-card-role "Operations Manager 0/1 08:00-16:00 (8h) single-neutral-actions" at bounding box center [259, 291] width 117 height 36
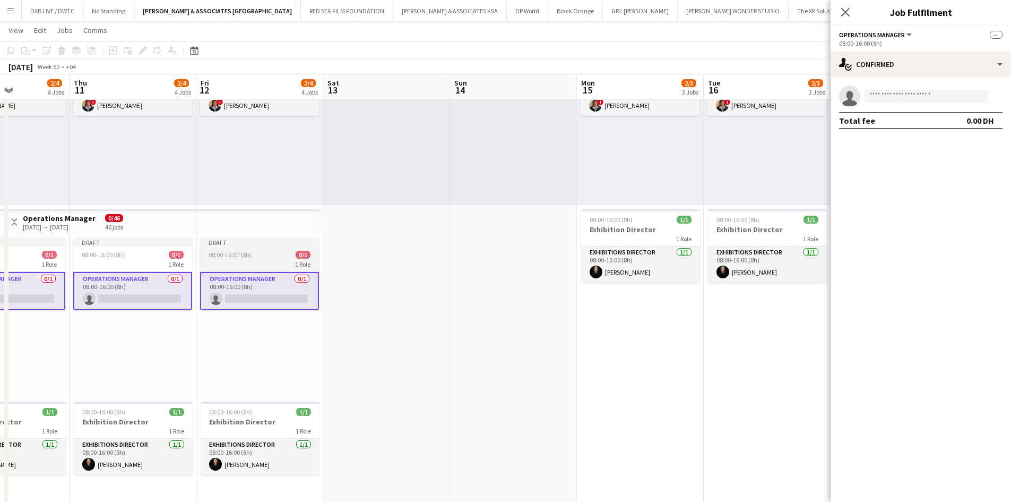
click at [258, 266] on div "1 Role" at bounding box center [259, 264] width 119 height 8
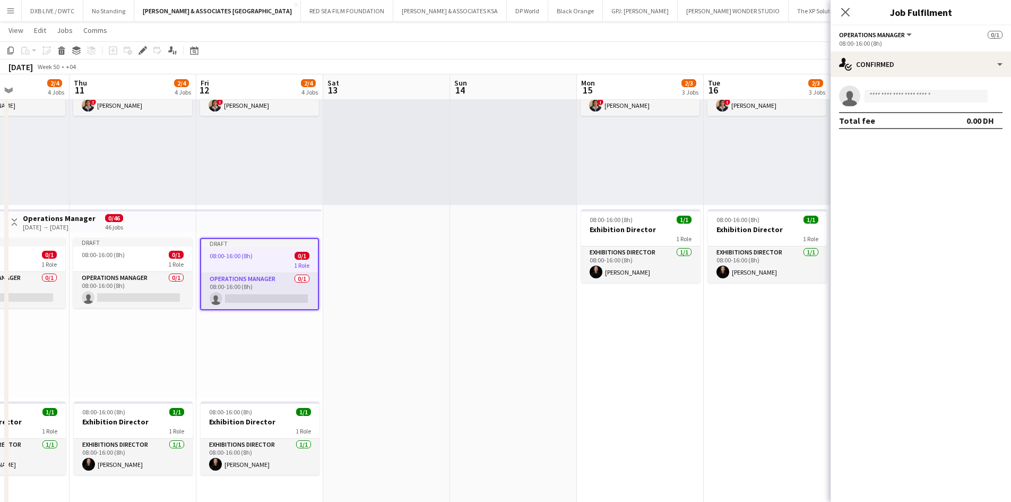
click at [261, 246] on div "Draft" at bounding box center [259, 243] width 117 height 8
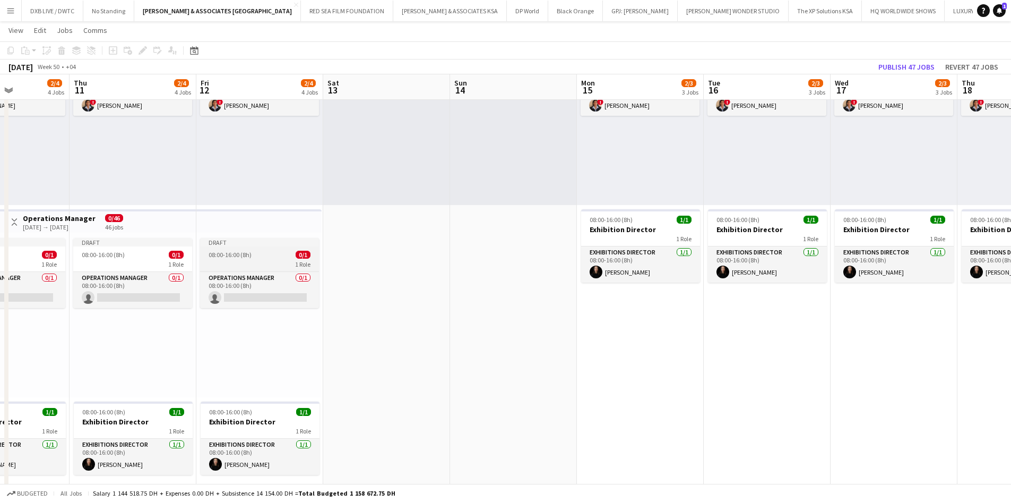
click at [261, 246] on app-job-card "Draft 08:00-16:00 (8h) 0/1 1 Role Operations Manager 0/1 08:00-16:00 (8h) singl…" at bounding box center [259, 273] width 119 height 70
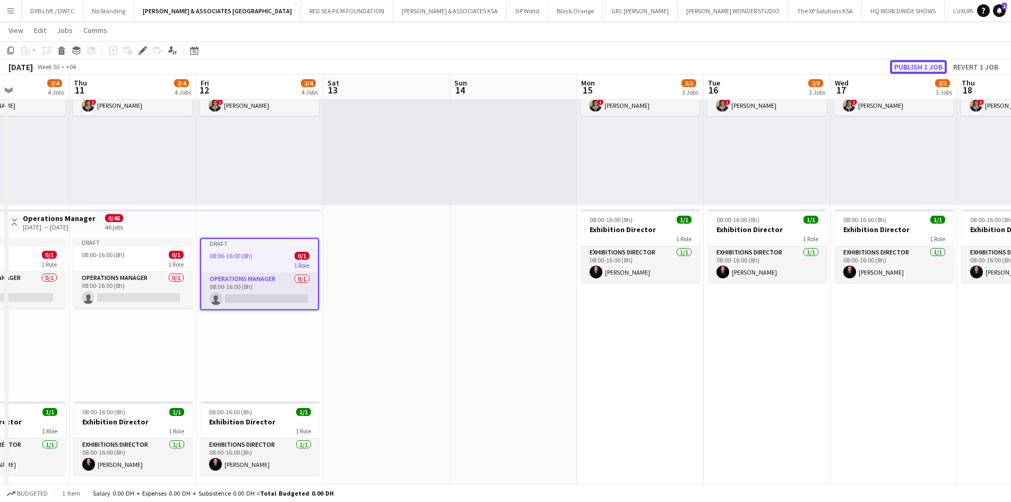
click at [929, 62] on button "Publish 1 job" at bounding box center [918, 67] width 57 height 14
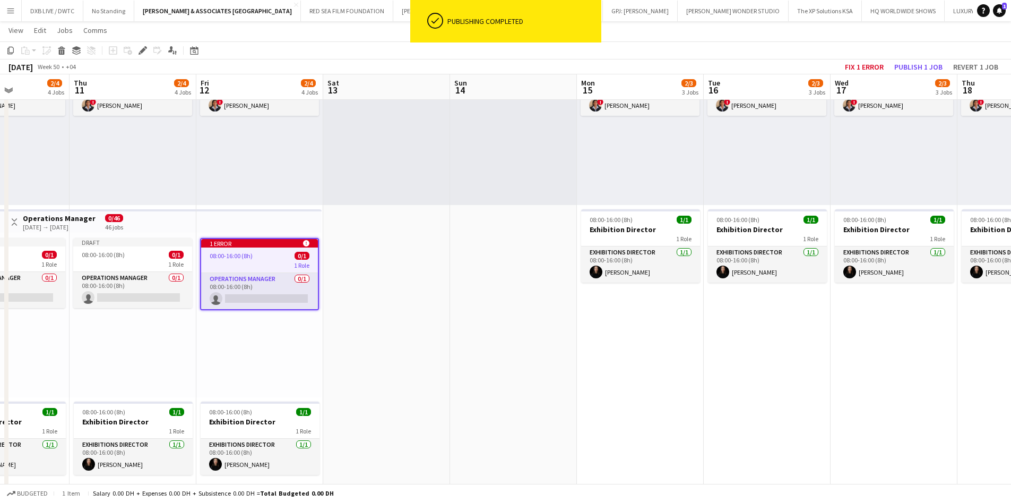
click at [171, 366] on div "Draft 08:00-16:00 (8h) 0/1 1 Role Operations Manager 0/1 08:00-16:00 (8h) singl…" at bounding box center [133, 315] width 127 height 165
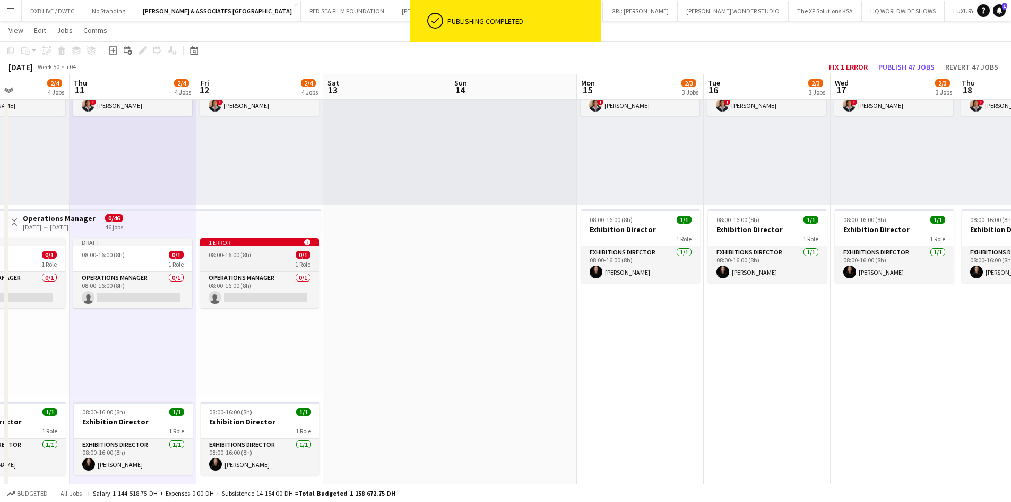
click at [249, 263] on div "1 Role" at bounding box center [259, 264] width 119 height 8
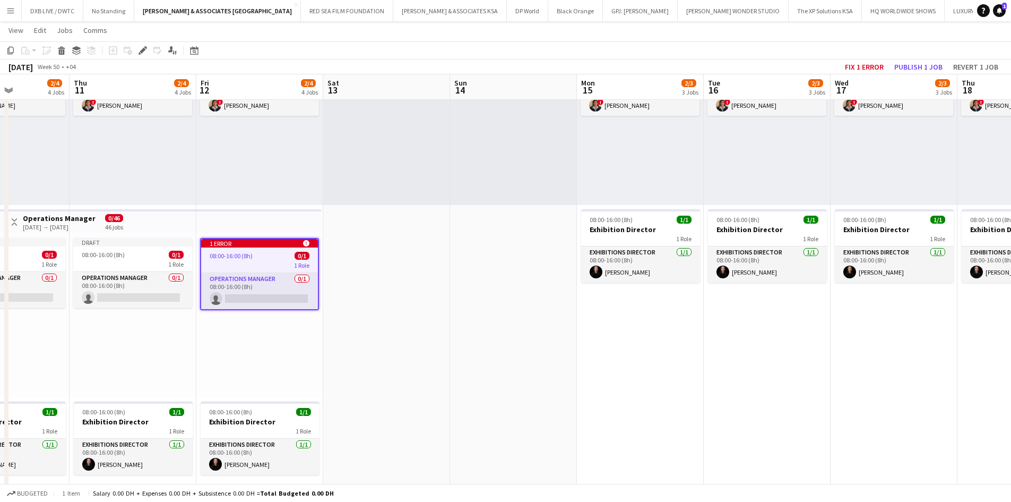
drag, startPoint x: 257, startPoint y: 347, endPoint x: 262, endPoint y: 344, distance: 5.7
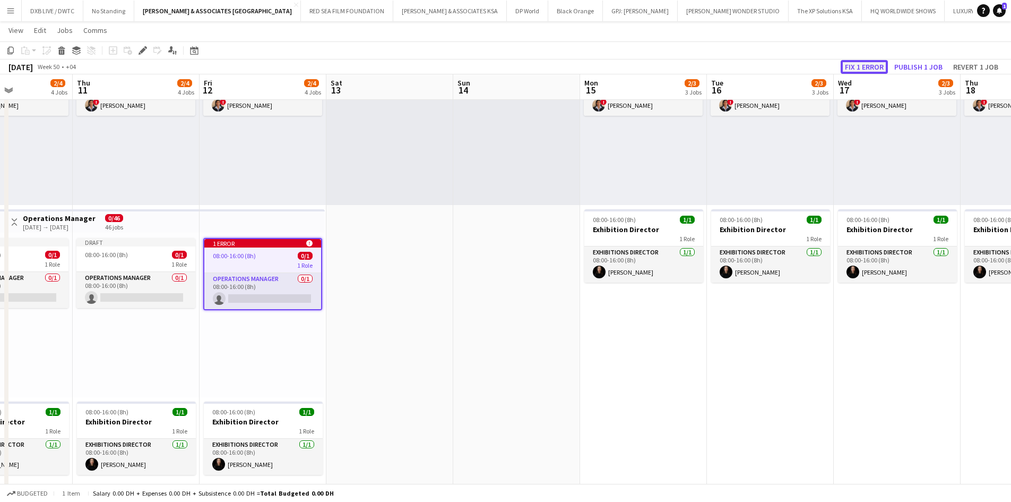
click at [882, 67] on button "Fix 1 error" at bounding box center [864, 67] width 47 height 14
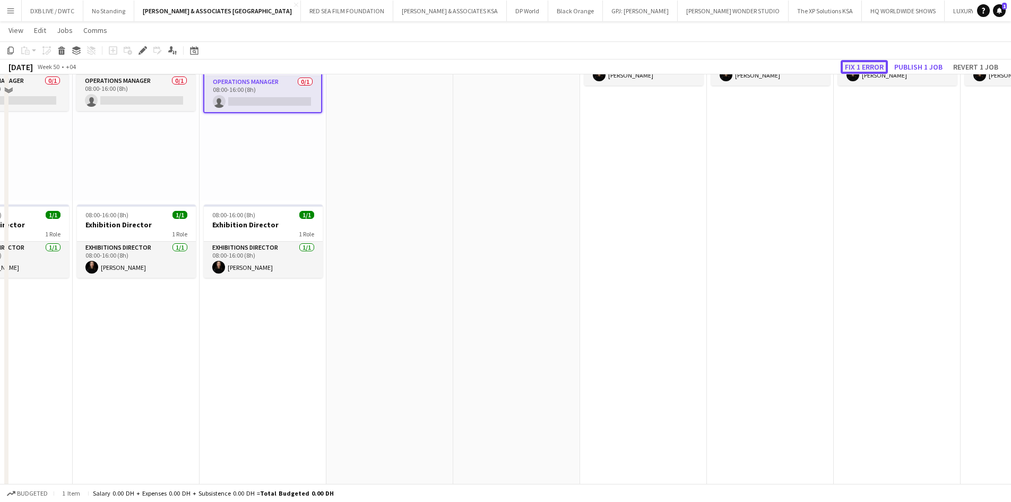
scroll to position [0, 365]
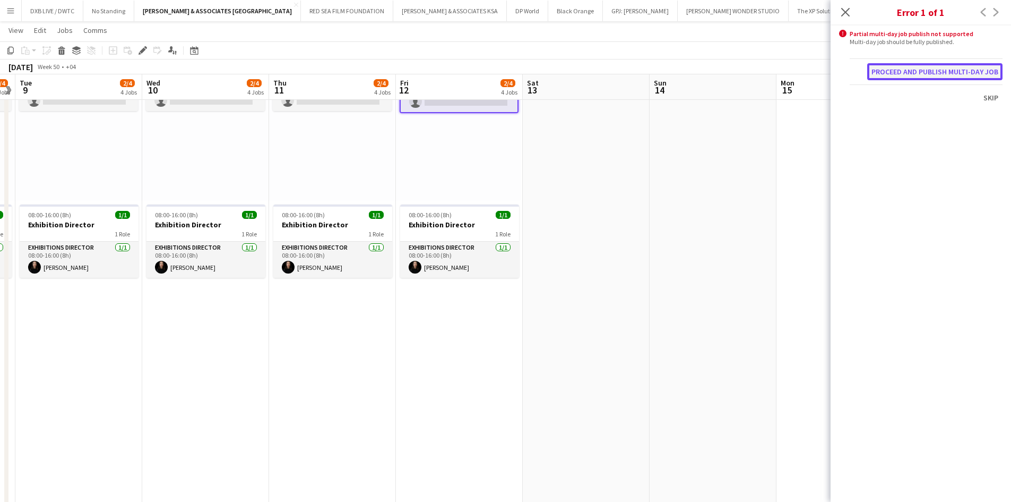
click at [884, 71] on button "Proceed and publish multi-day job" at bounding box center [934, 71] width 135 height 17
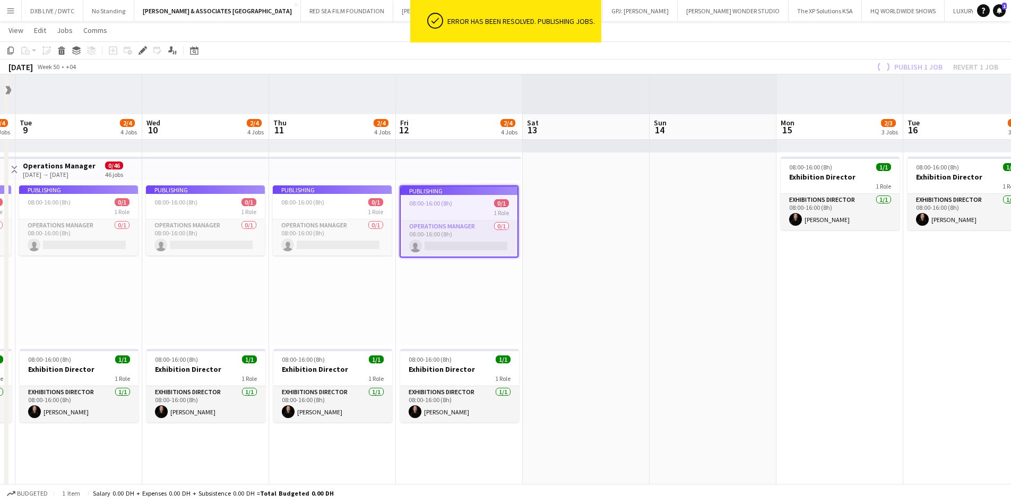
scroll to position [144, 0]
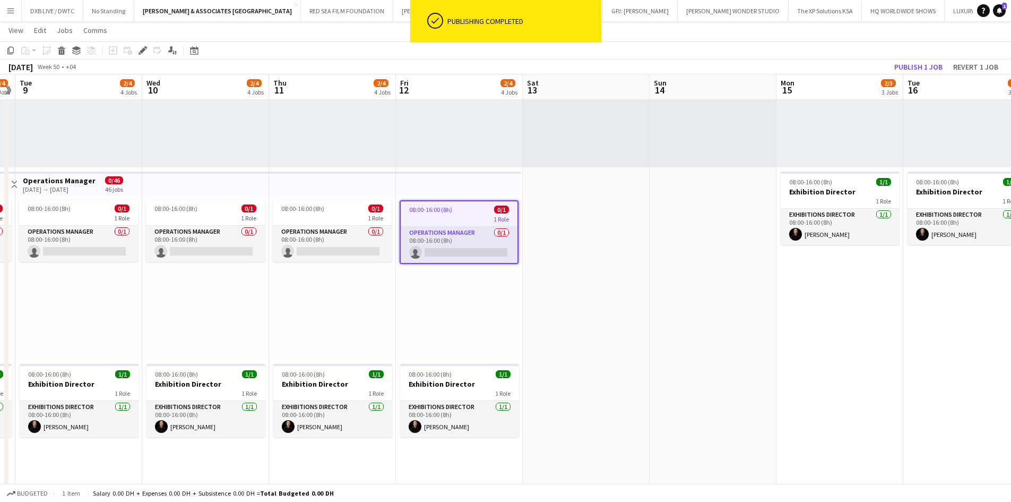
click at [469, 313] on div "08:00-16:00 (8h) 0/1 1 Role Operations Manager 0/1 08:00-16:00 (8h) single-neut…" at bounding box center [458, 277] width 125 height 165
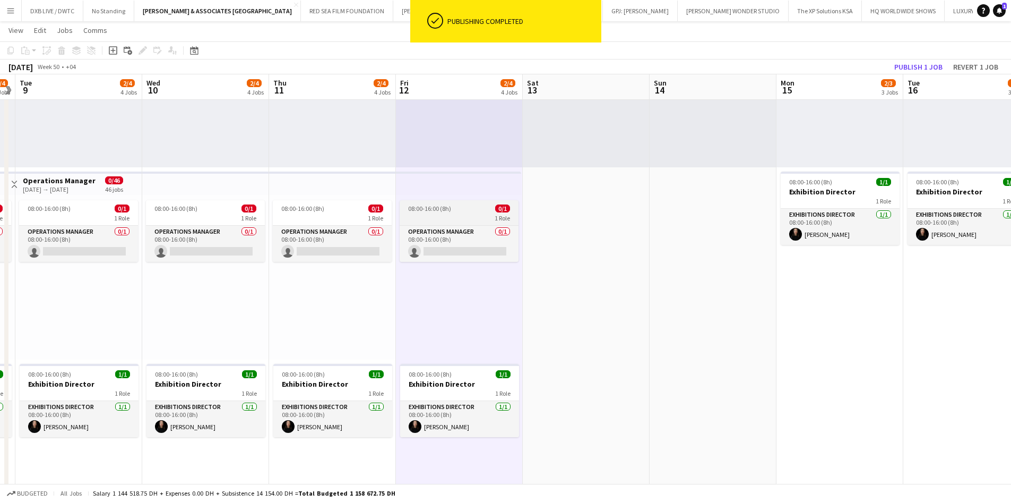
click at [452, 207] on div "08:00-16:00 (8h) 0/1" at bounding box center [459, 208] width 119 height 8
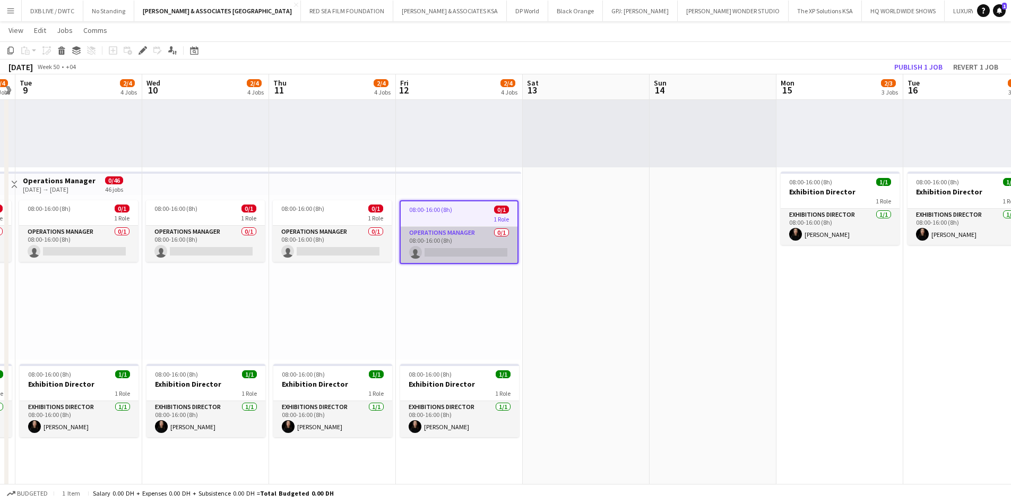
click at [455, 261] on app-card-role "Operations Manager 0/1 08:00-16:00 (8h) single-neutral-actions" at bounding box center [459, 245] width 117 height 36
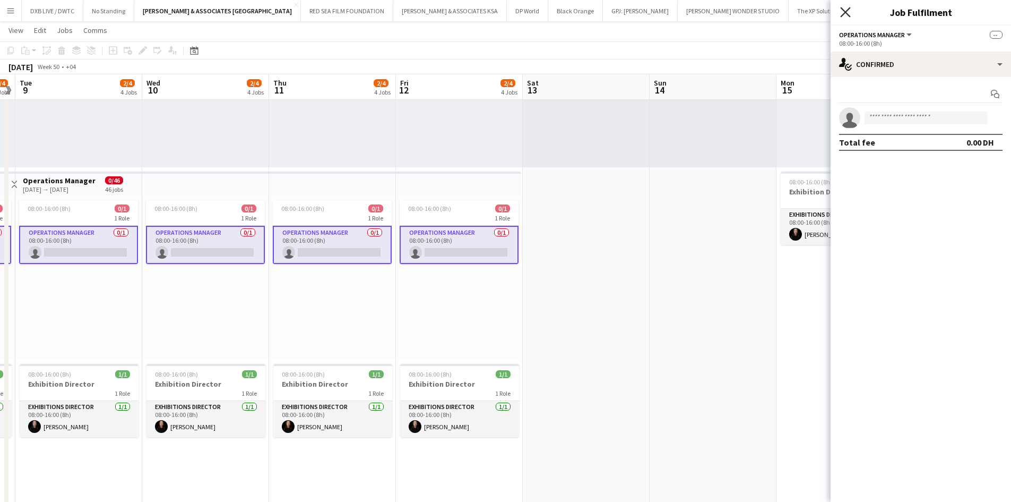
click at [841, 11] on icon "Close pop-in" at bounding box center [845, 12] width 10 height 10
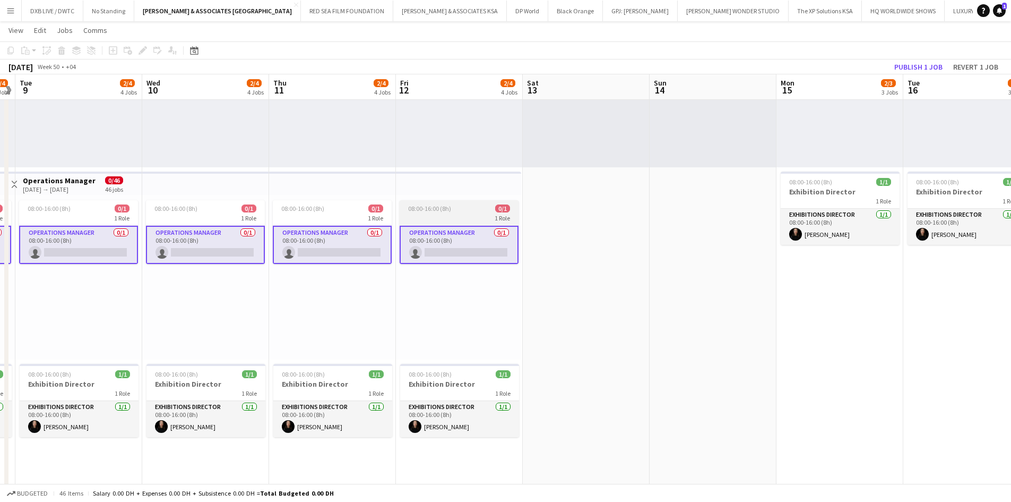
click at [452, 211] on div "08:00-16:00 (8h) 0/1" at bounding box center [459, 208] width 119 height 8
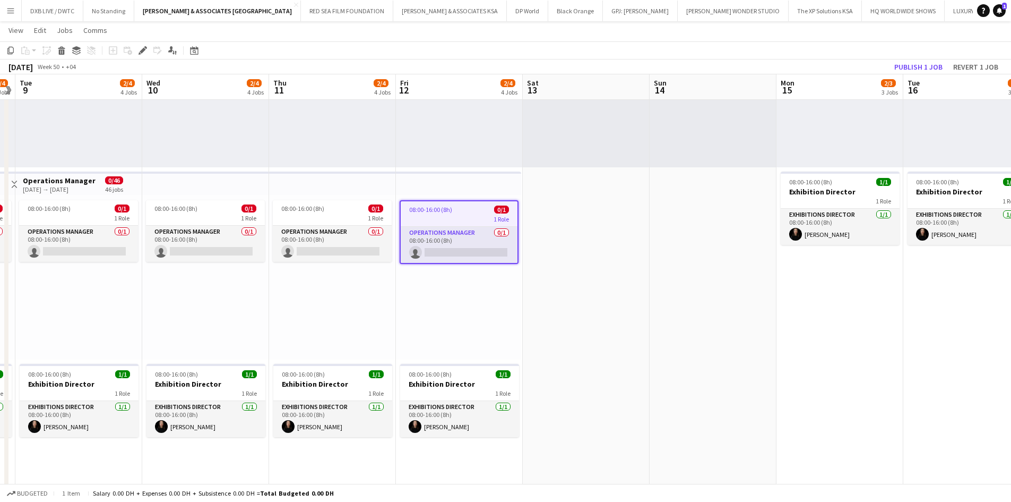
click at [452, 209] on div "08:00-16:00 (8h) 0/1" at bounding box center [459, 209] width 117 height 8
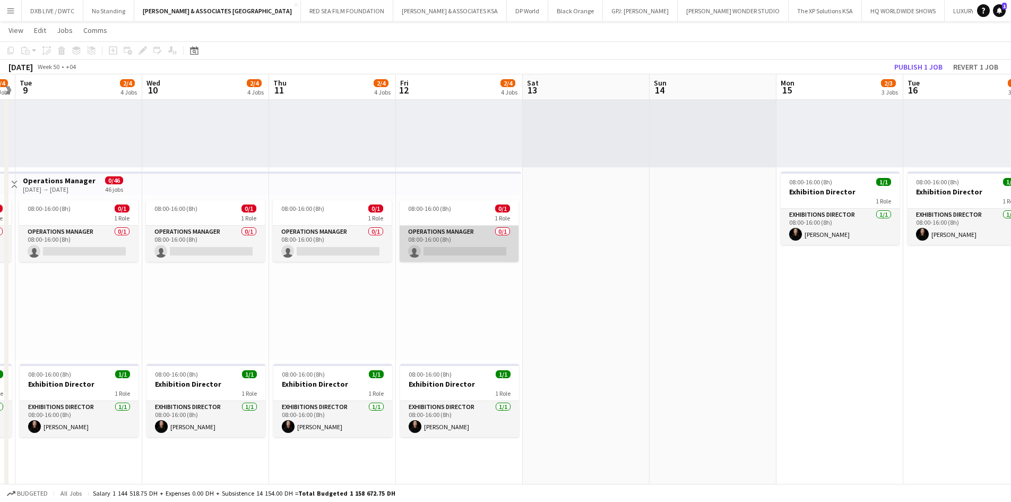
click at [453, 226] on app-card-role "Operations Manager 0/1 08:00-16:00 (8h) single-neutral-actions" at bounding box center [459, 244] width 119 height 36
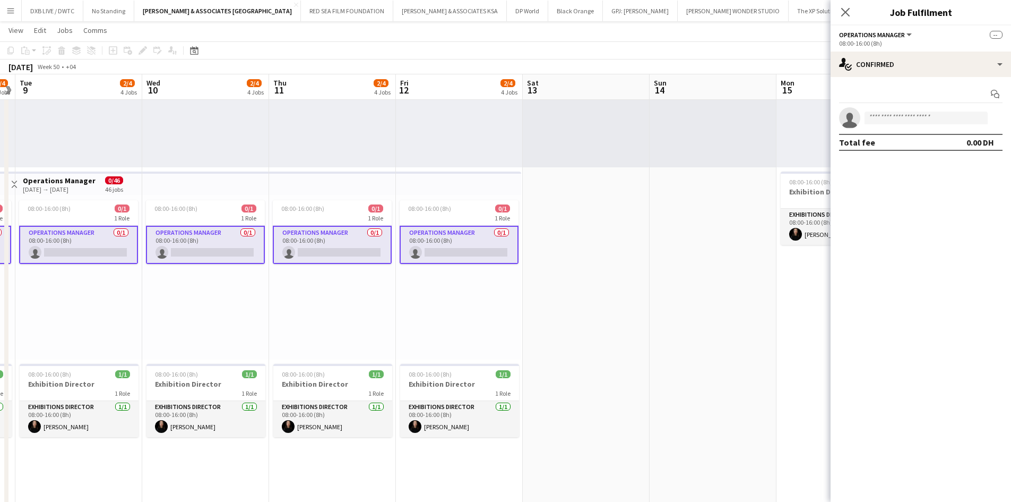
click at [458, 246] on app-card-role "Operations Manager 0/1 08:00-16:00 (8h) single-neutral-actions" at bounding box center [459, 245] width 119 height 38
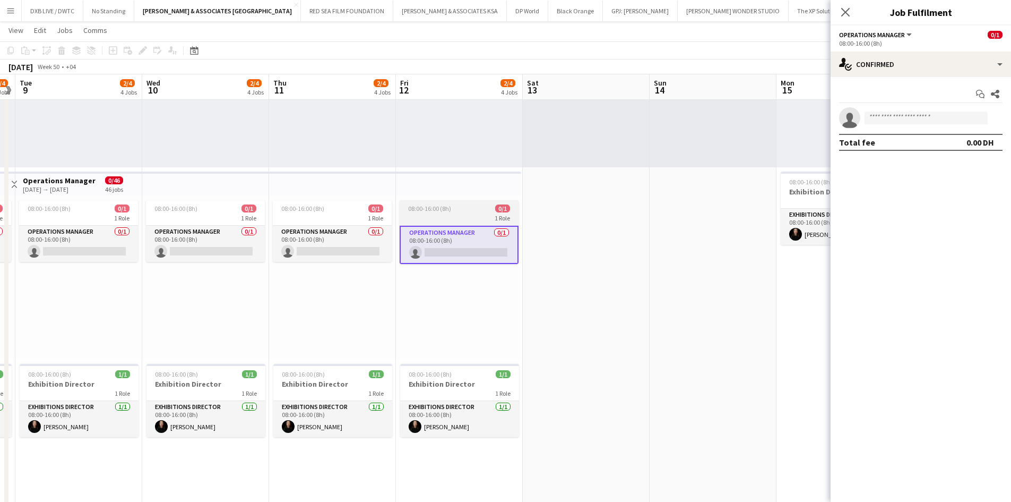
click at [455, 216] on div "1 Role" at bounding box center [459, 217] width 119 height 8
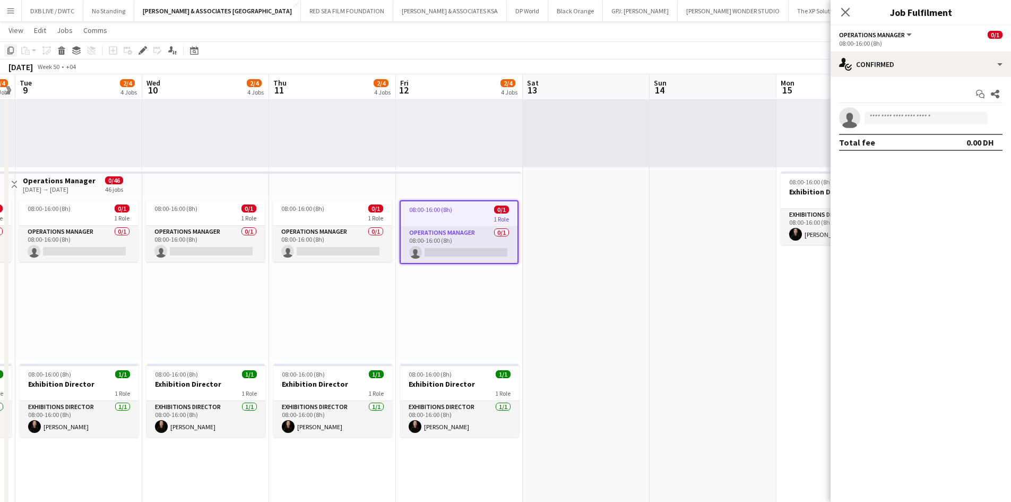
click at [15, 50] on div "Copy" at bounding box center [10, 50] width 13 height 13
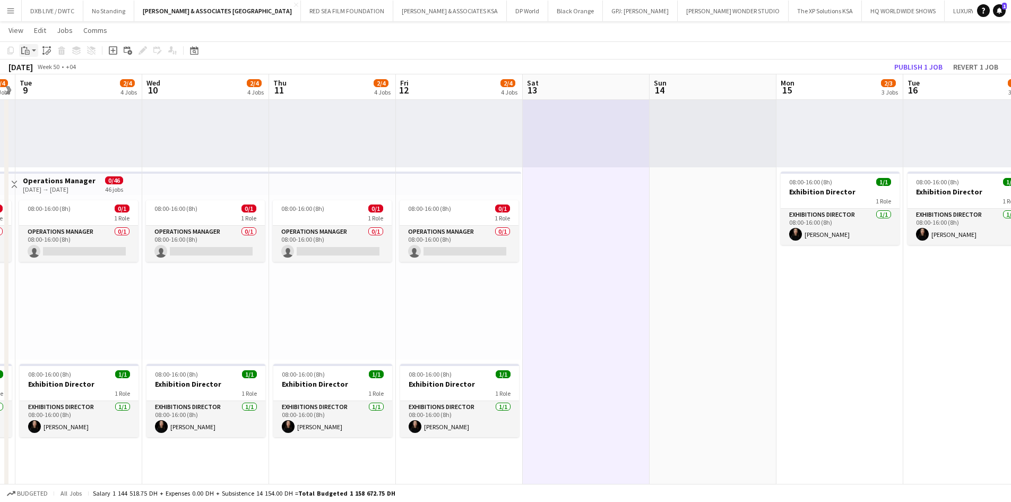
click at [37, 52] on app-action-btn "Paste" at bounding box center [28, 50] width 19 height 13
click at [53, 89] on link "Paste with crew Ctrl+Shift+V" at bounding box center [78, 89] width 100 height 10
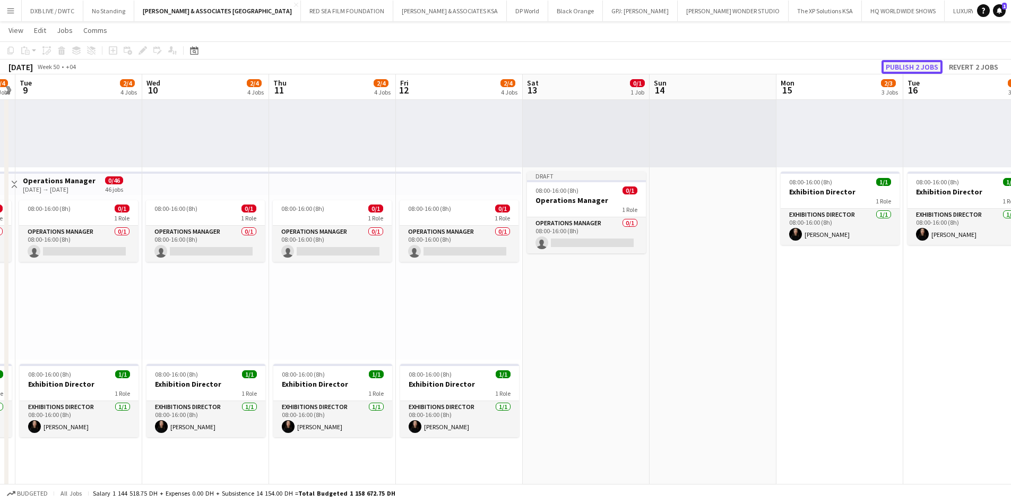
click at [898, 71] on button "Publish 2 jobs" at bounding box center [912, 67] width 61 height 14
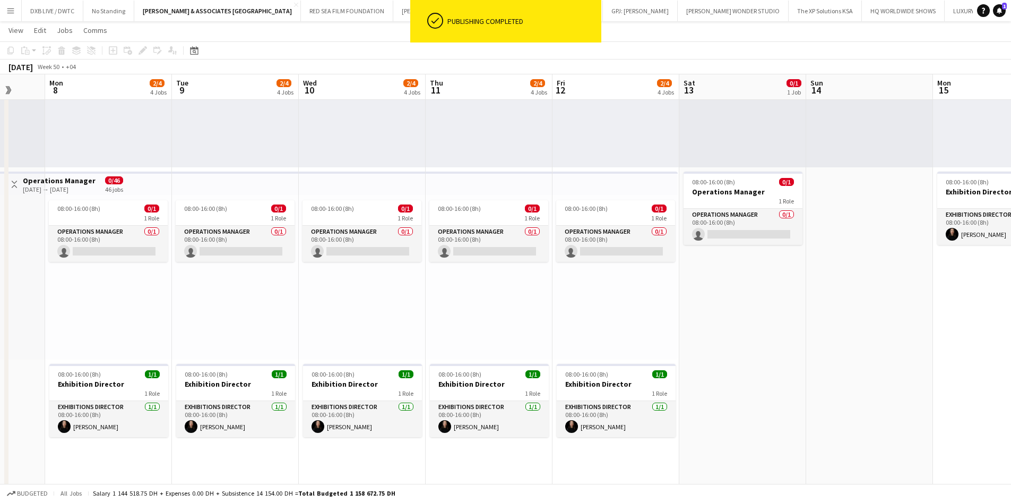
drag, startPoint x: 511, startPoint y: 295, endPoint x: 795, endPoint y: 291, distance: 283.5
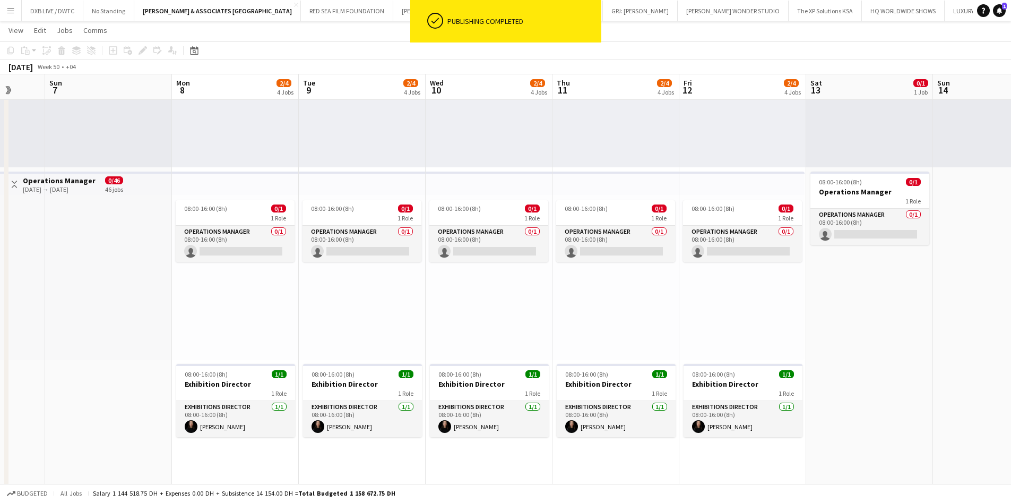
drag, startPoint x: 628, startPoint y: 292, endPoint x: 916, endPoint y: 292, distance: 287.7
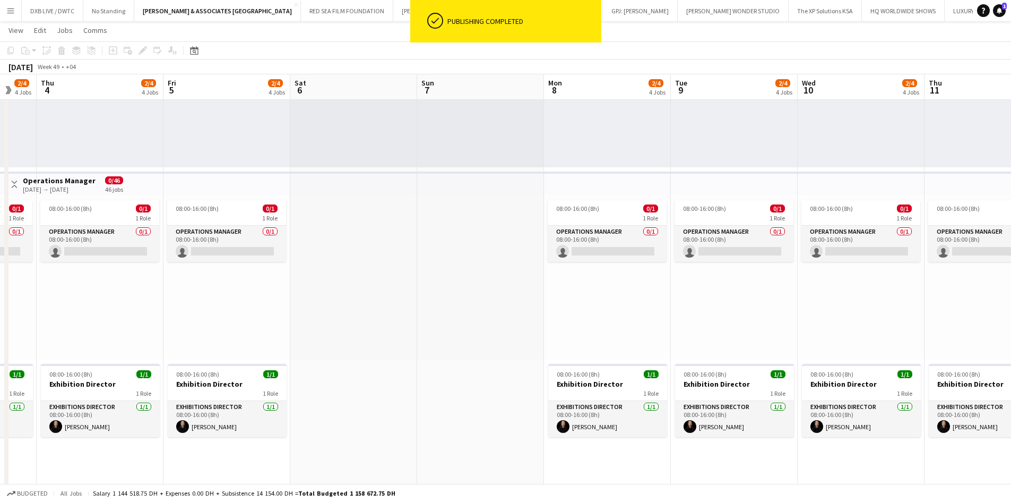
drag, startPoint x: 708, startPoint y: 287, endPoint x: 958, endPoint y: 298, distance: 249.7
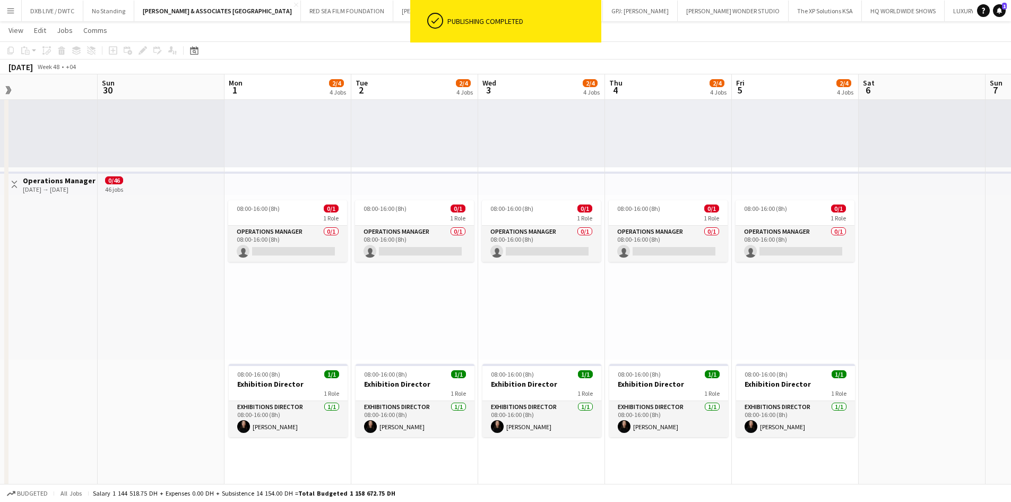
drag, startPoint x: 672, startPoint y: 294, endPoint x: 872, endPoint y: 325, distance: 202.6
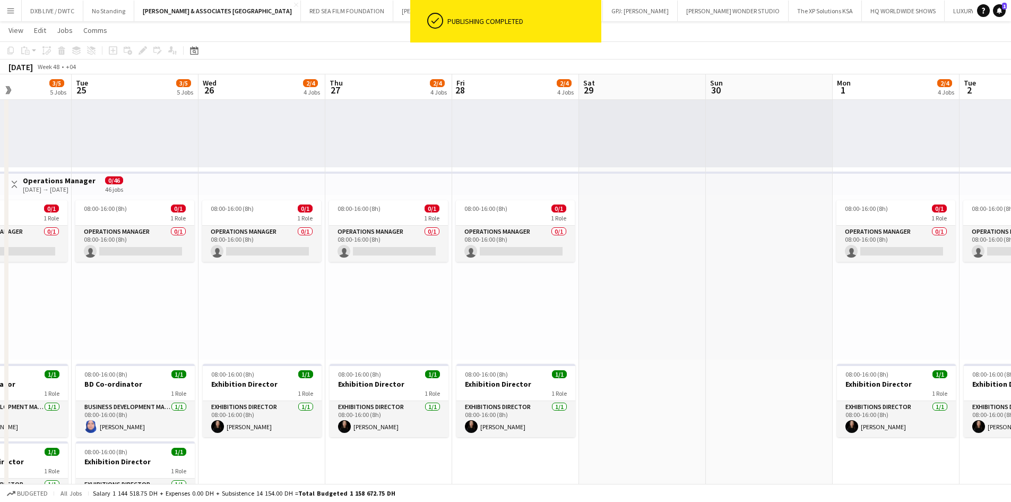
drag, startPoint x: 686, startPoint y: 320, endPoint x: 880, endPoint y: 323, distance: 193.8
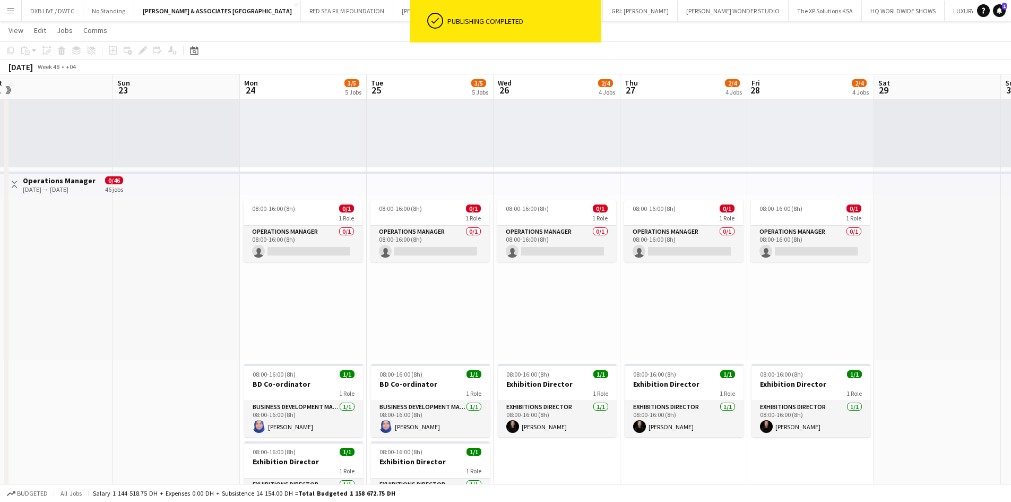
drag, startPoint x: 824, startPoint y: 322, endPoint x: 1001, endPoint y: 345, distance: 178.2
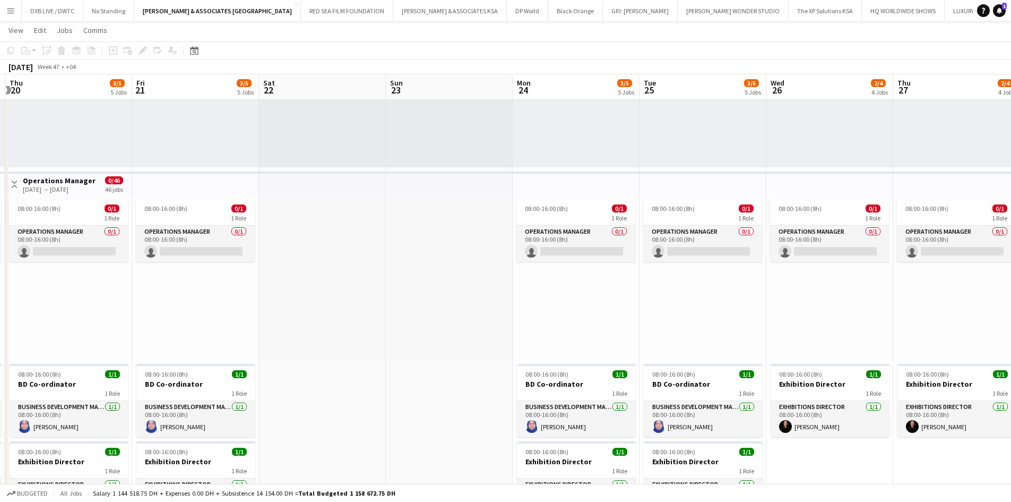
drag, startPoint x: 746, startPoint y: 297, endPoint x: 1016, endPoint y: 338, distance: 272.7
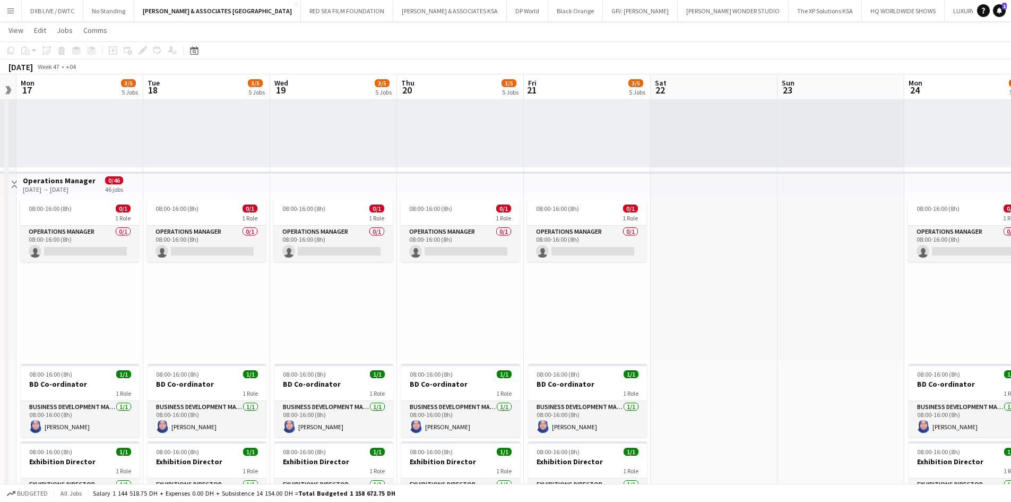
drag, startPoint x: 428, startPoint y: 331, endPoint x: 873, endPoint y: 346, distance: 444.6
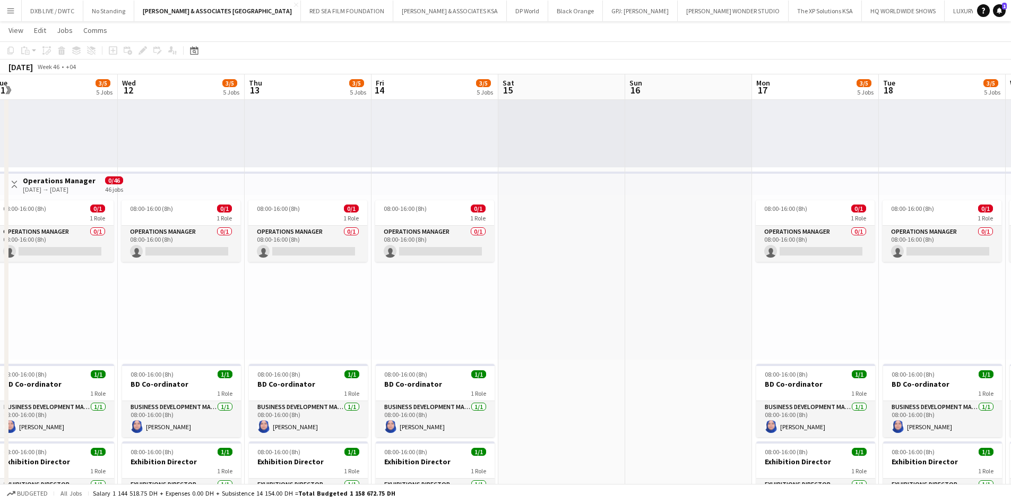
drag, startPoint x: 558, startPoint y: 324, endPoint x: 914, endPoint y: 329, distance: 355.2
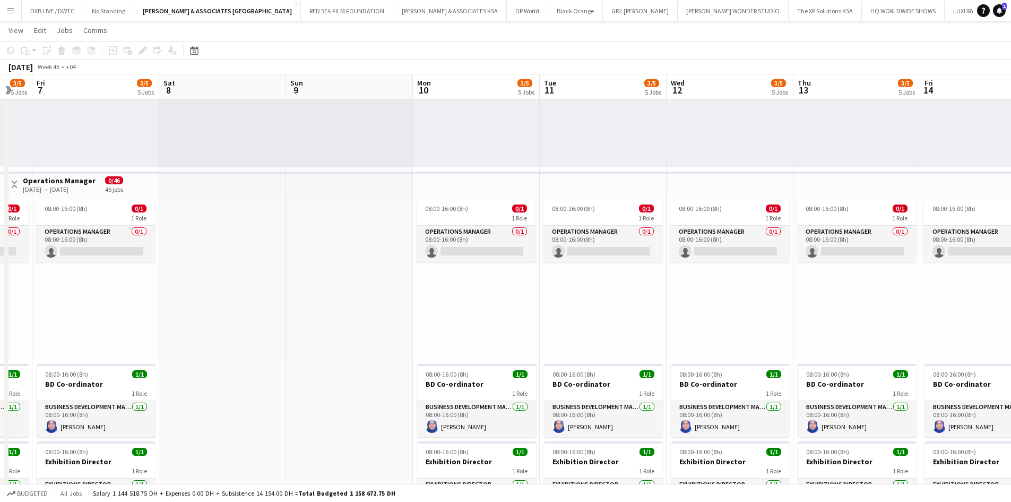
scroll to position [0, 217]
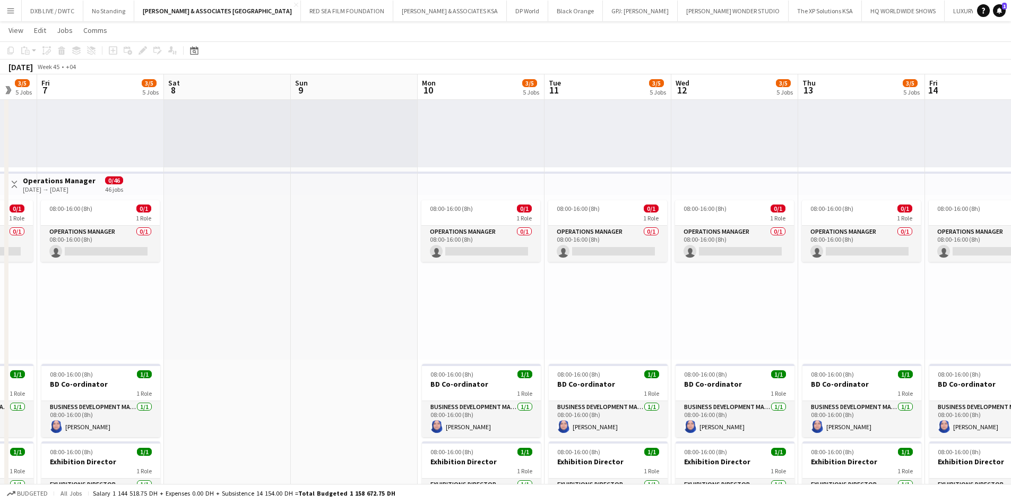
drag, startPoint x: 482, startPoint y: 299, endPoint x: 977, endPoint y: 321, distance: 495.7
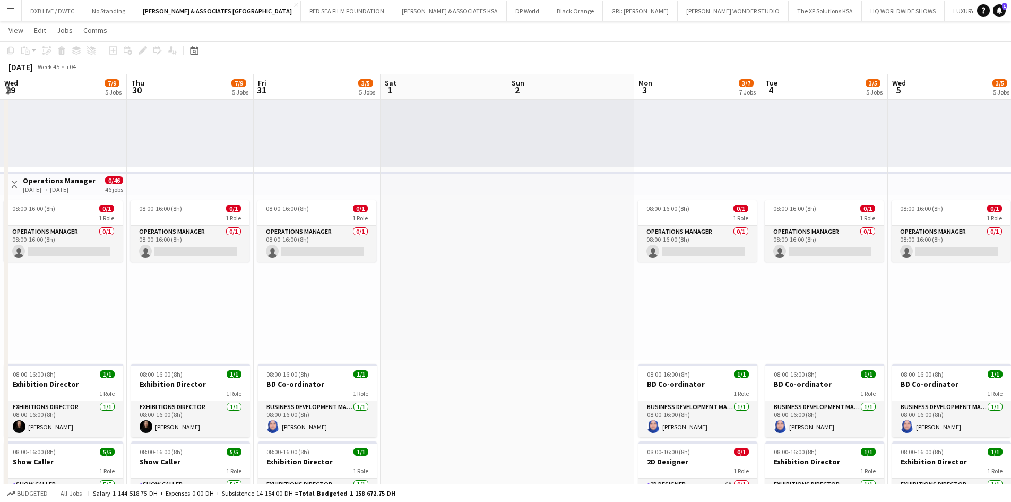
scroll to position [0, 328]
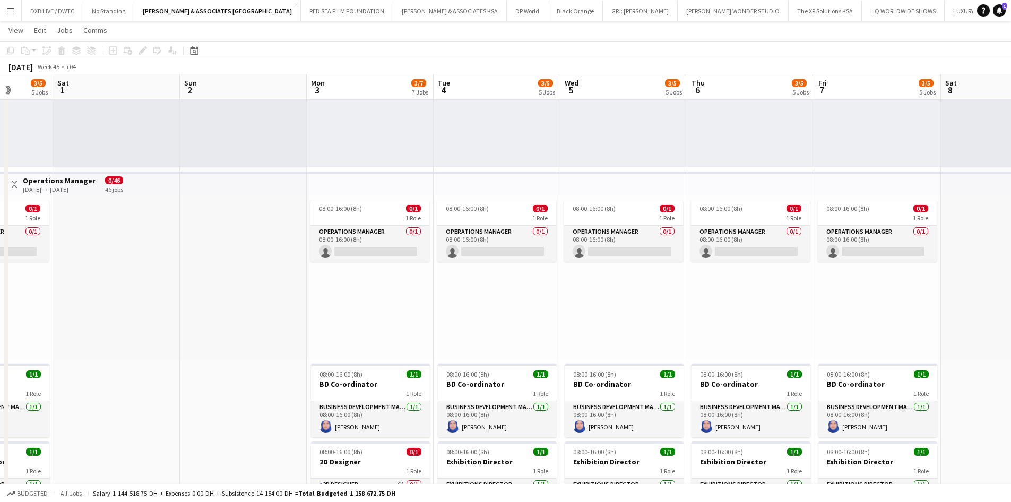
drag, startPoint x: 272, startPoint y: 303, endPoint x: 966, endPoint y: 316, distance: 694.0
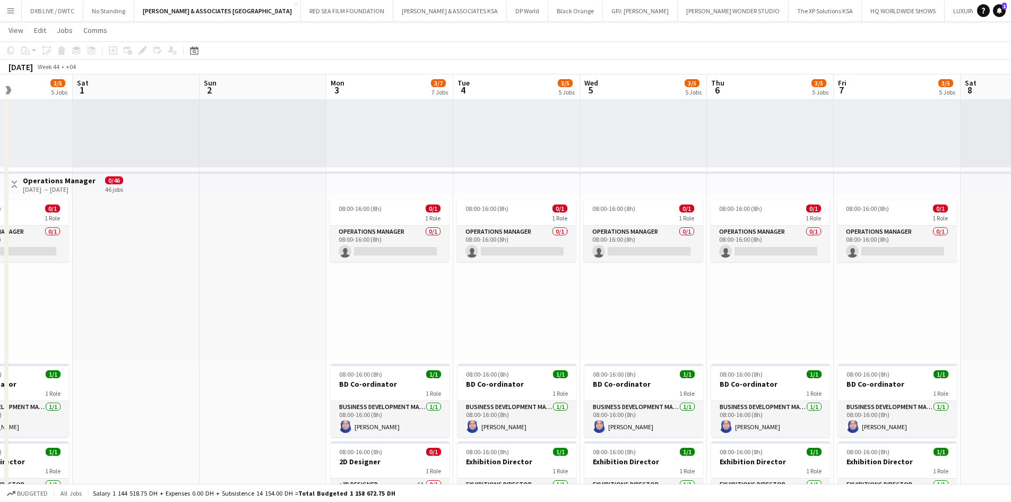
drag, startPoint x: 394, startPoint y: 306, endPoint x: 897, endPoint y: 318, distance: 502.8
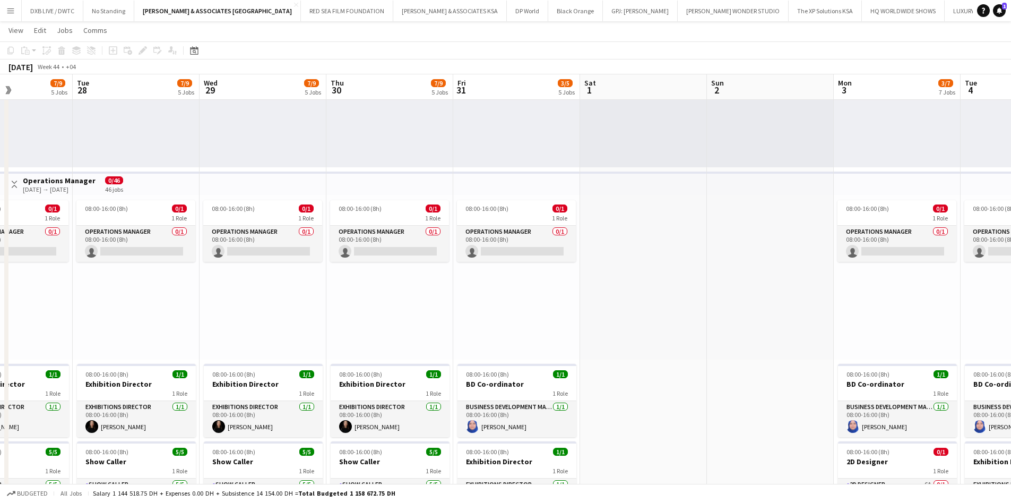
drag, startPoint x: 409, startPoint y: 317, endPoint x: 767, endPoint y: 343, distance: 359.3
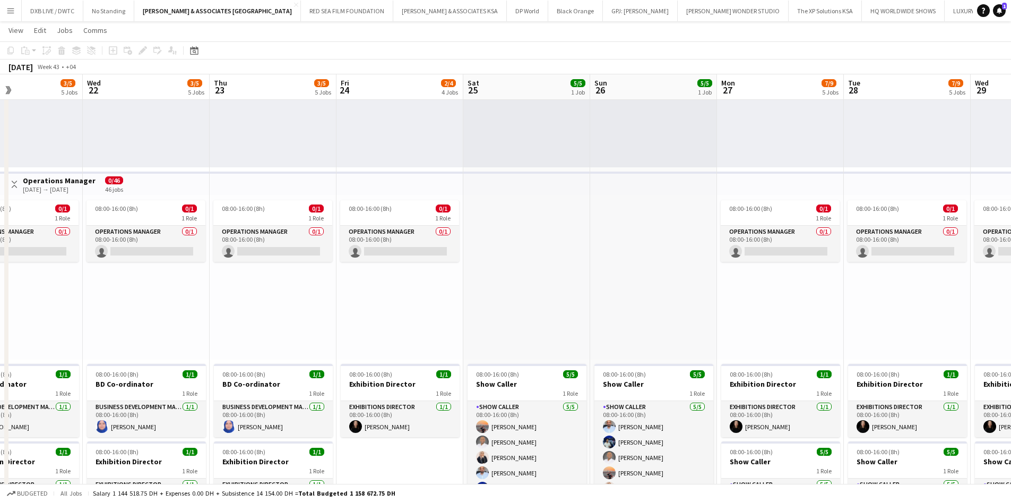
drag, startPoint x: 430, startPoint y: 333, endPoint x: 944, endPoint y: 368, distance: 515.0
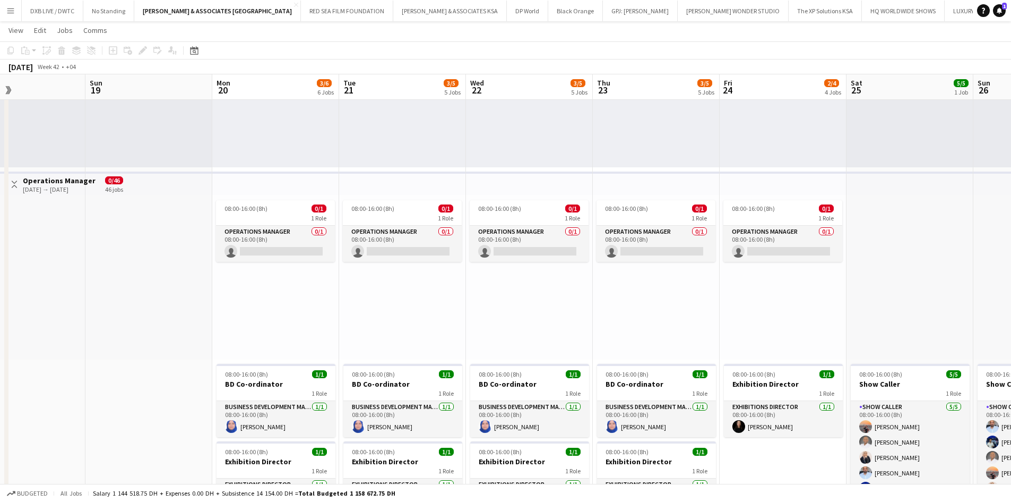
drag, startPoint x: 574, startPoint y: 290, endPoint x: 755, endPoint y: 312, distance: 182.3
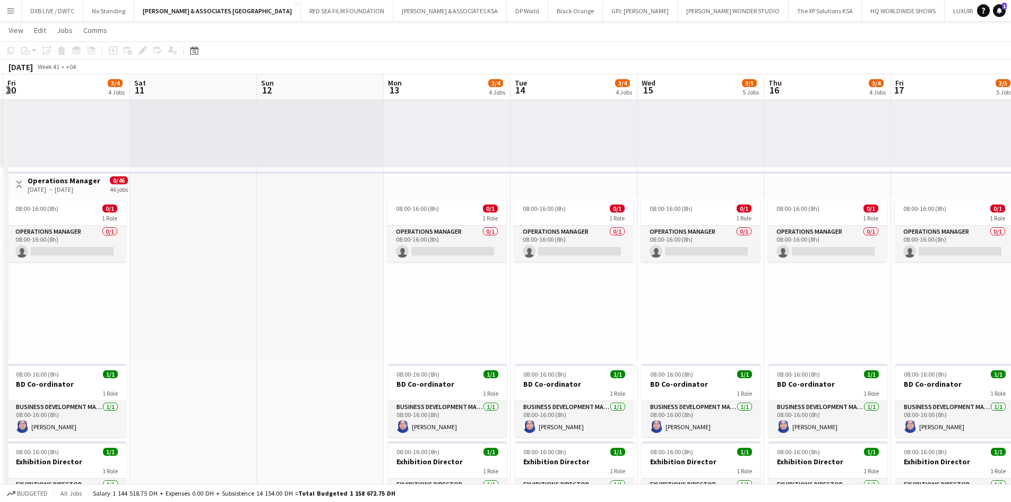
drag, startPoint x: 825, startPoint y: 331, endPoint x: 601, endPoint y: 316, distance: 224.5
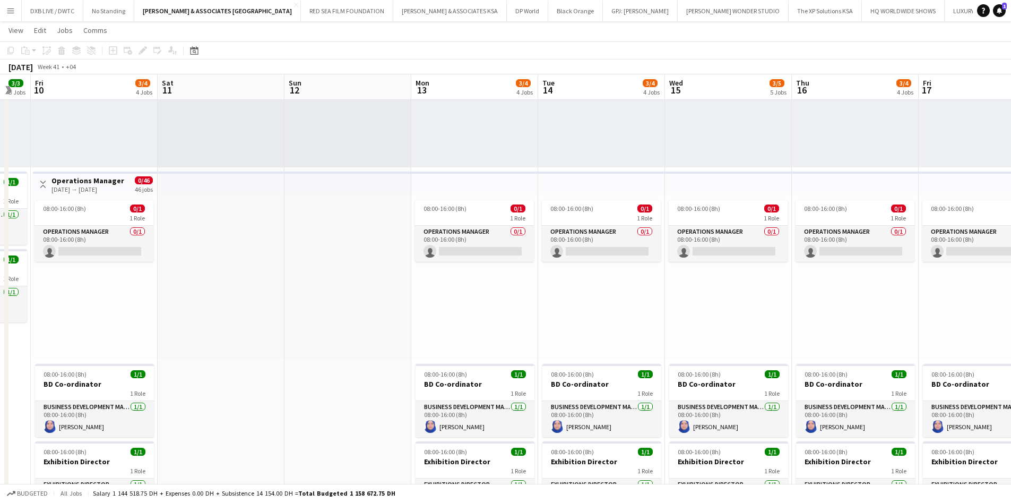
drag, startPoint x: 674, startPoint y: 320, endPoint x: 832, endPoint y: 345, distance: 160.2
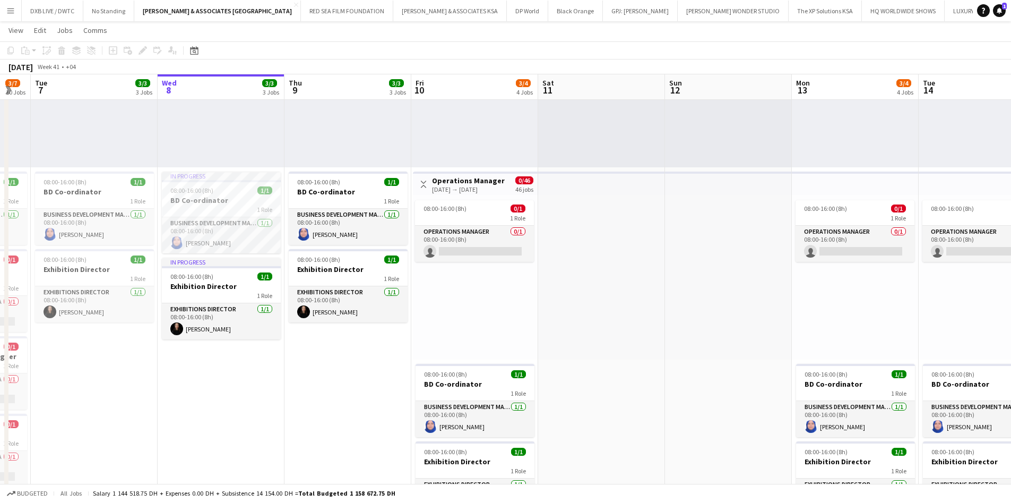
scroll to position [0, 230]
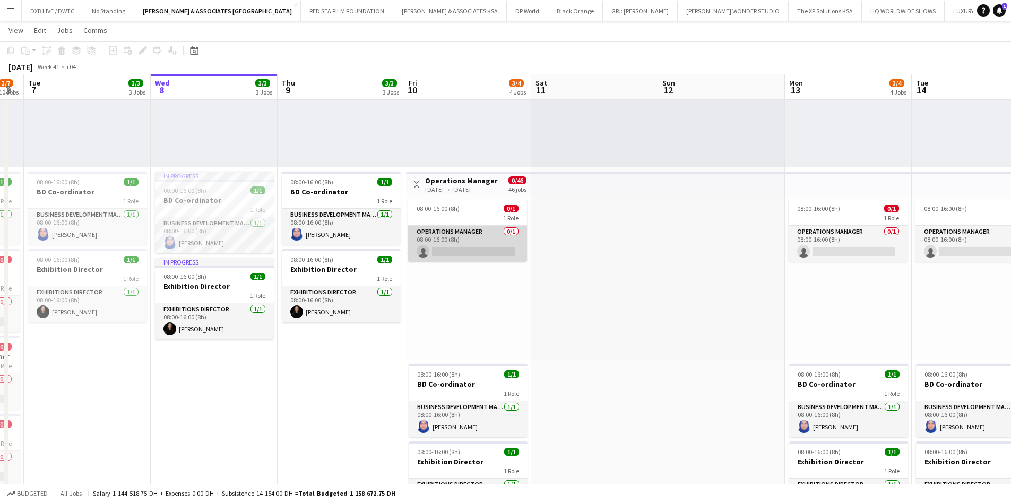
click at [471, 242] on app-card-role "Operations Manager 0/1 08:00-16:00 (8h) single-neutral-actions" at bounding box center [467, 244] width 119 height 36
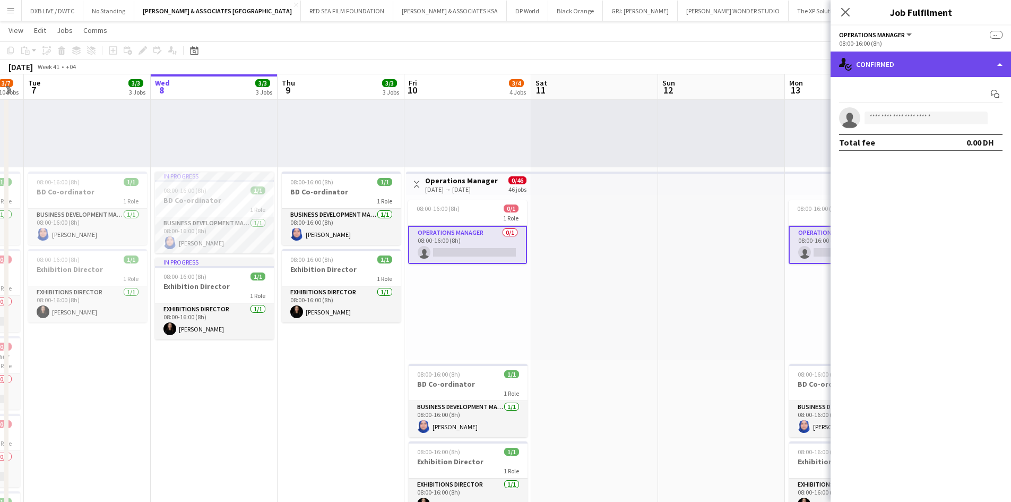
click at [893, 72] on div "single-neutral-actions-check-2 Confirmed" at bounding box center [921, 63] width 180 height 25
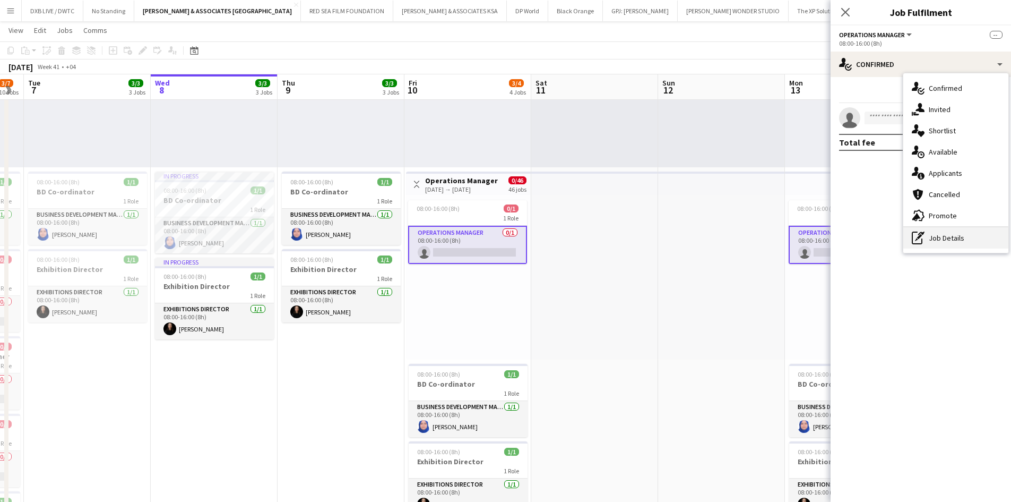
click at [951, 242] on div "pen-write Job Details" at bounding box center [956, 237] width 105 height 21
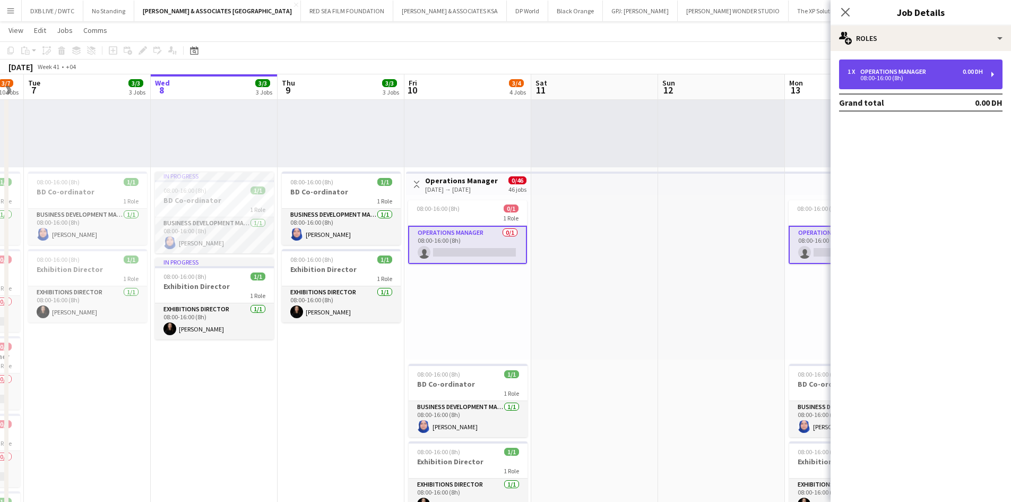
click at [902, 67] on div "1 x Operations Manager 0.00 DH 08:00-16:00 (8h)" at bounding box center [921, 74] width 164 height 30
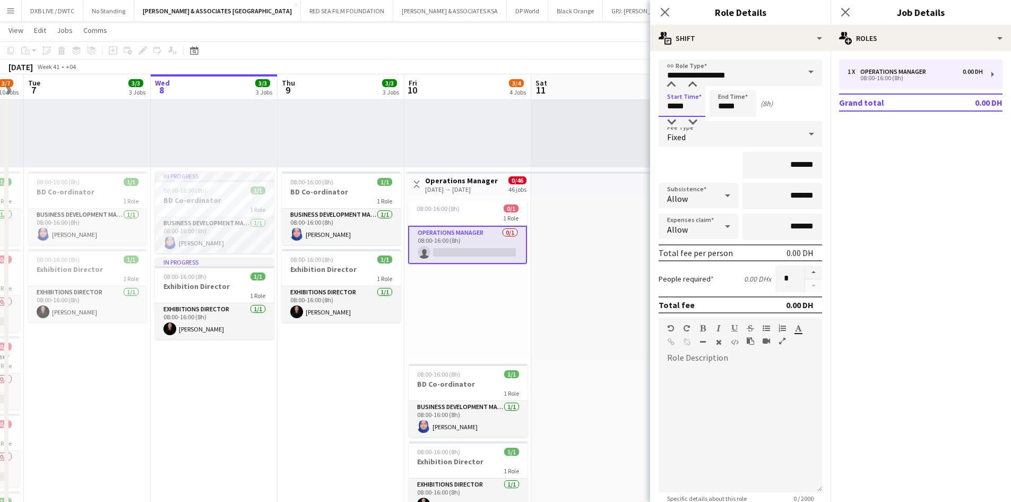
drag, startPoint x: 695, startPoint y: 105, endPoint x: 636, endPoint y: 108, distance: 59.0
type input "*****"
click at [725, 106] on input "*****" at bounding box center [733, 103] width 47 height 27
type input "*****"
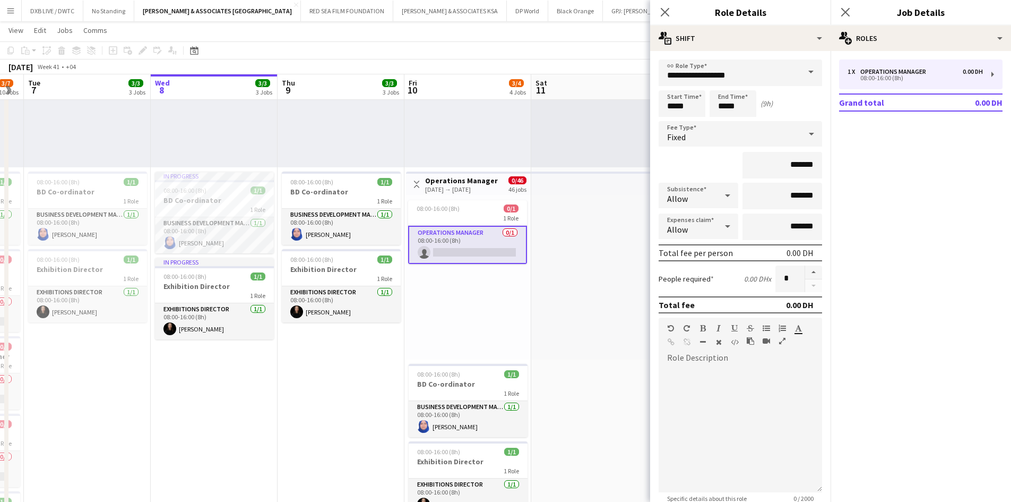
click at [794, 113] on div "Start Time ***** End Time ***** (9h)" at bounding box center [741, 103] width 164 height 27
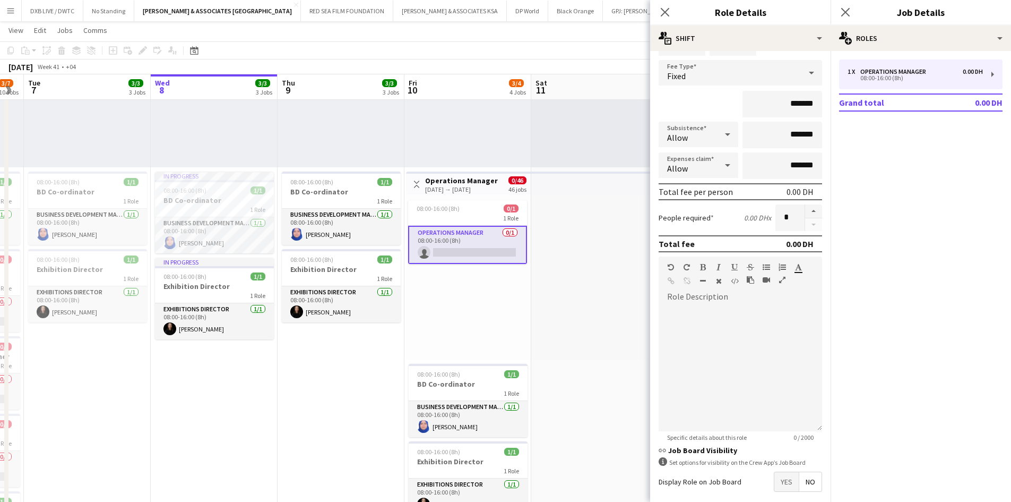
scroll to position [111, 0]
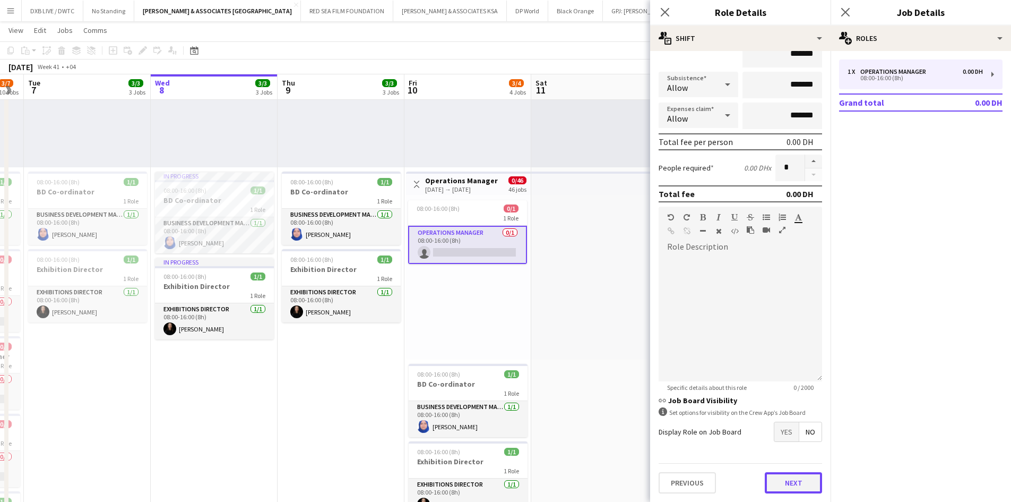
click at [774, 477] on button "Next" at bounding box center [793, 482] width 57 height 21
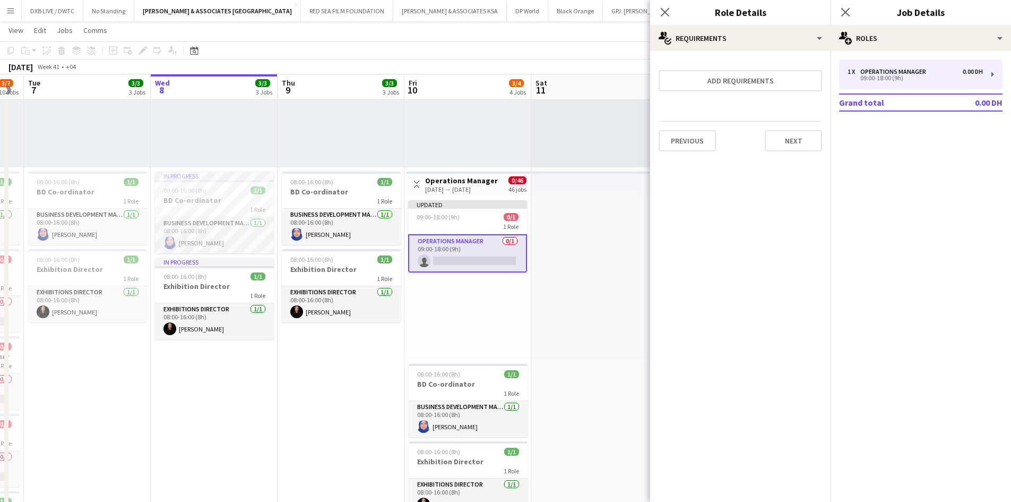
scroll to position [0, 0]
click at [804, 156] on div "Previous Next" at bounding box center [741, 140] width 164 height 39
click at [804, 142] on button "Next" at bounding box center [793, 140] width 57 height 21
click at [762, 124] on form "link Collect a response when crew apply from the Job Board. Responses appear wi…" at bounding box center [740, 111] width 180 height 104
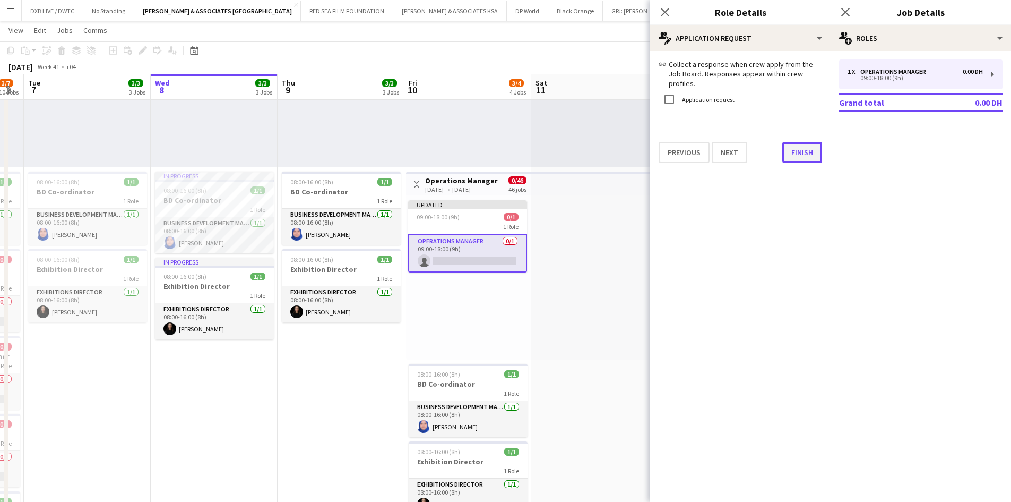
click at [809, 153] on button "Finish" at bounding box center [802, 152] width 40 height 21
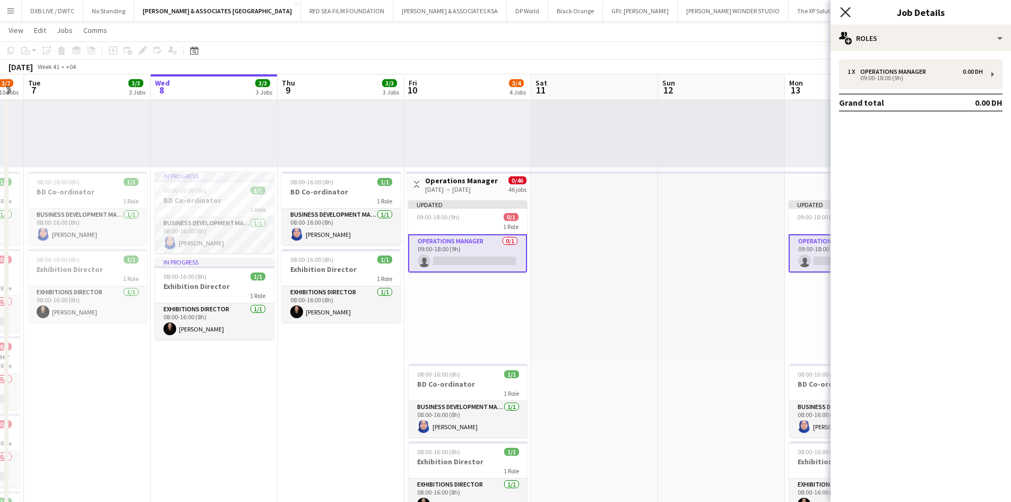
click at [849, 10] on icon at bounding box center [845, 12] width 10 height 10
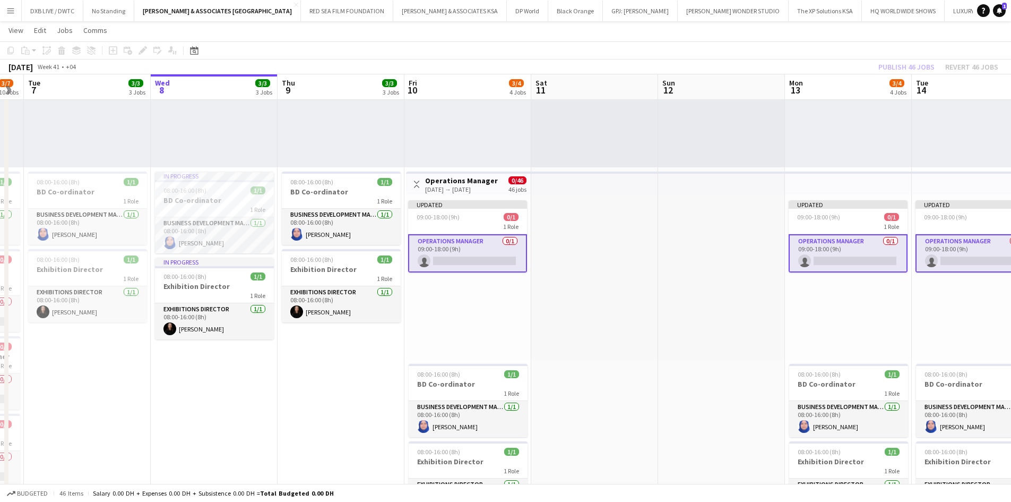
click at [898, 65] on div "Publish 46 jobs Revert 46 jobs" at bounding box center [938, 67] width 145 height 14
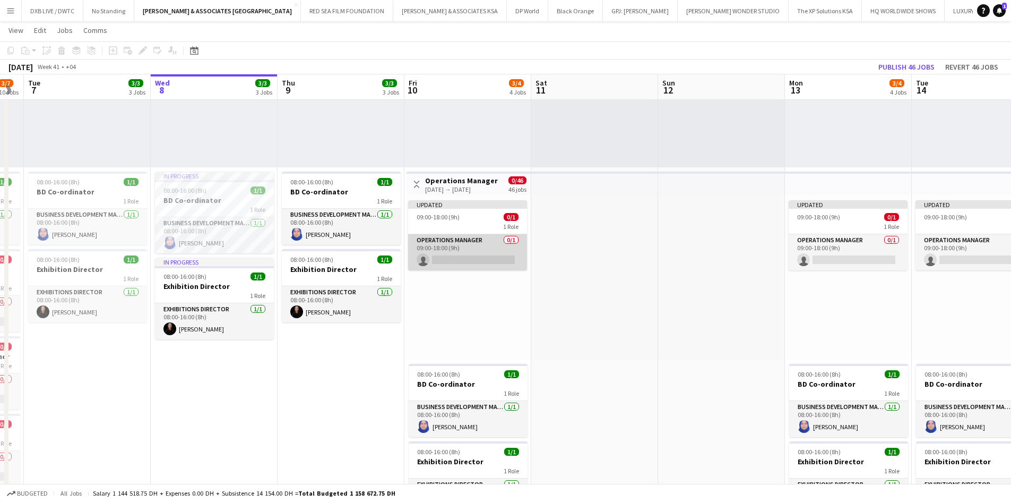
click at [484, 260] on app-card-role "Operations Manager 0/1 09:00-18:00 (9h) single-neutral-actions" at bounding box center [467, 252] width 119 height 36
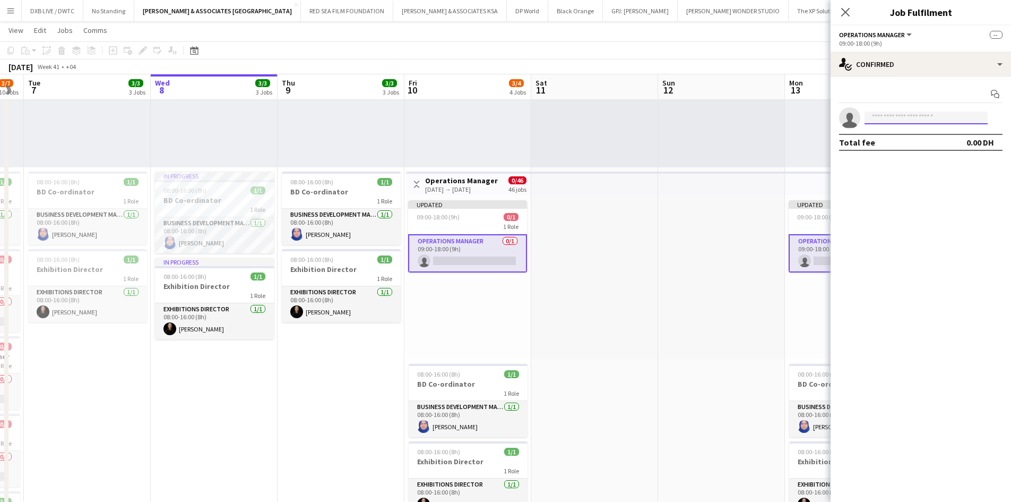
click at [907, 121] on input at bounding box center [926, 117] width 123 height 13
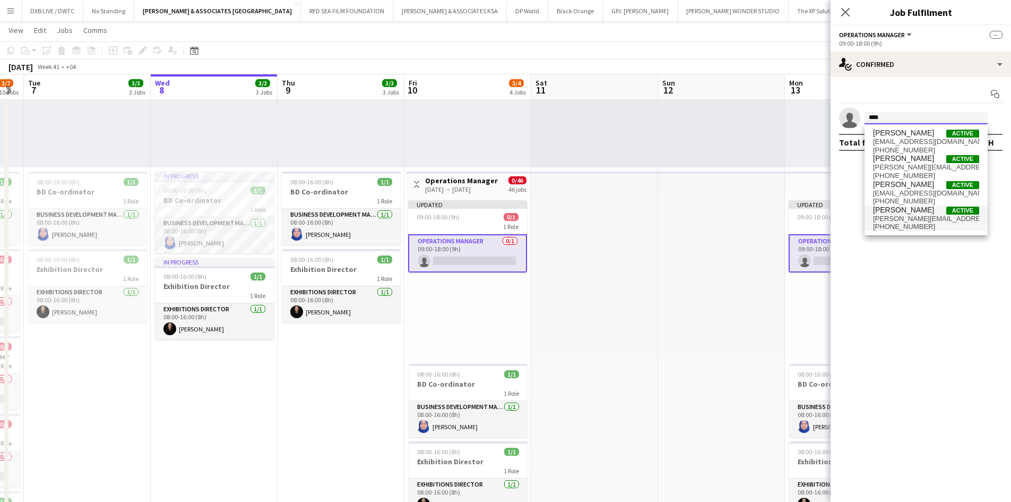
type input "****"
click at [915, 213] on span "[PERSON_NAME]" at bounding box center [903, 209] width 61 height 9
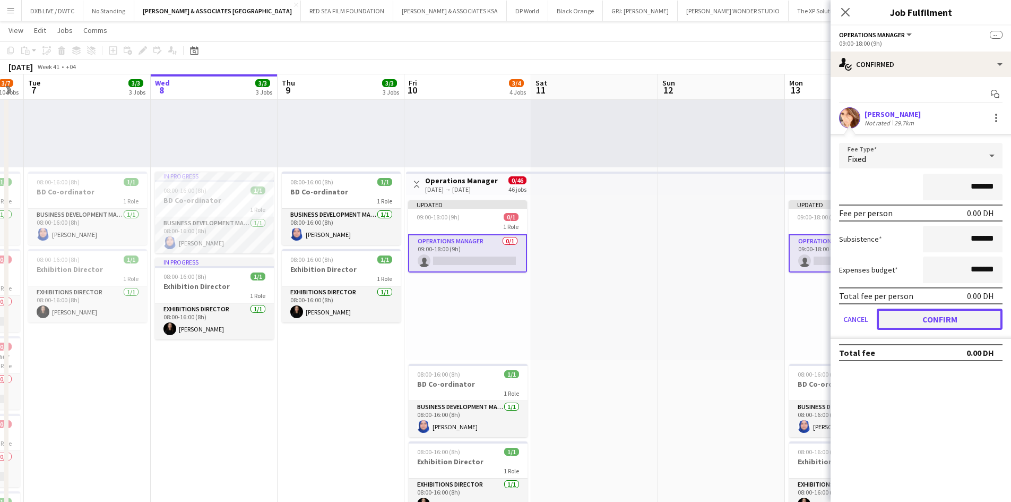
click at [916, 315] on button "Confirm" at bounding box center [940, 318] width 126 height 21
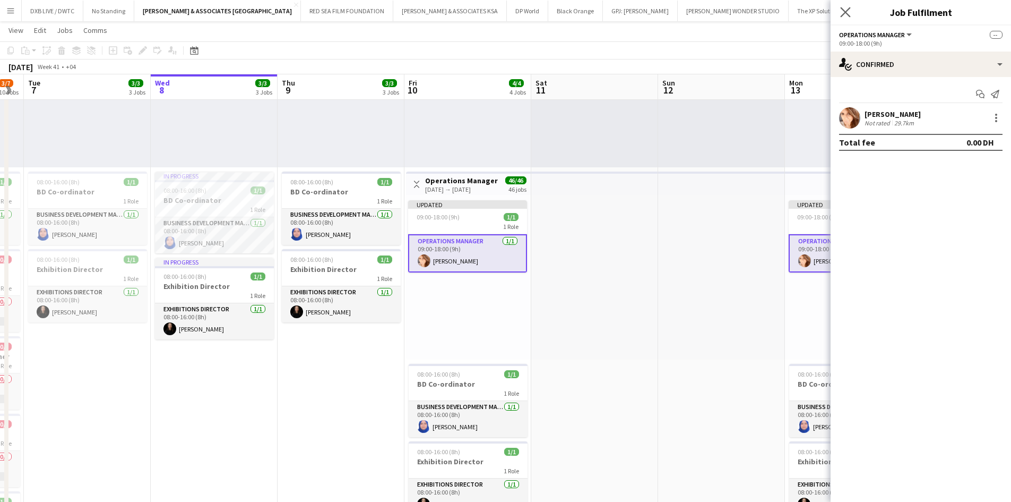
click at [841, 7] on icon at bounding box center [845, 12] width 10 height 10
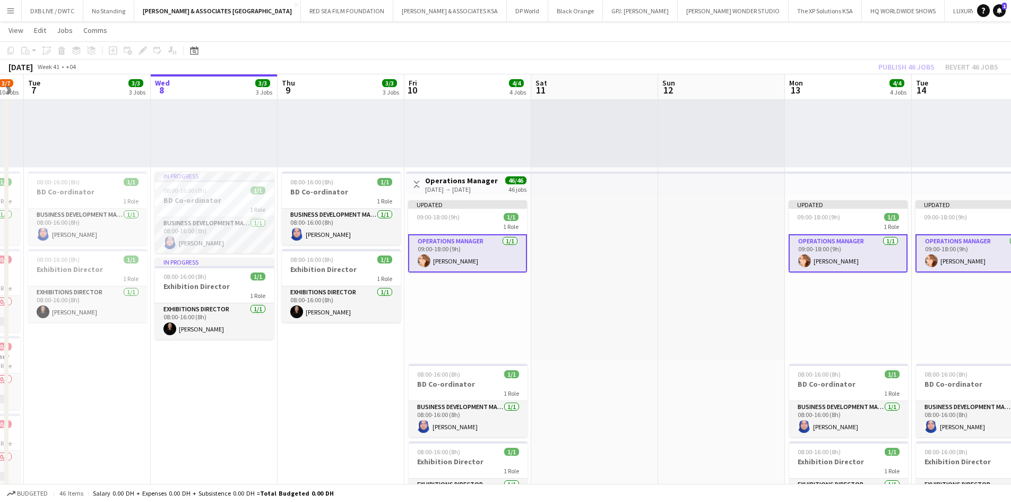
click at [884, 65] on div "Publish 46 jobs Revert 46 jobs" at bounding box center [938, 67] width 145 height 14
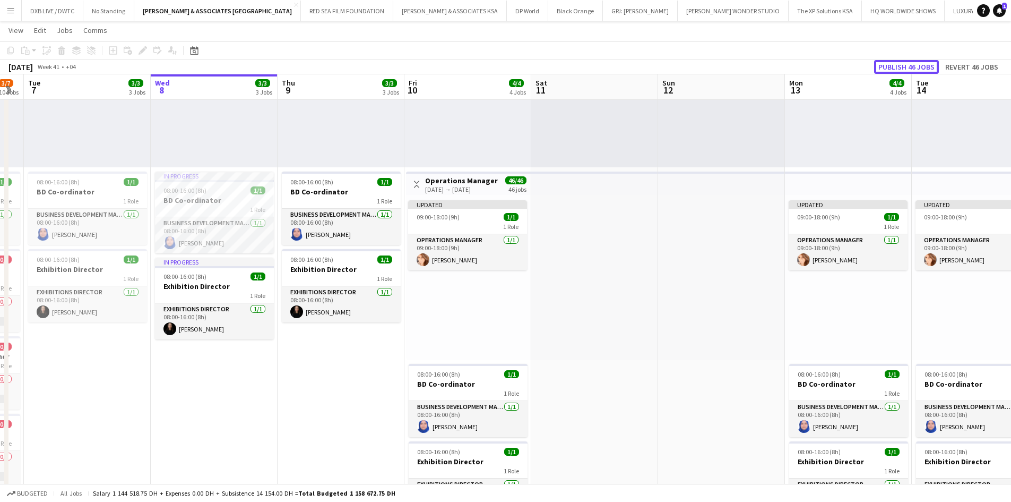
click at [884, 65] on button "Publish 46 jobs" at bounding box center [906, 67] width 65 height 14
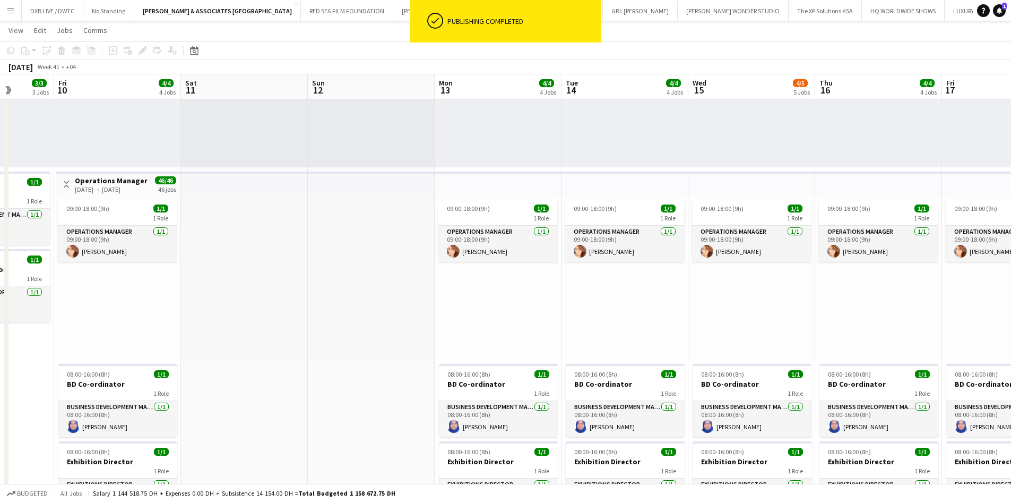
scroll to position [0, 326]
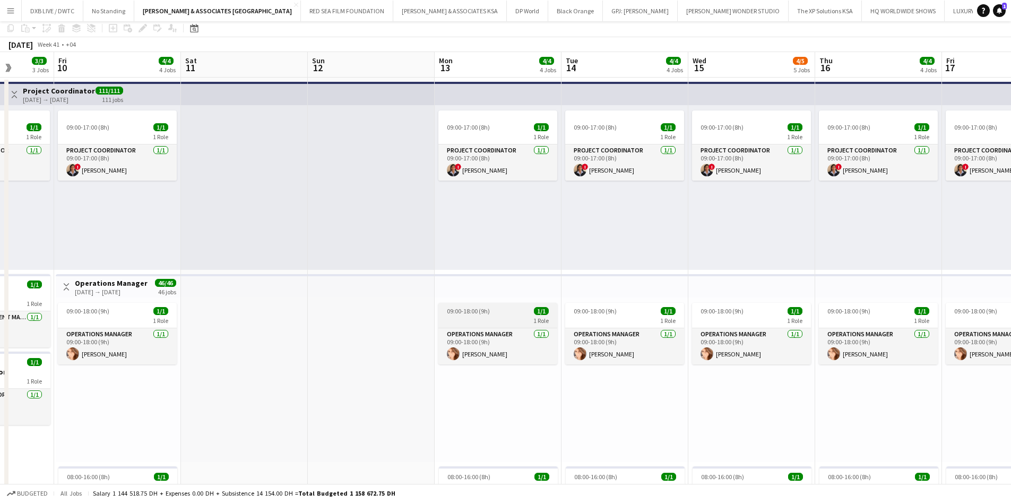
scroll to position [0, 0]
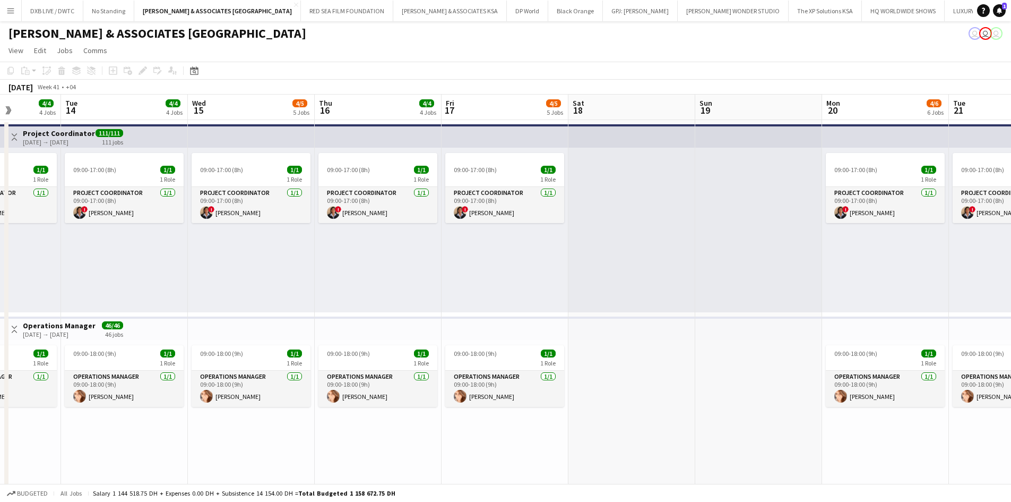
drag, startPoint x: 181, startPoint y: 425, endPoint x: 24, endPoint y: 425, distance: 157.1
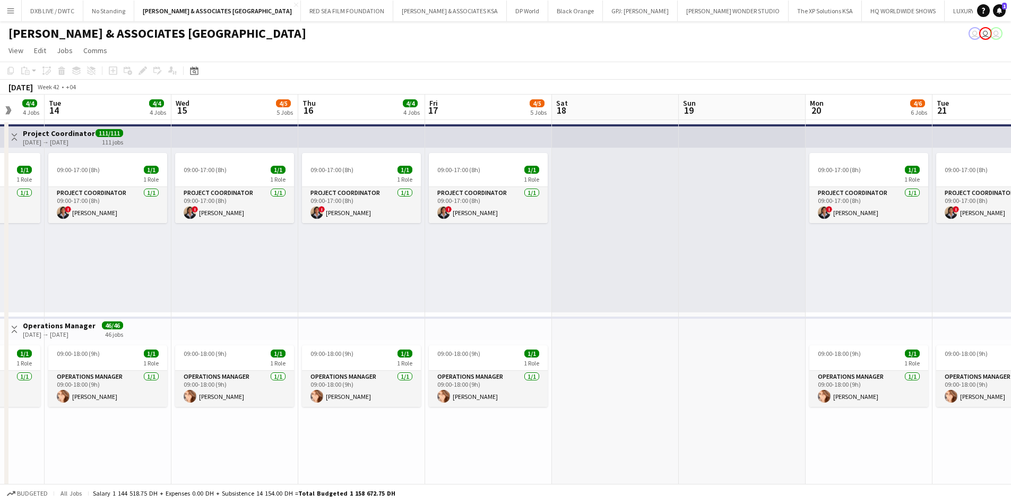
drag, startPoint x: 705, startPoint y: 431, endPoint x: 114, endPoint y: 426, distance: 591.9
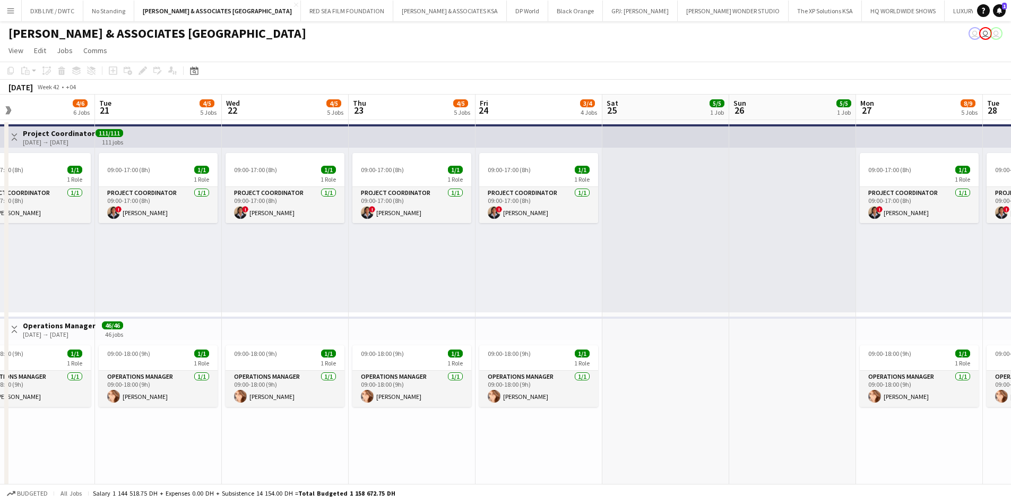
drag, startPoint x: 225, startPoint y: 410, endPoint x: 181, endPoint y: 403, distance: 44.7
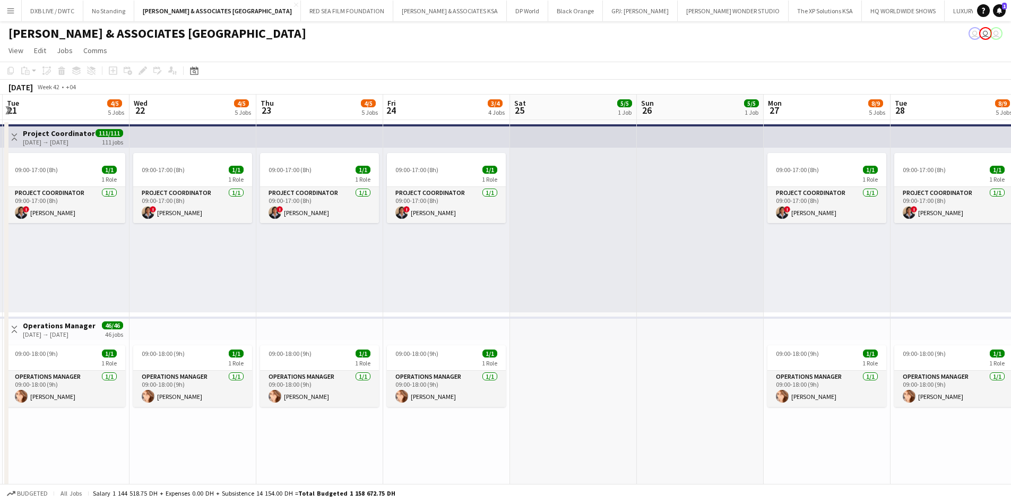
drag, startPoint x: 142, startPoint y: 426, endPoint x: 199, endPoint y: 423, distance: 57.4
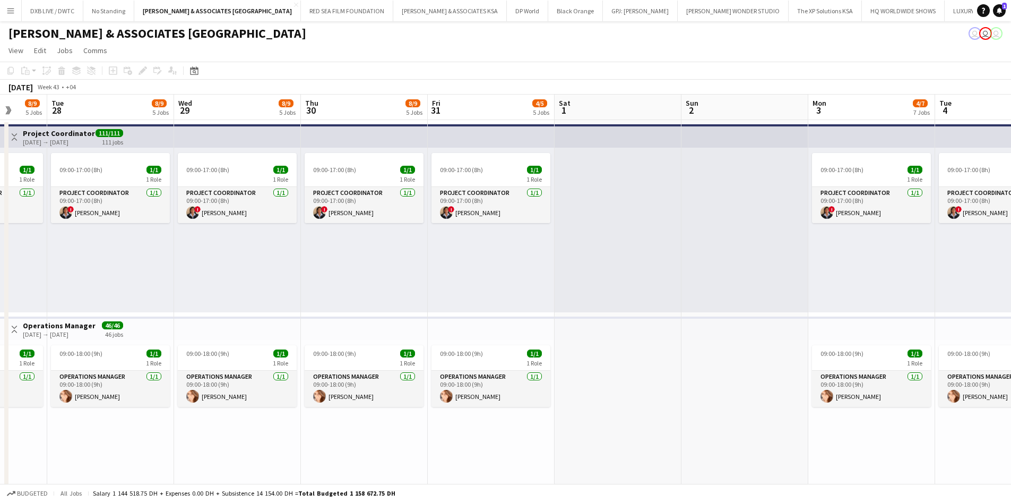
drag, startPoint x: 566, startPoint y: 421, endPoint x: 99, endPoint y: 393, distance: 467.5
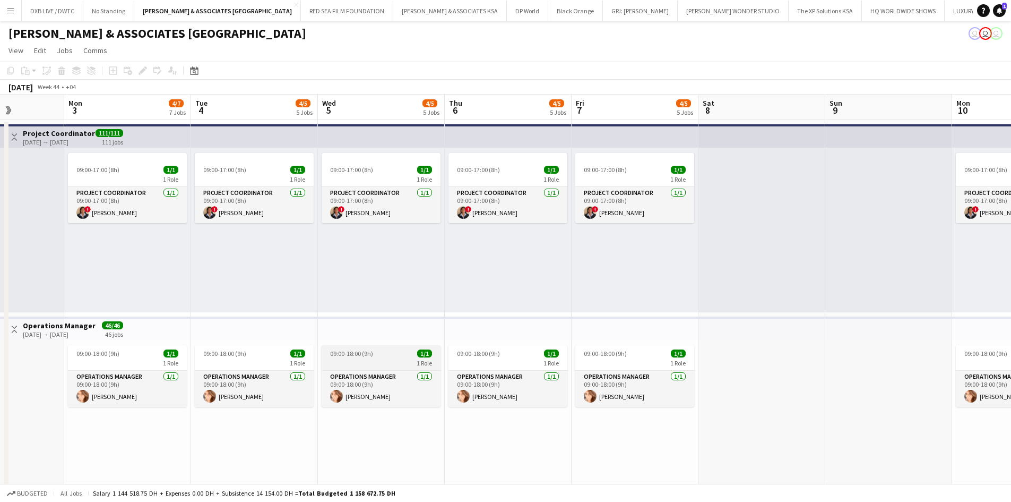
drag, startPoint x: 408, startPoint y: 400, endPoint x: 183, endPoint y: 351, distance: 230.3
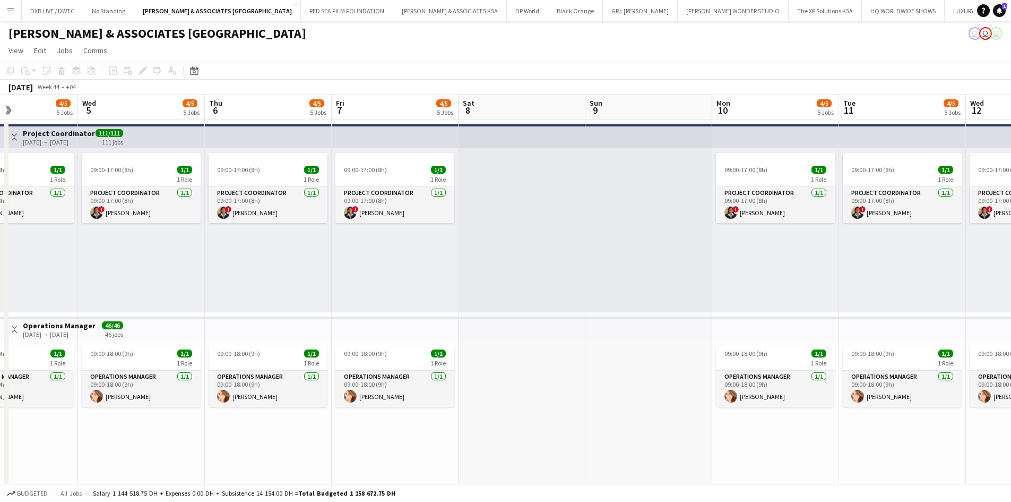
drag, startPoint x: 393, startPoint y: 391, endPoint x: 60, endPoint y: 363, distance: 334.6
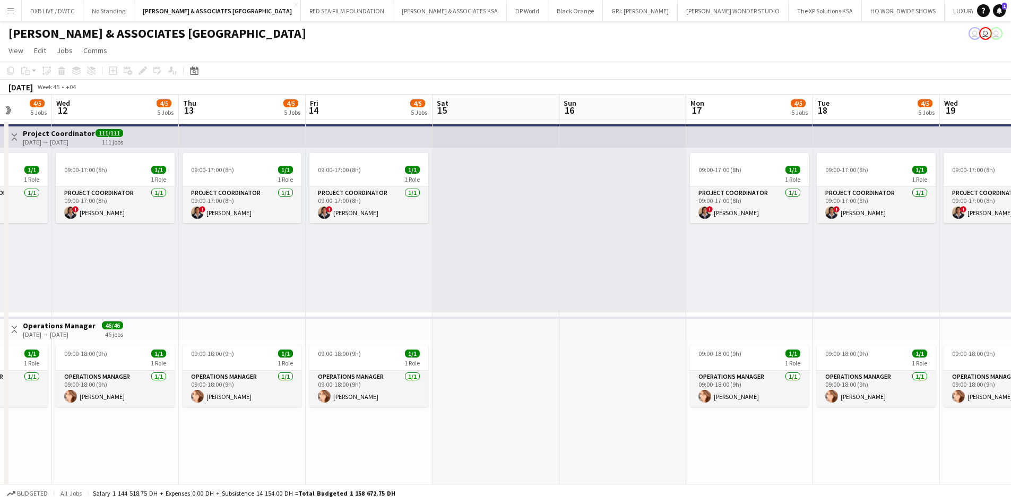
drag, startPoint x: 368, startPoint y: 409, endPoint x: 9, endPoint y: 374, distance: 360.6
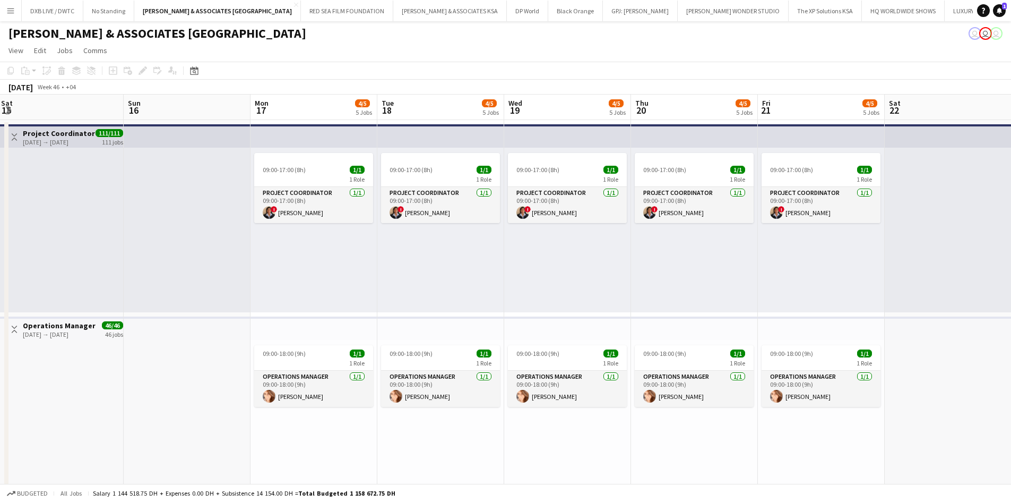
drag, startPoint x: 503, startPoint y: 388, endPoint x: 94, endPoint y: 321, distance: 413.8
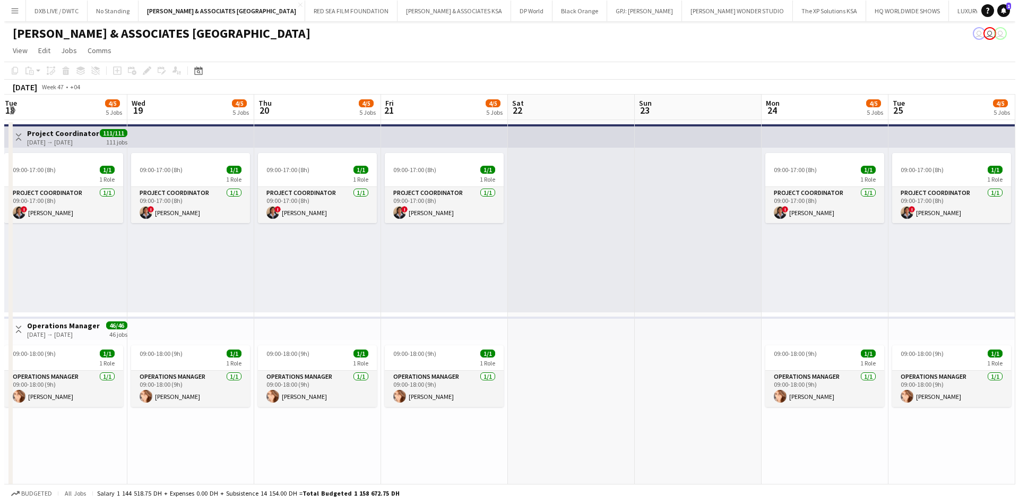
scroll to position [0, 400]
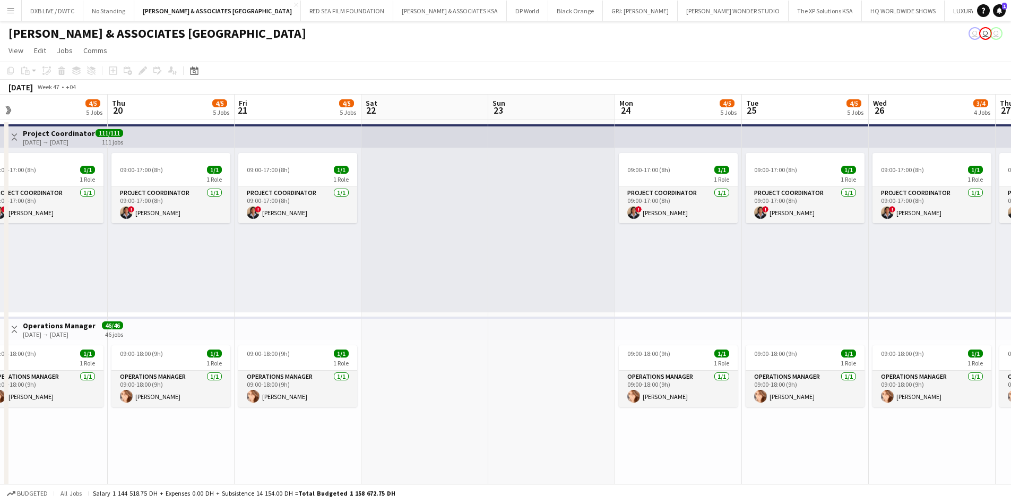
click at [16, 9] on button "Menu" at bounding box center [10, 10] width 21 height 21
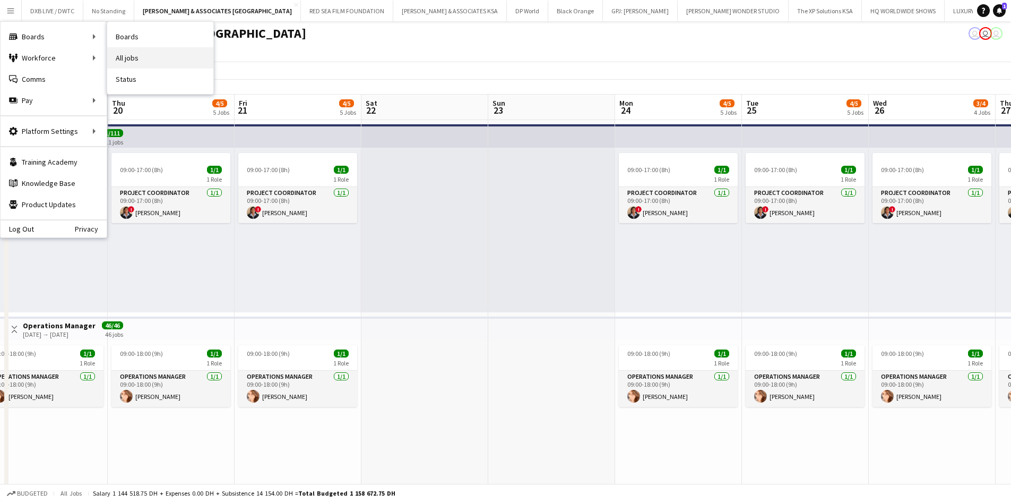
click at [164, 63] on link "All jobs" at bounding box center [160, 57] width 106 height 21
